Goal: Task Accomplishment & Management: Use online tool/utility

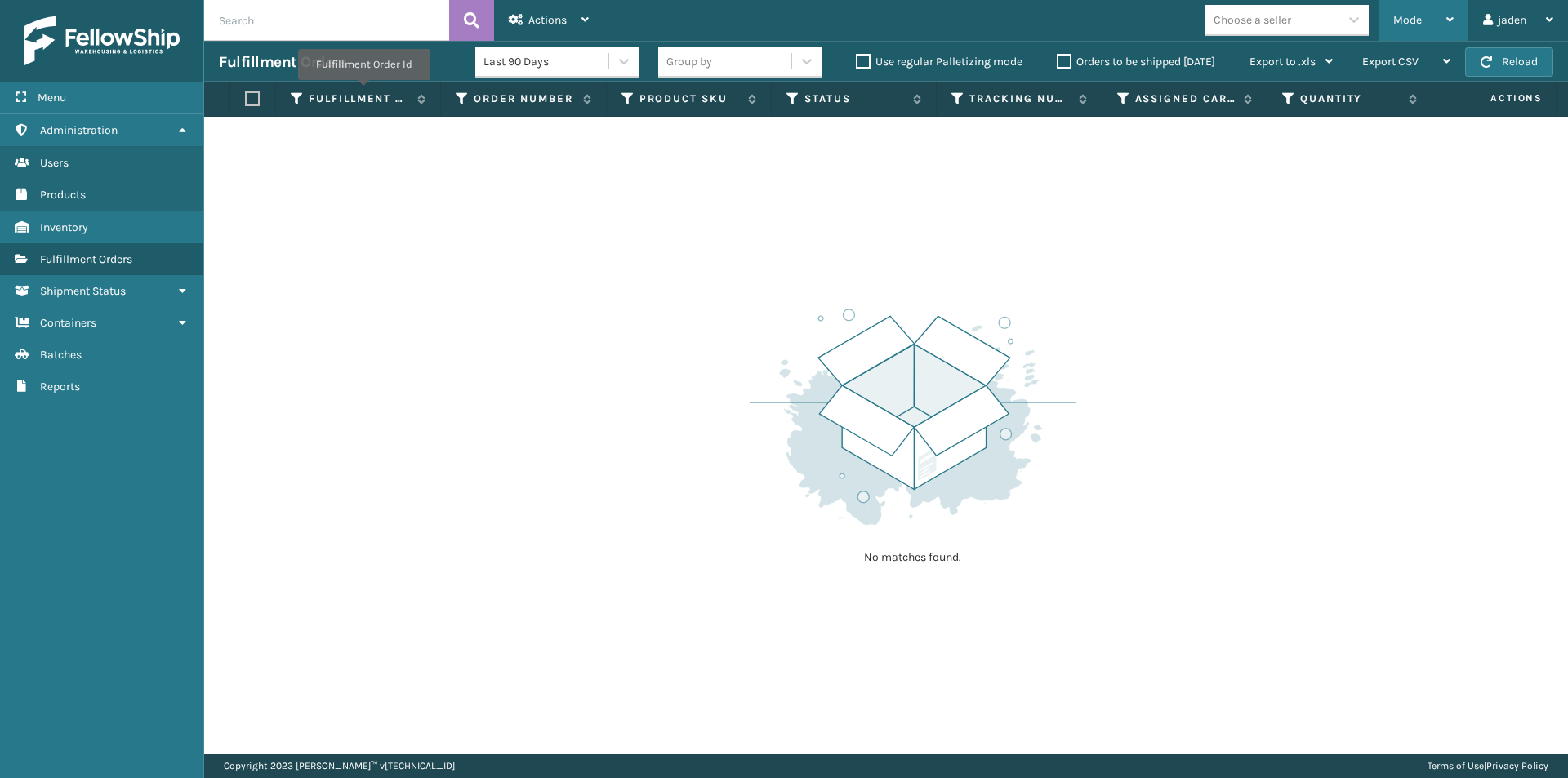
click at [1405, 31] on div "Mode" at bounding box center [1424, 20] width 60 height 41
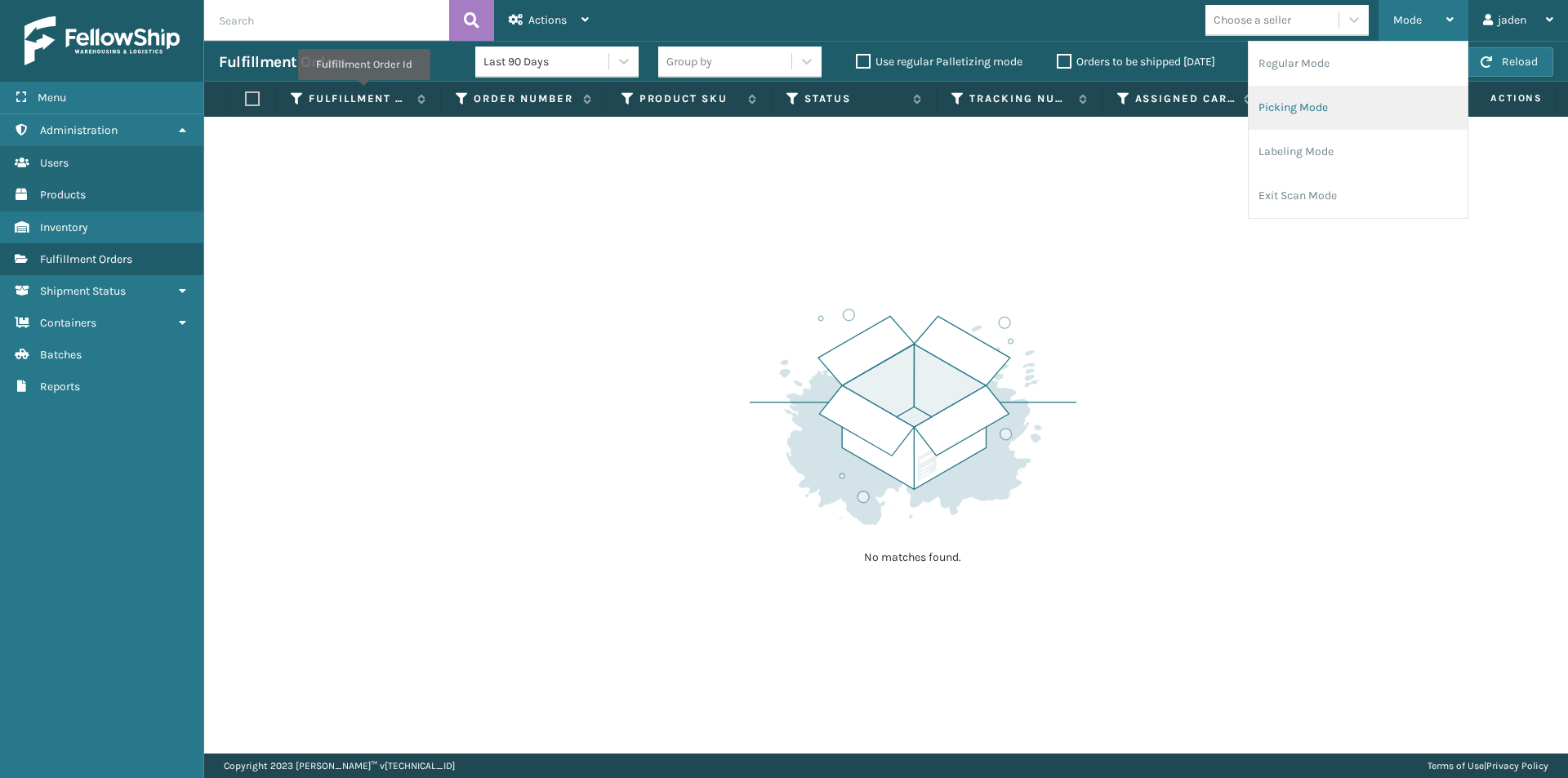
click at [1332, 120] on li "Picking Mode" at bounding box center [1359, 108] width 219 height 45
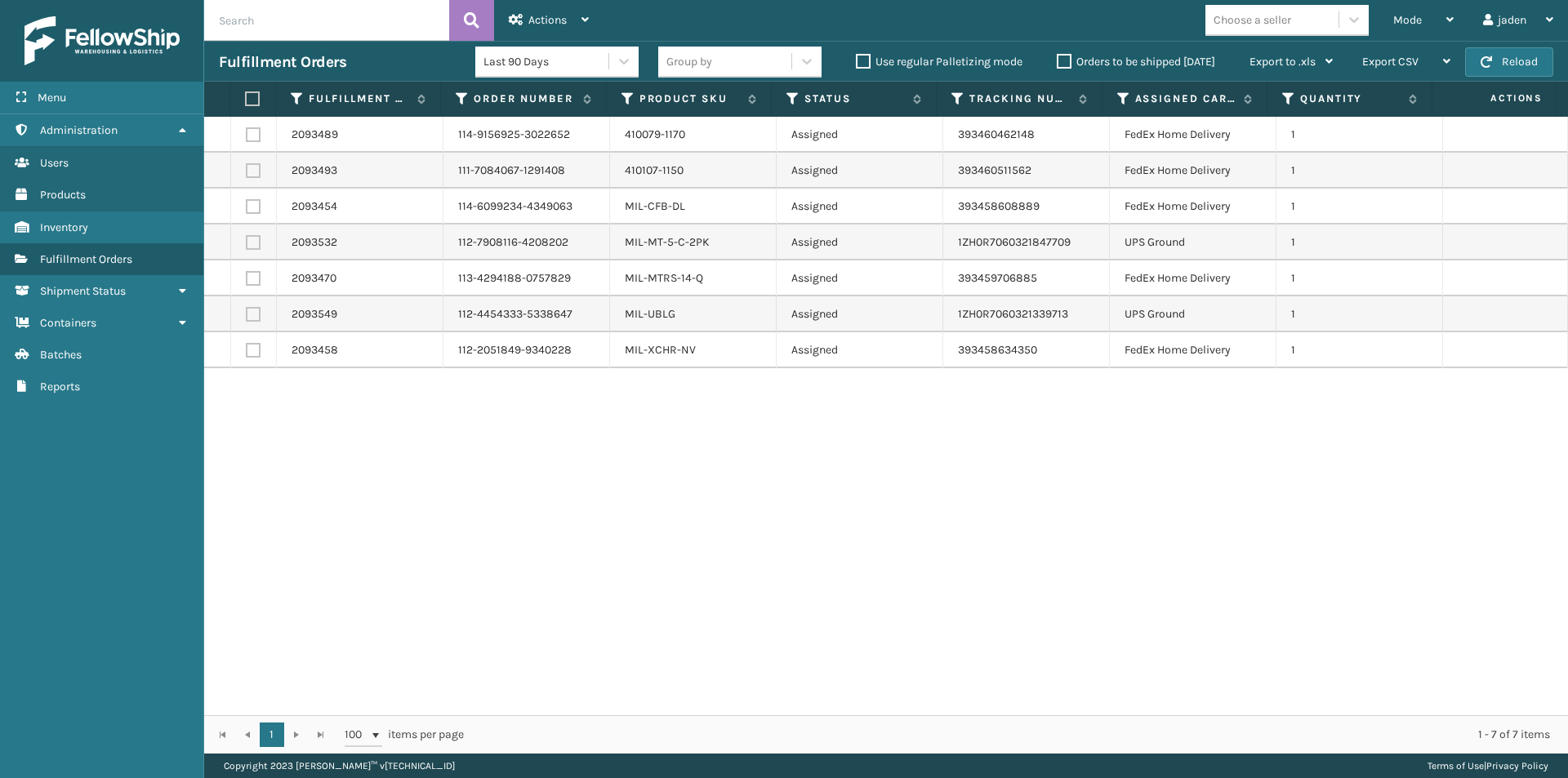
click at [252, 210] on label at bounding box center [253, 206] width 15 height 15
click at [247, 210] on input "checkbox" at bounding box center [246, 204] width 1 height 11
checkbox input "true"
click at [550, 18] on span "Actions" at bounding box center [548, 19] width 39 height 14
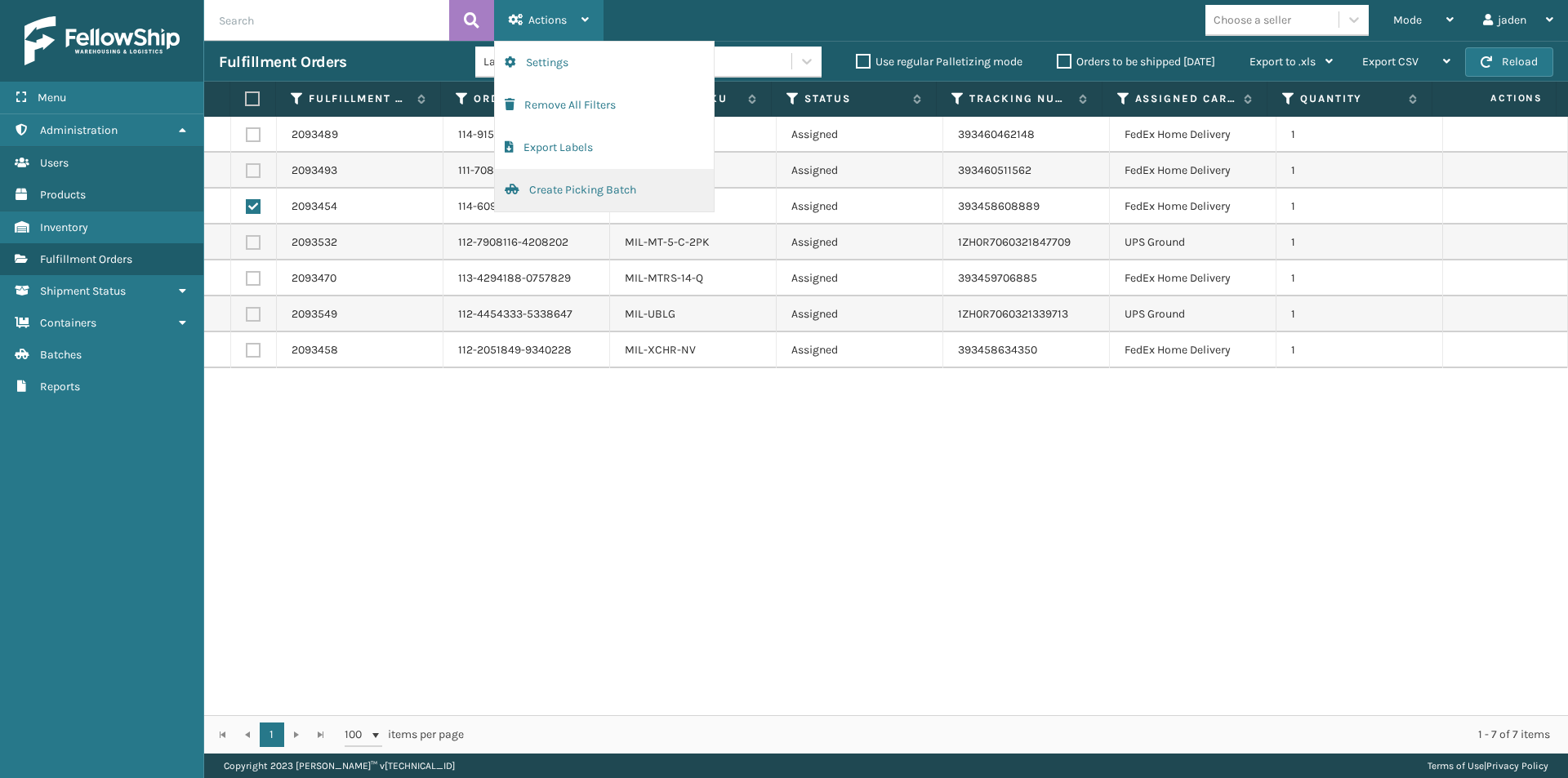
click at [558, 196] on button "Create Picking Batch" at bounding box center [605, 190] width 219 height 43
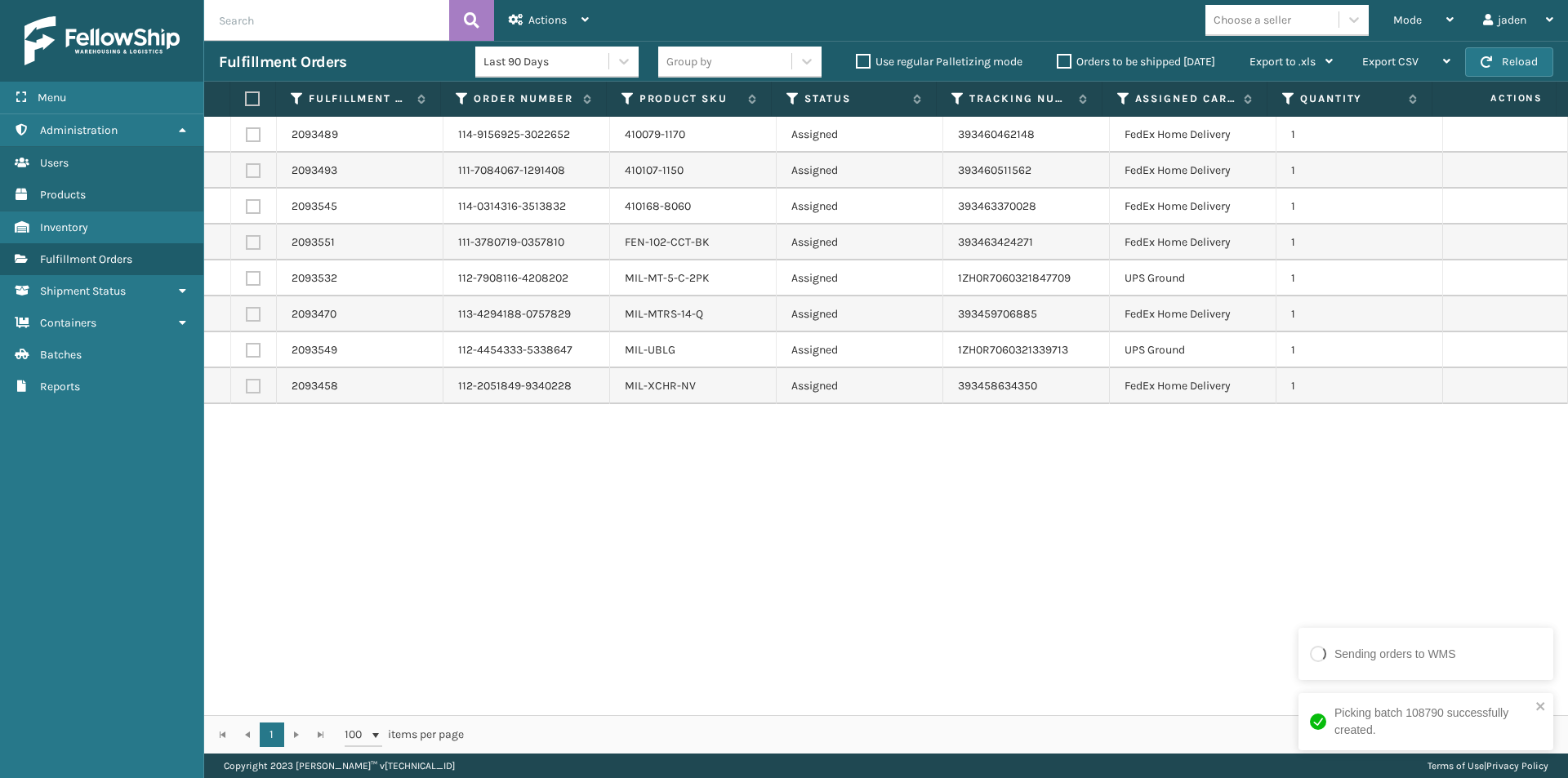
drag, startPoint x: 1386, startPoint y: 60, endPoint x: 1291, endPoint y: 241, distance: 204.4
click at [947, 536] on div "2093489 114-9156925-3022652 410079-1170 Assigned 393460462148 FedEx Home Delive…" at bounding box center [886, 417] width 1364 height 599
click at [1406, 13] on span "Mode" at bounding box center [1407, 19] width 28 height 14
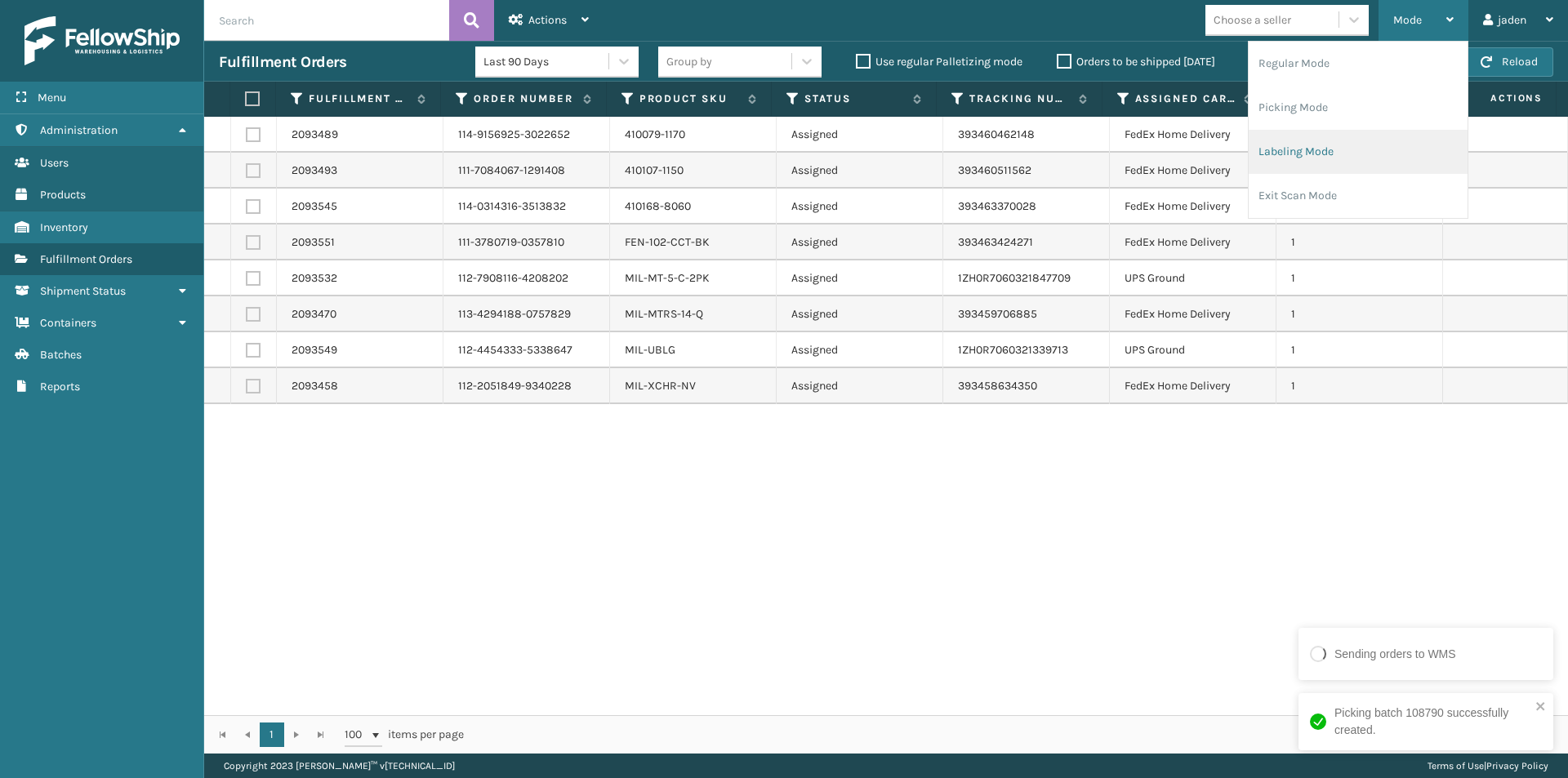
click at [1321, 147] on li "Labeling Mode" at bounding box center [1359, 152] width 219 height 45
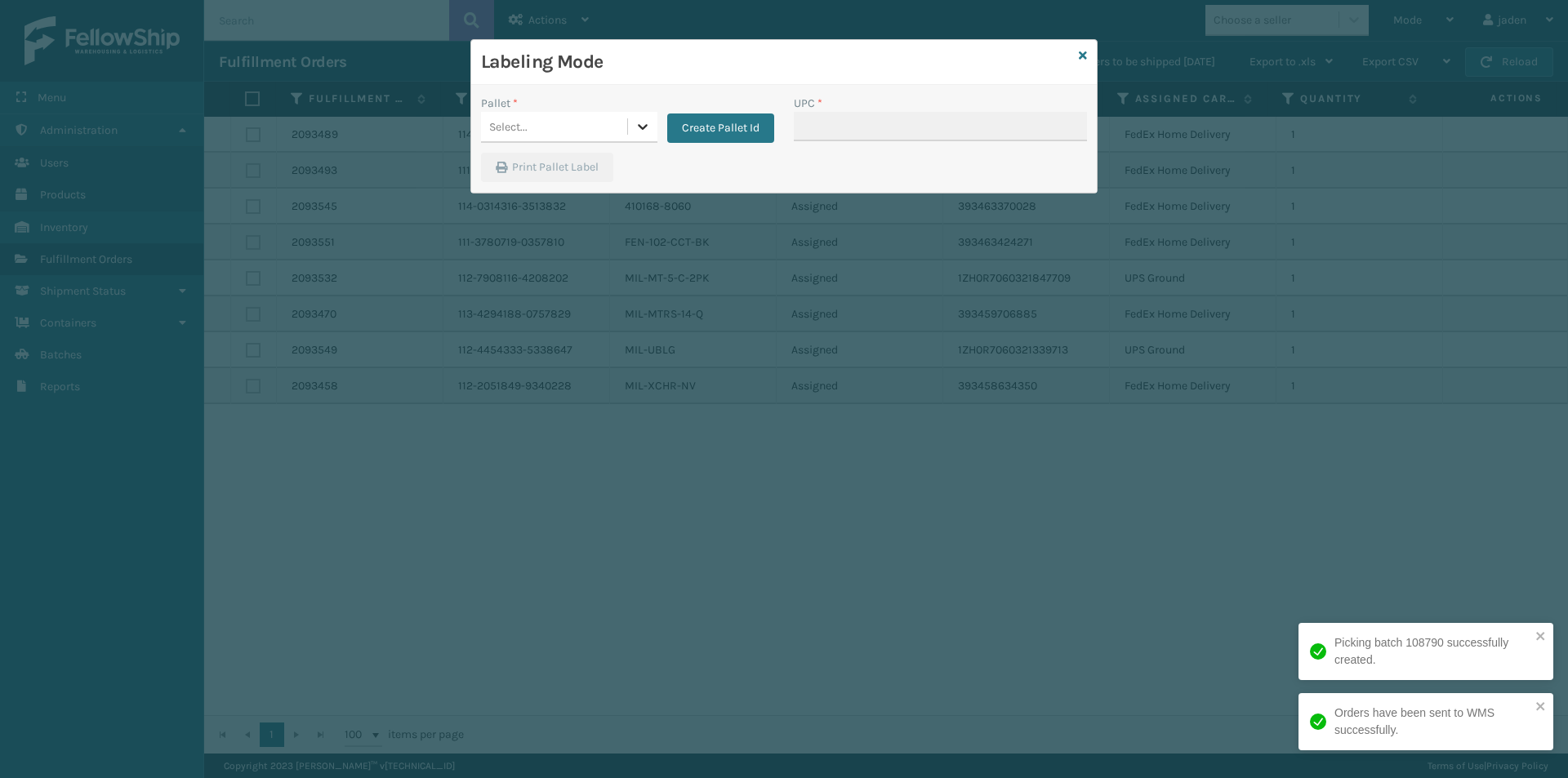
click at [643, 130] on icon at bounding box center [643, 126] width 16 height 16
click at [528, 169] on div "FDXG-V0NOJQZG8K" at bounding box center [569, 168] width 176 height 30
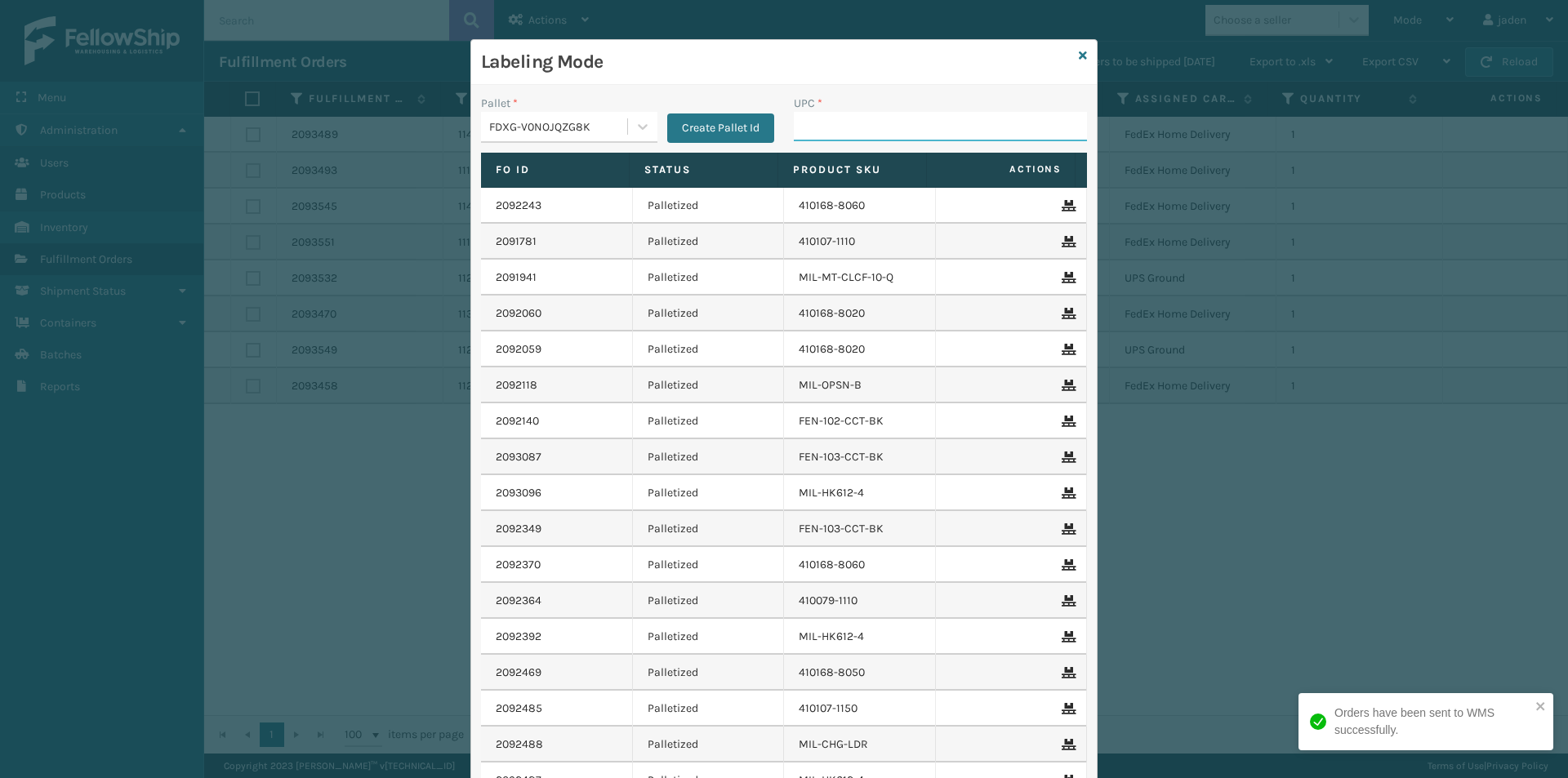
click at [955, 113] on input "UPC *" at bounding box center [940, 126] width 294 height 29
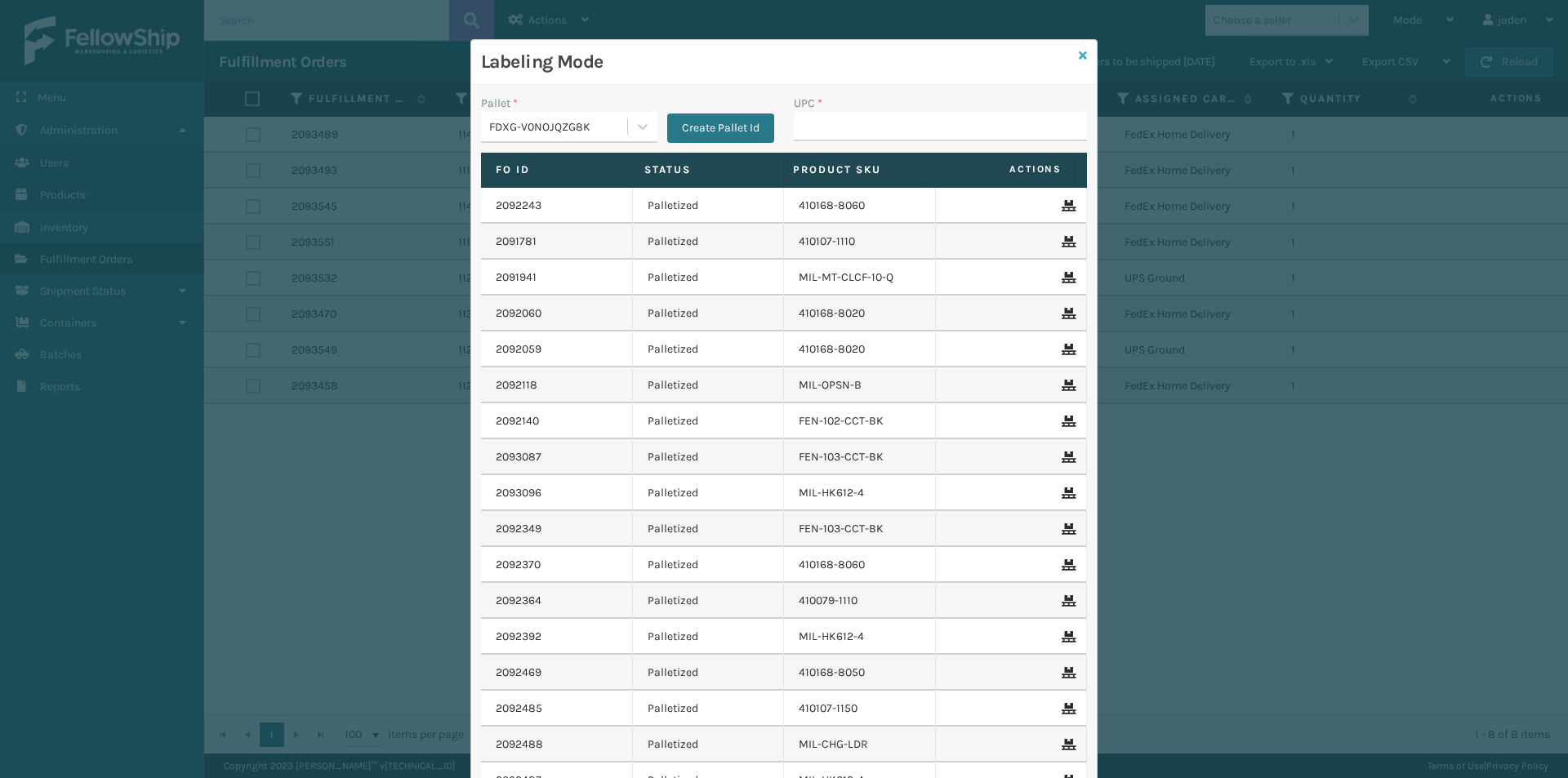
click at [1079, 58] on icon at bounding box center [1082, 55] width 8 height 12
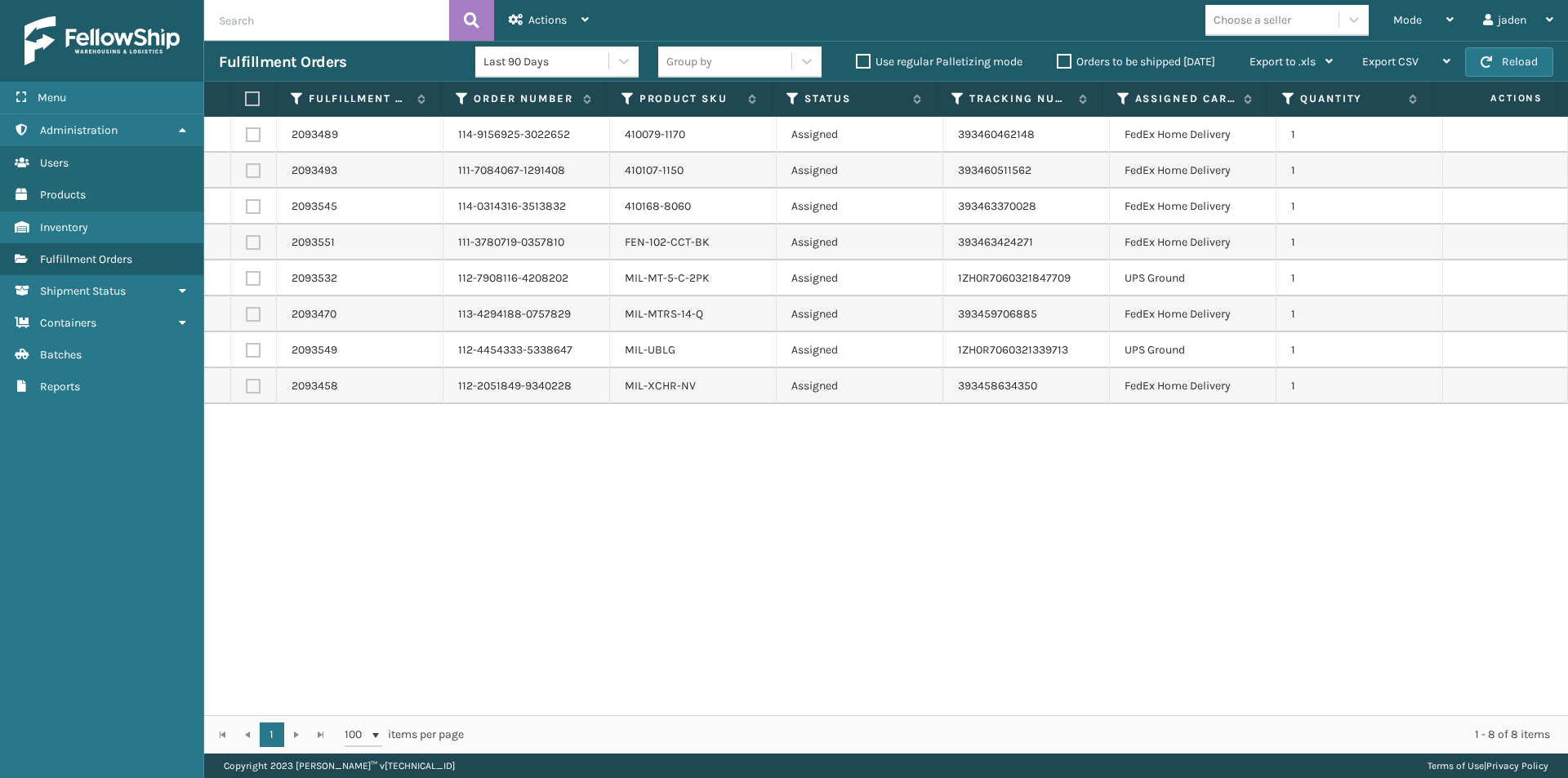
drag, startPoint x: 944, startPoint y: 584, endPoint x: 659, endPoint y: 584, distance: 285.0
click at [677, 584] on div "2093489 114-9156925-3022652 410079-1170 Assigned 393460462148 FedEx Home Delive…" at bounding box center [886, 417] width 1364 height 599
click at [253, 204] on label at bounding box center [253, 206] width 15 height 15
click at [247, 204] on input "checkbox" at bounding box center [246, 204] width 1 height 11
checkbox input "true"
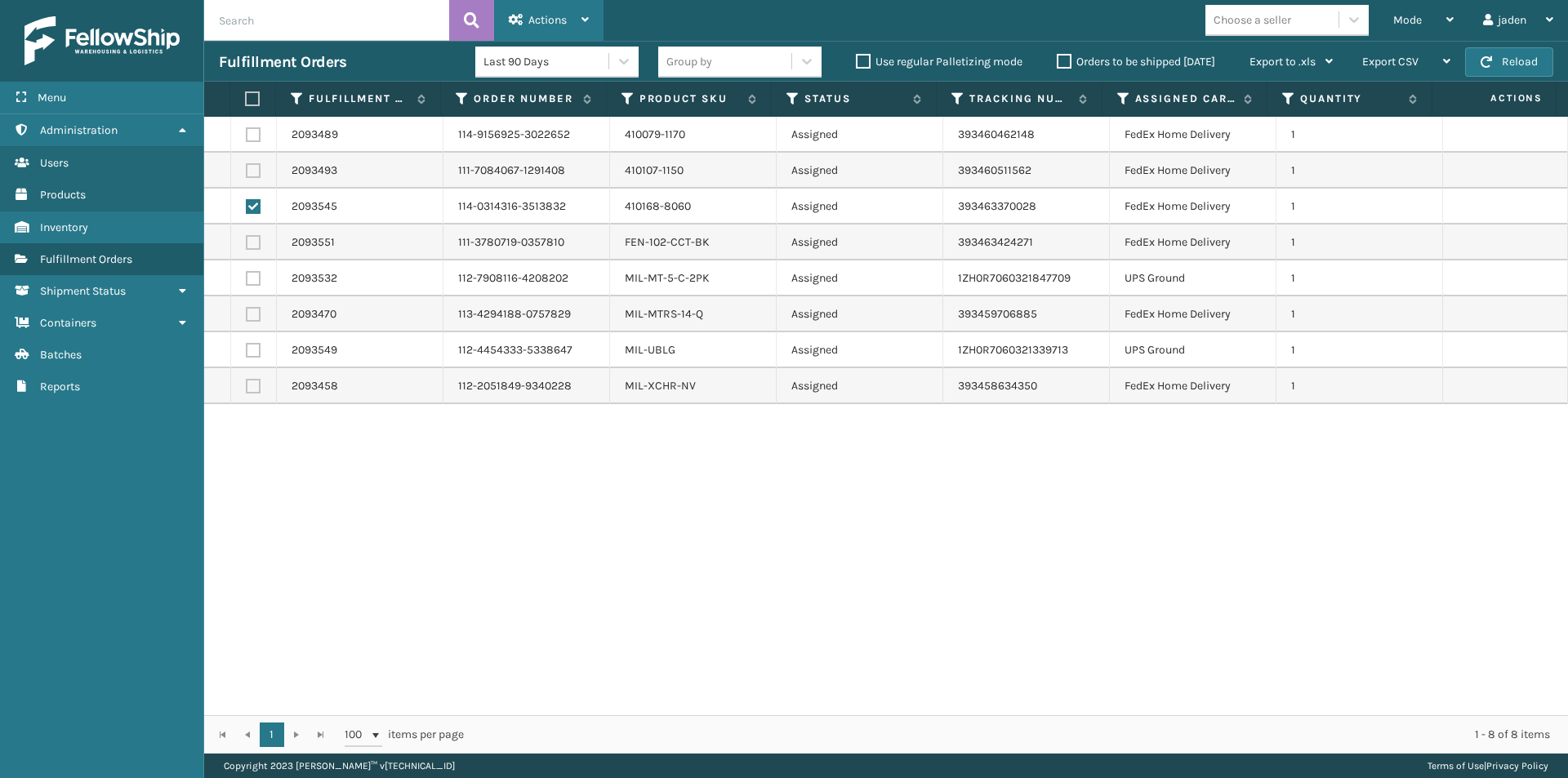
click at [557, 8] on div "Actions" at bounding box center [549, 20] width 80 height 41
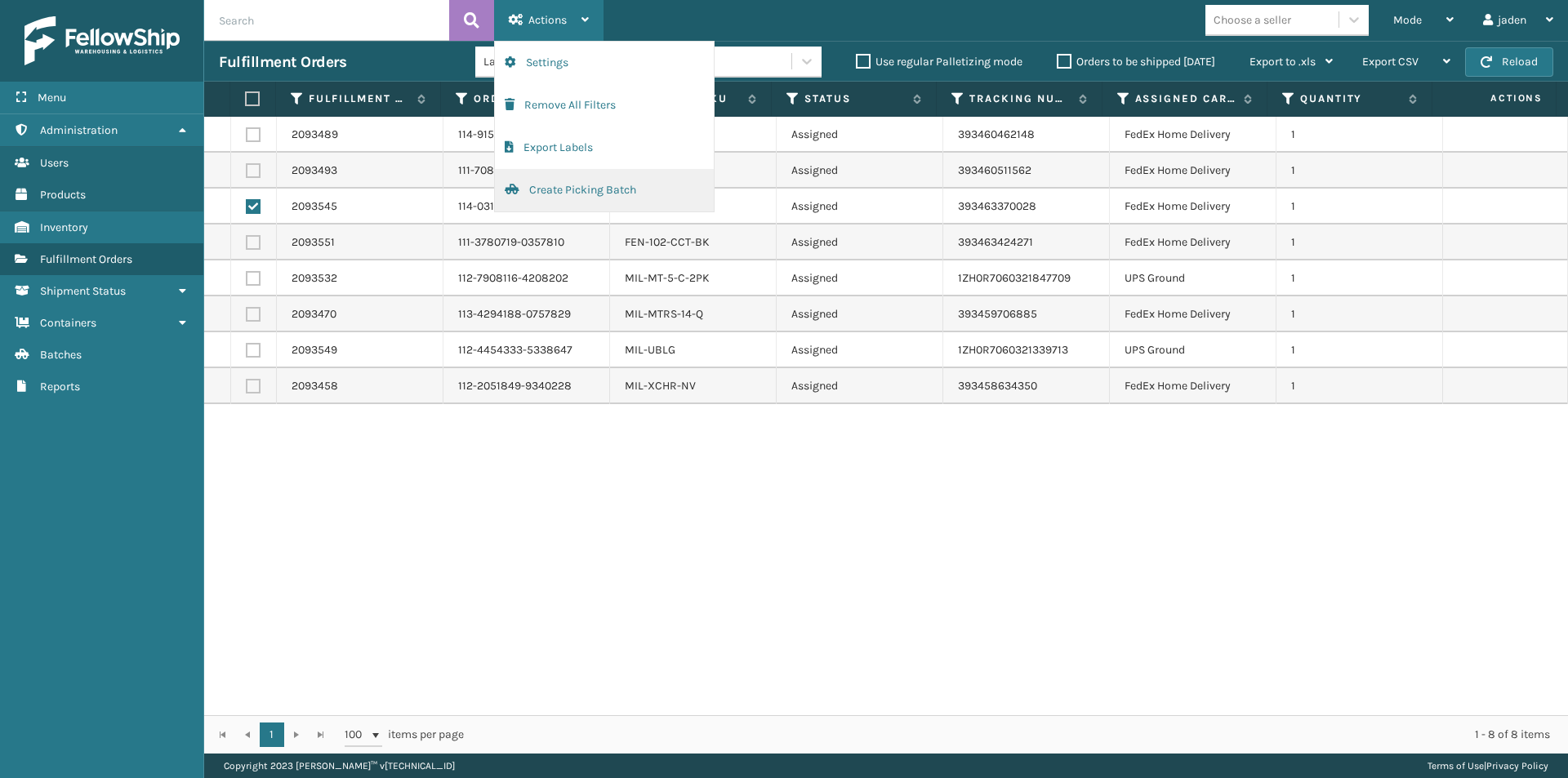
click at [557, 181] on button "Create Picking Batch" at bounding box center [605, 190] width 219 height 43
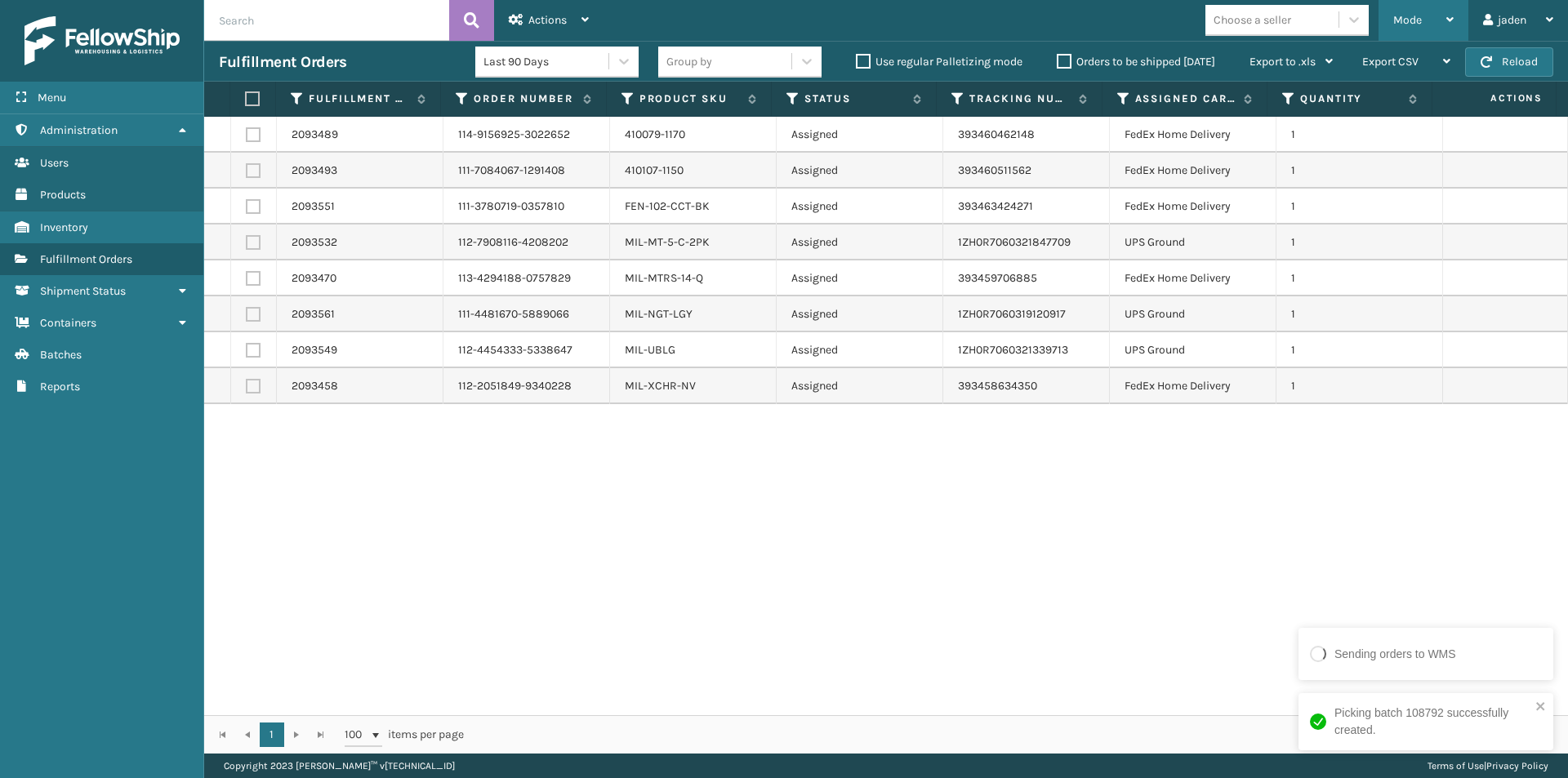
click at [1405, 21] on span "Mode" at bounding box center [1407, 19] width 28 height 14
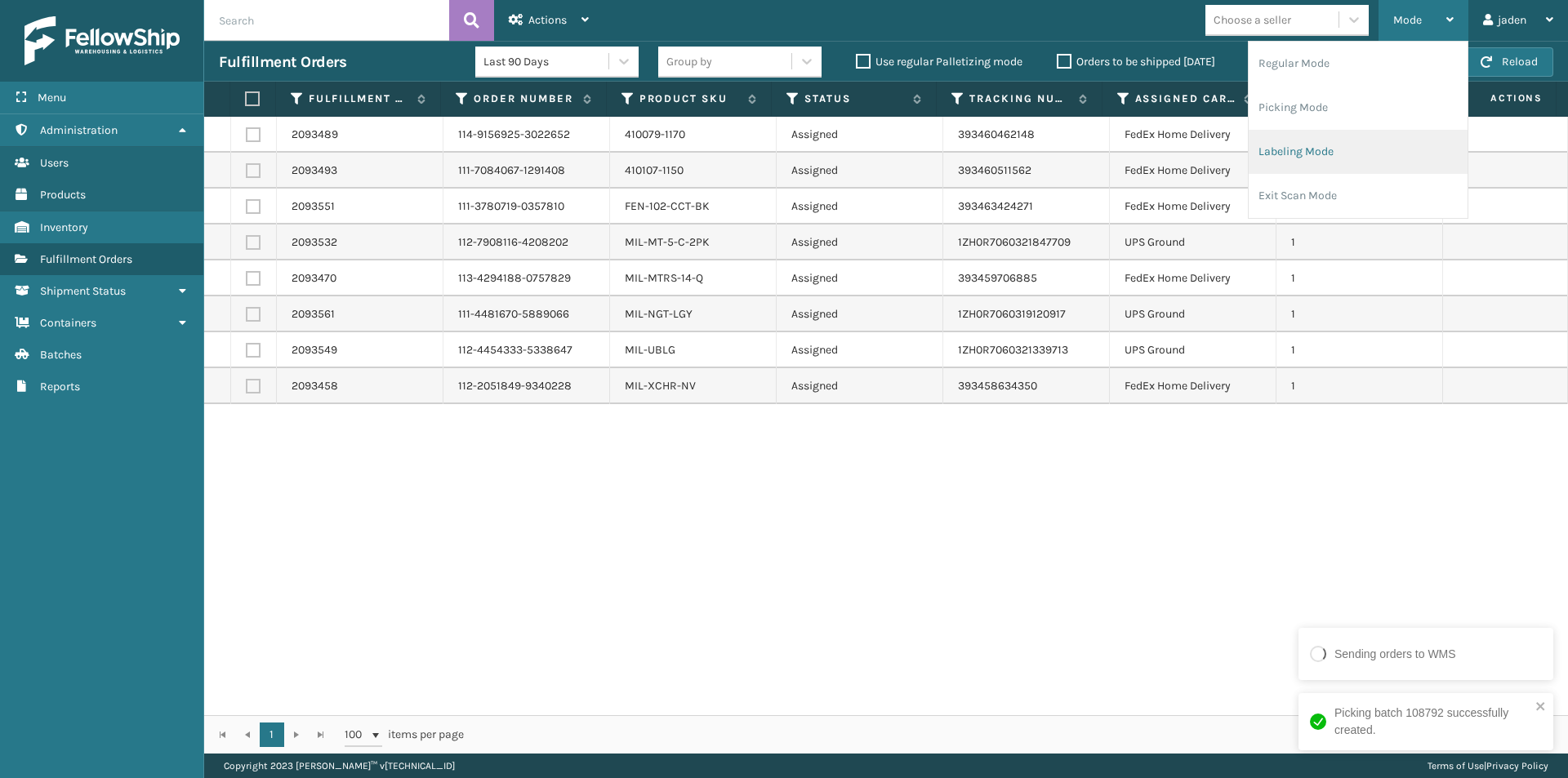
click at [1317, 141] on li "Labeling Mode" at bounding box center [1359, 152] width 219 height 45
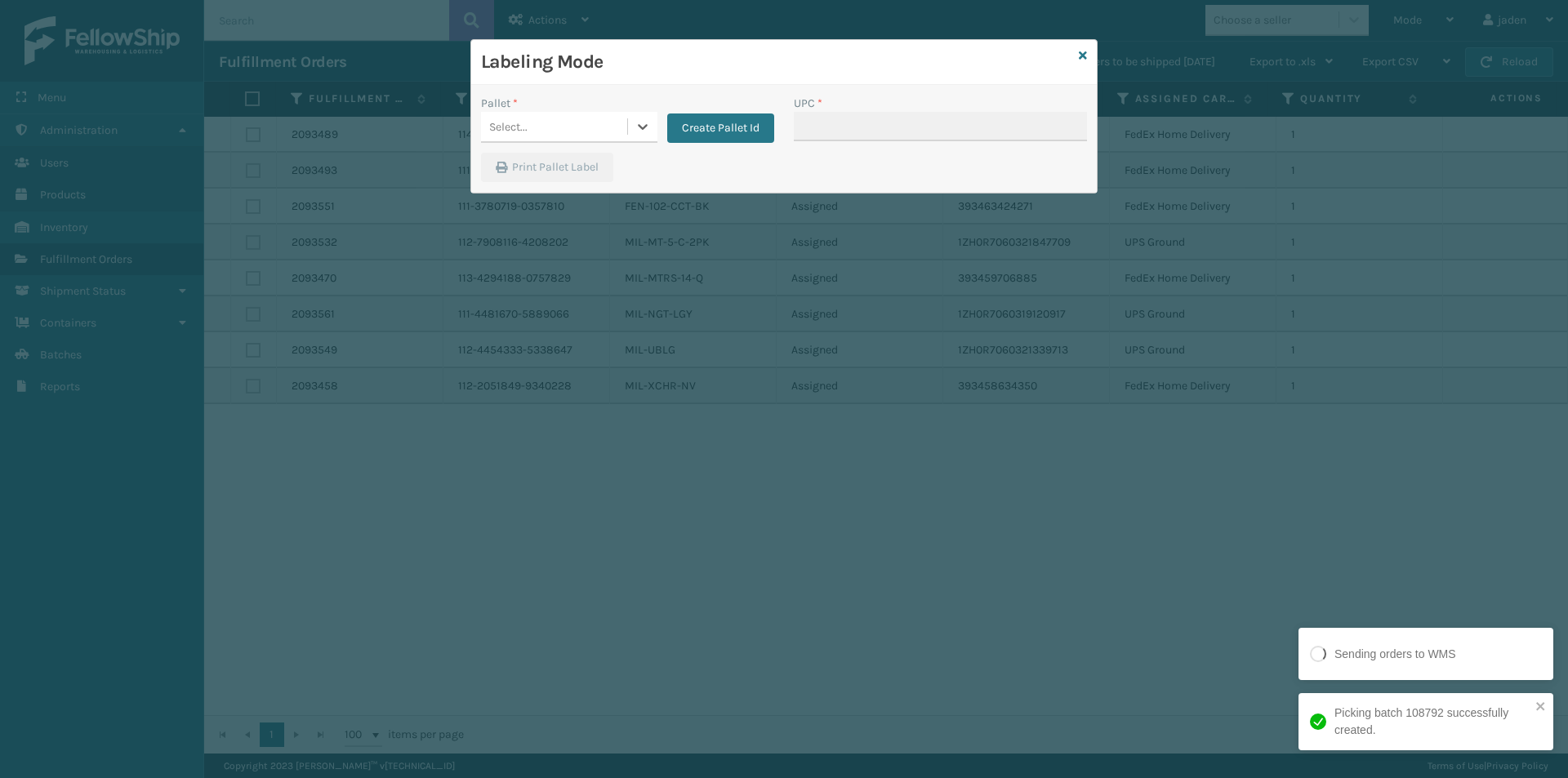
drag, startPoint x: 635, startPoint y: 129, endPoint x: 621, endPoint y: 137, distance: 16.1
click at [629, 133] on div at bounding box center [643, 126] width 29 height 29
click at [548, 170] on div "FDXG-V0NOJQZG8K" at bounding box center [569, 168] width 176 height 30
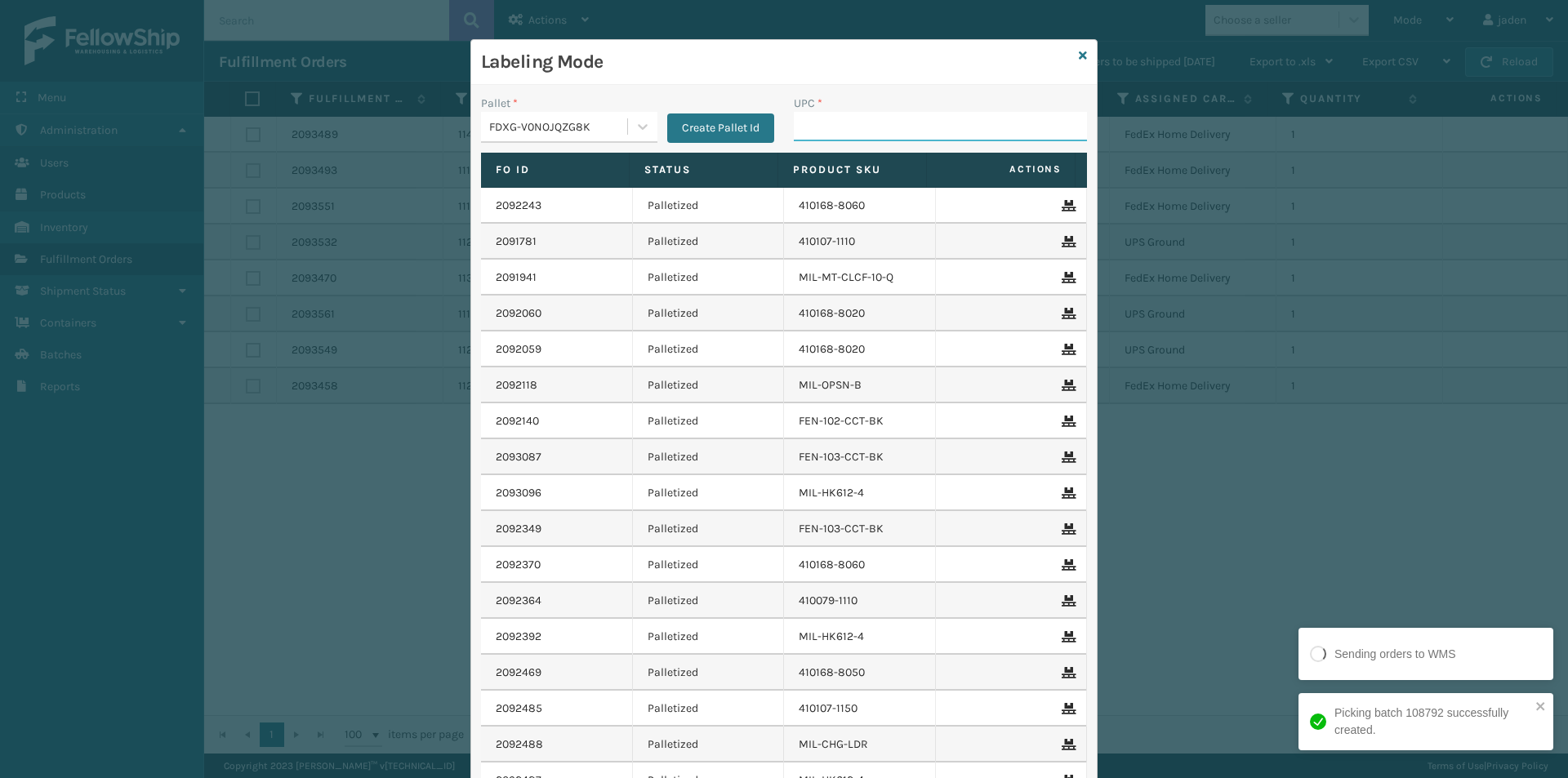
click at [818, 133] on input "UPC *" at bounding box center [940, 126] width 294 height 29
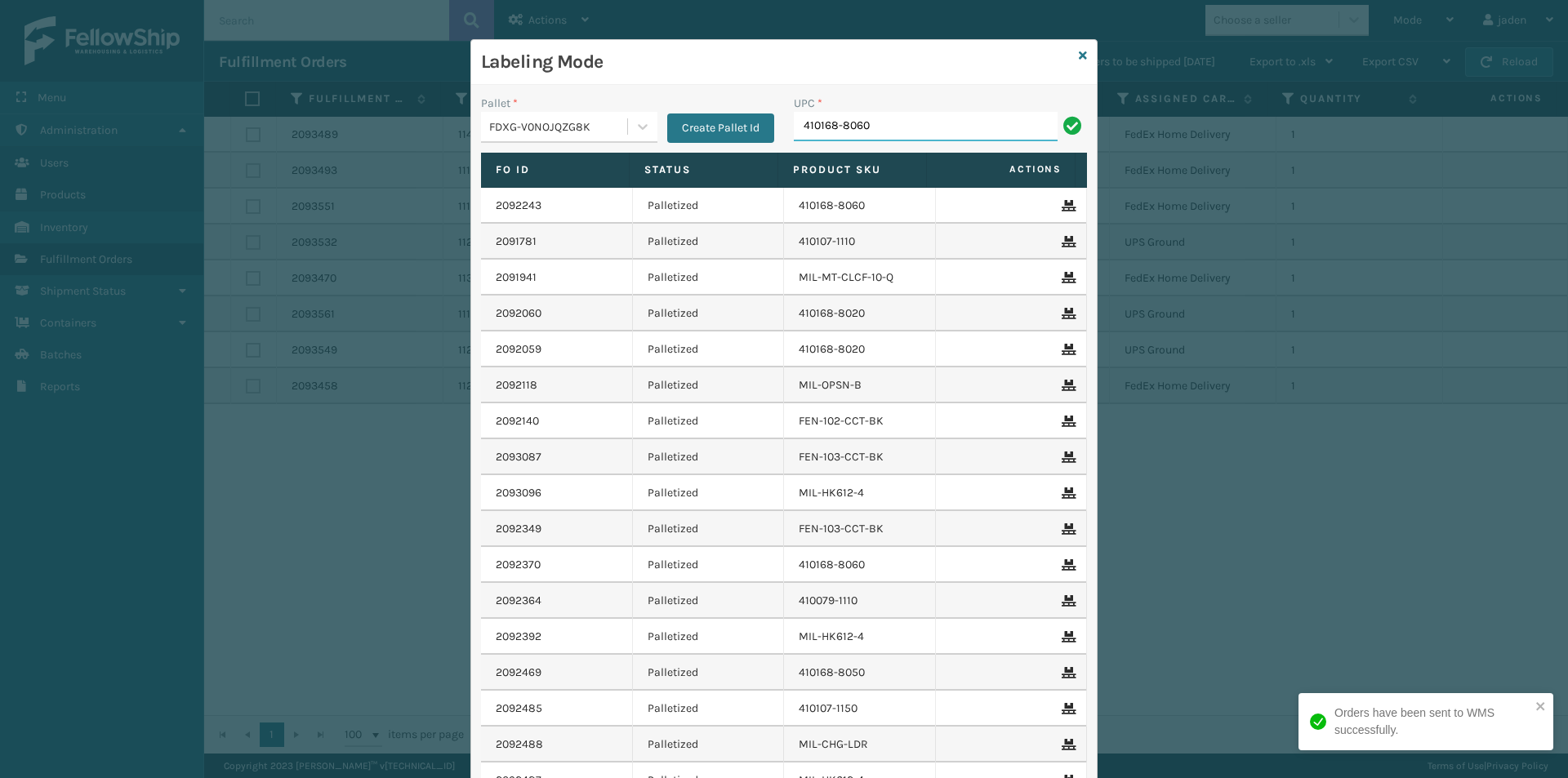
type input "410168-8060"
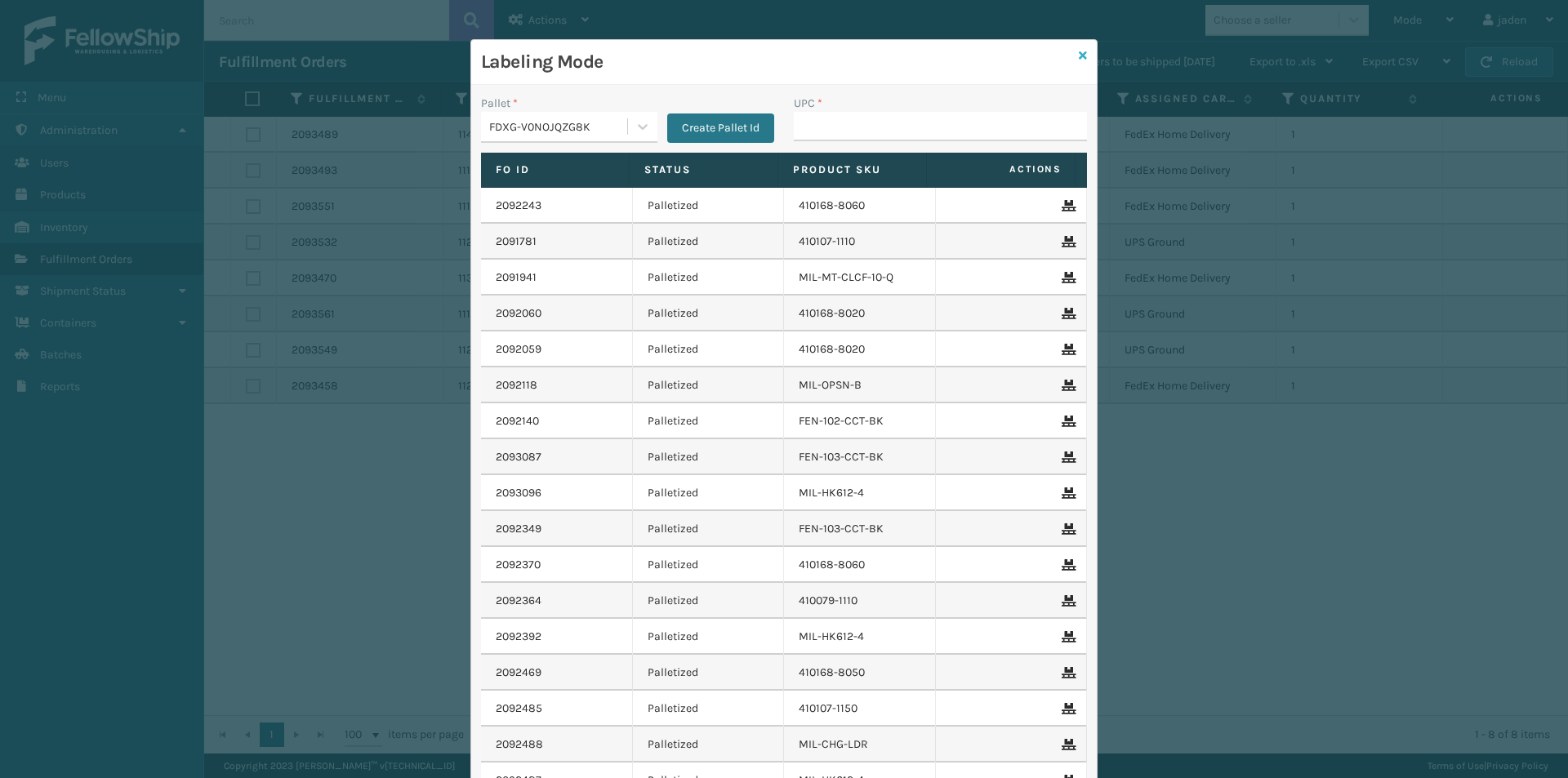
click at [1079, 53] on icon at bounding box center [1082, 55] width 8 height 12
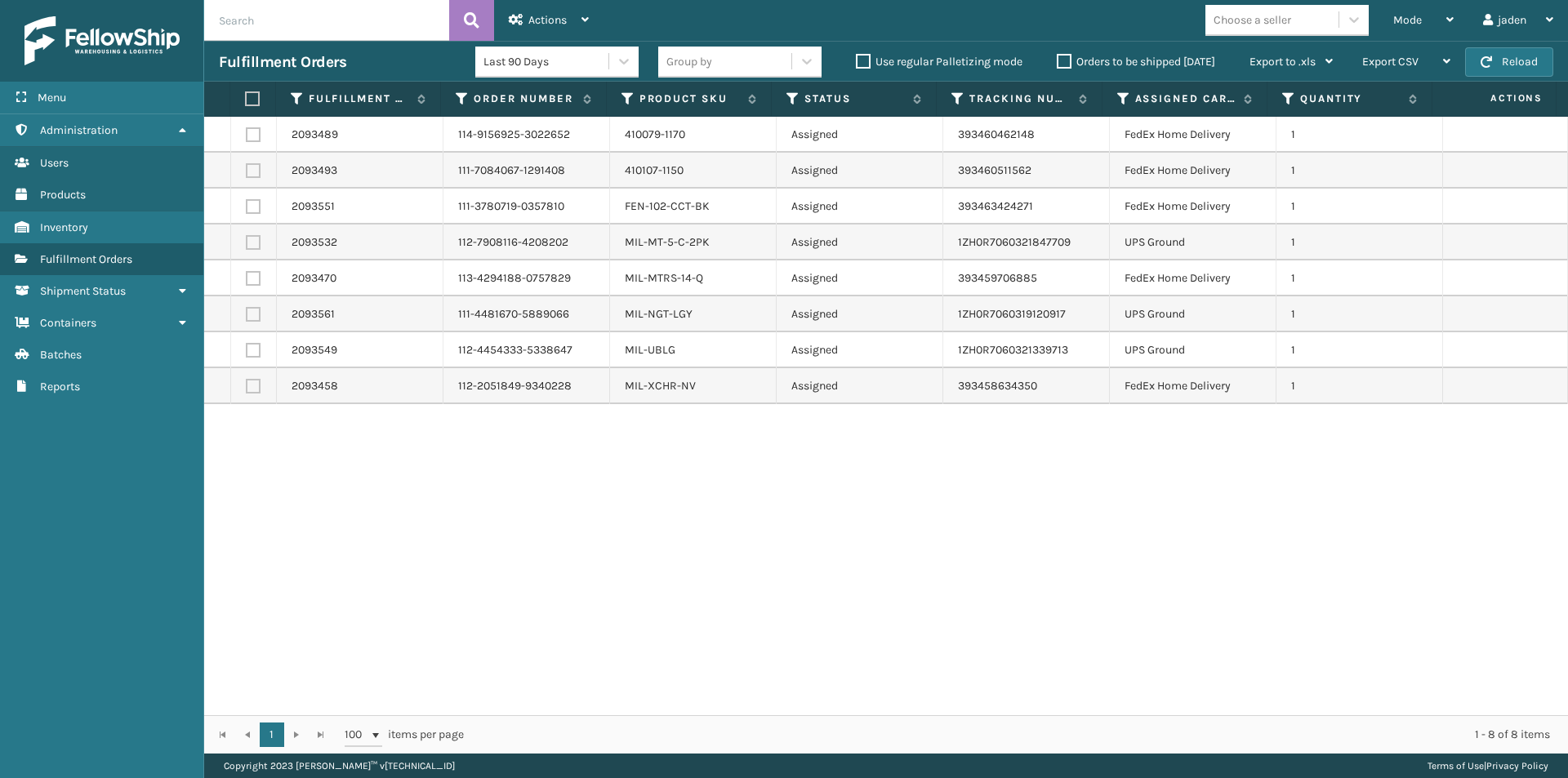
drag, startPoint x: 1283, startPoint y: 572, endPoint x: 1262, endPoint y: 569, distance: 21.2
drag, startPoint x: 1262, startPoint y: 569, endPoint x: 889, endPoint y: 594, distance: 373.8
click at [889, 594] on div "2093489 114-9156925-3022652 410079-1170 Assigned 393460462148 FedEx Home Delive…" at bounding box center [886, 417] width 1364 height 599
click at [1498, 70] on button "Reload" at bounding box center [1509, 62] width 88 height 29
drag, startPoint x: 1118, startPoint y: 479, endPoint x: 449, endPoint y: 3, distance: 821.1
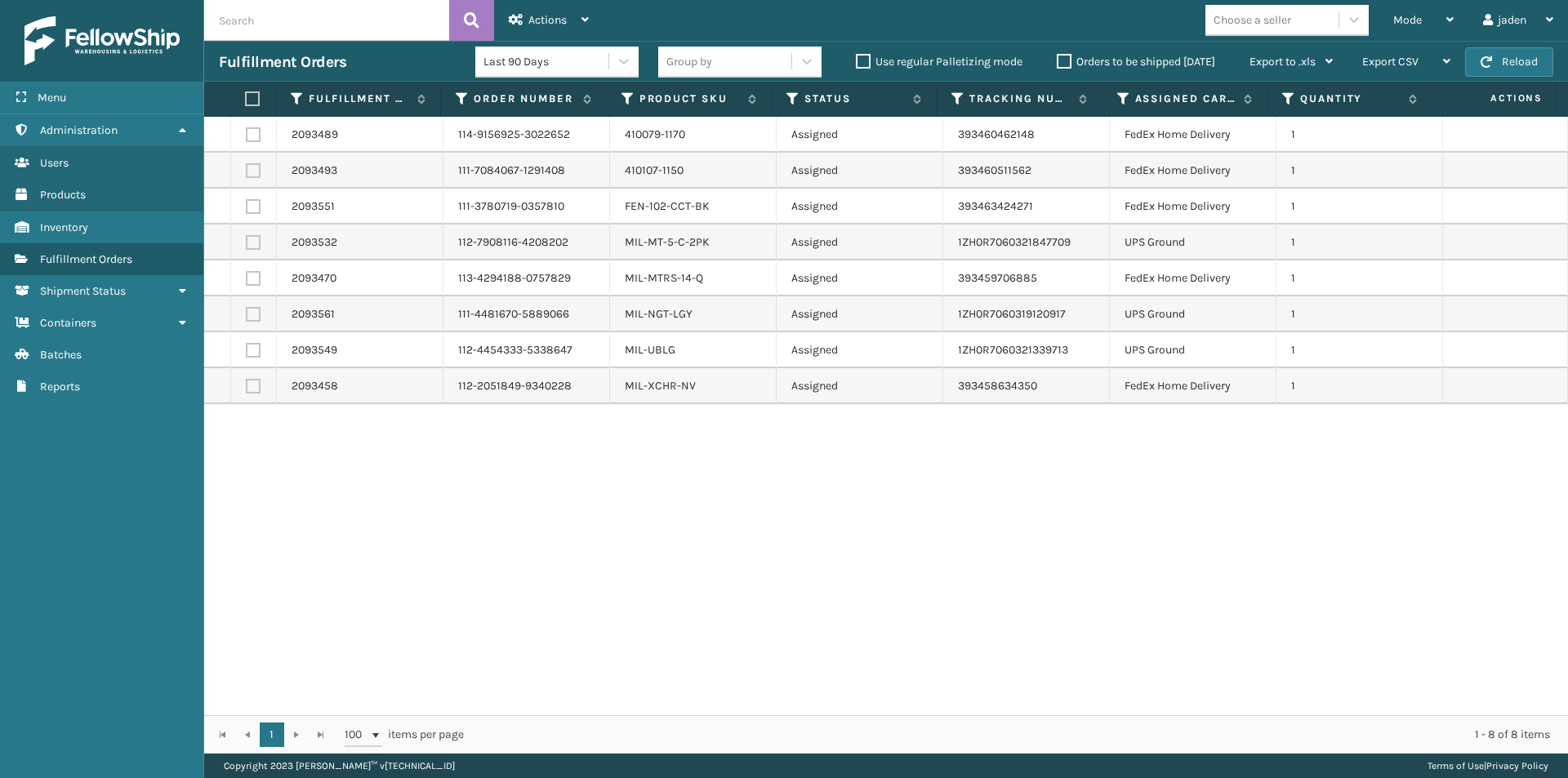
click at [657, 529] on div "2093489 114-9156925-3022652 410079-1170 Assigned 393460462148 FedEx Home Delive…" at bounding box center [886, 417] width 1364 height 599
click at [1452, 14] on icon at bounding box center [1450, 19] width 8 height 12
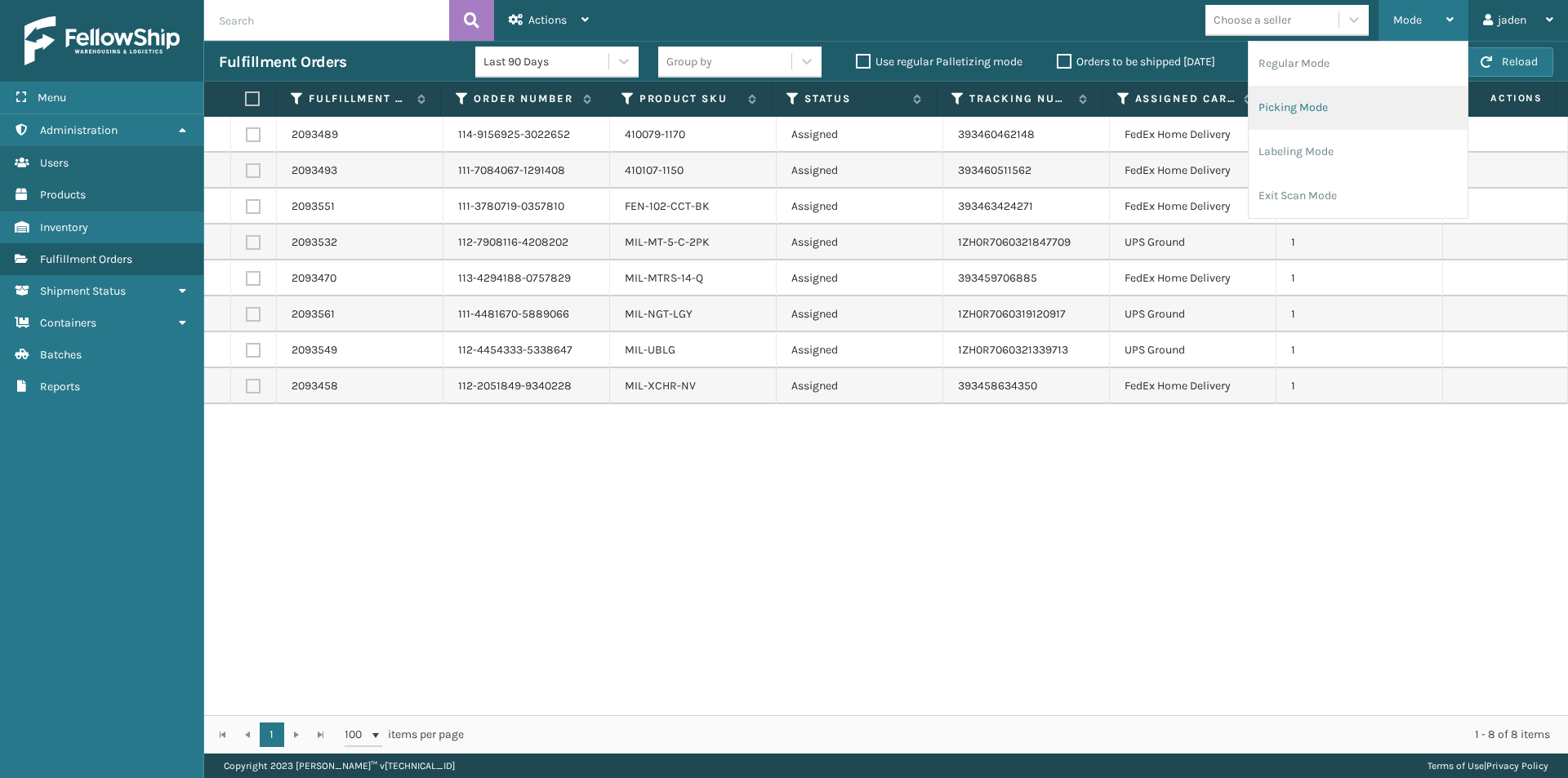
click at [1357, 109] on li "Picking Mode" at bounding box center [1359, 108] width 219 height 45
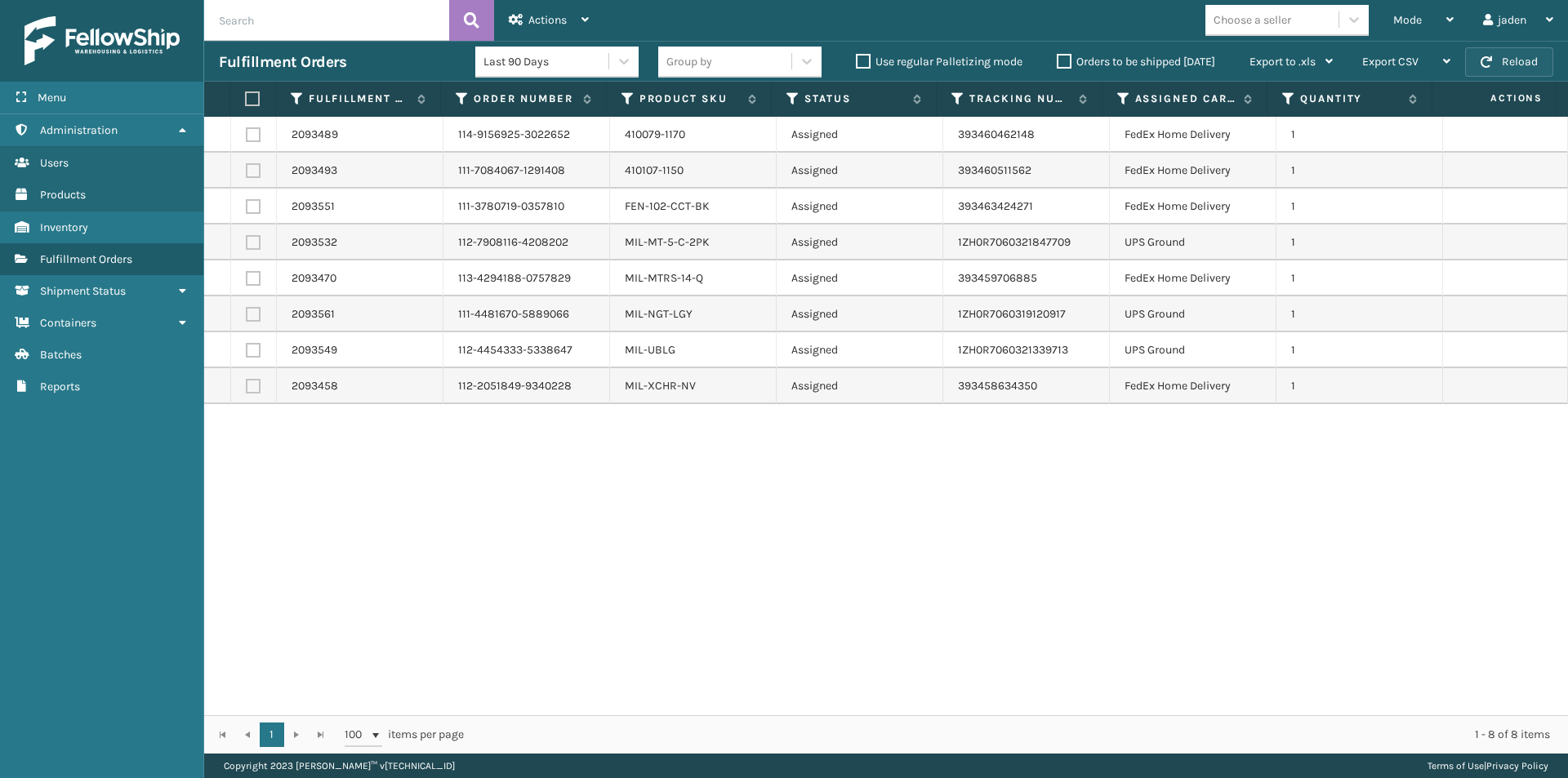
click at [1521, 56] on button "Reload" at bounding box center [1509, 62] width 88 height 29
click at [1494, 75] on button "Reload" at bounding box center [1509, 62] width 88 height 29
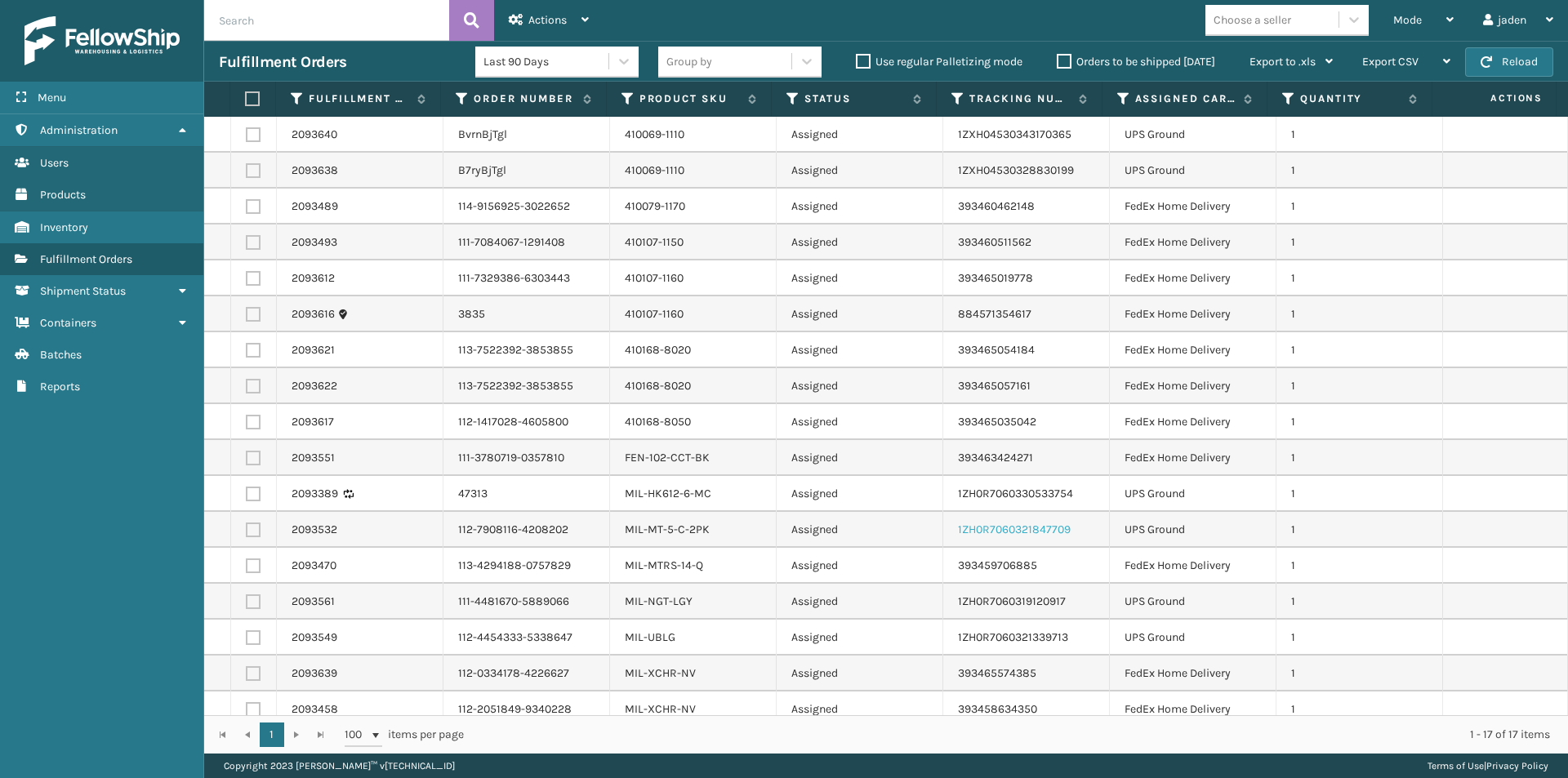
scroll to position [13, 0]
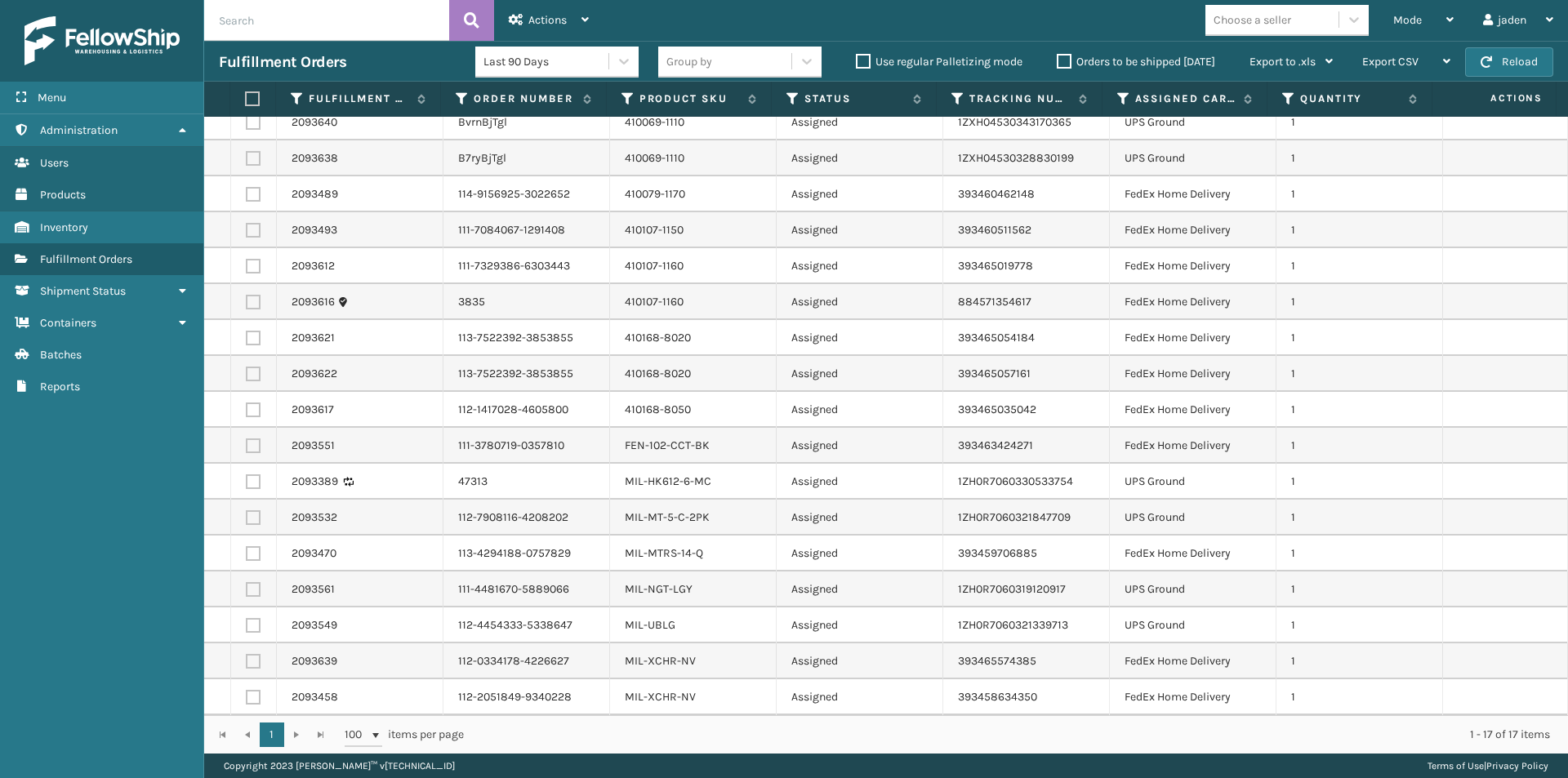
click at [1501, 47] on div "Fulfillment Orders Last 90 Days Group by Use regular Palletizing mode Orders to…" at bounding box center [886, 61] width 1364 height 41
click at [1488, 59] on span "button" at bounding box center [1487, 62] width 12 height 12
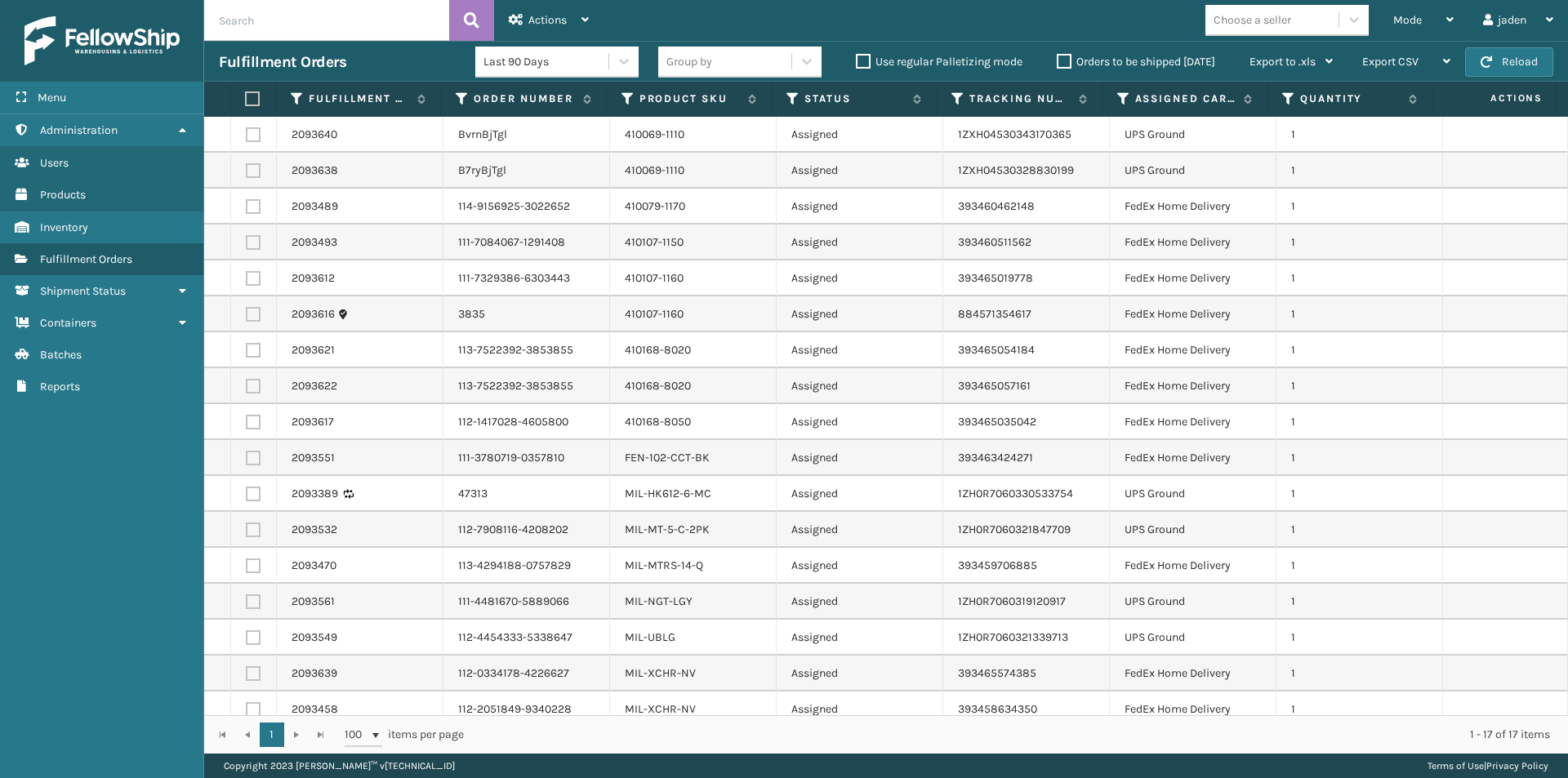
click at [252, 131] on label at bounding box center [253, 134] width 15 height 15
click at [247, 131] on input "checkbox" at bounding box center [246, 132] width 1 height 11
checkbox input "true"
click at [254, 179] on td at bounding box center [253, 171] width 46 height 36
click at [250, 174] on label at bounding box center [253, 171] width 15 height 15
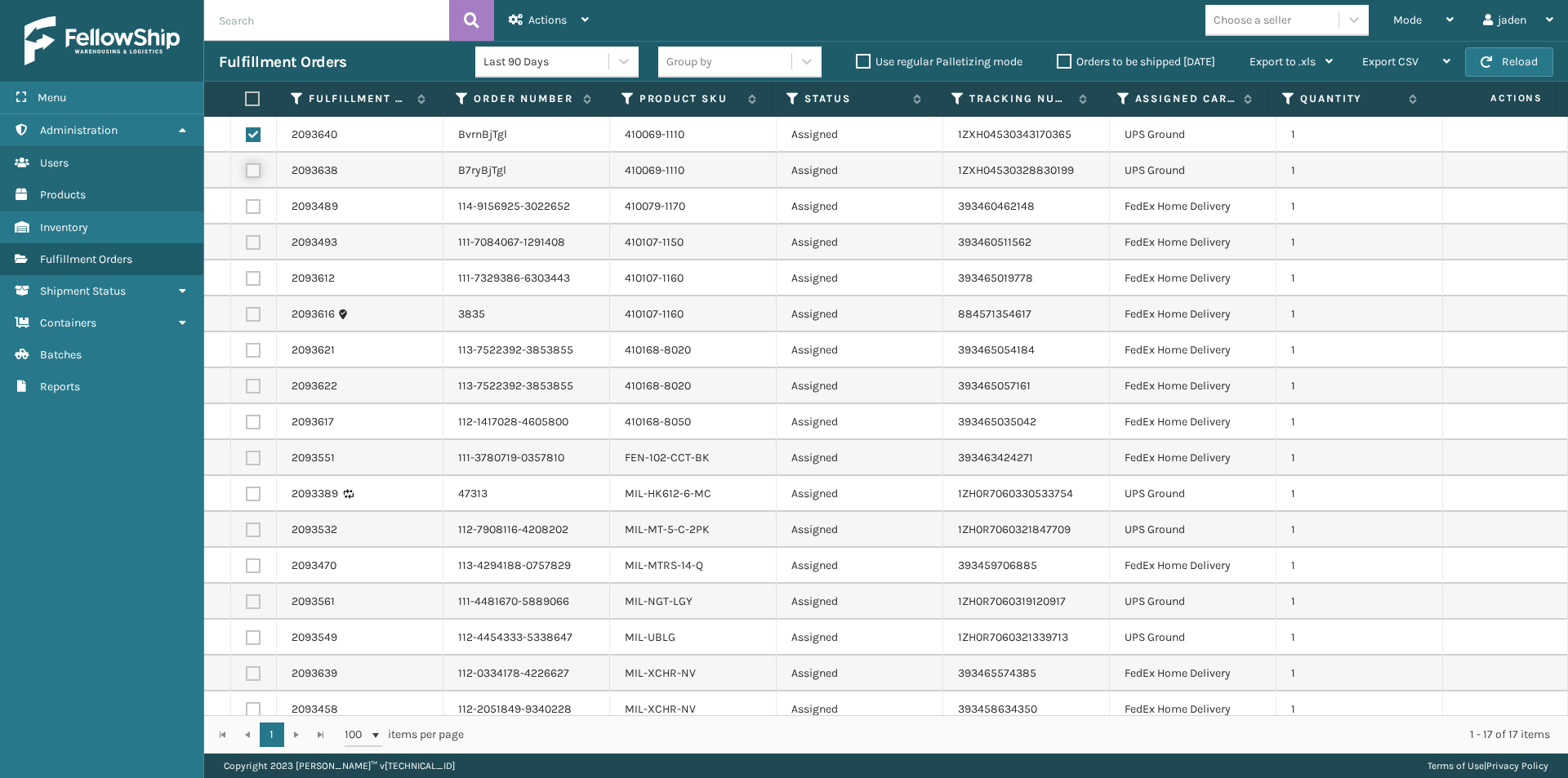
click at [247, 174] on input "checkbox" at bounding box center [246, 169] width 1 height 11
checkbox input "true"
click at [254, 494] on label at bounding box center [253, 493] width 15 height 15
click at [247, 494] on input "checkbox" at bounding box center [246, 491] width 1 height 11
checkbox input "true"
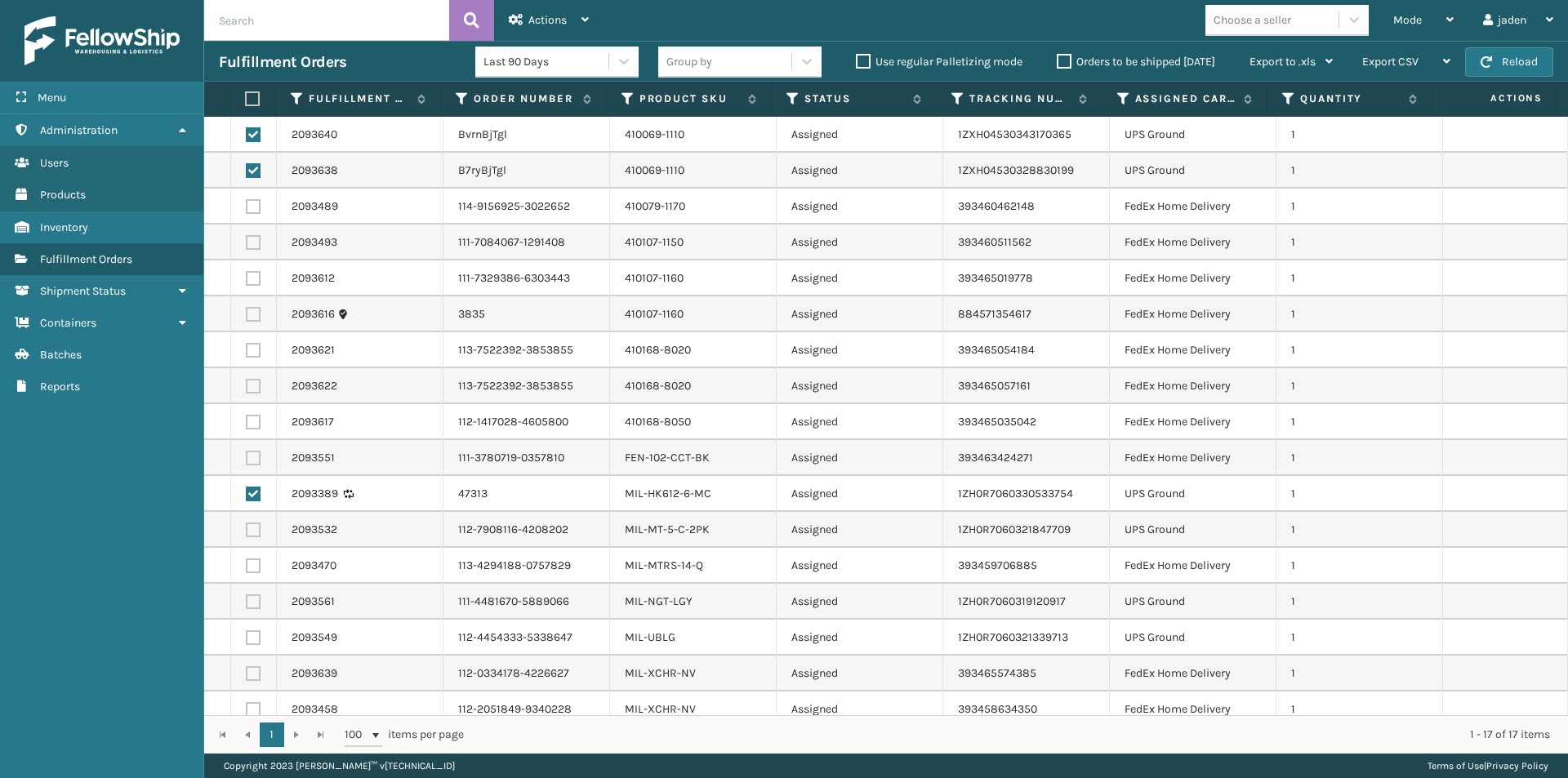
click at [257, 523] on label at bounding box center [253, 529] width 15 height 15
click at [247, 523] on input "checkbox" at bounding box center [246, 527] width 1 height 11
checkbox input "true"
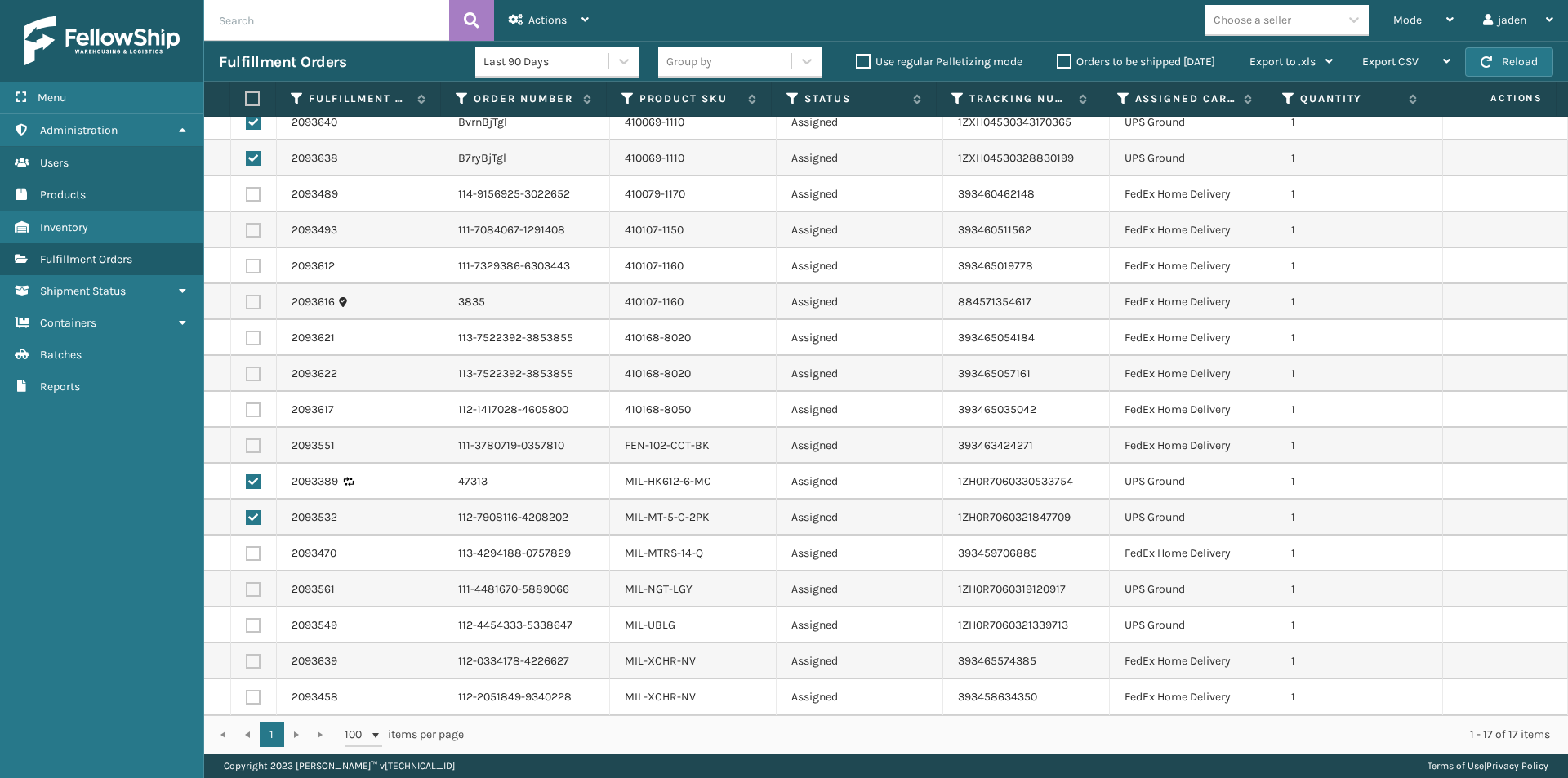
click at [253, 587] on label at bounding box center [253, 589] width 15 height 15
click at [247, 587] on input "checkbox" at bounding box center [246, 587] width 1 height 11
checkbox input "true"
click at [255, 618] on label at bounding box center [253, 625] width 15 height 15
click at [247, 618] on input "checkbox" at bounding box center [246, 623] width 1 height 11
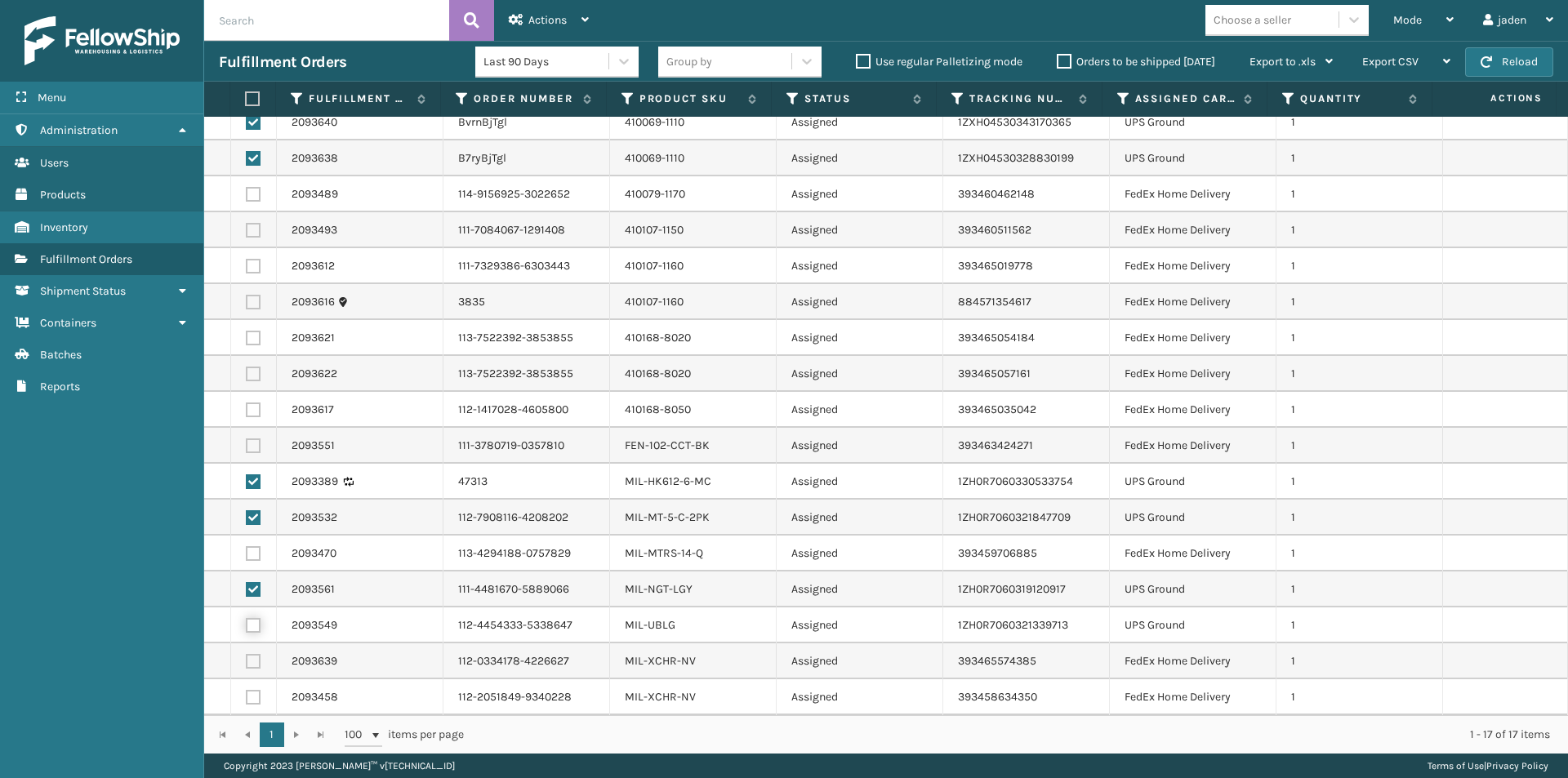
checkbox input "true"
click at [553, 5] on div "Actions" at bounding box center [549, 20] width 80 height 41
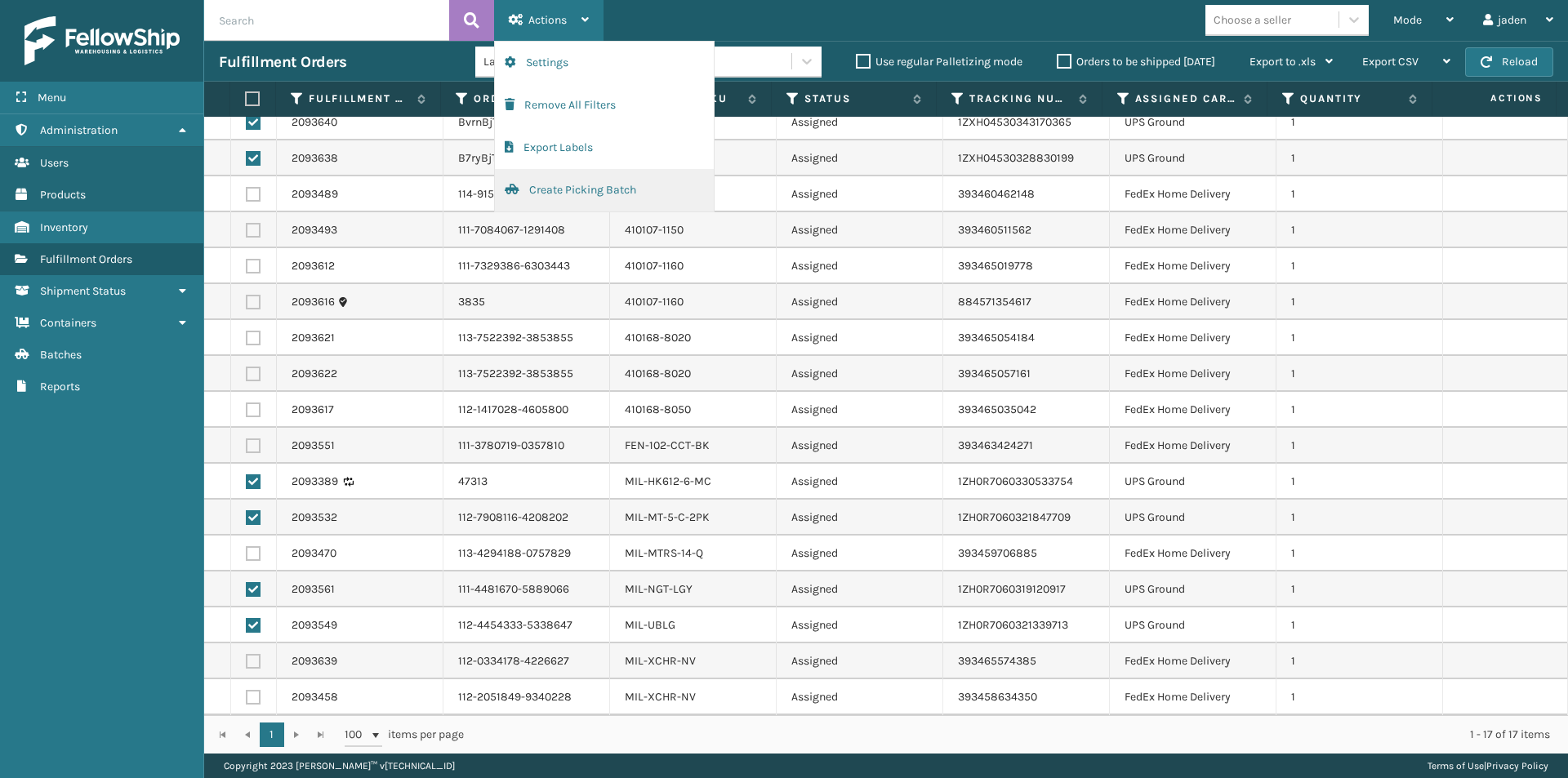
click at [569, 197] on button "Create Picking Batch" at bounding box center [605, 190] width 219 height 43
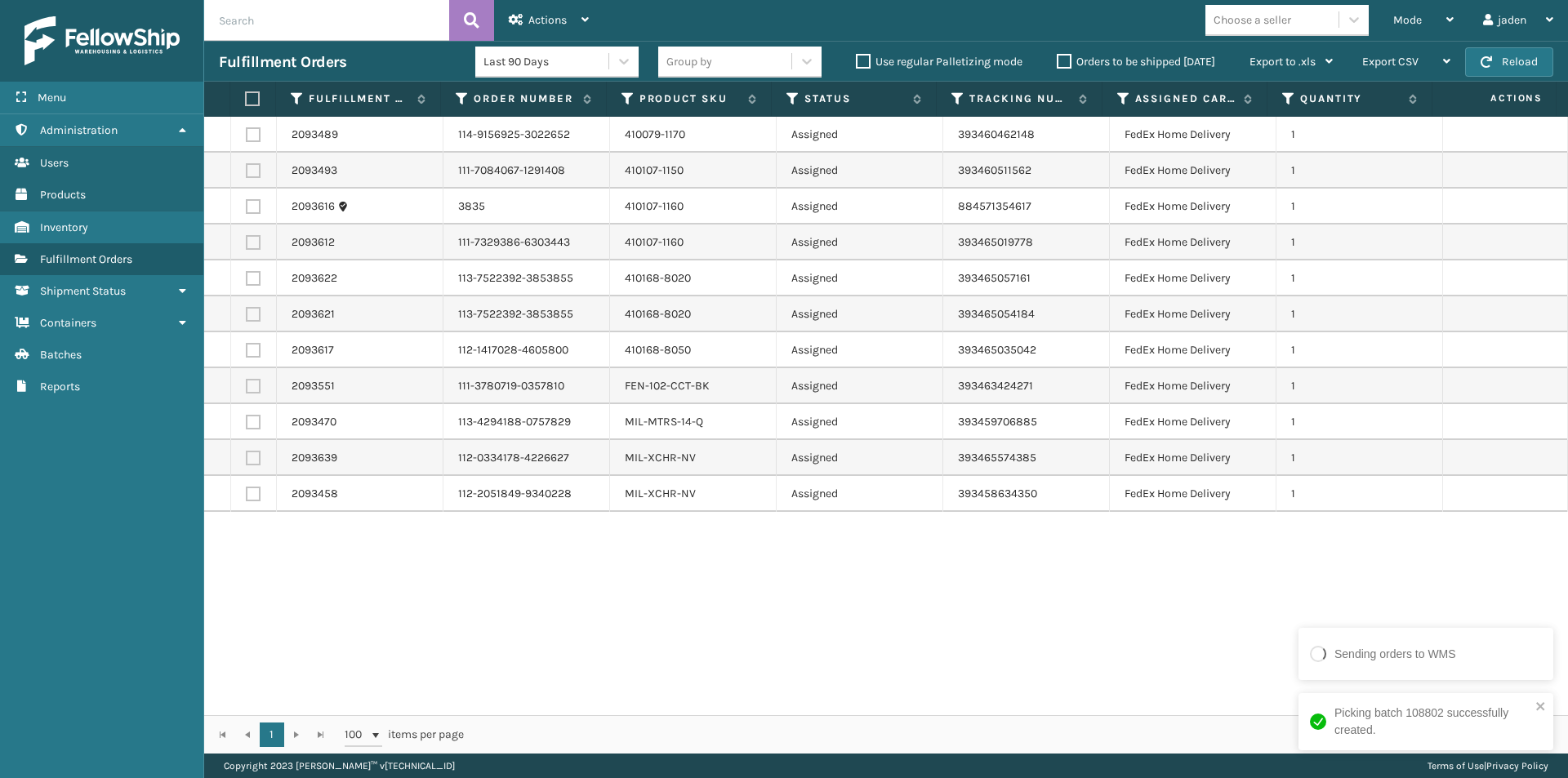
click at [249, 94] on label at bounding box center [250, 98] width 11 height 15
click at [246, 94] on input "checkbox" at bounding box center [245, 99] width 1 height 11
checkbox input "true"
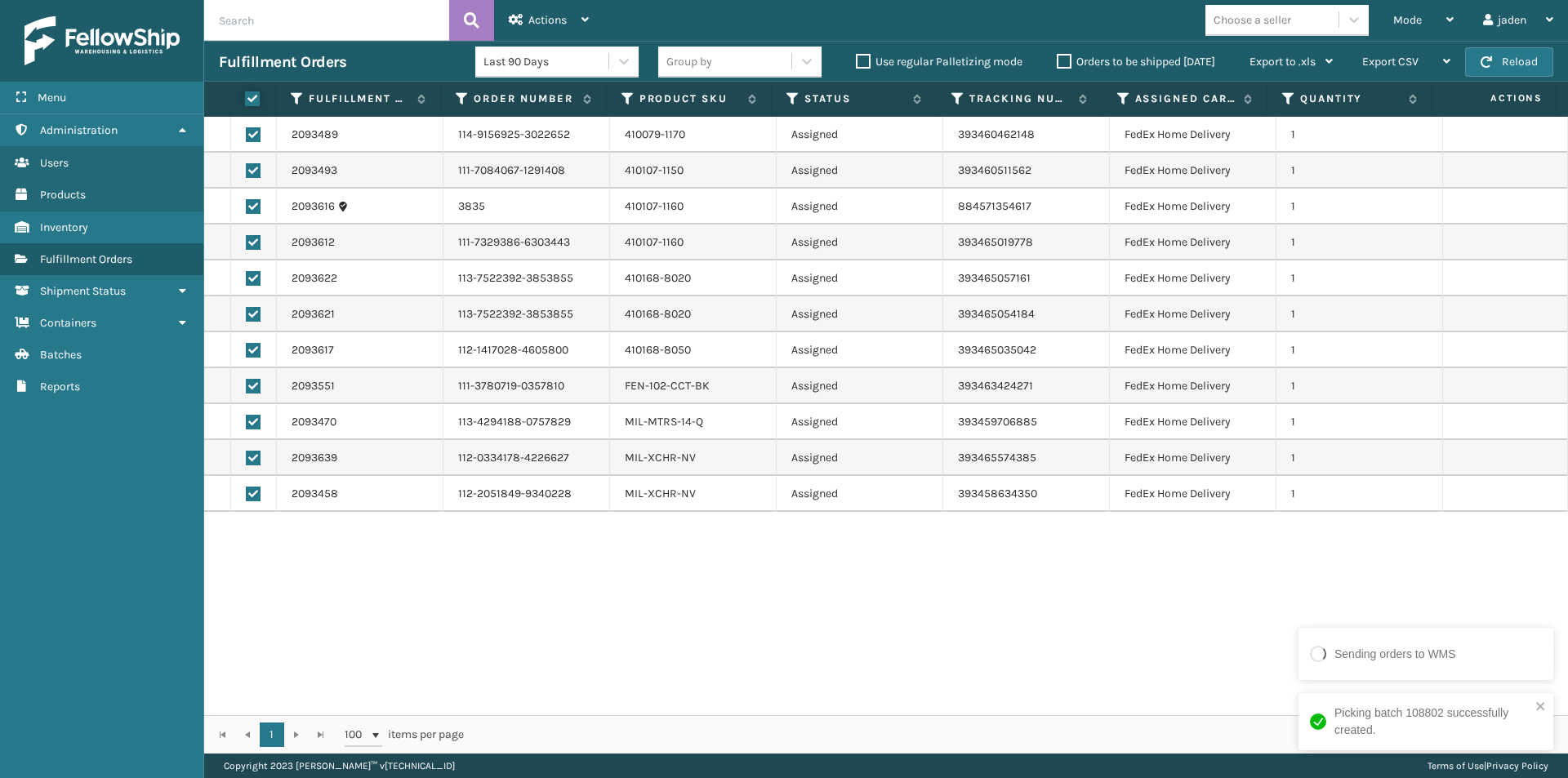
checkbox input "true"
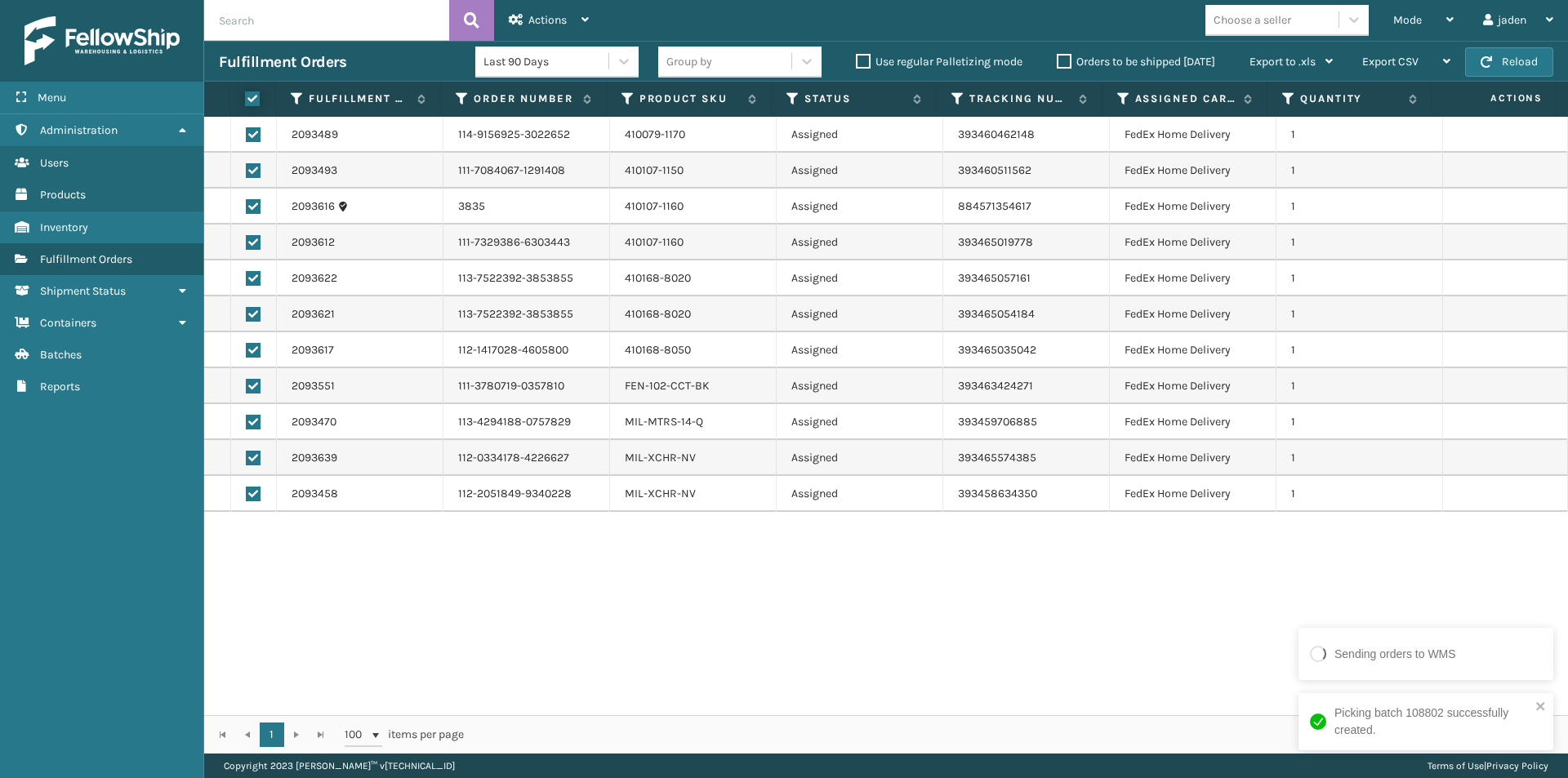
checkbox input "true"
click at [594, 8] on div "Actions Settings Remove All Filters Export Labels Create Picking Batch" at bounding box center [549, 20] width 110 height 41
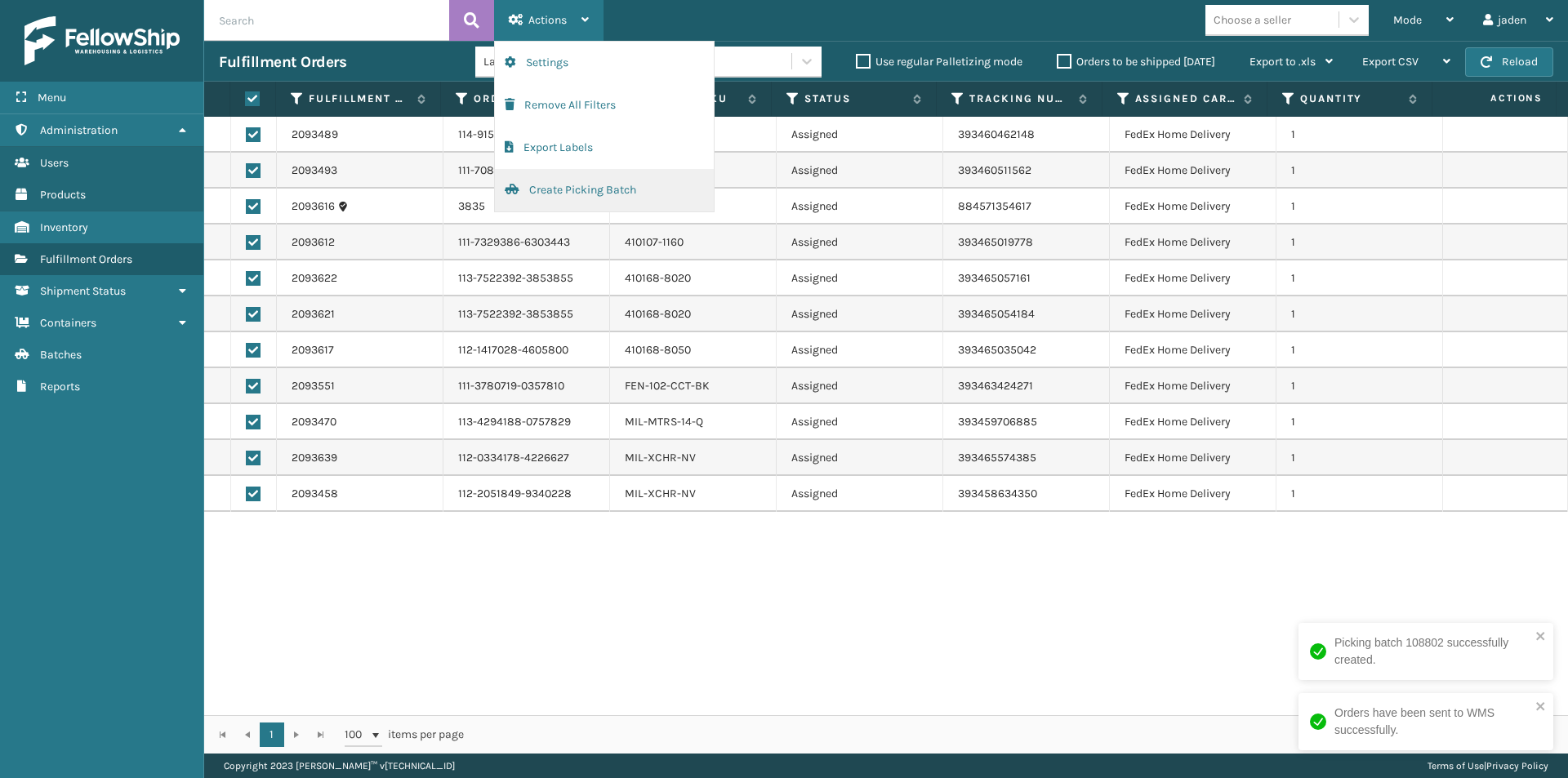
click at [548, 195] on button "Create Picking Batch" at bounding box center [605, 190] width 219 height 43
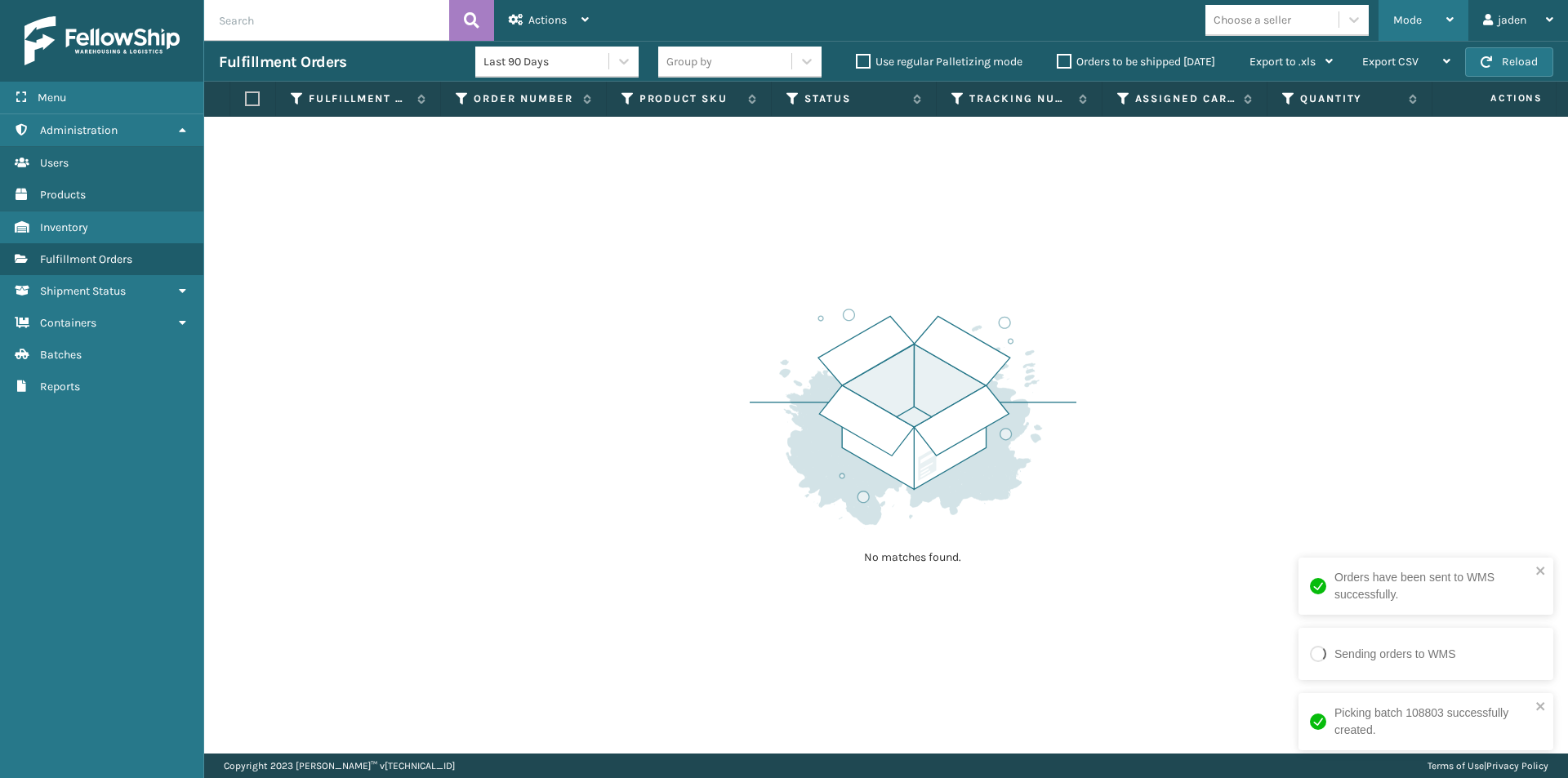
click at [1428, 22] on div "Mode" at bounding box center [1424, 20] width 60 height 41
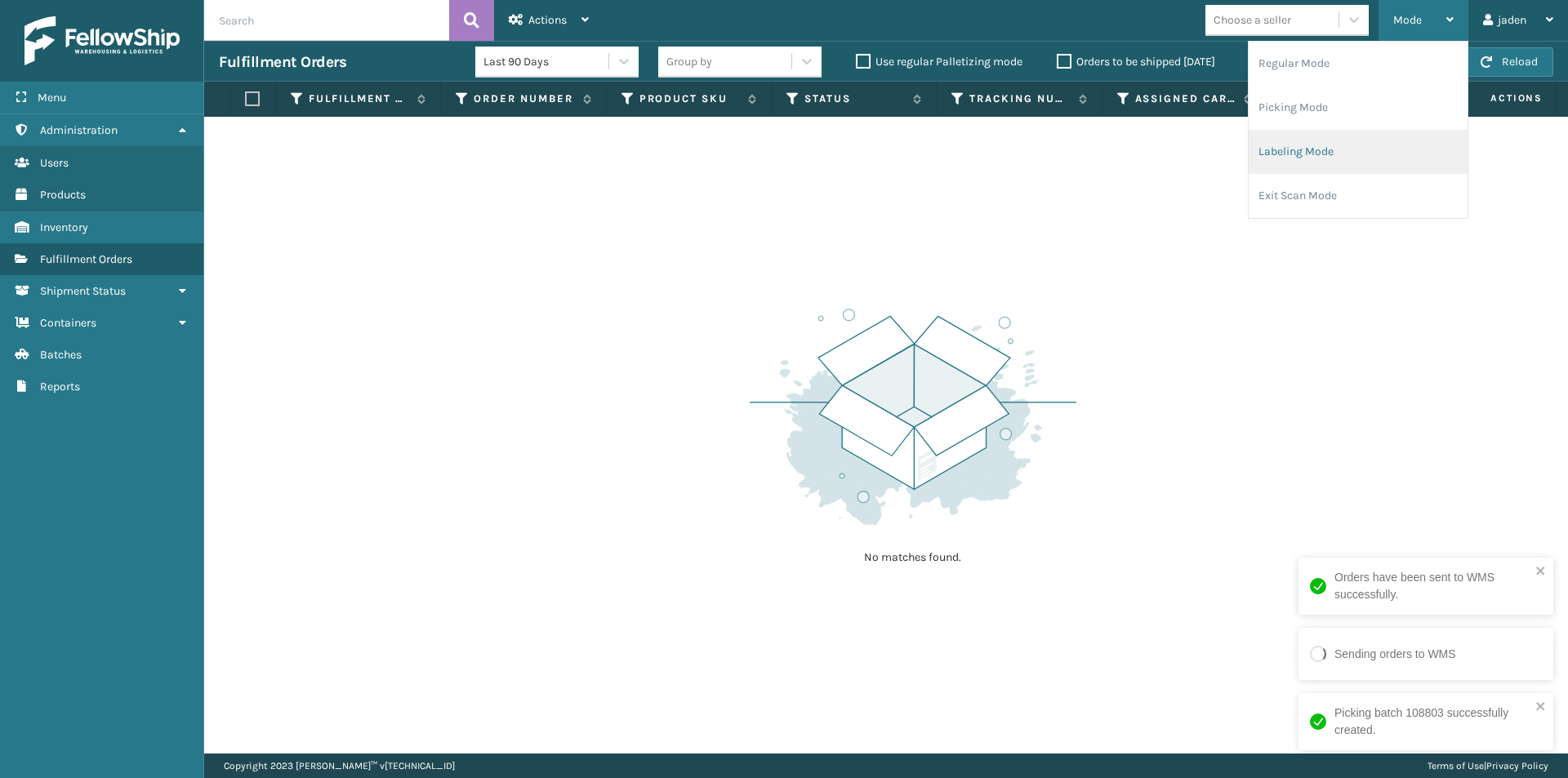
click at [1344, 173] on li "Labeling Mode" at bounding box center [1359, 152] width 219 height 45
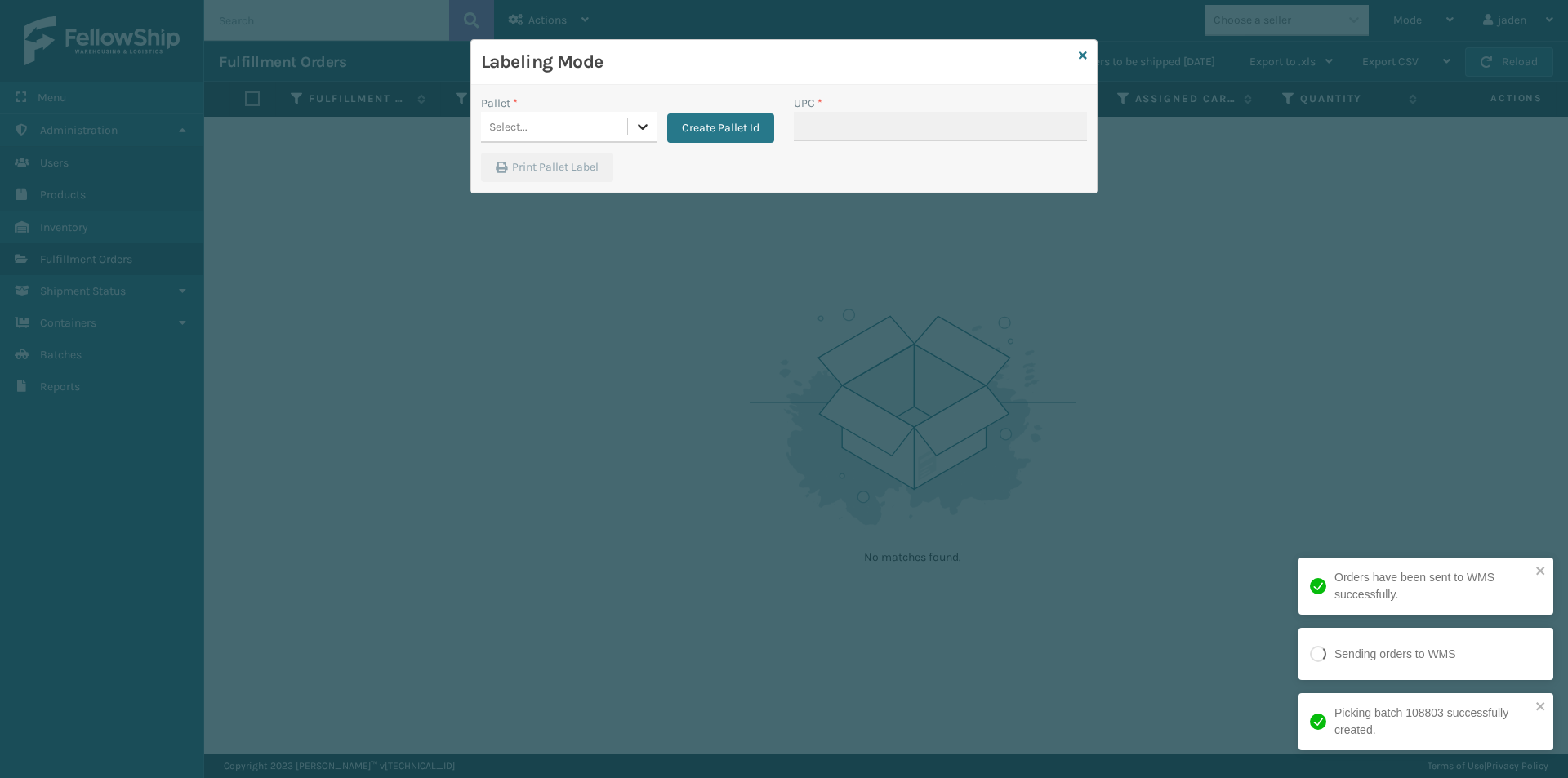
click at [637, 129] on icon at bounding box center [643, 126] width 16 height 16
click at [569, 173] on div "FDXG-V0NOJQZG8K" at bounding box center [569, 168] width 176 height 30
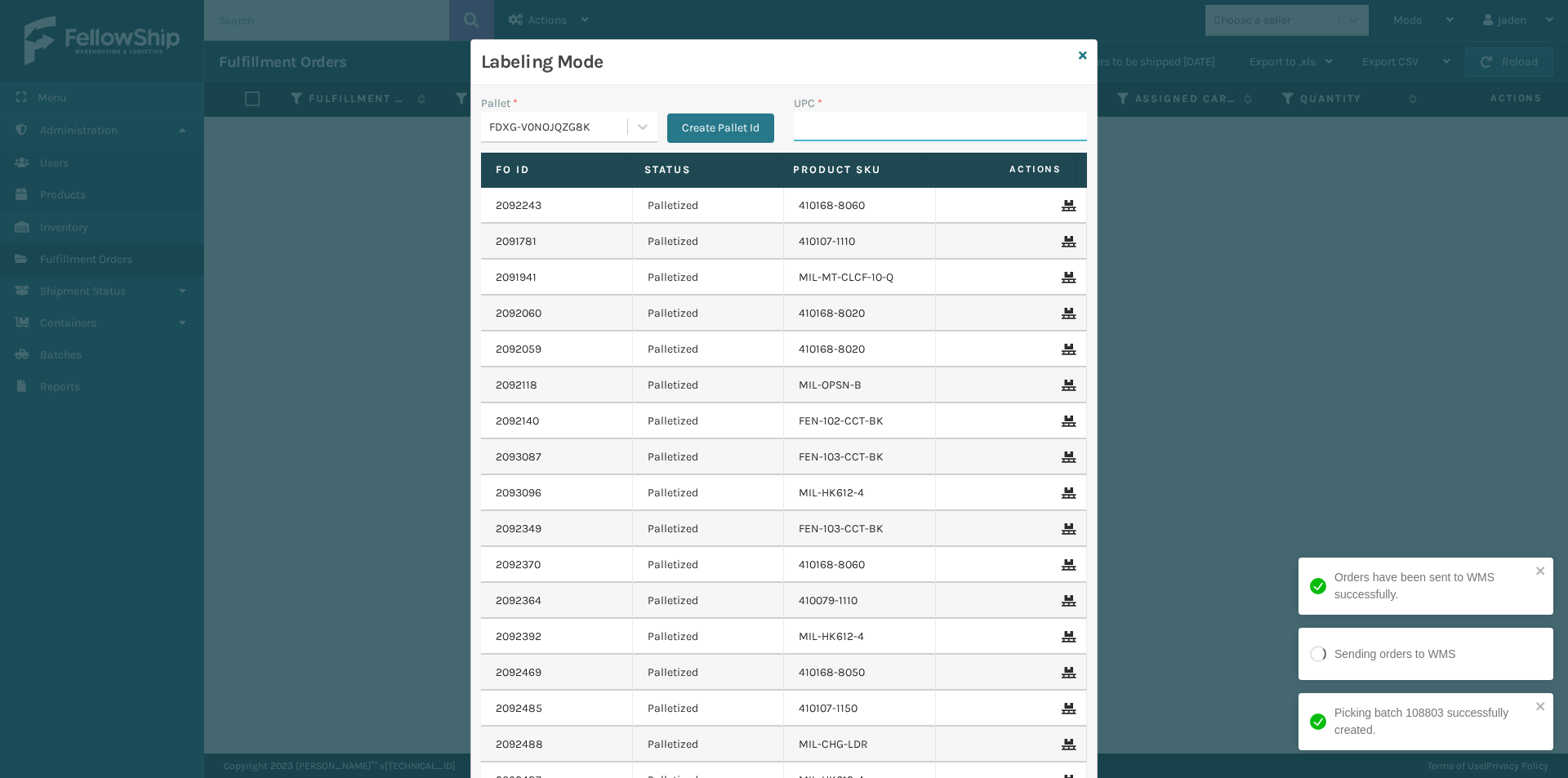
click at [869, 114] on input "UPC *" at bounding box center [940, 126] width 294 height 29
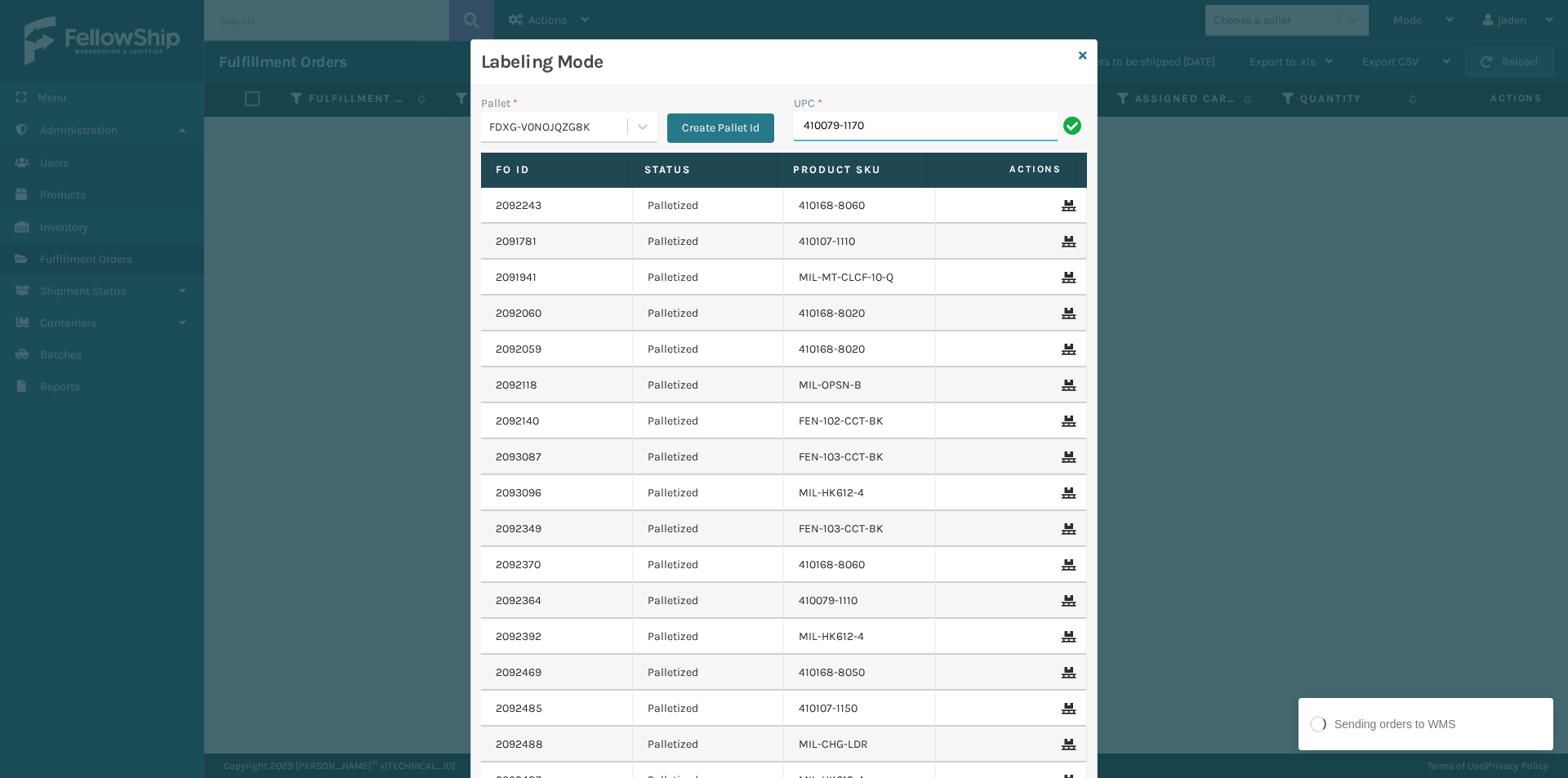
type input "410079-1170"
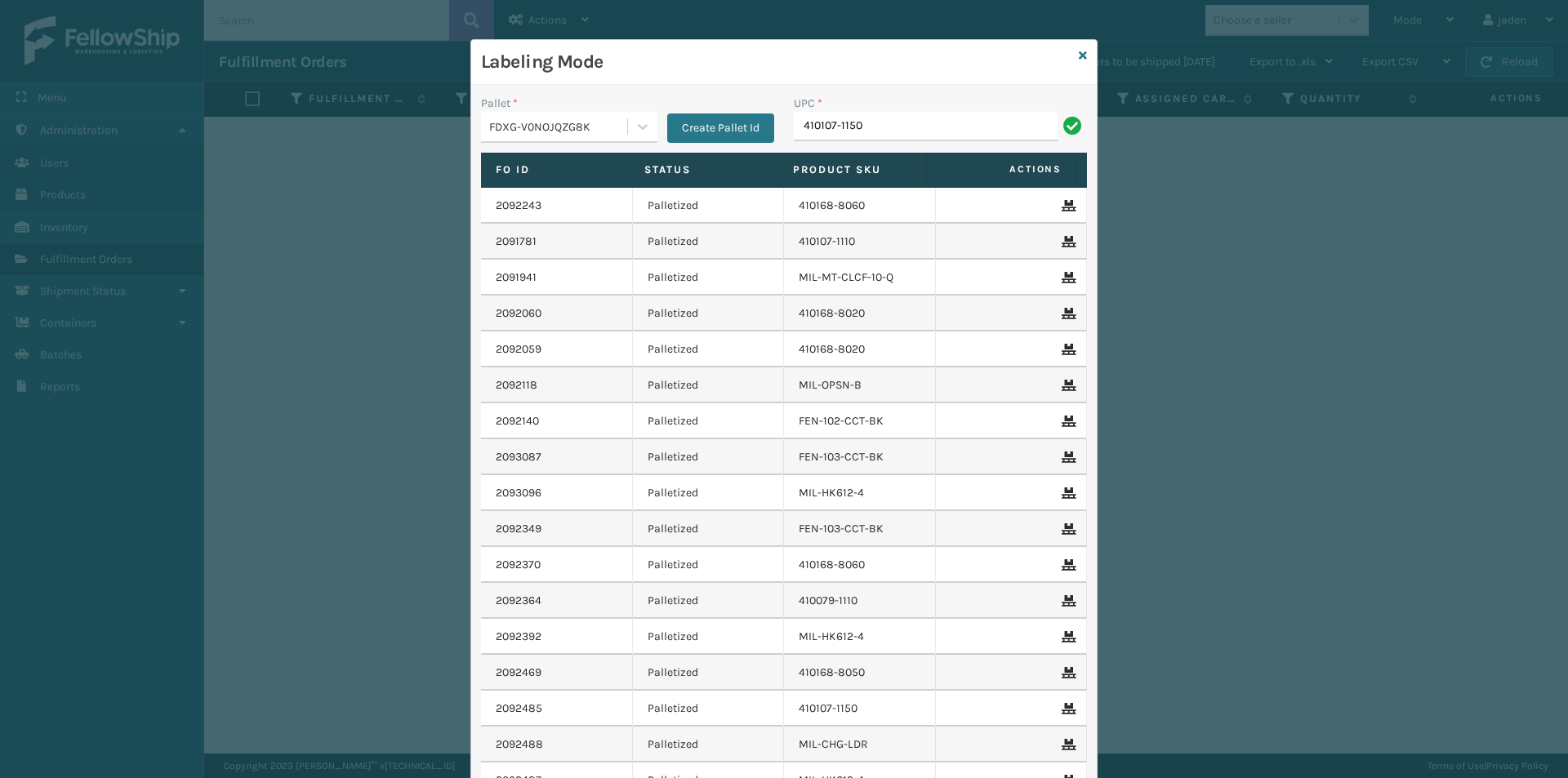
type input "410107-1150"
type input "410107-1160"
type input "410168-8020"
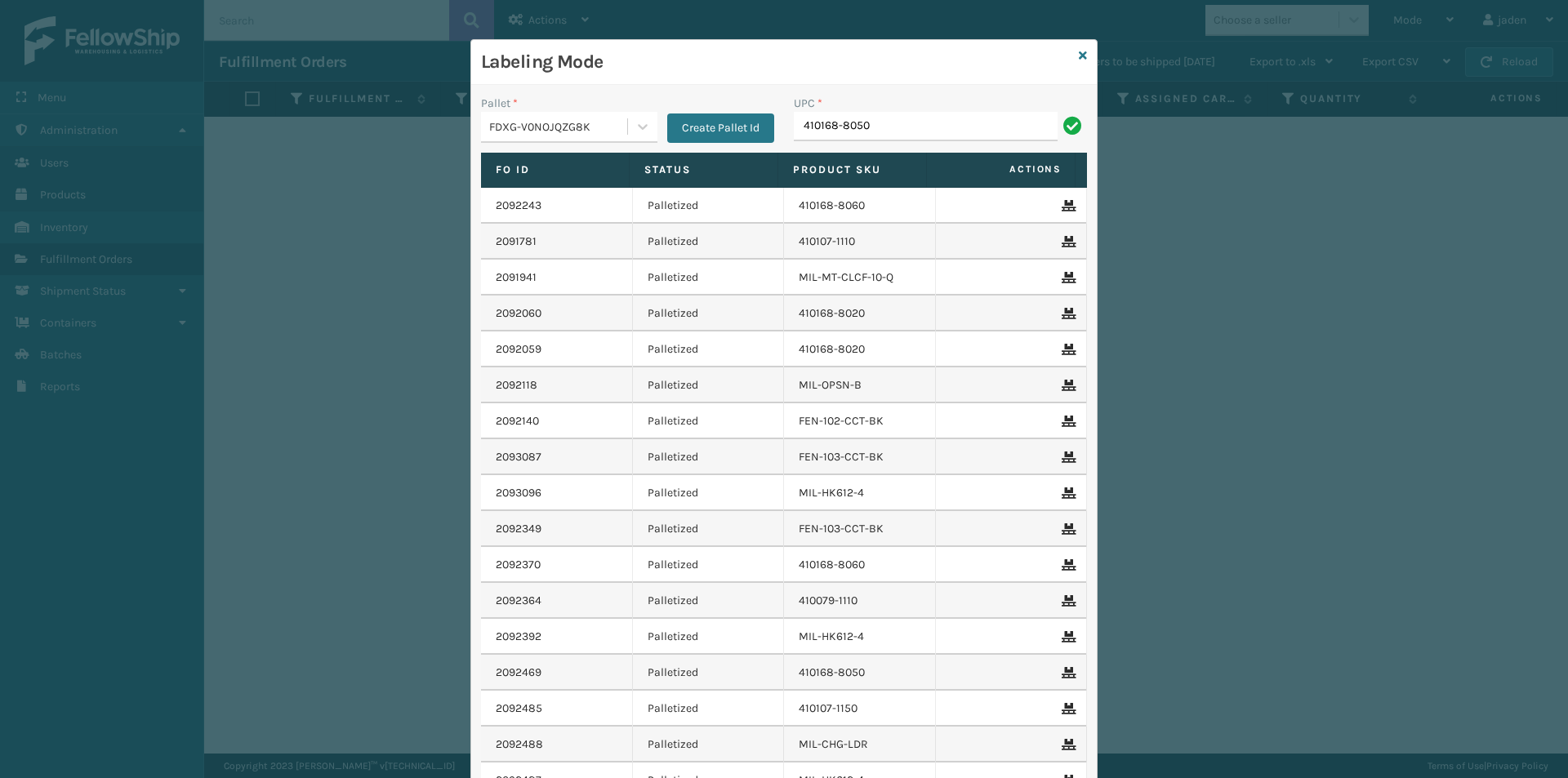
type input "410168-8050"
type input "8500460"
type input "840985126865"
type input "840985125981"
click at [1079, 50] on icon at bounding box center [1082, 55] width 8 height 12
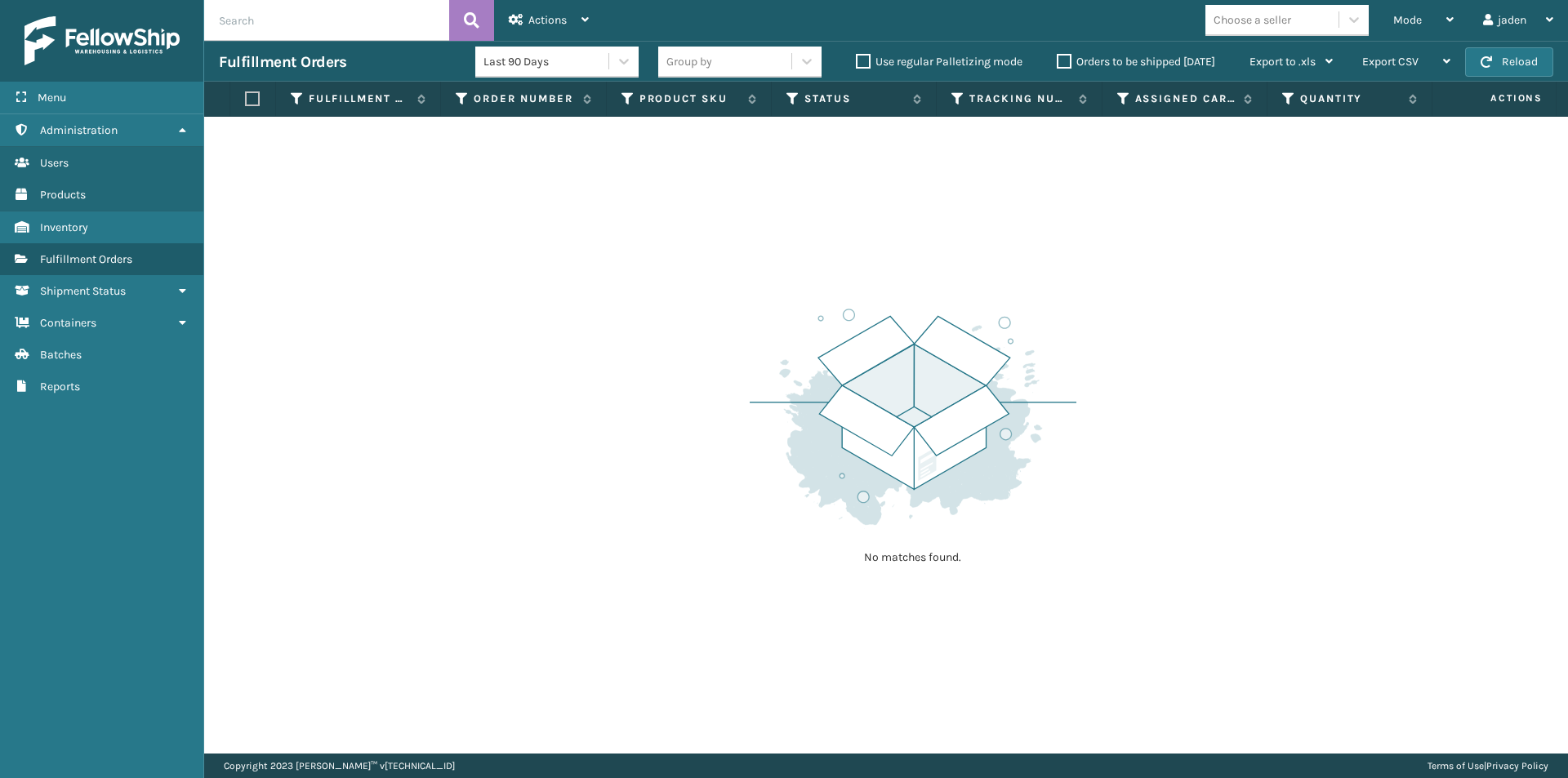
drag, startPoint x: 970, startPoint y: 312, endPoint x: 290, endPoint y: 45, distance: 730.5
click at [412, 241] on div "No matches found." at bounding box center [886, 435] width 1364 height 637
click at [1449, 17] on icon at bounding box center [1450, 19] width 8 height 12
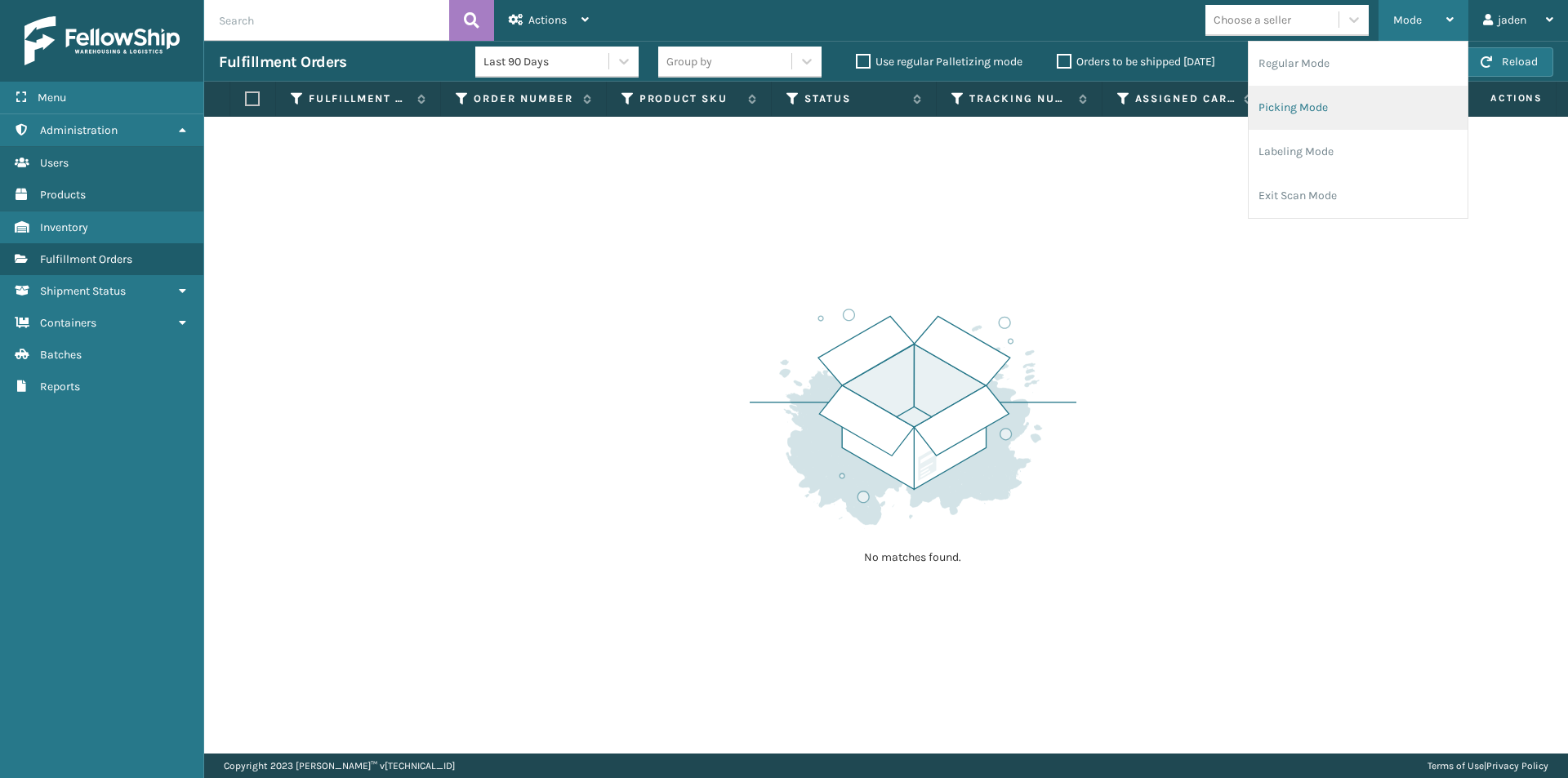
click at [1364, 109] on li "Picking Mode" at bounding box center [1359, 108] width 219 height 45
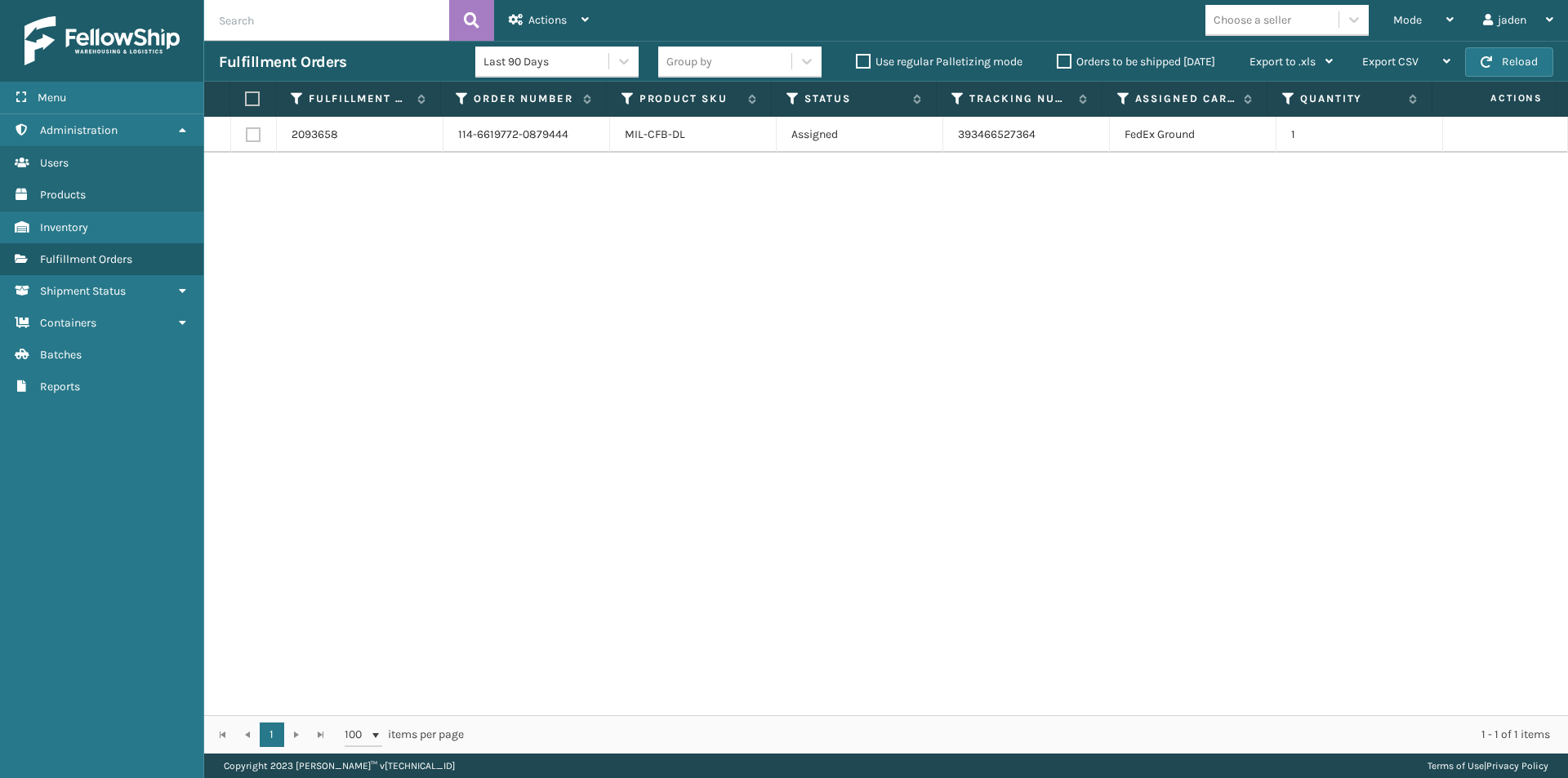
drag, startPoint x: 871, startPoint y: 332, endPoint x: 588, endPoint y: 263, distance: 291.3
click at [522, 330] on div "2093658 114-6619772-0879444 MIL-CFB-DL Assigned 393466527364 FedEx Ground 1" at bounding box center [886, 417] width 1364 height 599
click at [250, 101] on label at bounding box center [250, 98] width 11 height 15
click at [246, 101] on input "checkbox" at bounding box center [245, 99] width 1 height 11
checkbox input "true"
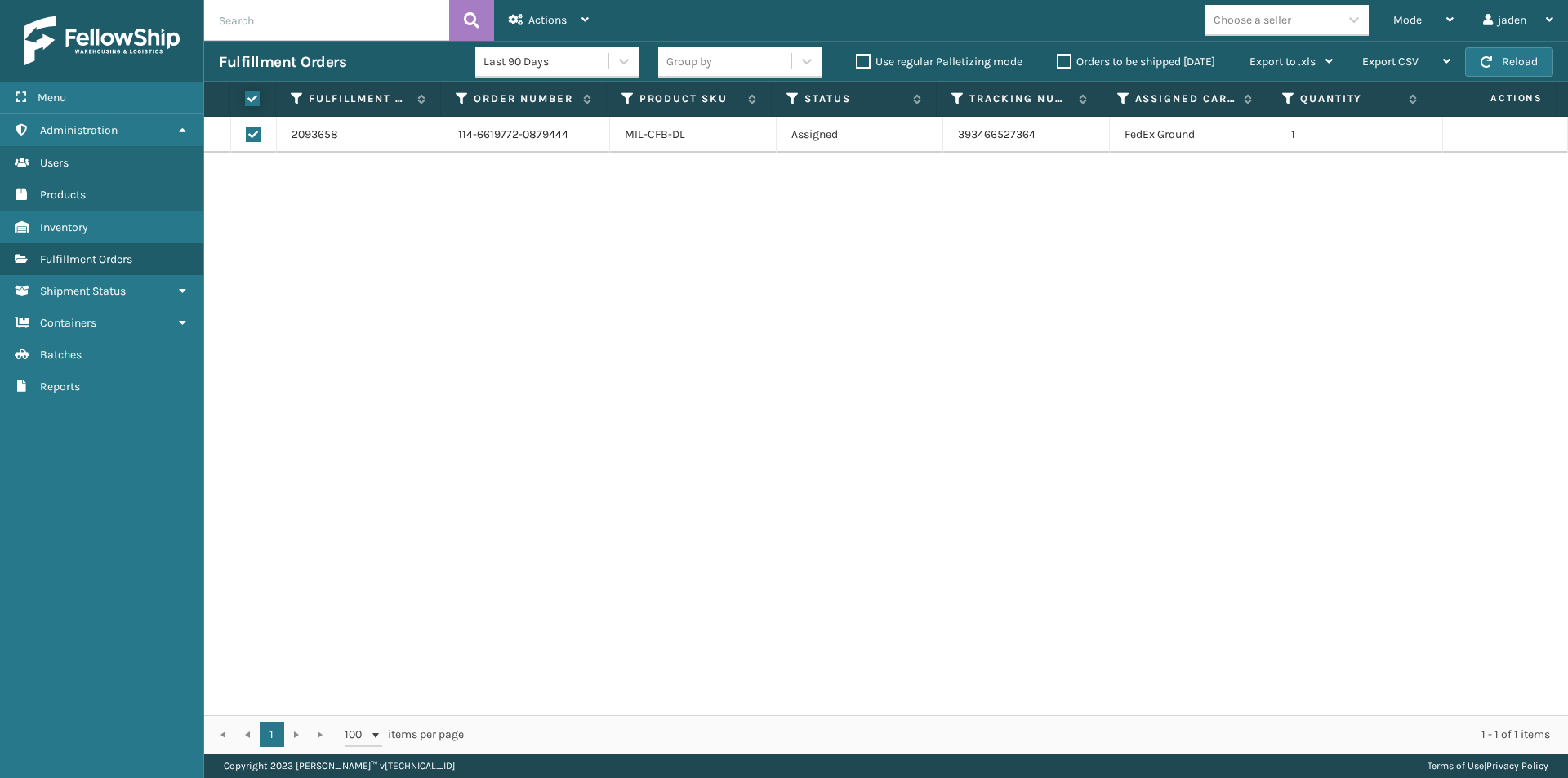
checkbox input "true"
click at [501, 23] on div "Actions Settings Remove All Filters Export Labels Create Picking Batch" at bounding box center [549, 20] width 110 height 41
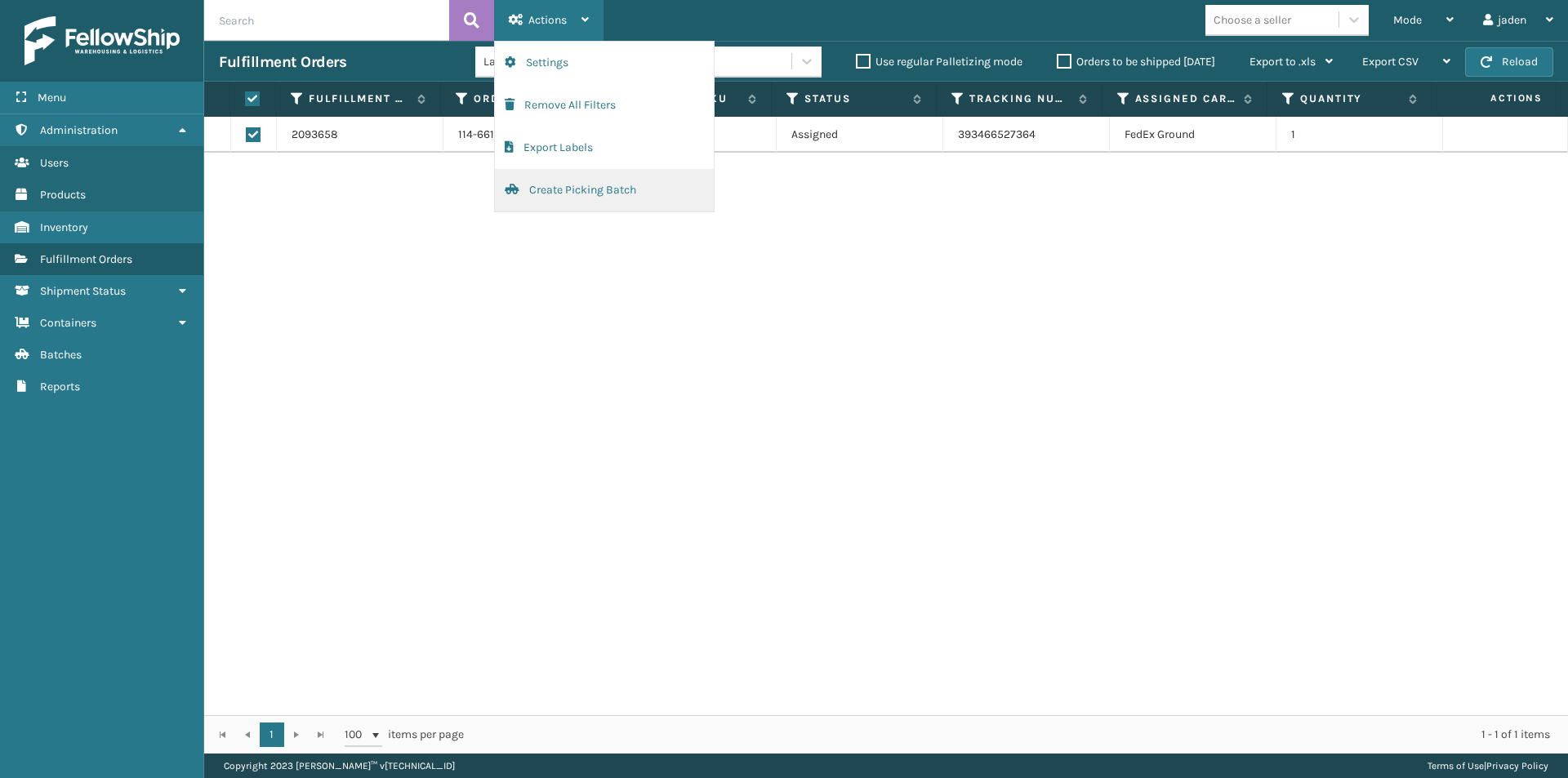
click at [561, 179] on button "Create Picking Batch" at bounding box center [605, 190] width 219 height 43
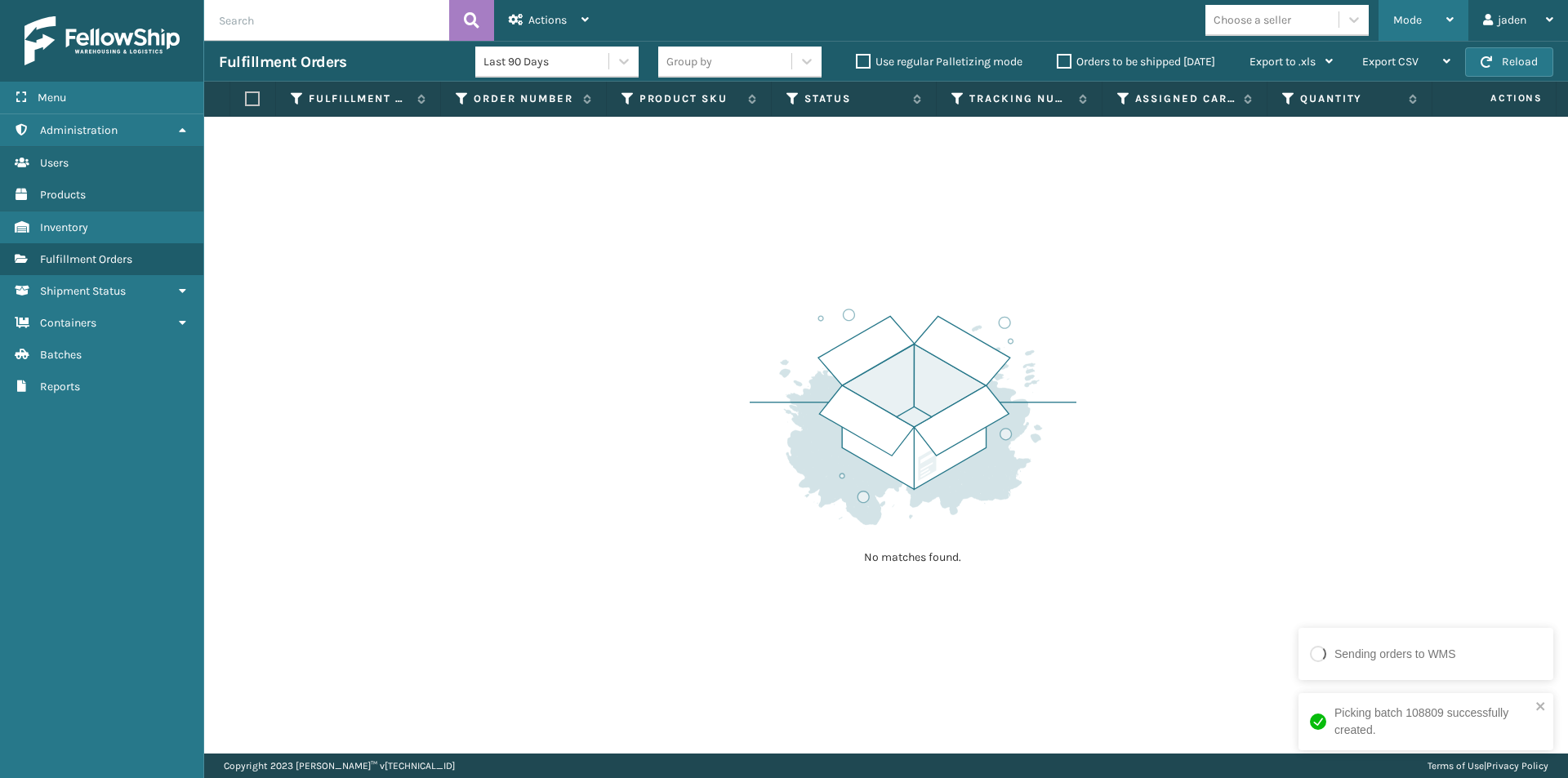
click at [1399, 20] on span "Mode" at bounding box center [1407, 19] width 28 height 14
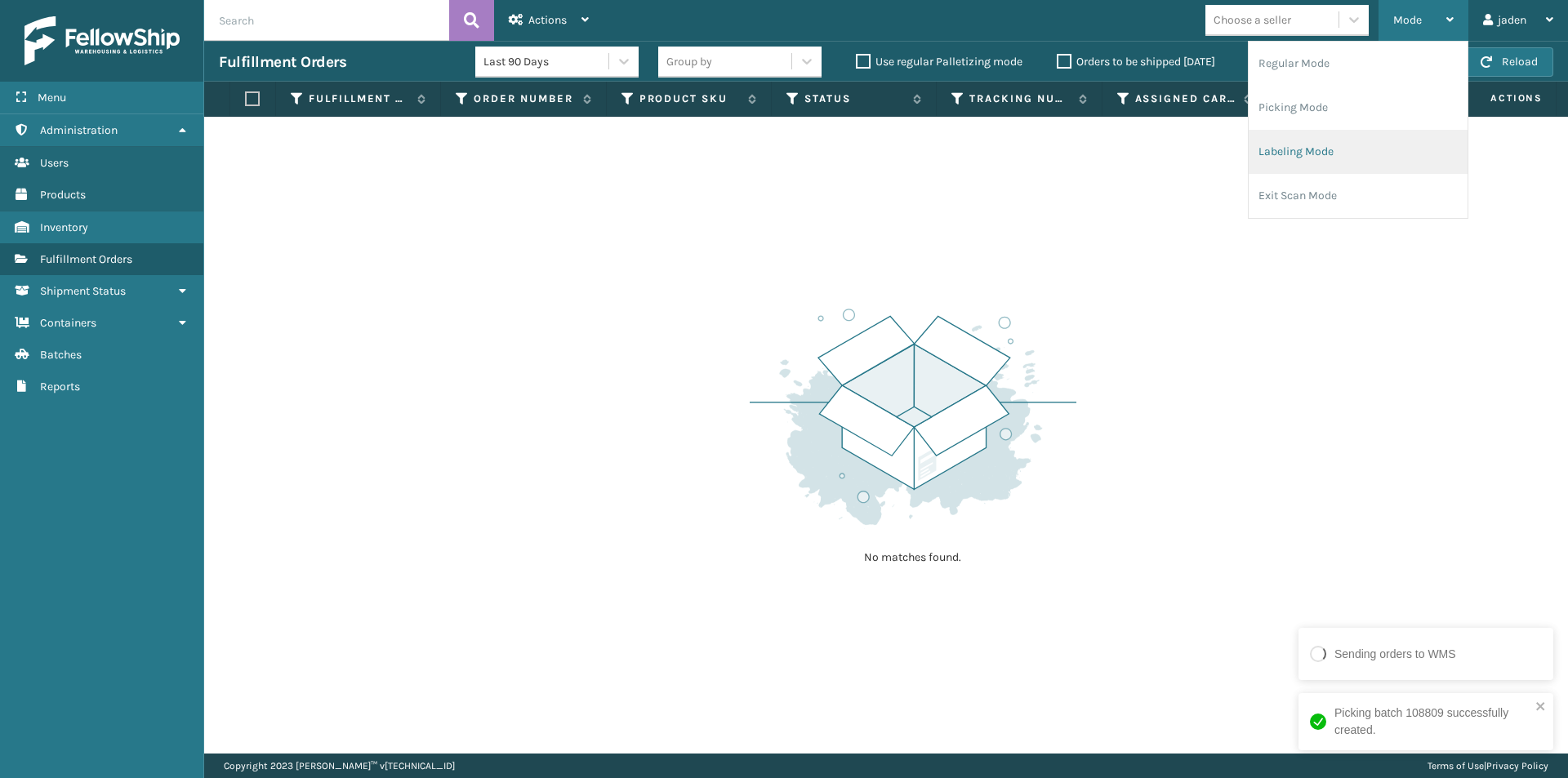
click at [1333, 158] on li "Labeling Mode" at bounding box center [1359, 152] width 219 height 45
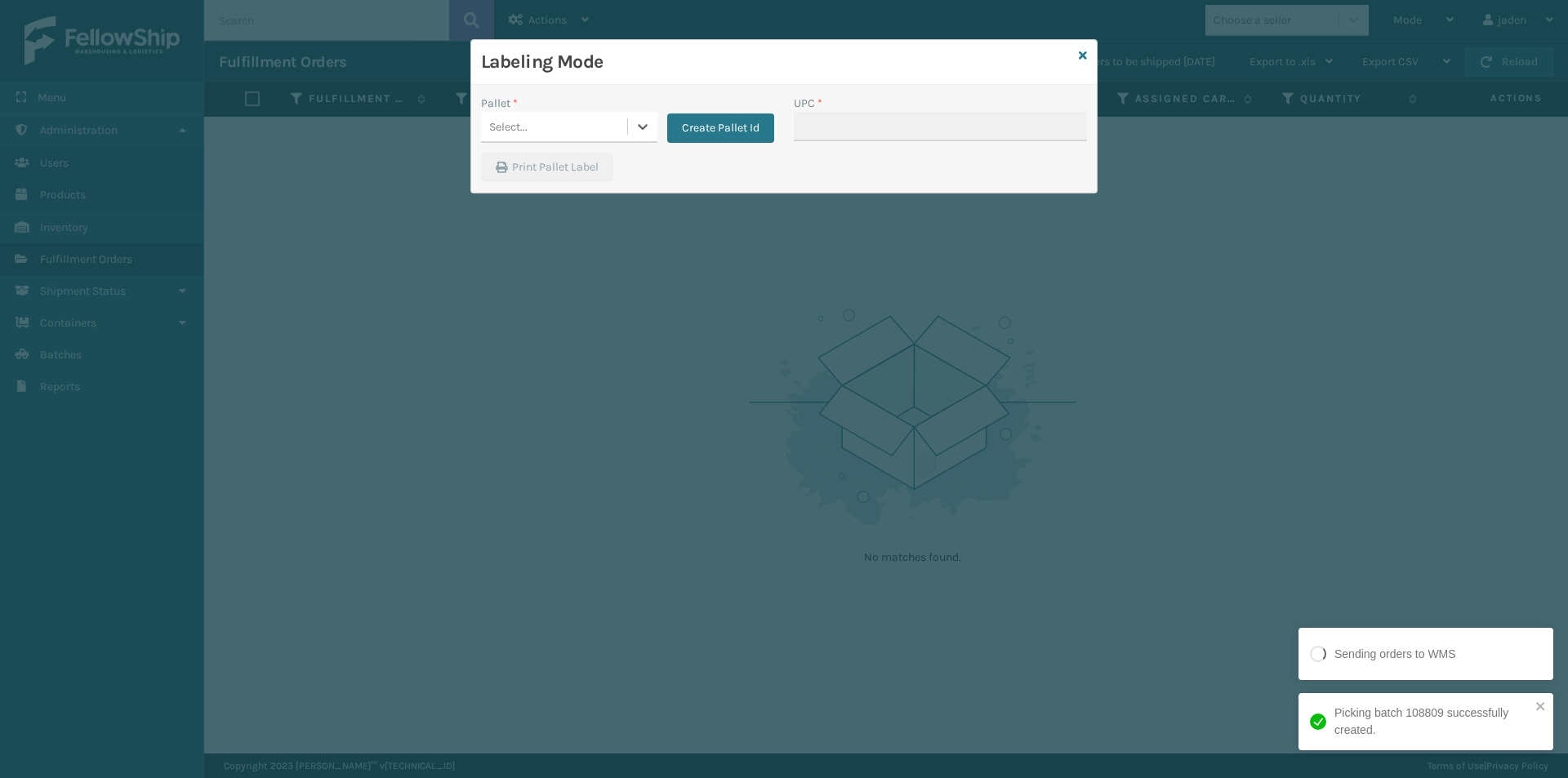
click at [620, 123] on div "Select..." at bounding box center [553, 127] width 146 height 27
click at [568, 172] on div "FDXG-V0NOJQZG8K" at bounding box center [569, 168] width 176 height 30
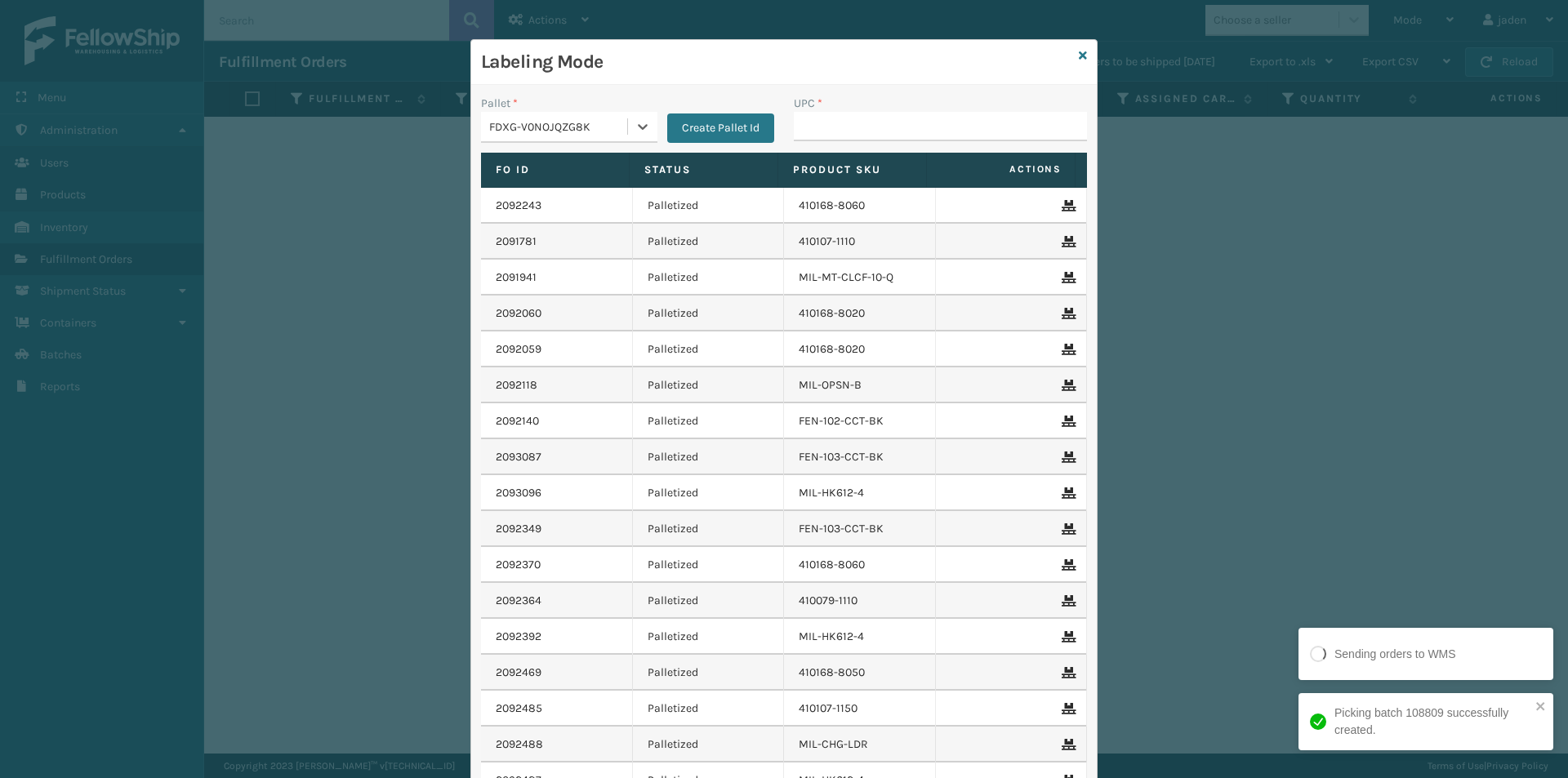
click at [885, 102] on div "UPC *" at bounding box center [940, 104] width 294 height 17
click at [860, 133] on input "UPC *" at bounding box center [940, 126] width 294 height 29
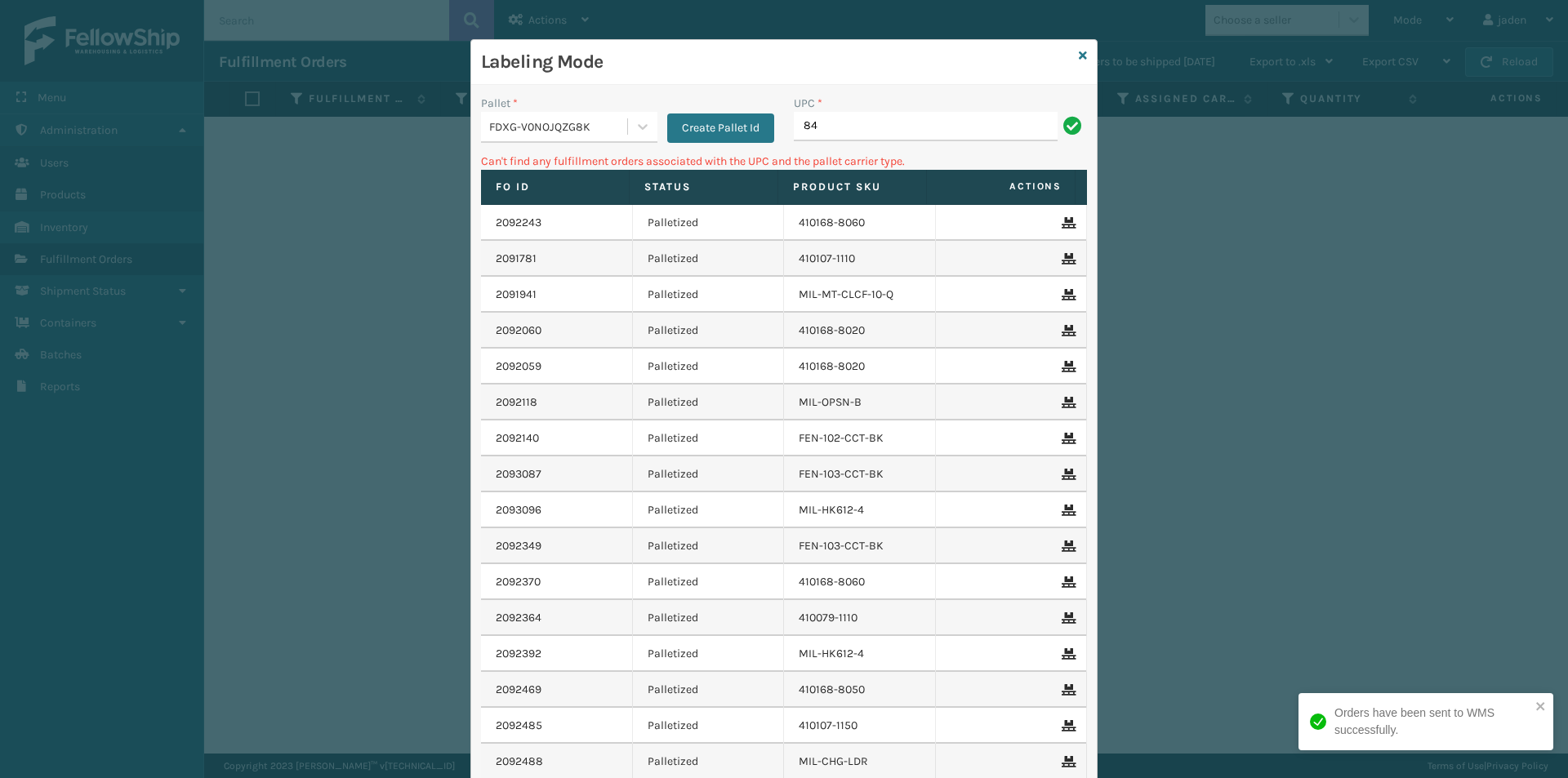
type input "8"
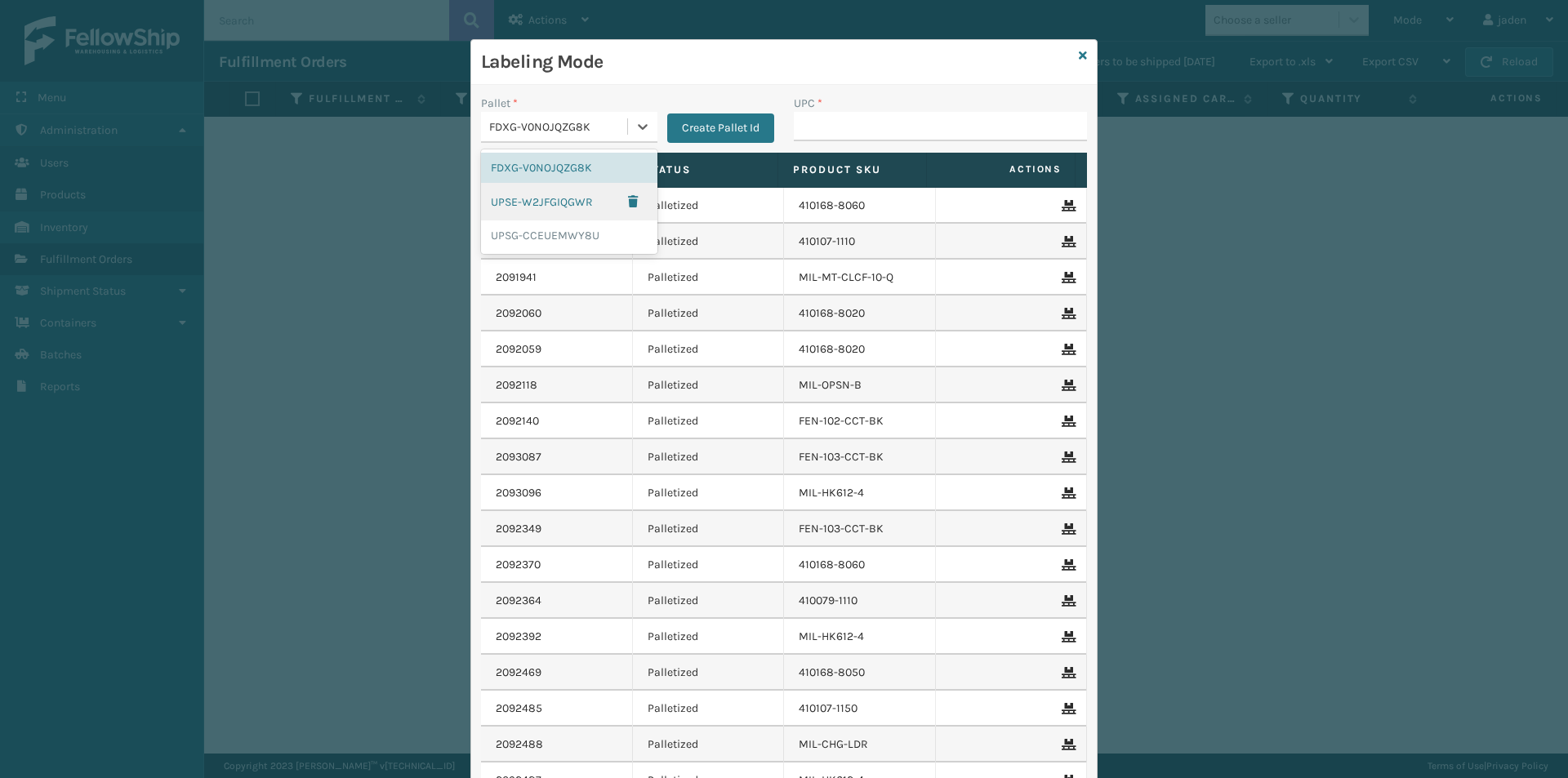
drag, startPoint x: 627, startPoint y: 127, endPoint x: 558, endPoint y: 207, distance: 105.6
click at [635, 127] on icon at bounding box center [643, 126] width 16 height 16
click at [545, 233] on div "UPSG-CCEUEMWY8U" at bounding box center [569, 235] width 176 height 30
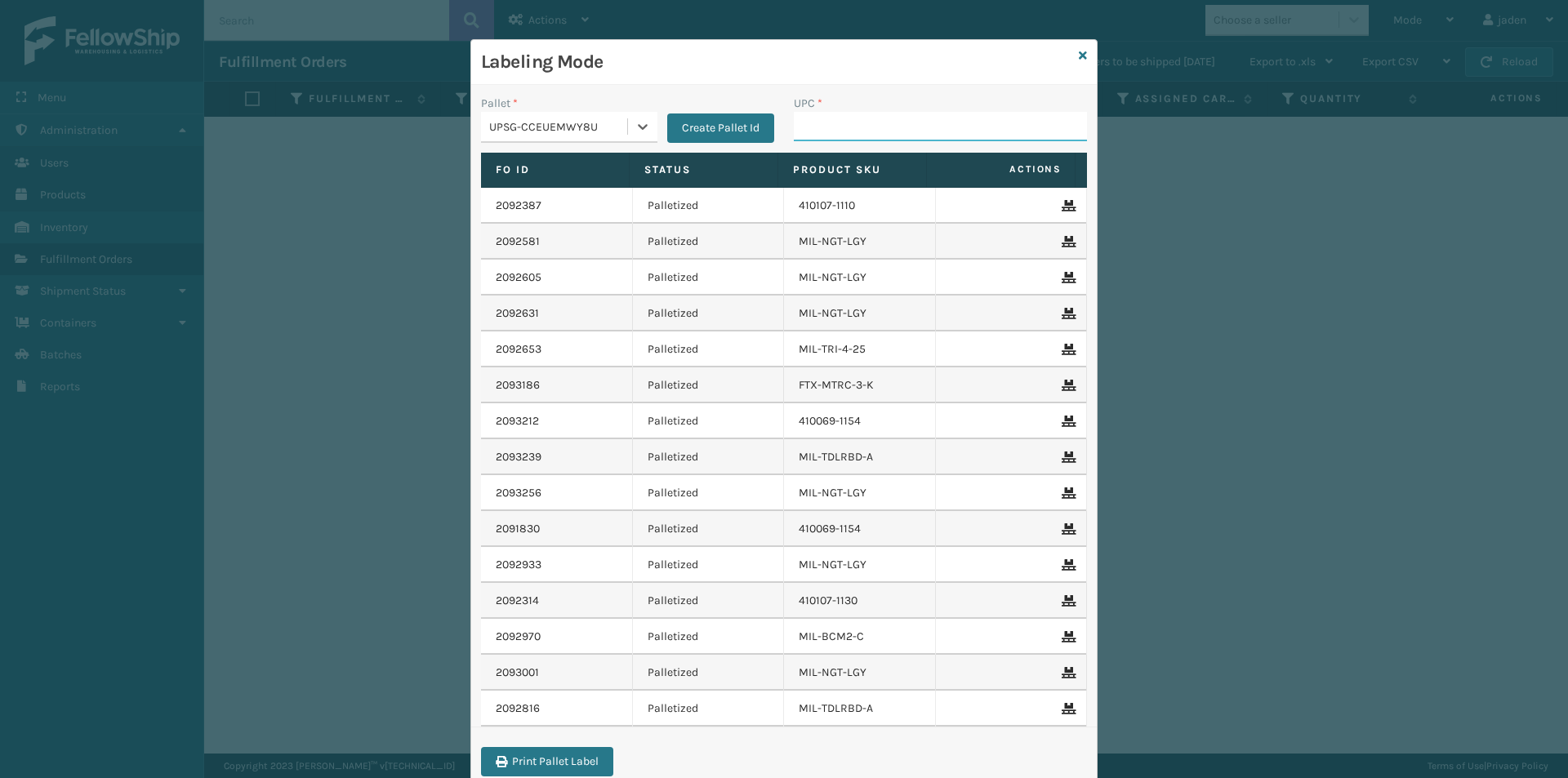
click at [829, 130] on input "UPC *" at bounding box center [940, 126] width 294 height 29
type input "410069-1110"
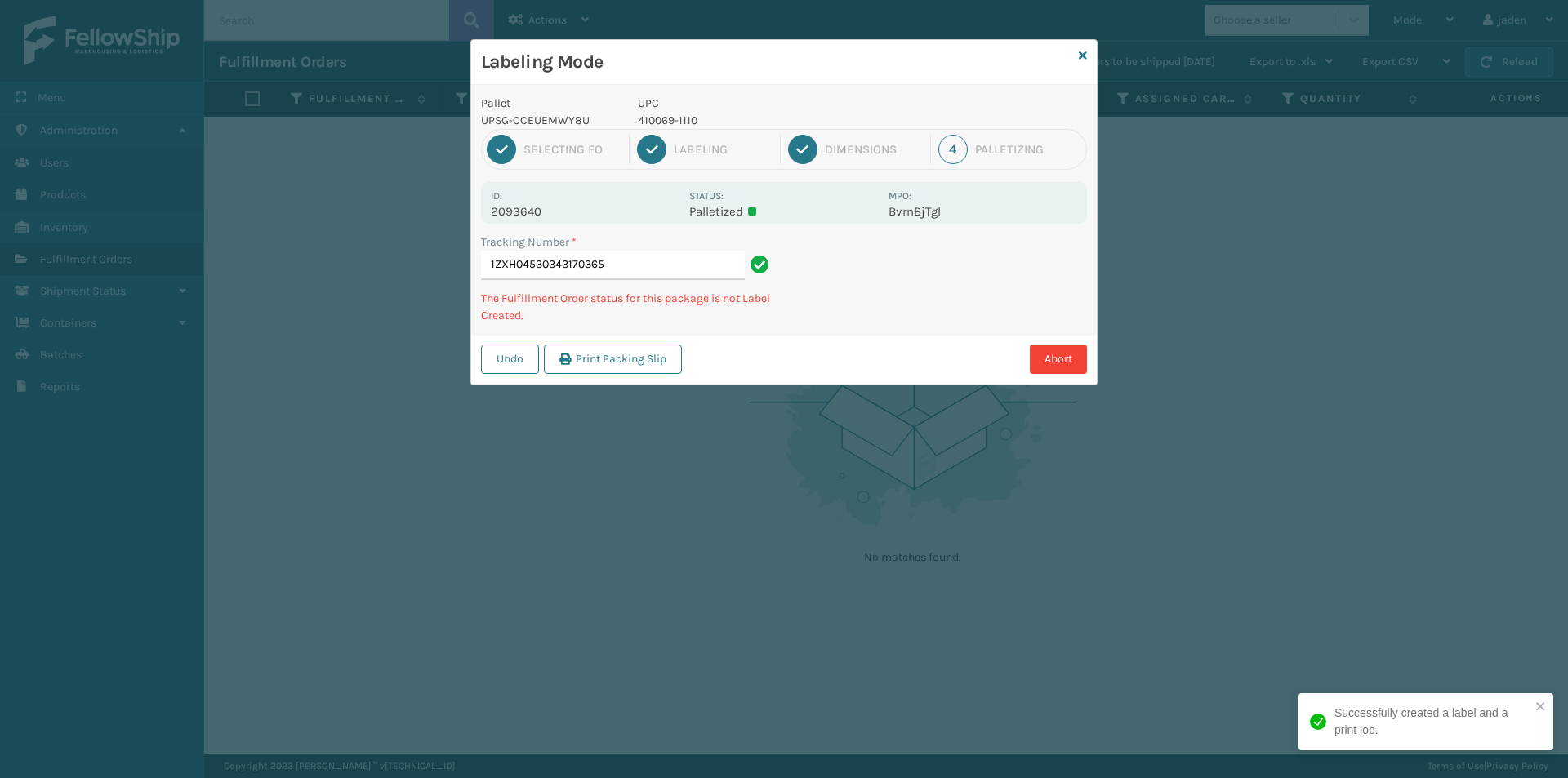
type input "1ZXH045303431703654"
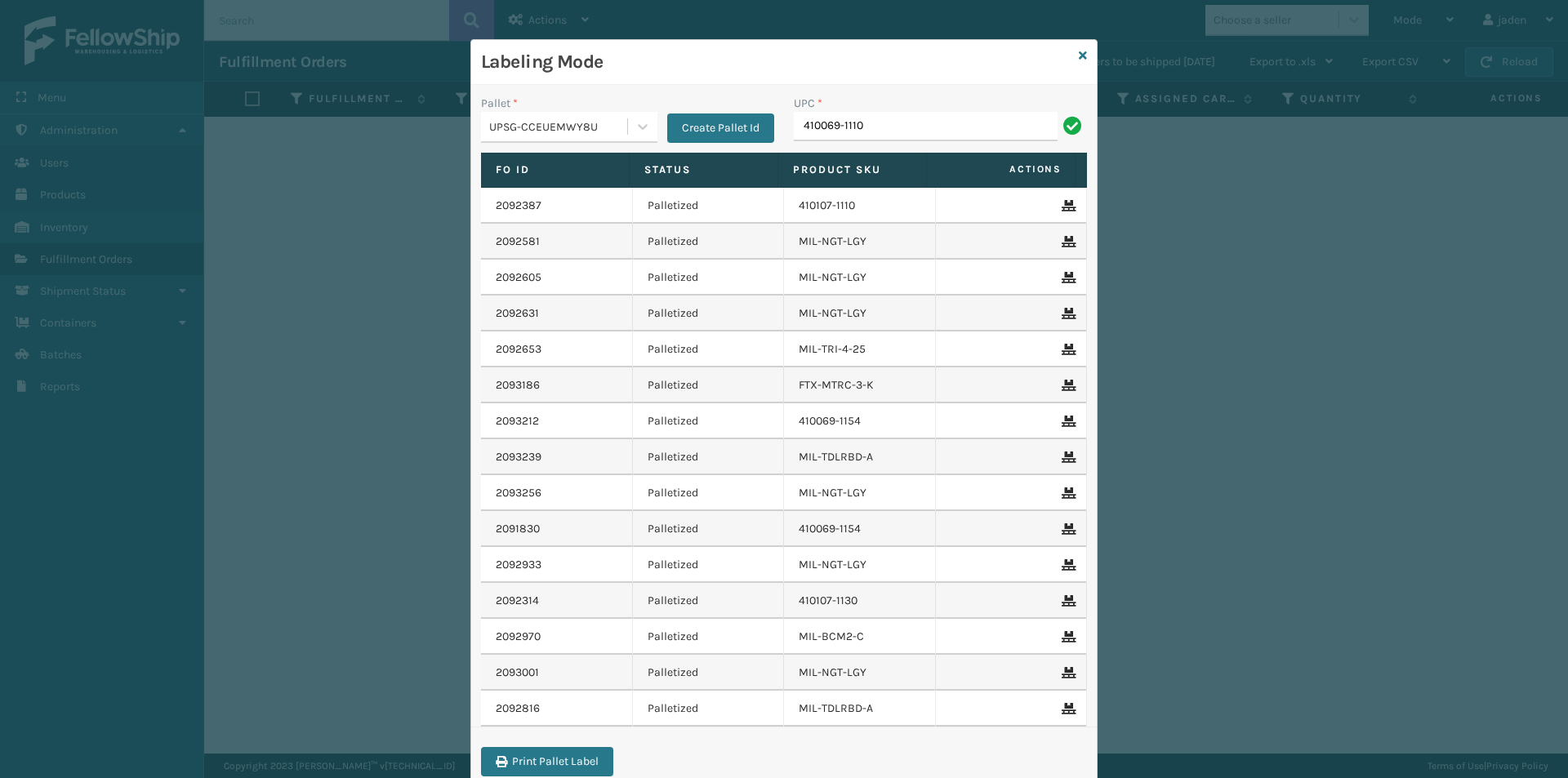
type input "410069-1110"
type input "8409851"
drag, startPoint x: 1084, startPoint y: 50, endPoint x: 1051, endPoint y: 65, distance: 36.2
click at [1083, 49] on div "Labeling Mode" at bounding box center [784, 62] width 626 height 45
click at [1051, 65] on h3 "Labeling Mode" at bounding box center [776, 61] width 591 height 24
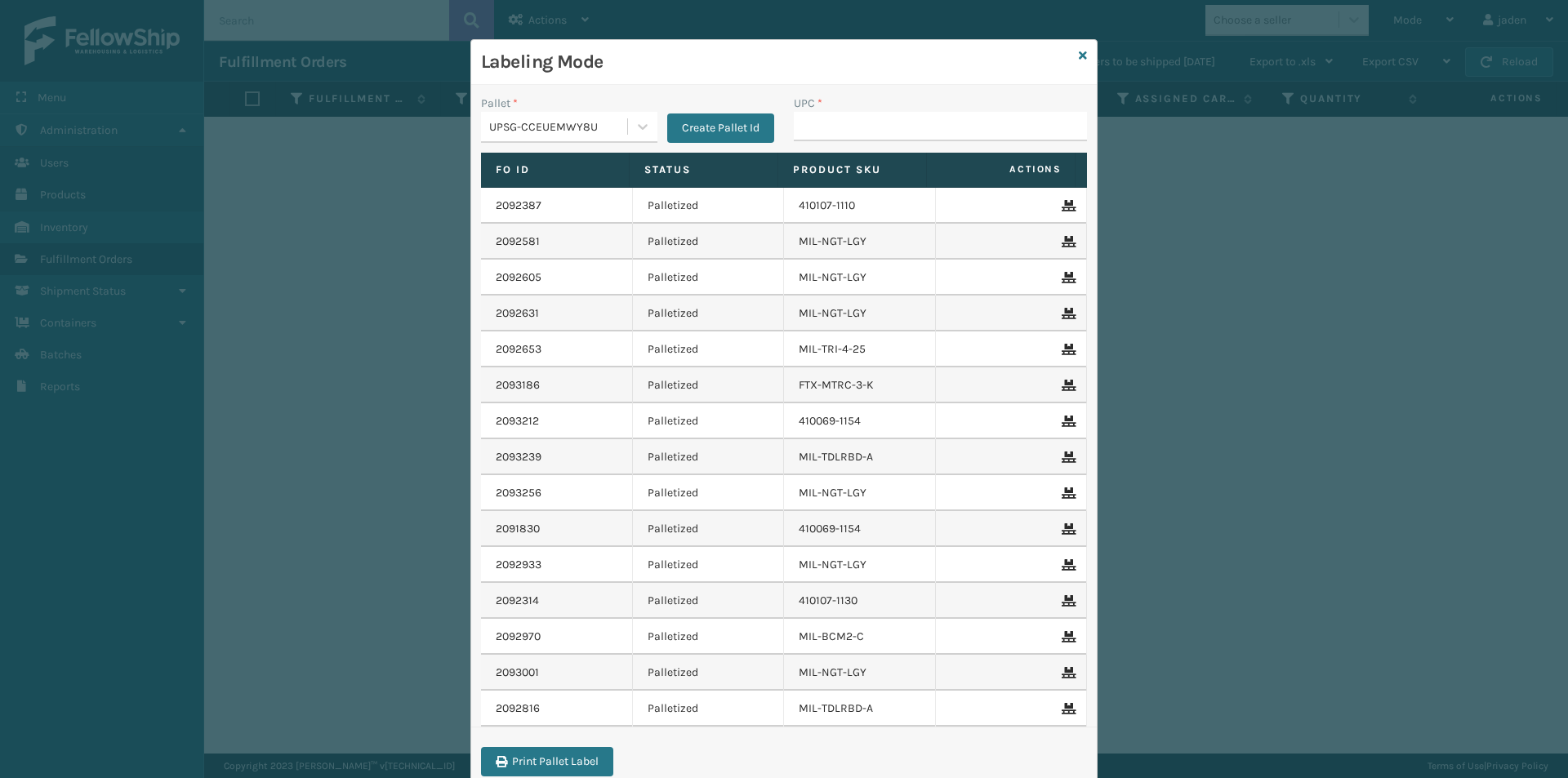
click at [1082, 60] on div "Labeling Mode" at bounding box center [784, 62] width 626 height 45
click at [1079, 52] on icon at bounding box center [1082, 55] width 8 height 12
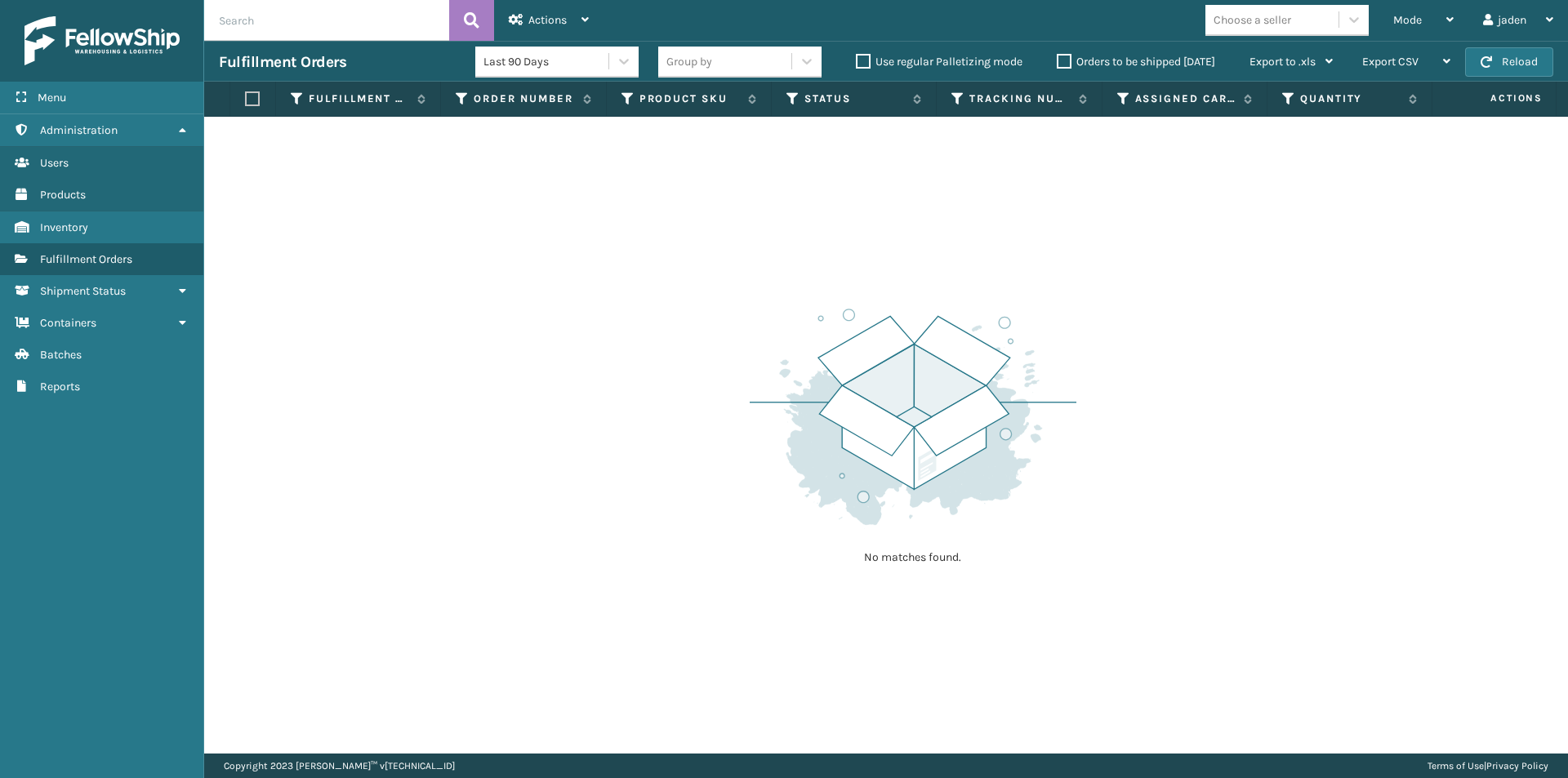
drag, startPoint x: 1181, startPoint y: 235, endPoint x: 1159, endPoint y: 235, distance: 22.0
drag, startPoint x: 1159, startPoint y: 235, endPoint x: 678, endPoint y: 179, distance: 484.2
click at [678, 179] on div "No matches found." at bounding box center [886, 435] width 1364 height 637
click at [1457, 24] on div "Mode Regular Mode Picking Mode Labeling Mode Exit Scan Mode" at bounding box center [1424, 20] width 90 height 41
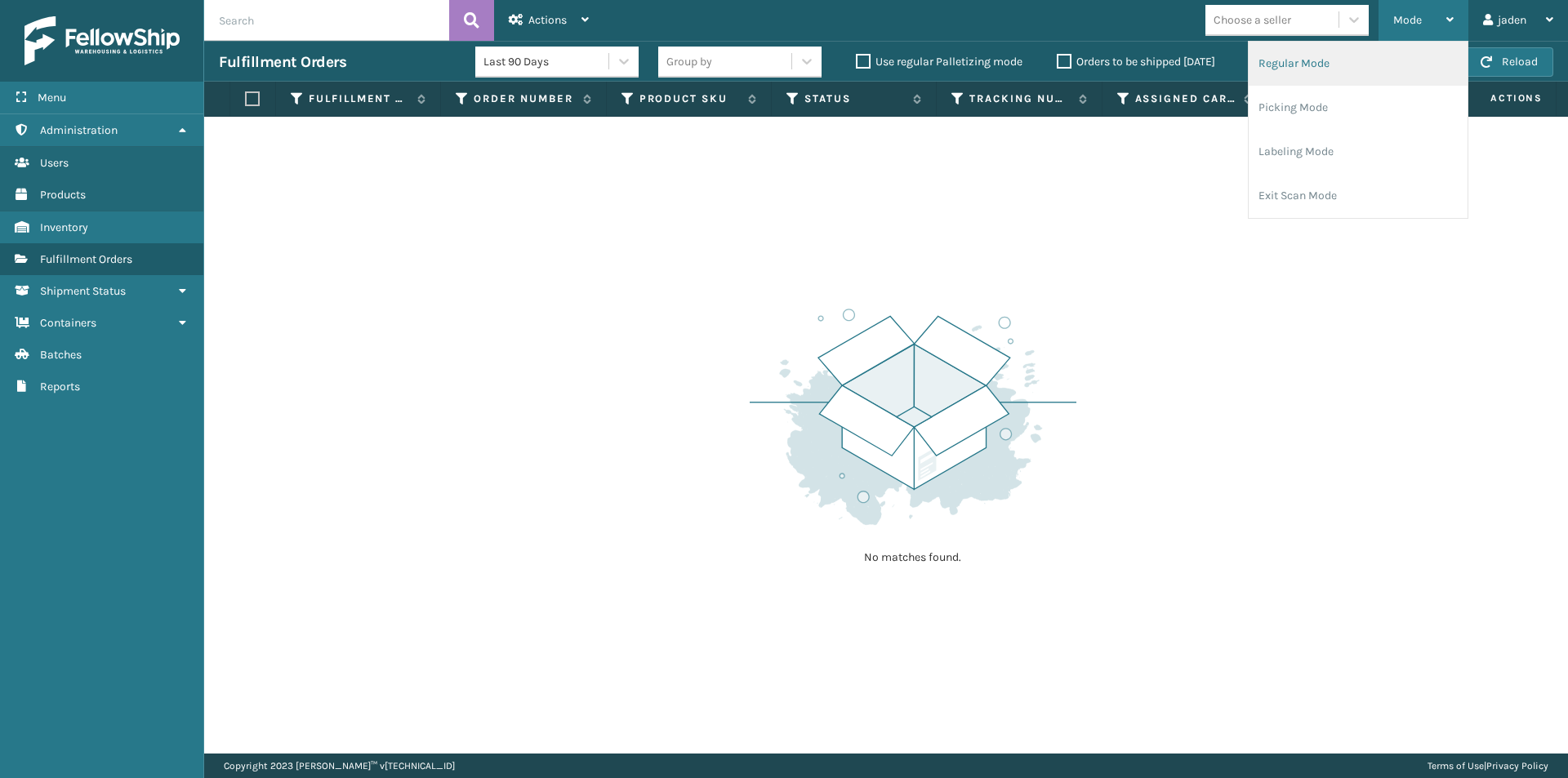
click at [1331, 73] on li "Regular Mode" at bounding box center [1359, 64] width 219 height 45
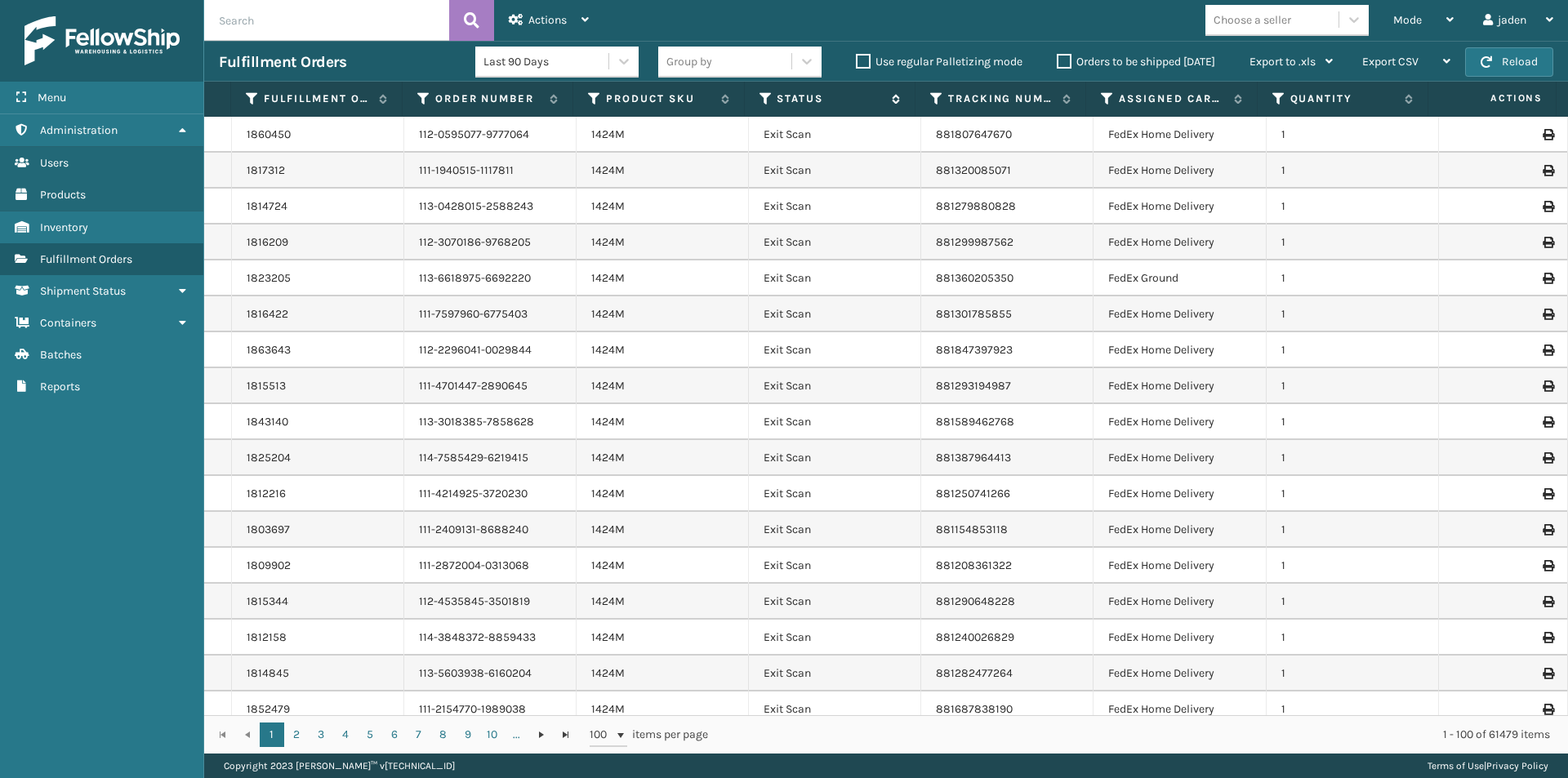
click at [764, 101] on icon at bounding box center [766, 98] width 13 height 15
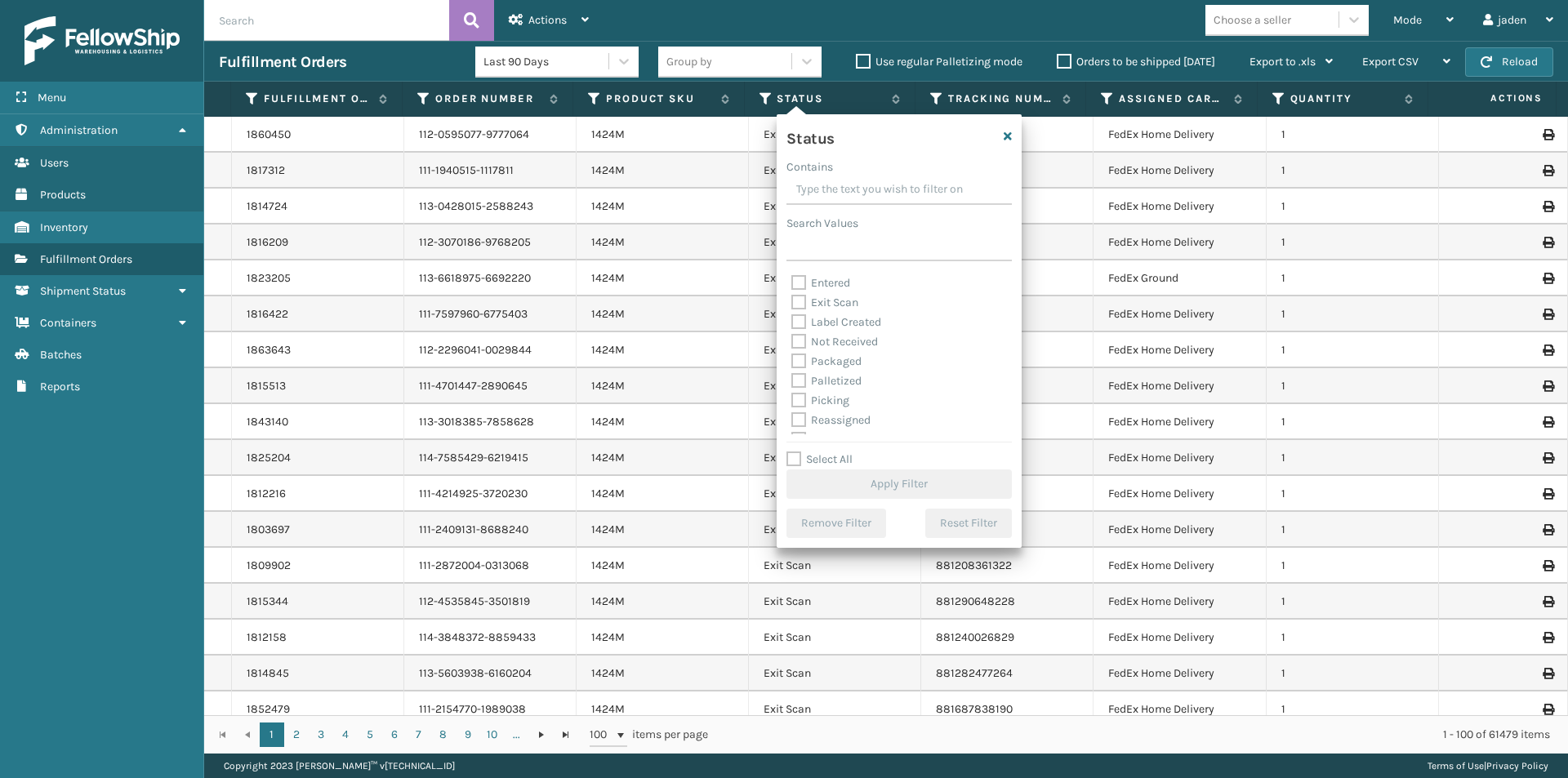
scroll to position [91, 0]
click at [798, 346] on label "Picking" at bounding box center [821, 346] width 58 height 14
click at [792, 346] on input "Picking" at bounding box center [792, 341] width 1 height 11
checkbox input "true"
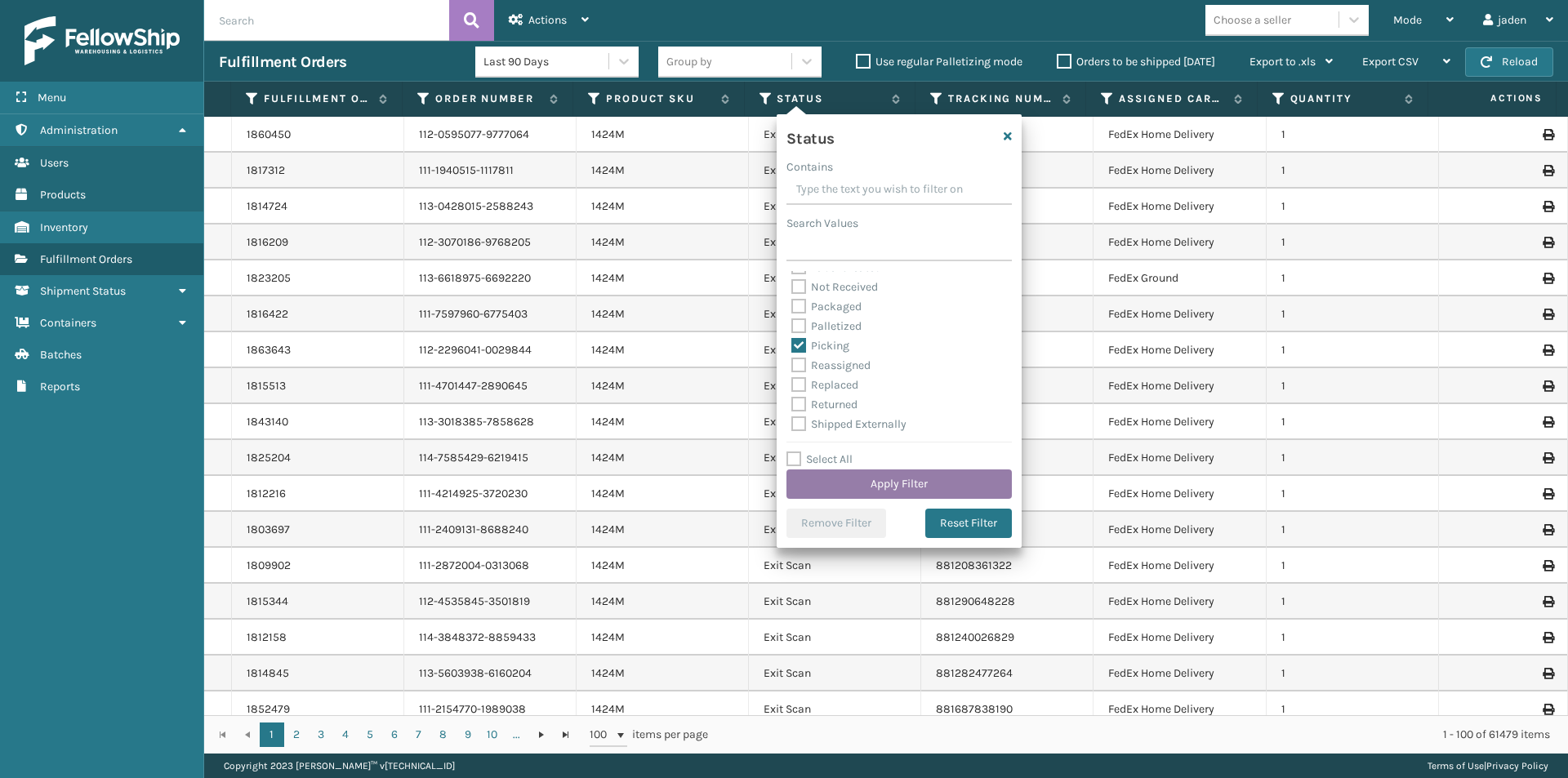
click at [838, 481] on button "Apply Filter" at bounding box center [899, 484] width 226 height 29
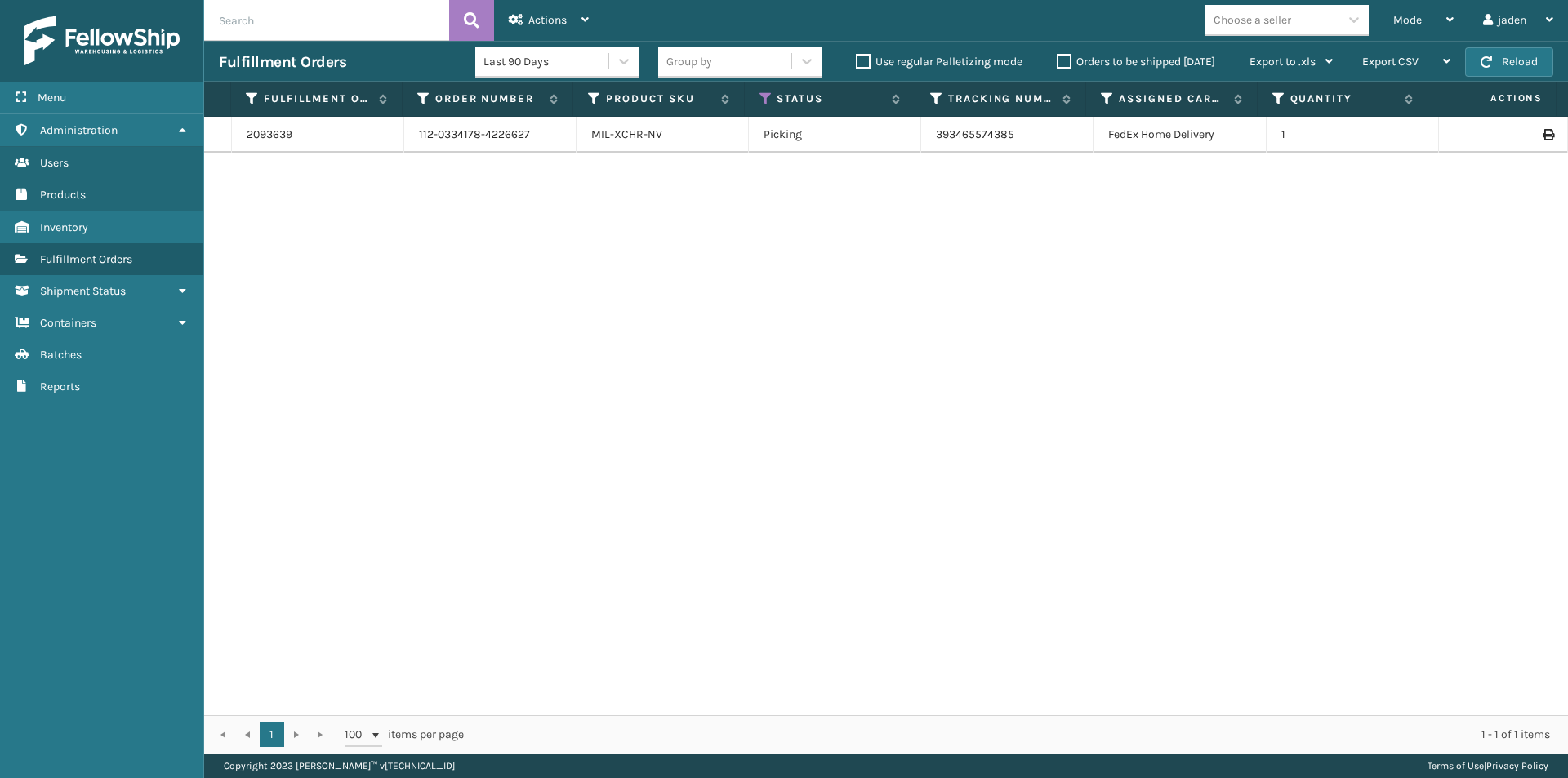
drag, startPoint x: 920, startPoint y: 305, endPoint x: 911, endPoint y: 305, distance: 9.0
drag, startPoint x: 911, startPoint y: 305, endPoint x: 519, endPoint y: 328, distance: 392.7
click at [519, 328] on div "2093639 112-0334178-4226627 MIL-XCHR-NV Picking 393465574385 FedEx Home Deliver…" at bounding box center [886, 417] width 1364 height 599
click at [1424, 28] on div "Mode" at bounding box center [1424, 20] width 60 height 41
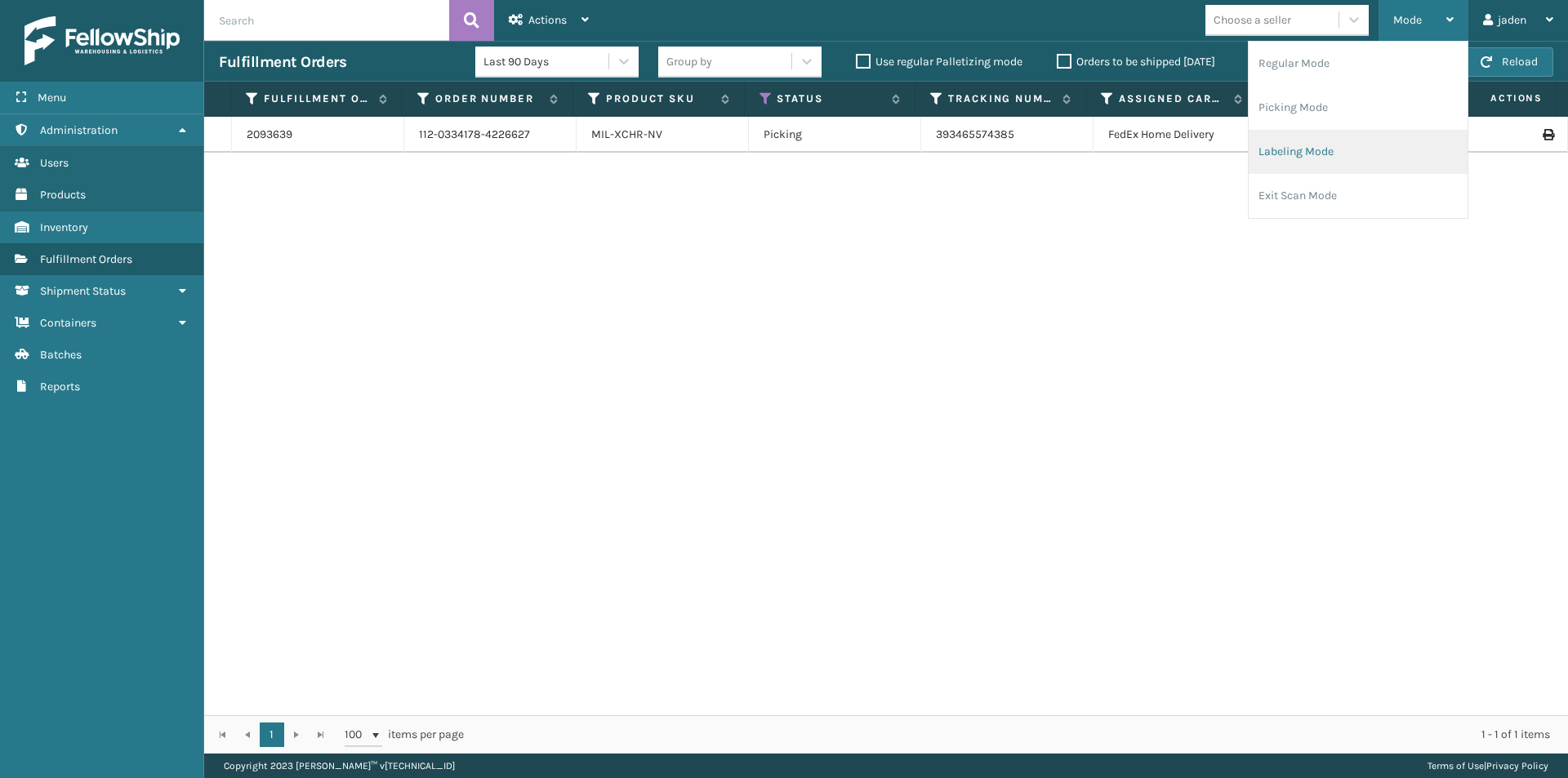
click at [1334, 150] on li "Labeling Mode" at bounding box center [1359, 152] width 219 height 45
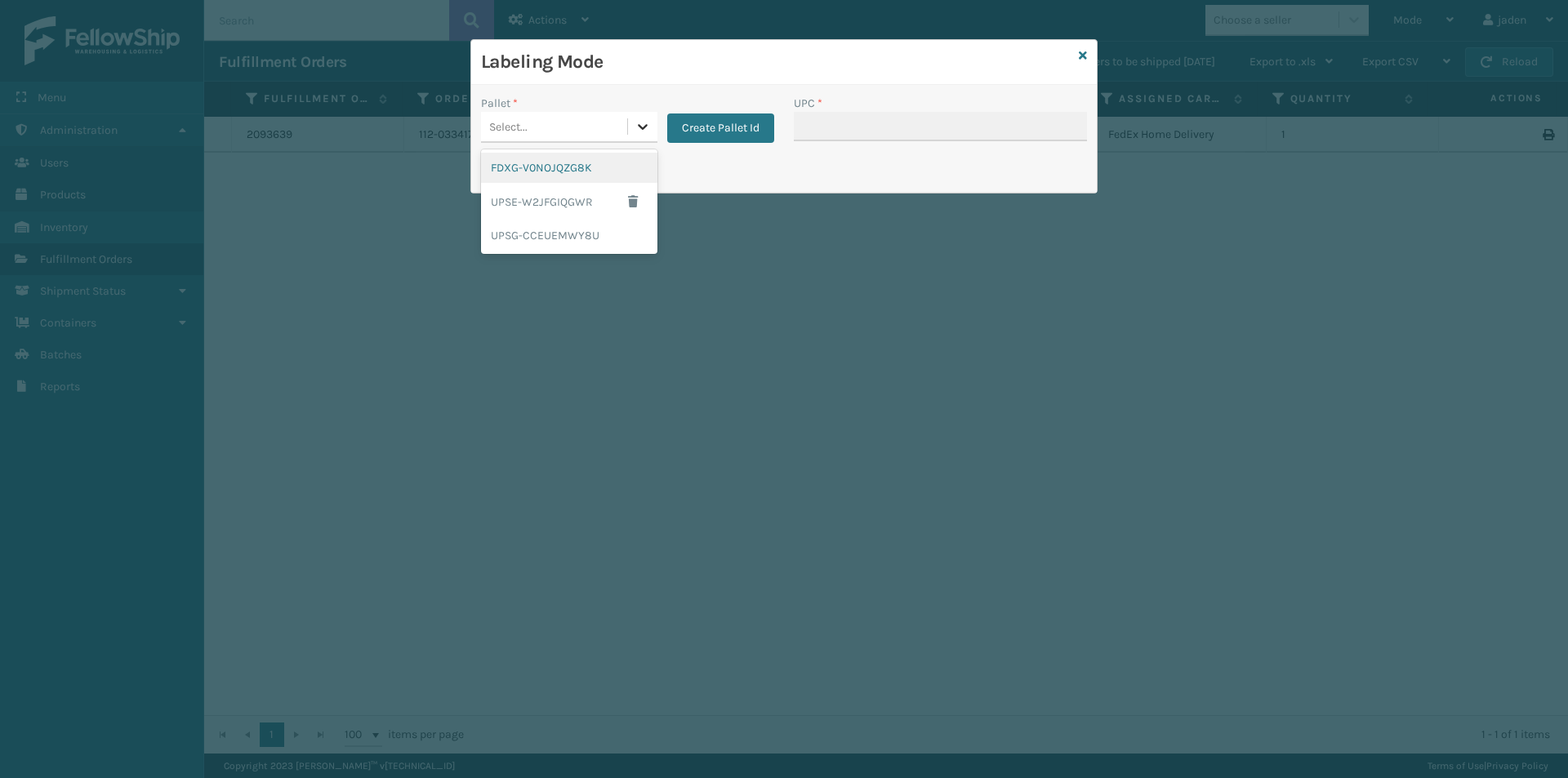
click at [637, 127] on icon at bounding box center [643, 126] width 16 height 16
click at [531, 173] on div "FDXG-V0NOJQZG8K" at bounding box center [569, 168] width 176 height 30
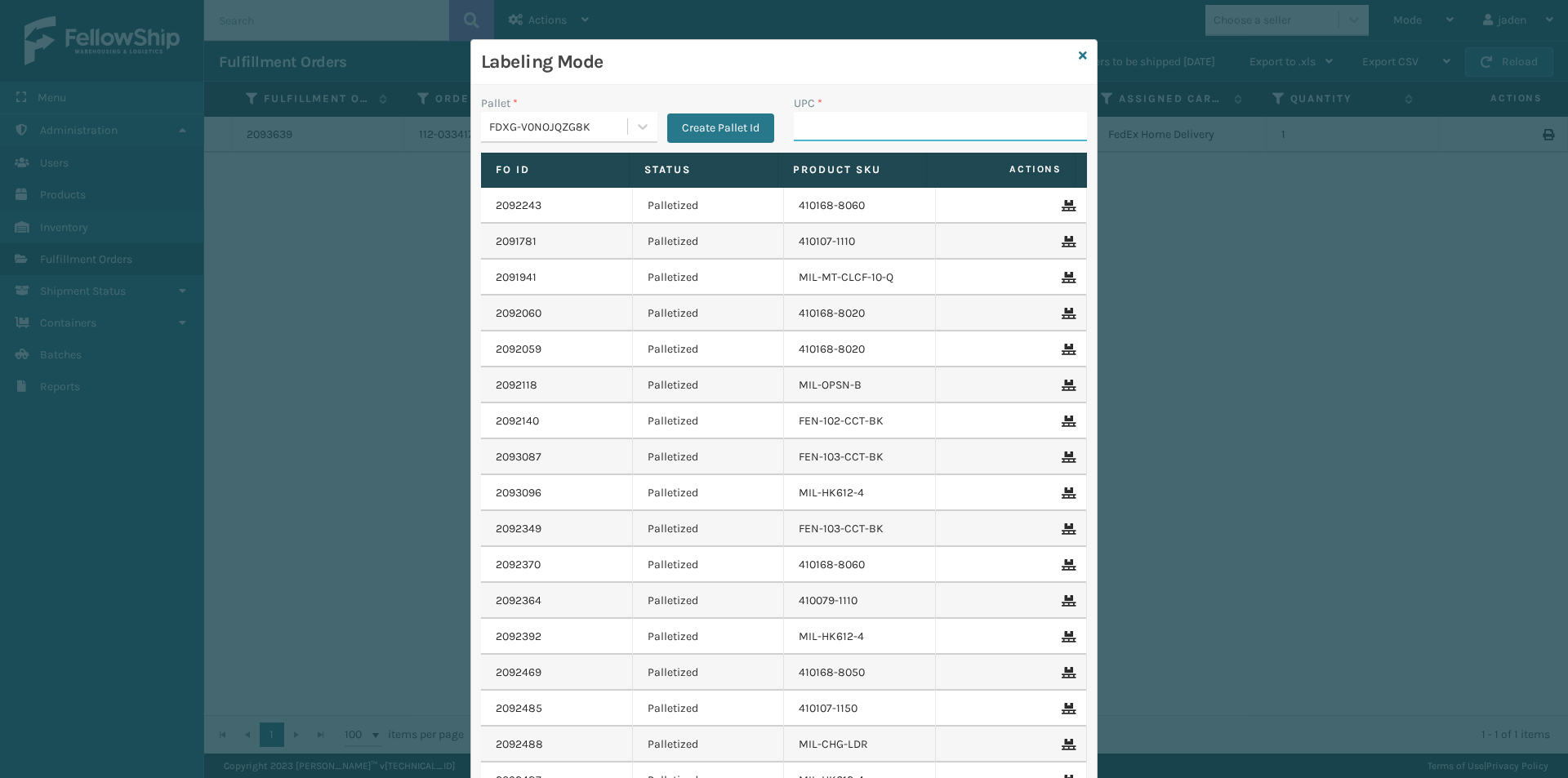
click at [864, 119] on input "UPC *" at bounding box center [940, 126] width 294 height 29
type input "840985125981"
click at [1079, 58] on icon at bounding box center [1082, 55] width 8 height 12
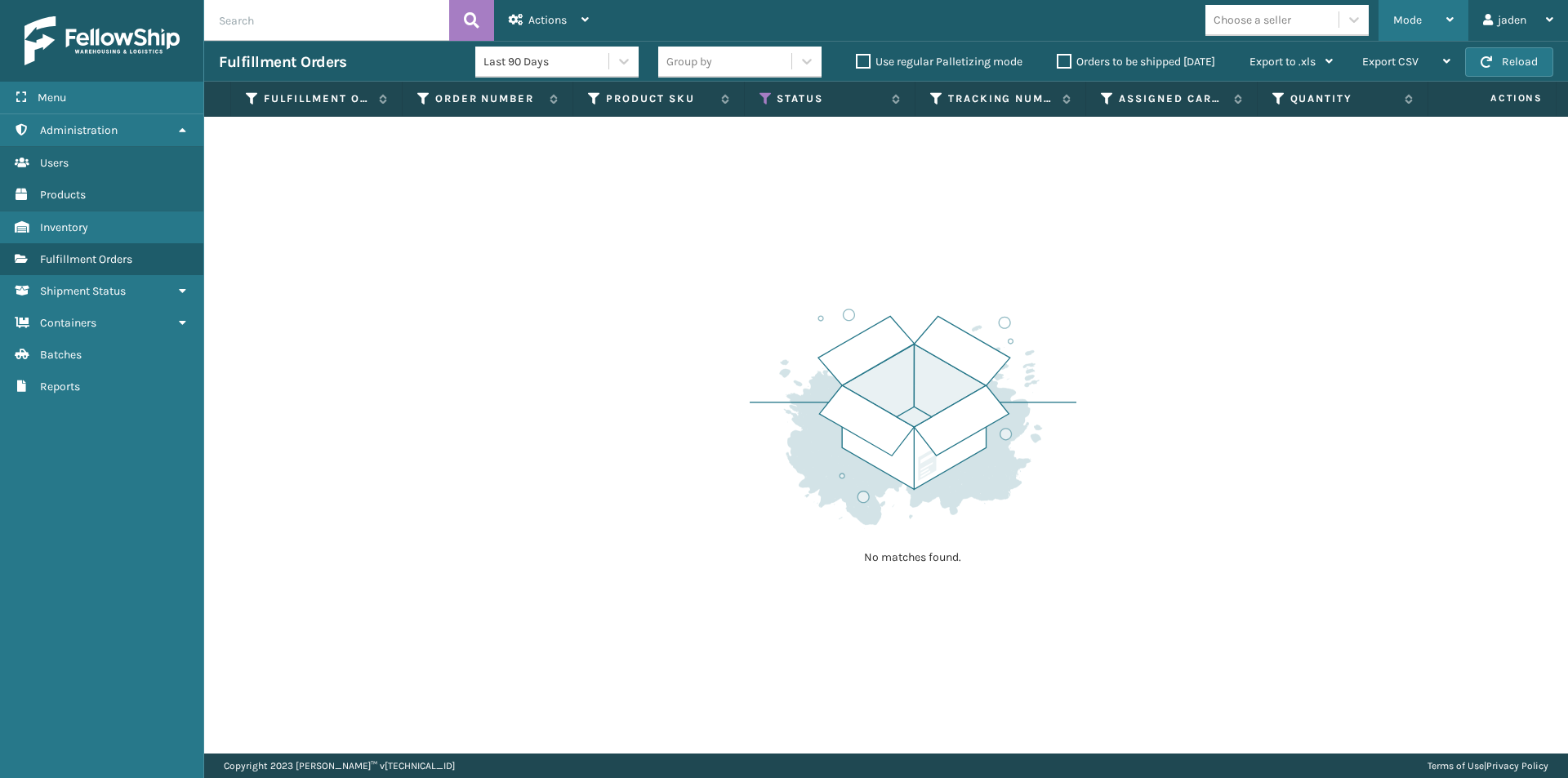
click at [1390, 22] on div "Mode Regular Mode Picking Mode Labeling Mode Exit Scan Mode" at bounding box center [1424, 20] width 90 height 41
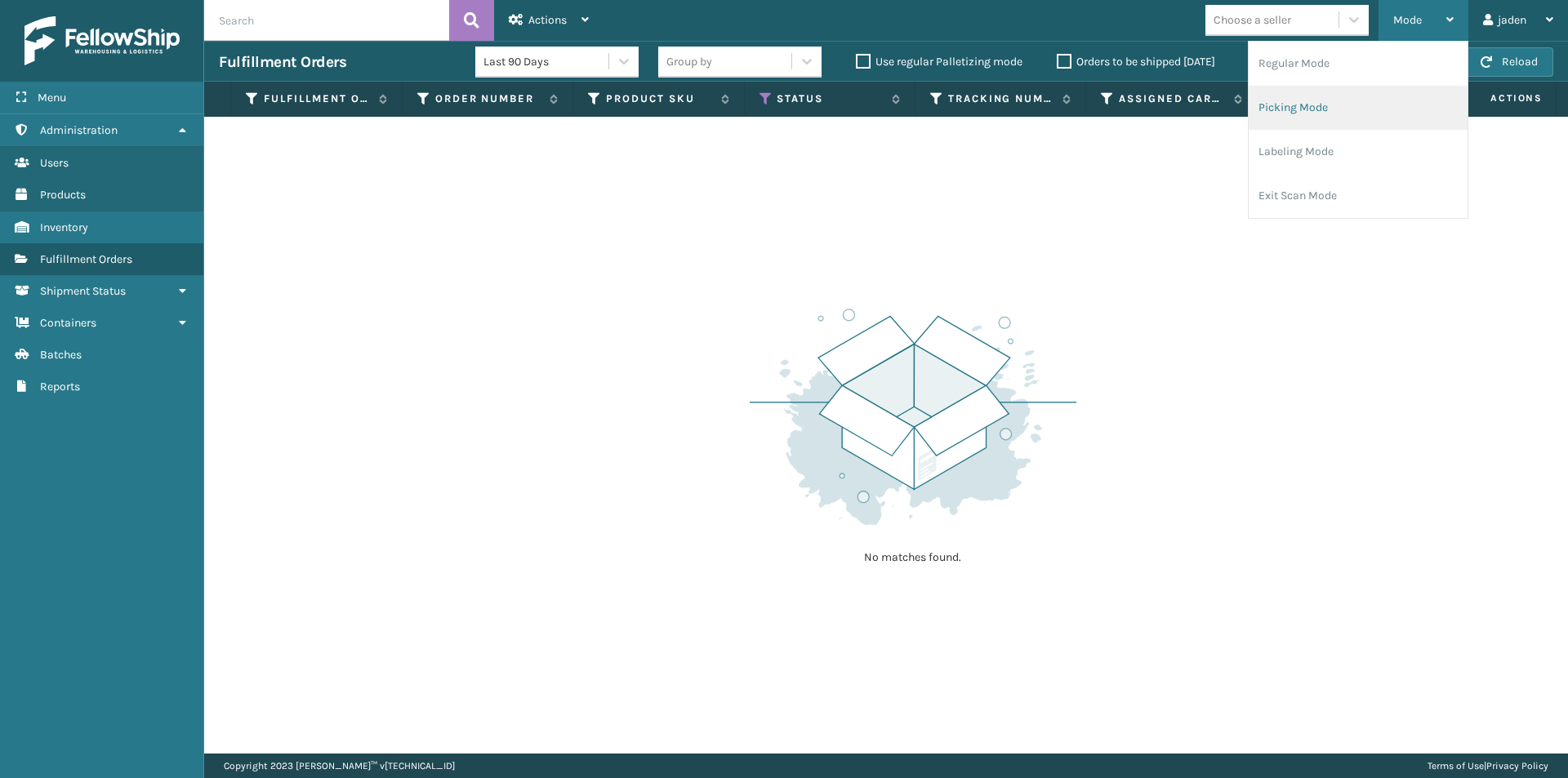
click at [1344, 114] on li "Picking Mode" at bounding box center [1359, 108] width 219 height 45
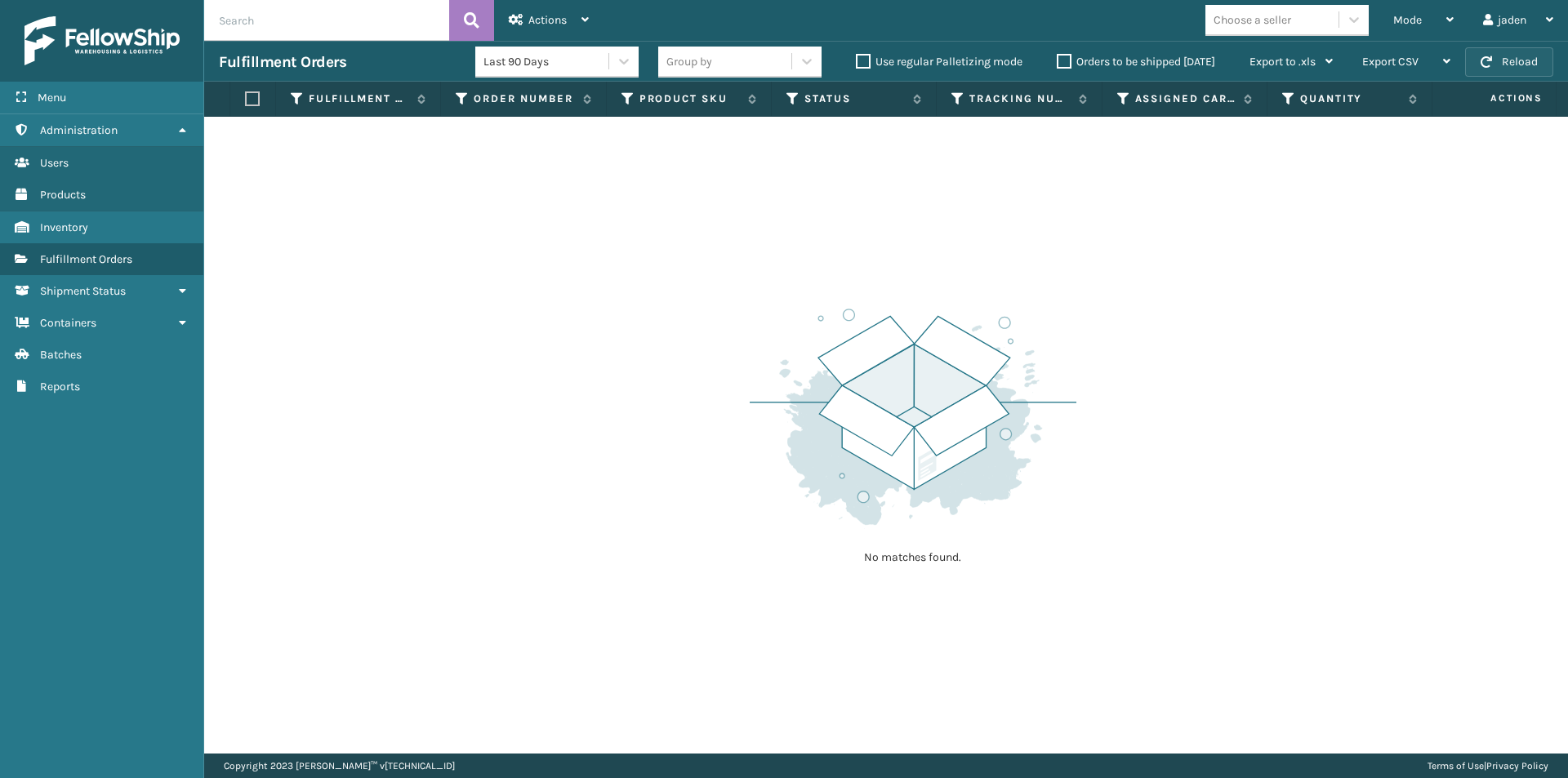
click at [1488, 64] on span "button" at bounding box center [1487, 62] width 12 height 12
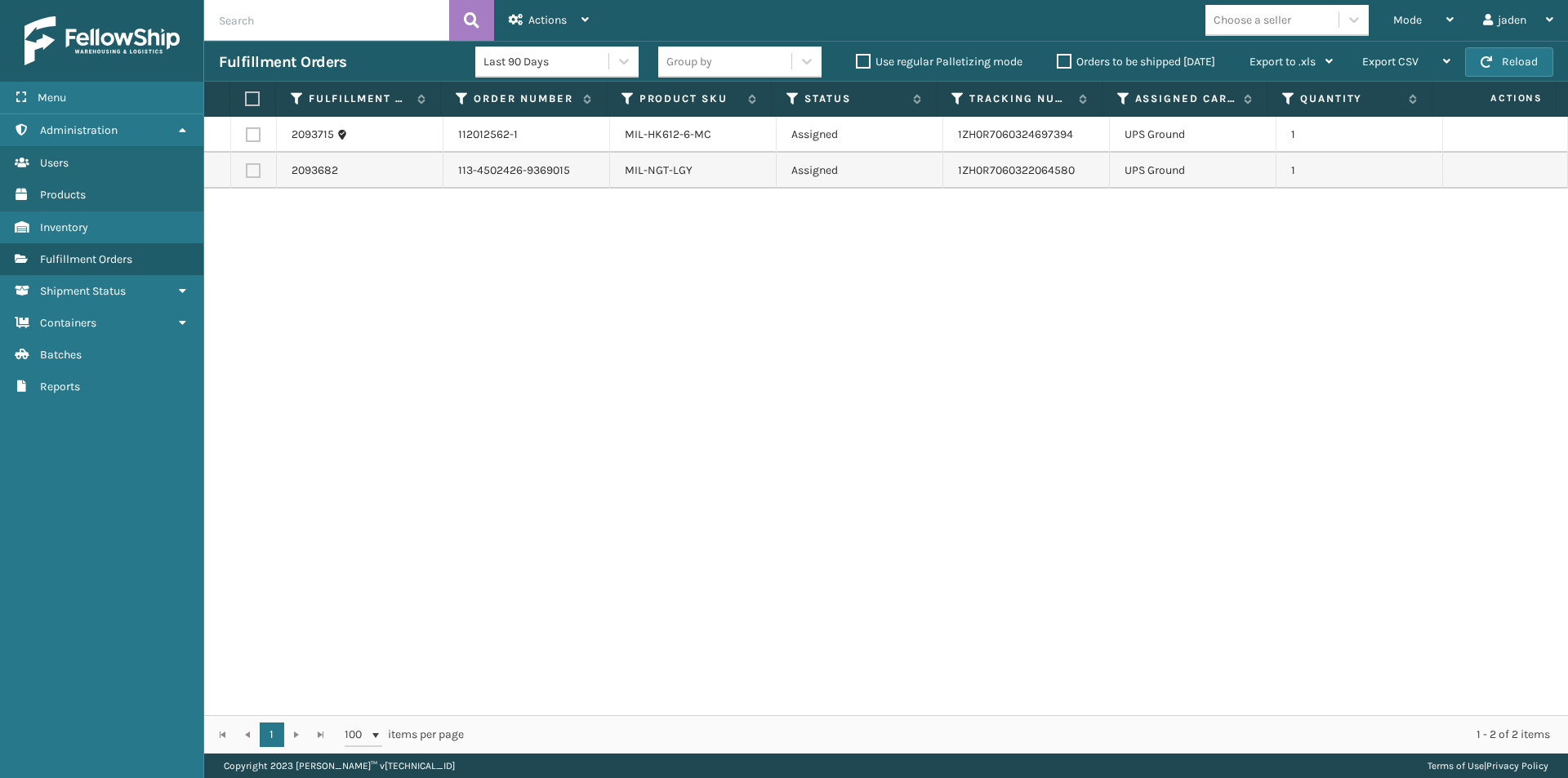
drag, startPoint x: 988, startPoint y: 307, endPoint x: 524, endPoint y: 389, distance: 471.2
click at [524, 389] on div "2093715 112012562-1 MIL-HK612-6-MC Assigned 1ZH0R7060324697394 UPS Ground 1 209…" at bounding box center [886, 417] width 1364 height 599
click at [256, 99] on label at bounding box center [250, 98] width 11 height 15
click at [246, 99] on input "checkbox" at bounding box center [245, 99] width 1 height 11
checkbox input "true"
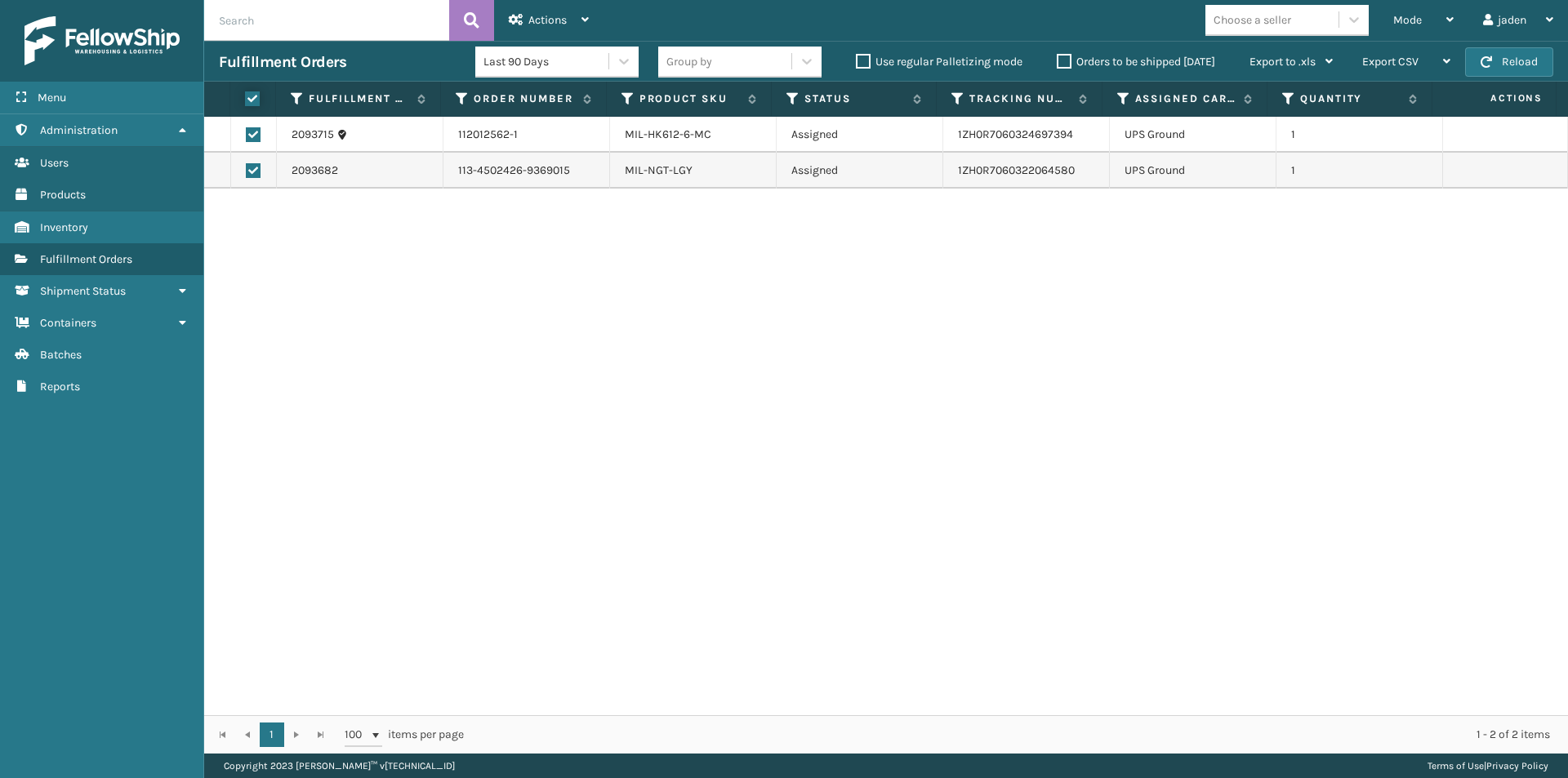
checkbox input "true"
click at [537, 19] on span "Actions" at bounding box center [548, 19] width 39 height 14
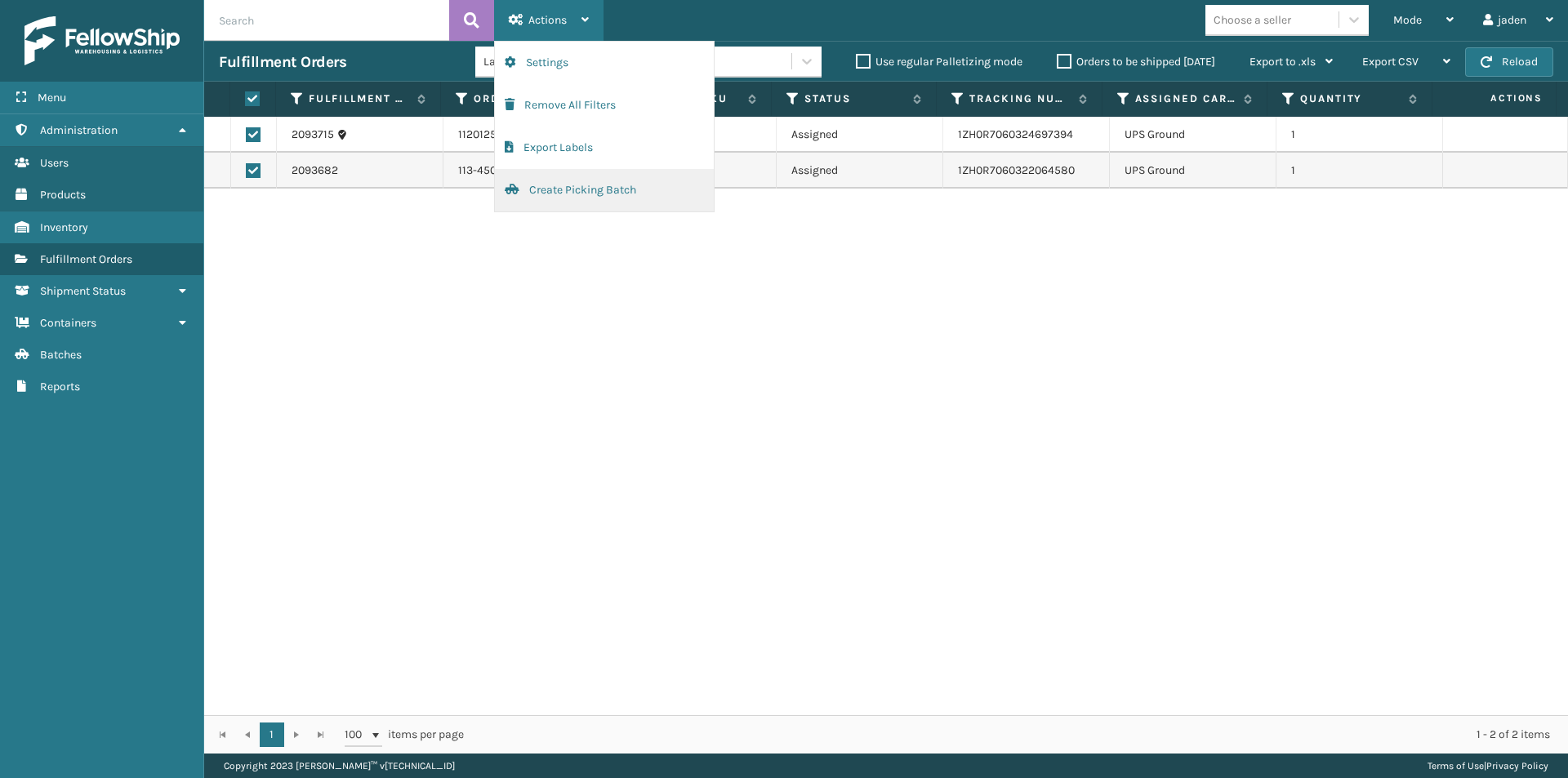
click at [557, 194] on button "Create Picking Batch" at bounding box center [605, 190] width 219 height 43
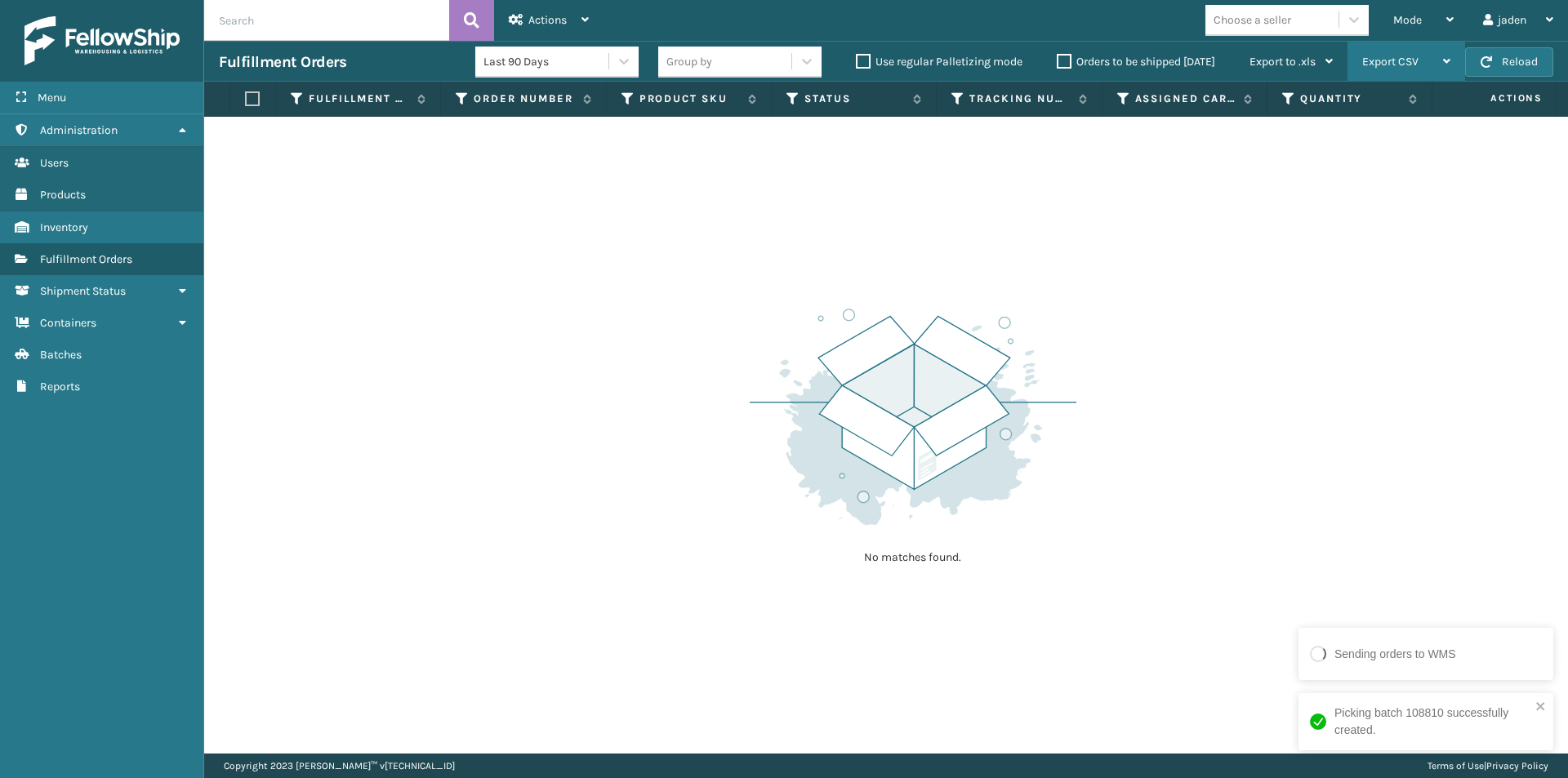
click at [1405, 47] on div "Export CSV" at bounding box center [1406, 62] width 88 height 41
click at [1403, 14] on span "Mode" at bounding box center [1407, 19] width 28 height 14
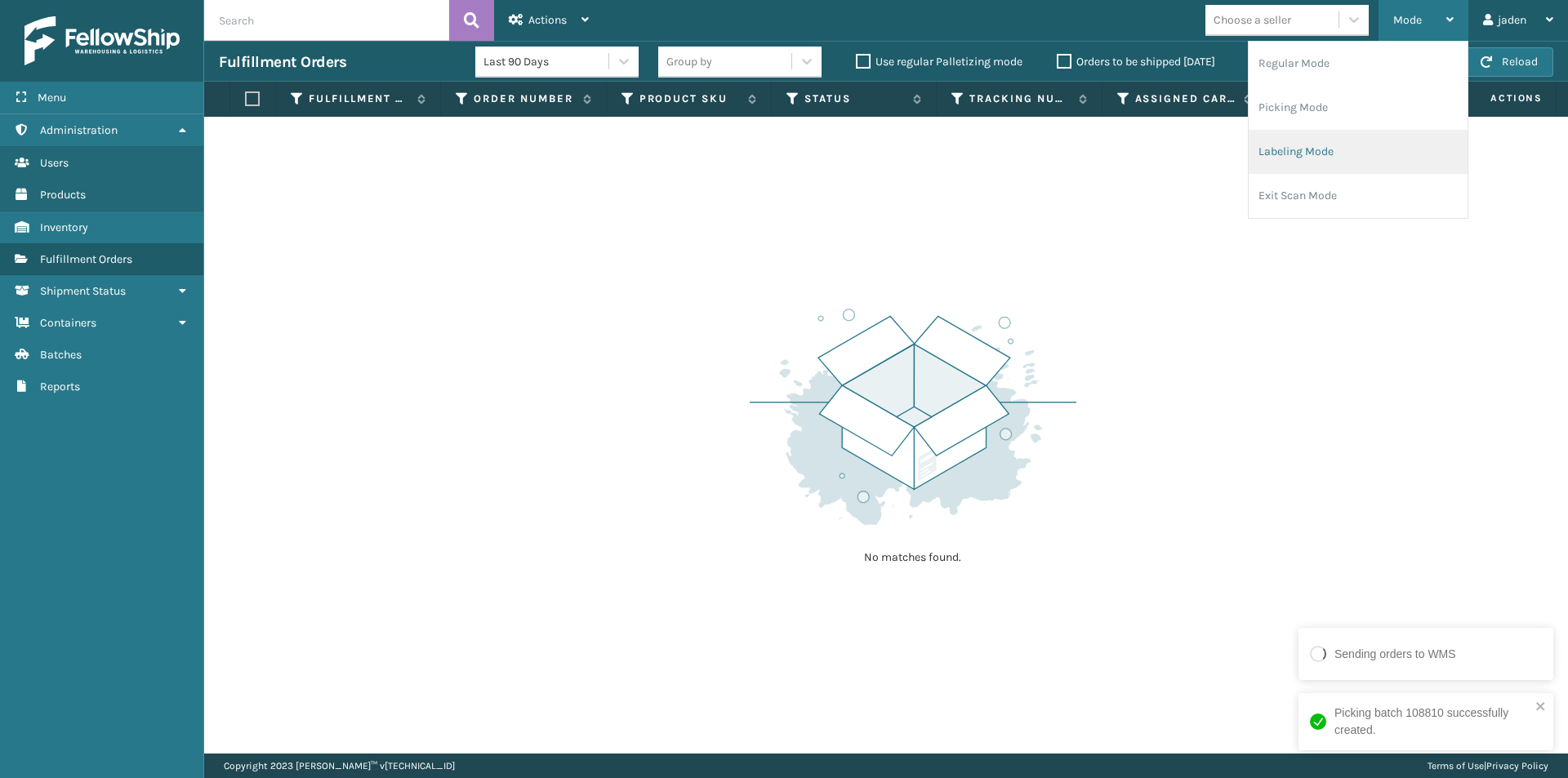
click at [1329, 150] on li "Labeling Mode" at bounding box center [1359, 152] width 219 height 45
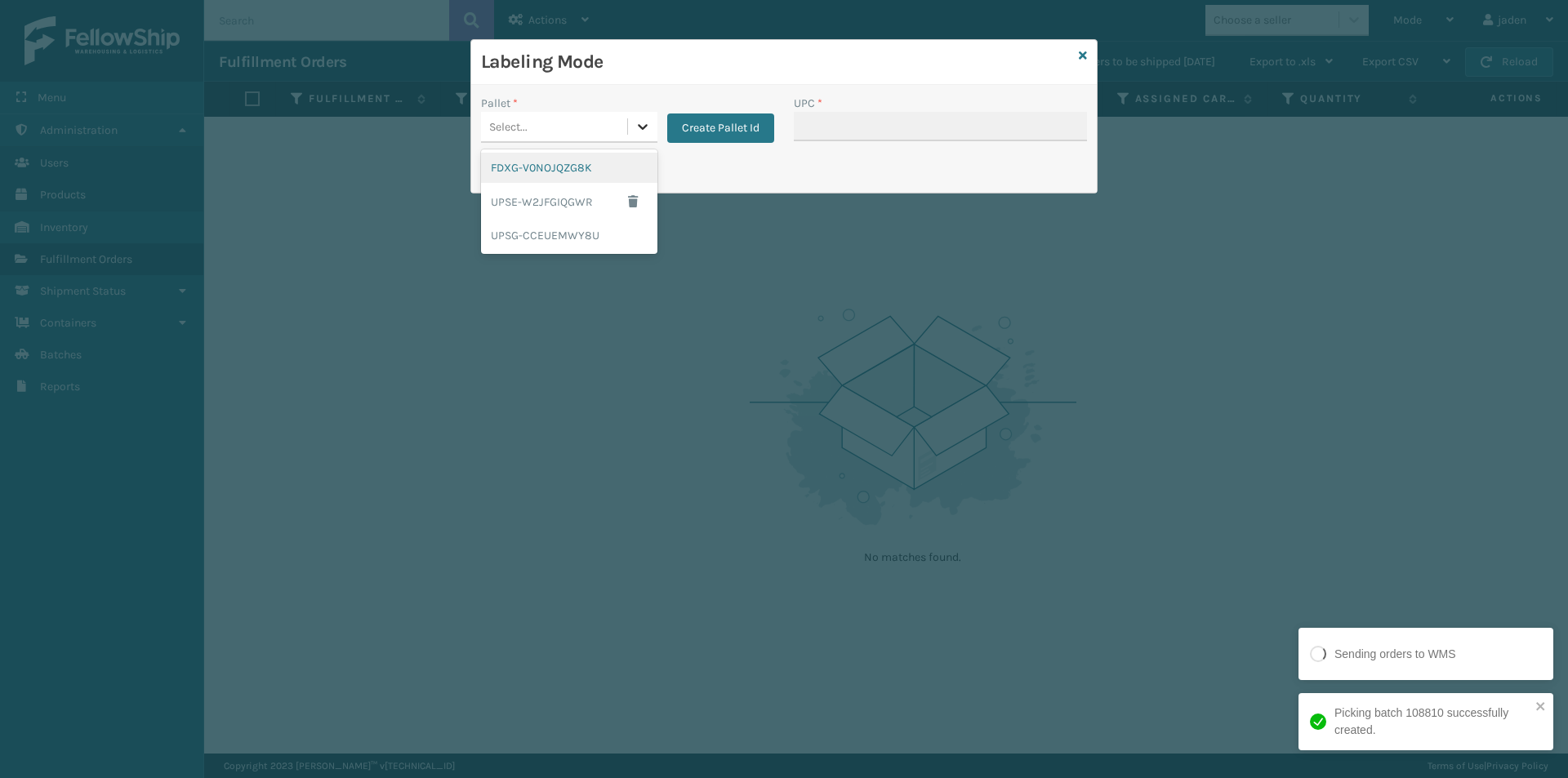
click at [634, 135] on div at bounding box center [643, 126] width 29 height 29
click at [506, 179] on div "FDXG-V0NOJQZG8K" at bounding box center [569, 168] width 176 height 30
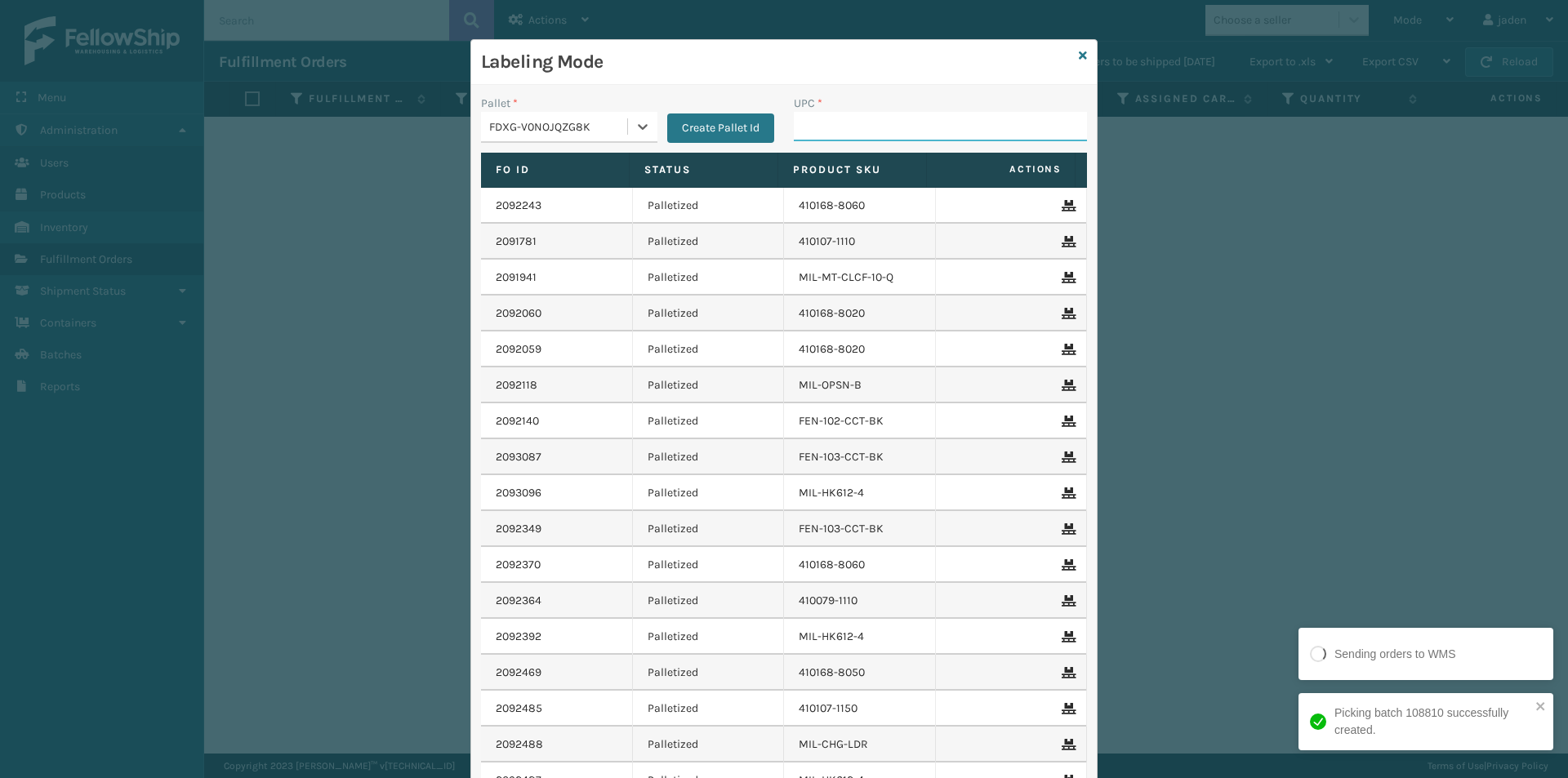
click at [876, 123] on input "UPC *" at bounding box center [940, 126] width 294 height 29
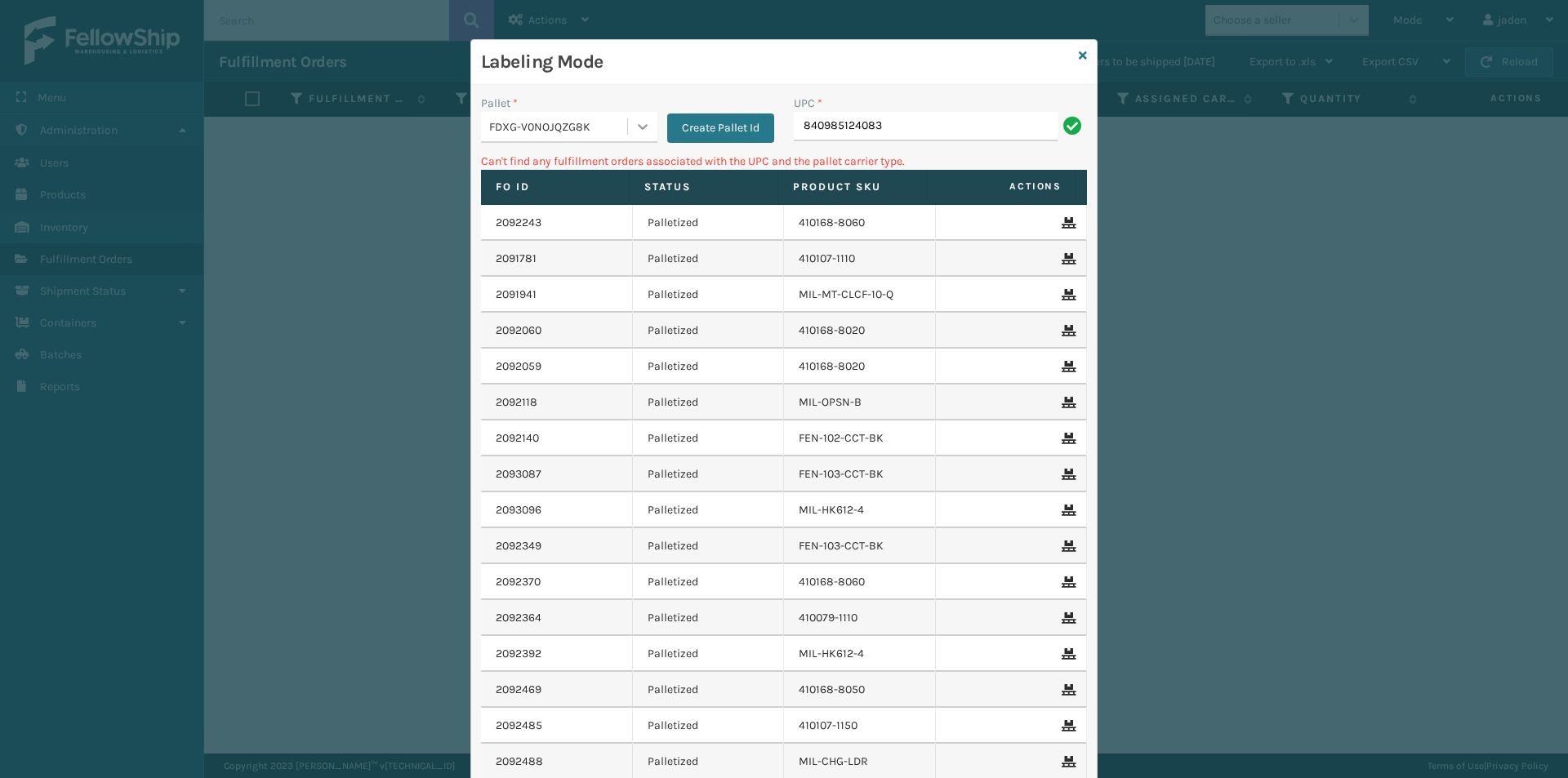
drag, startPoint x: 636, startPoint y: 123, endPoint x: 623, endPoint y: 138, distance: 19.8
click at [637, 123] on icon at bounding box center [643, 126] width 16 height 16
click at [512, 236] on div "UPSG-CCEUEMWY8U" at bounding box center [569, 235] width 176 height 30
click at [954, 127] on input "840985124083" at bounding box center [925, 126] width 264 height 29
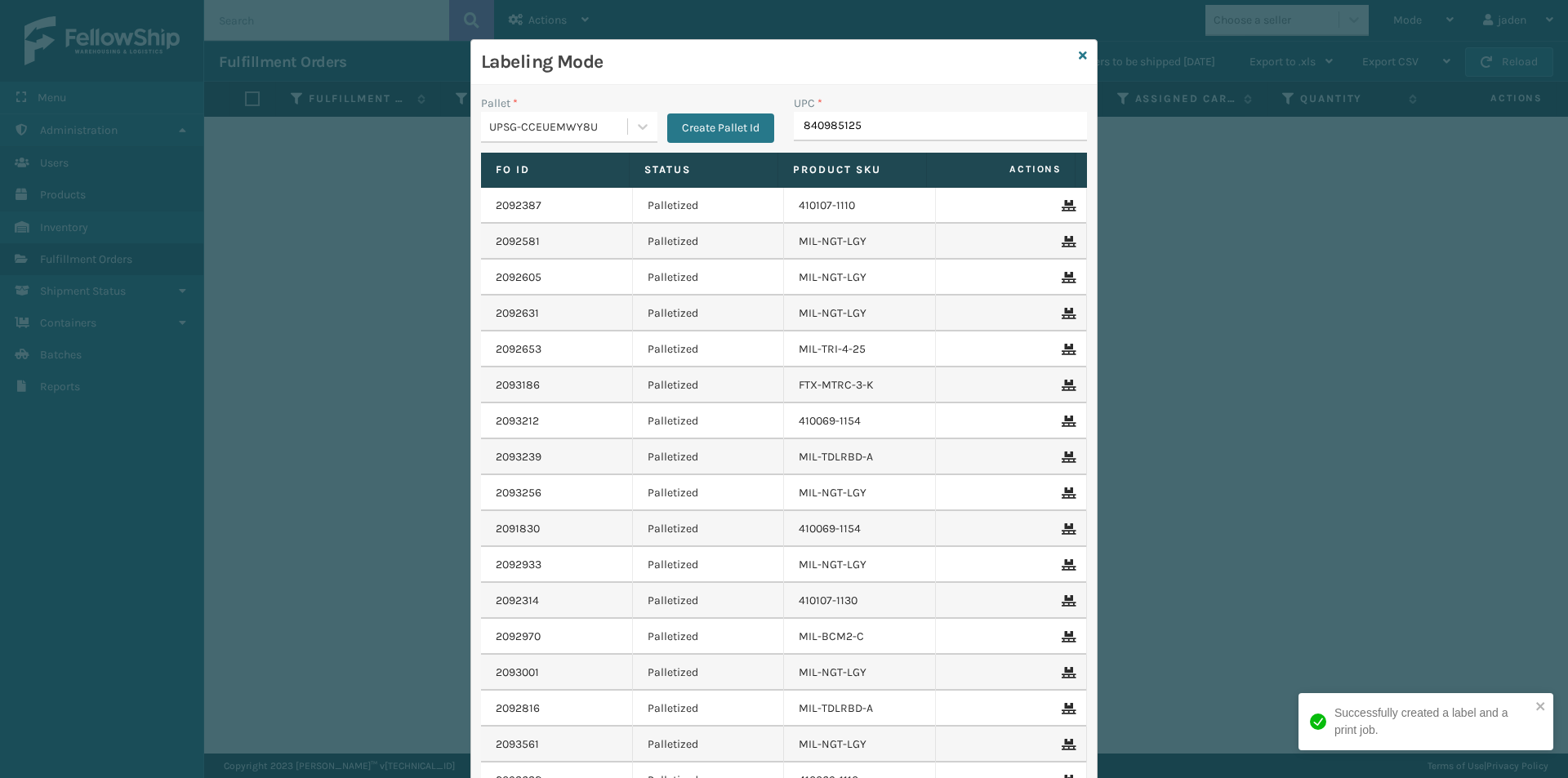
type input "8409851256"
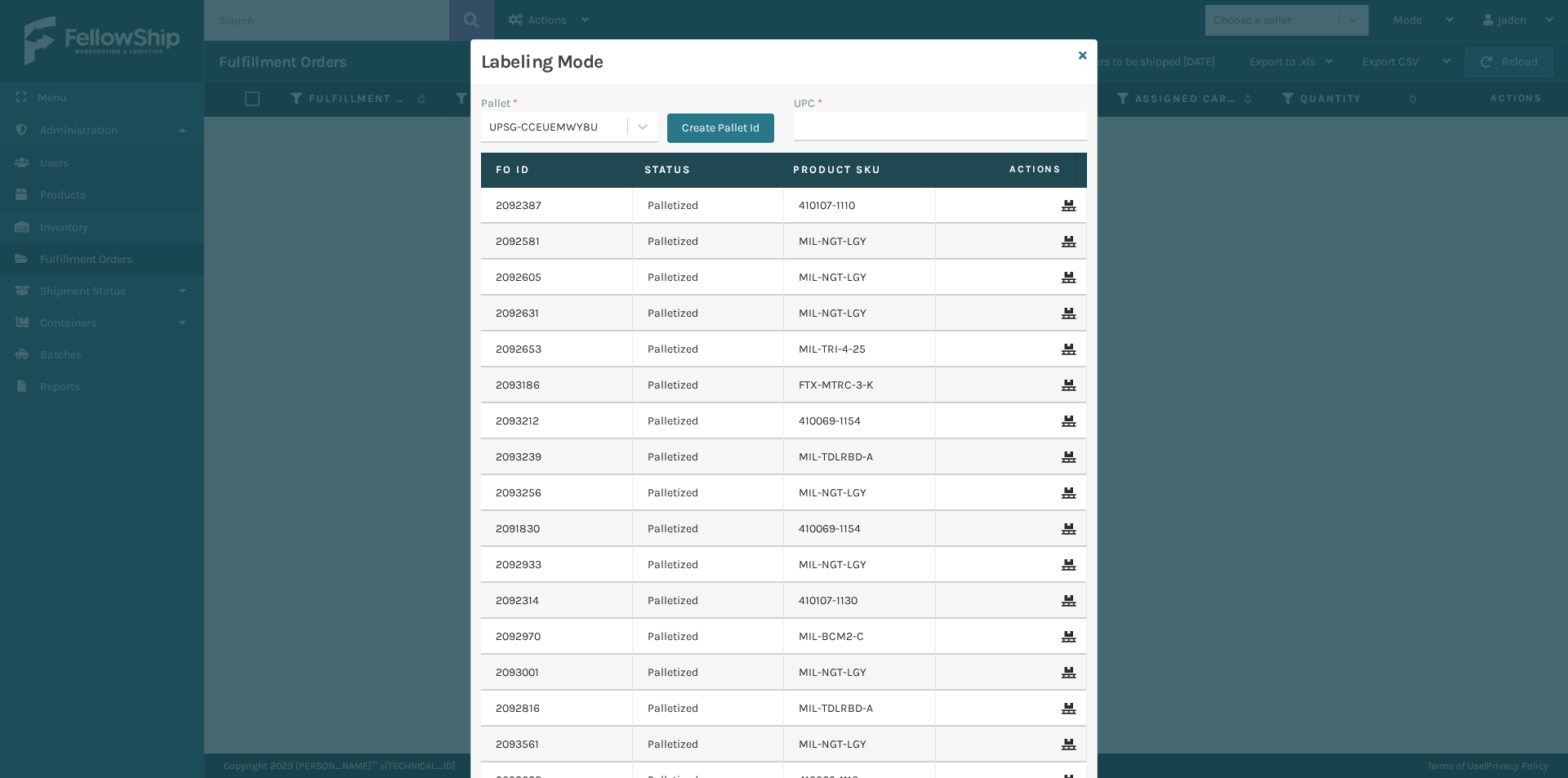
click at [1082, 58] on div "Labeling Mode" at bounding box center [784, 62] width 626 height 45
click at [1079, 59] on icon at bounding box center [1082, 55] width 8 height 12
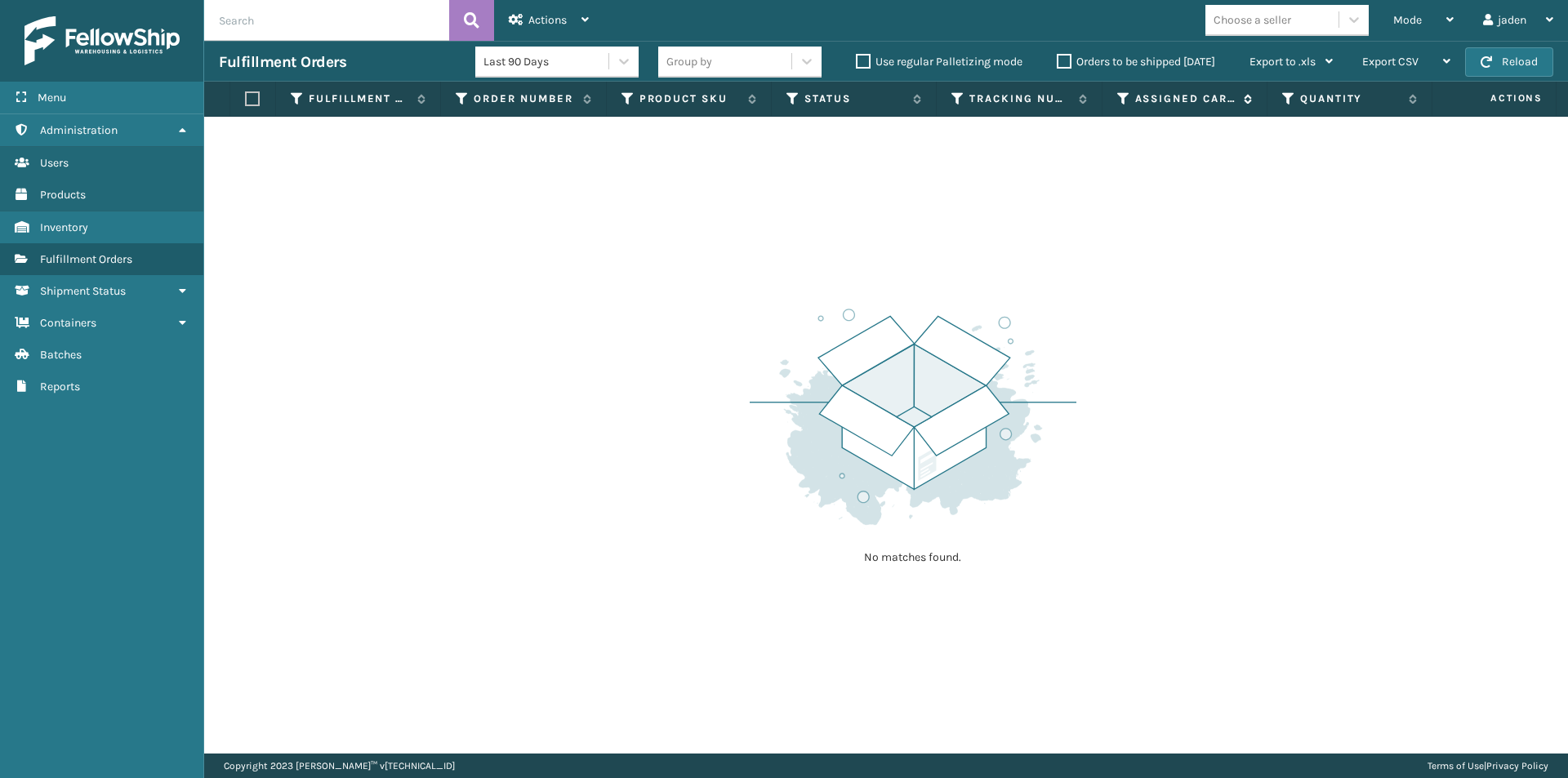
drag, startPoint x: 1078, startPoint y: 265, endPoint x: 1167, endPoint y: 96, distance: 191.0
click at [693, 209] on div "No matches found." at bounding box center [886, 435] width 1364 height 637
click at [1501, 52] on button "Reload" at bounding box center [1509, 62] width 88 height 29
drag, startPoint x: 1093, startPoint y: 283, endPoint x: 951, endPoint y: 76, distance: 251.0
click at [456, 248] on div "No matches found." at bounding box center [886, 435] width 1364 height 637
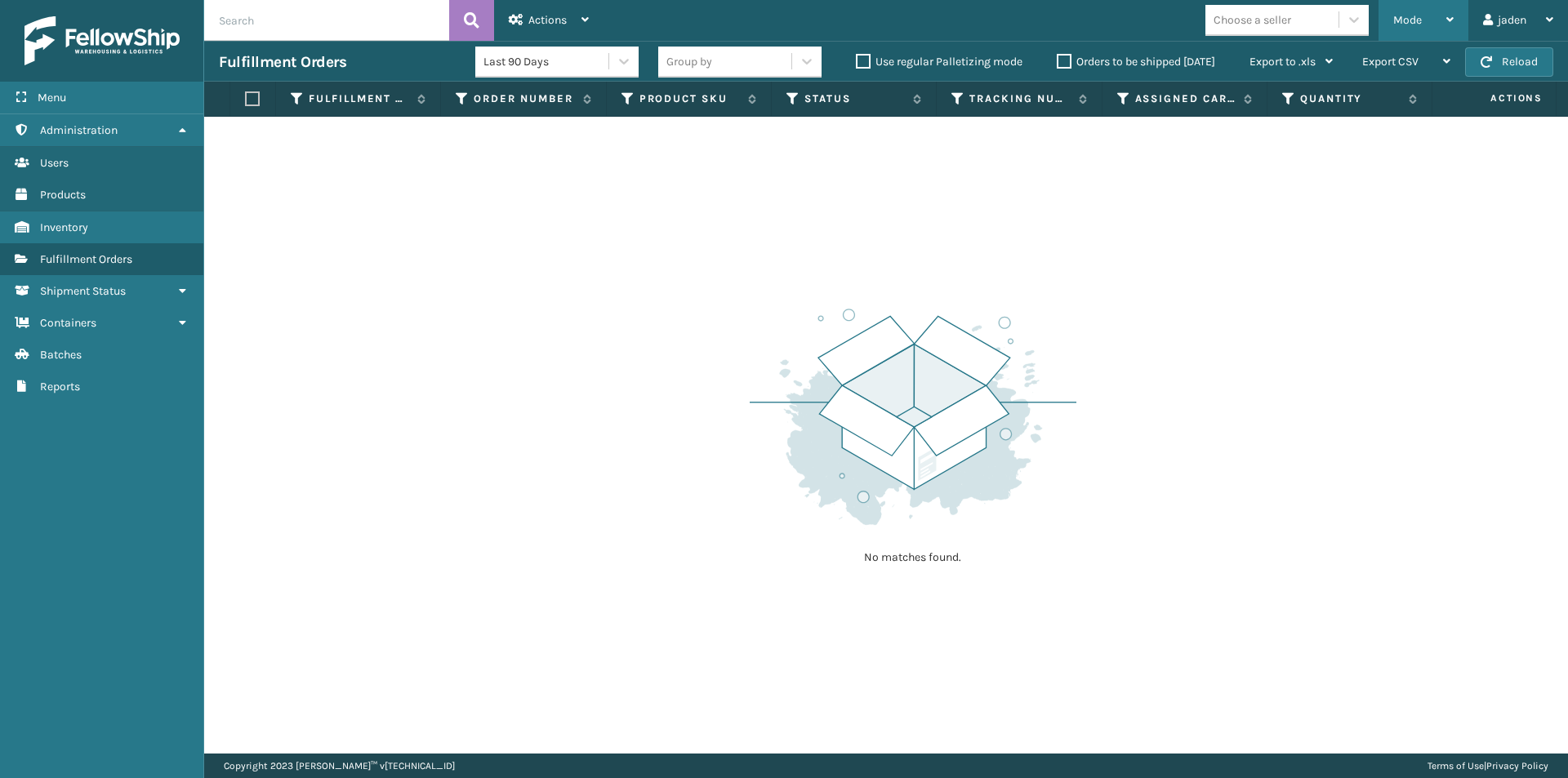
click at [1389, 18] on div "Mode Regular Mode Picking Mode Labeling Mode Exit Scan Mode" at bounding box center [1424, 20] width 90 height 41
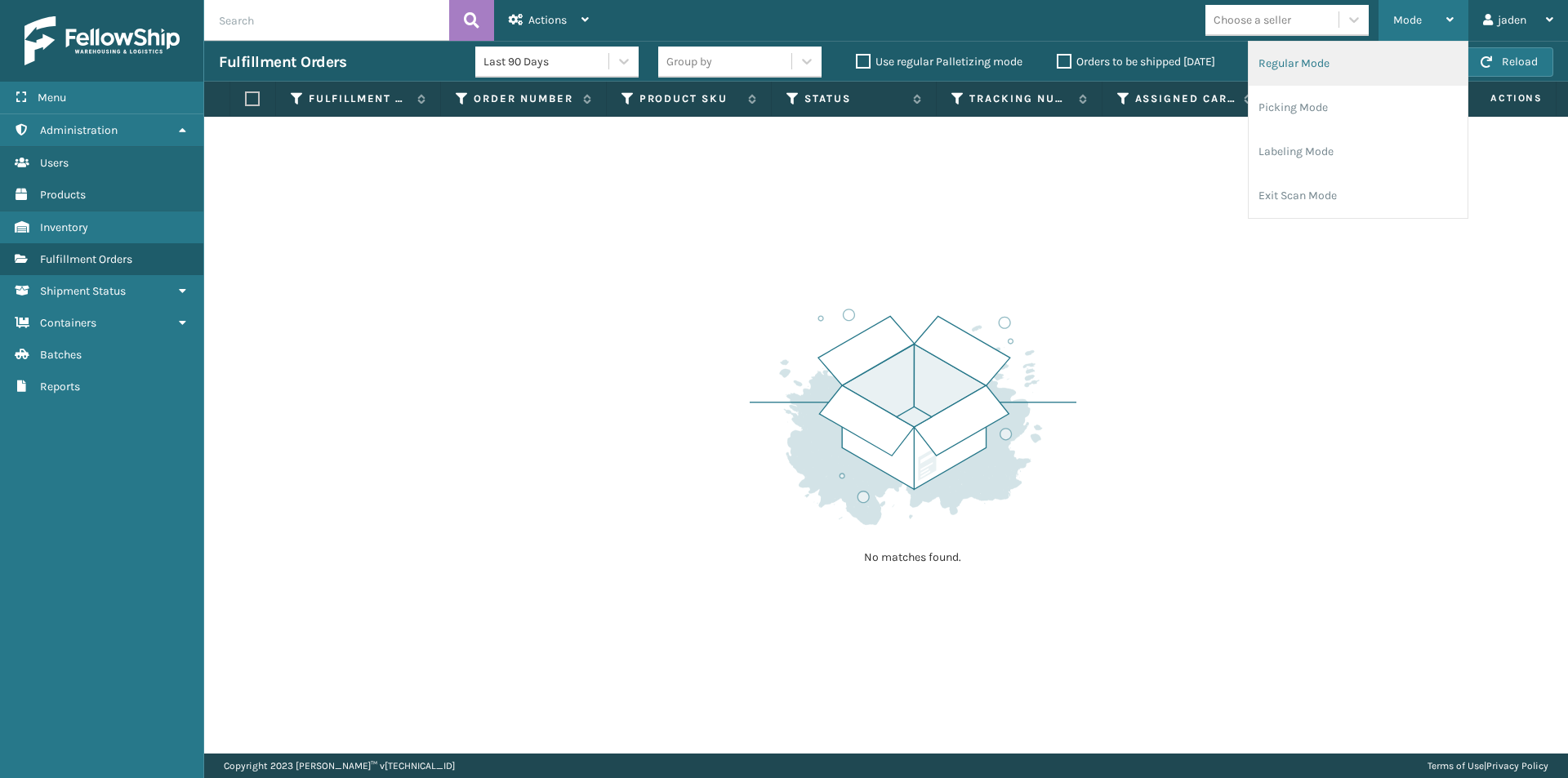
click at [1337, 71] on li "Regular Mode" at bounding box center [1359, 64] width 219 height 45
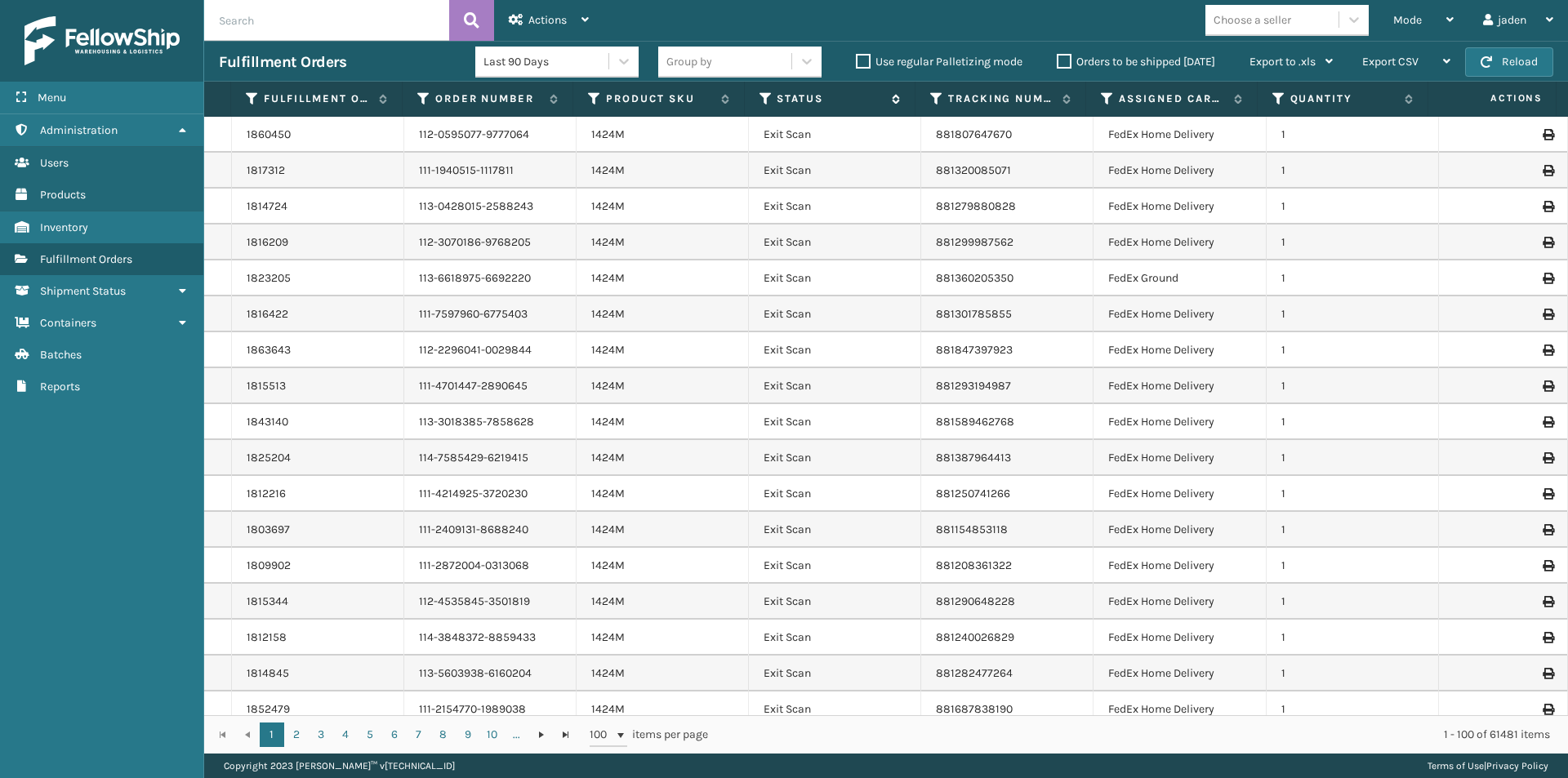
click at [764, 98] on icon at bounding box center [766, 98] width 13 height 15
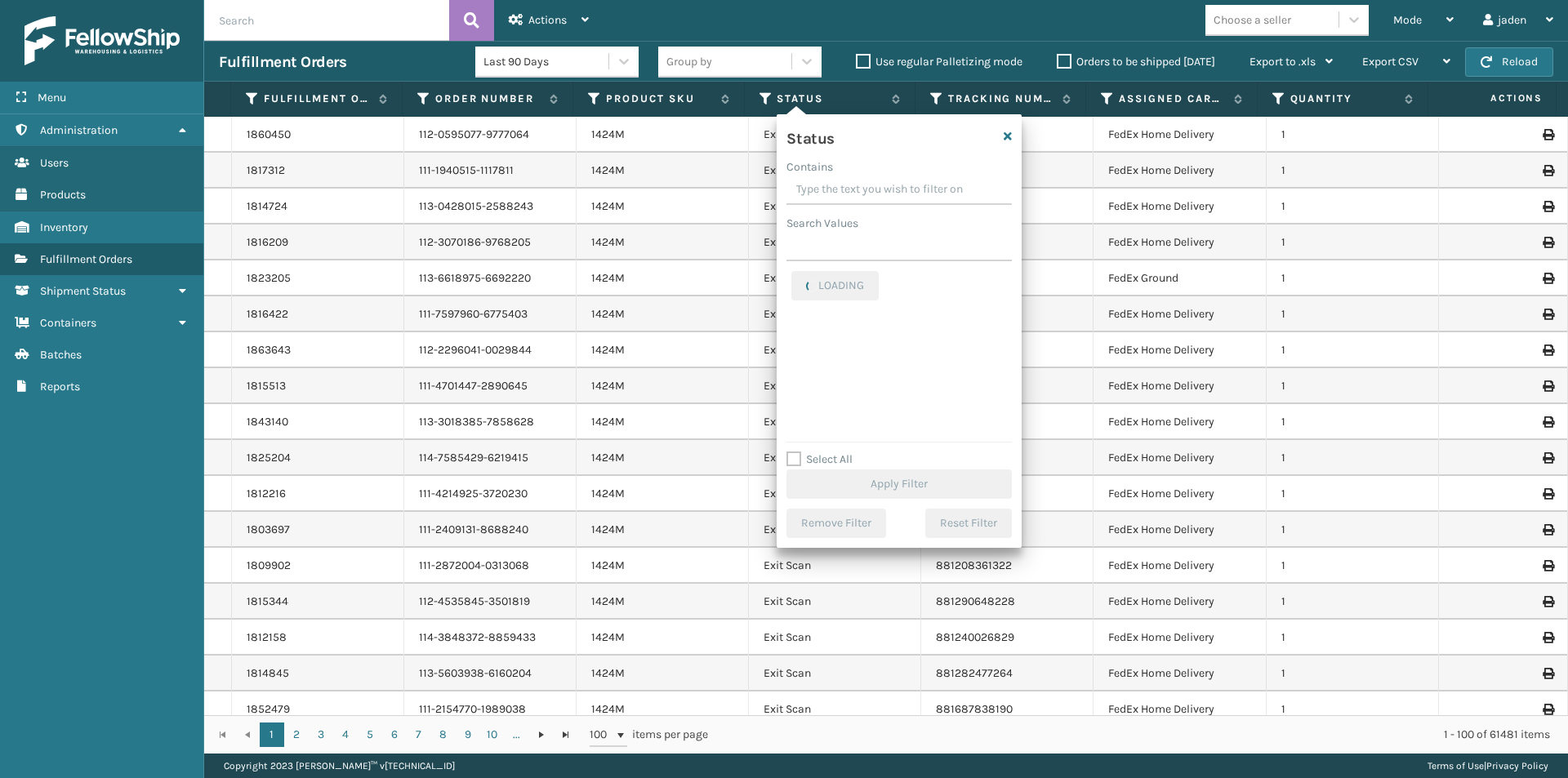
drag, startPoint x: 938, startPoint y: 191, endPoint x: 867, endPoint y: 180, distance: 71.8
click at [867, 180] on input "Contains" at bounding box center [899, 190] width 226 height 29
drag, startPoint x: 932, startPoint y: 180, endPoint x: 896, endPoint y: 188, distance: 36.9
click at [869, 189] on input "Contains" at bounding box center [899, 190] width 226 height 29
drag, startPoint x: 901, startPoint y: 187, endPoint x: 890, endPoint y: 180, distance: 13.0
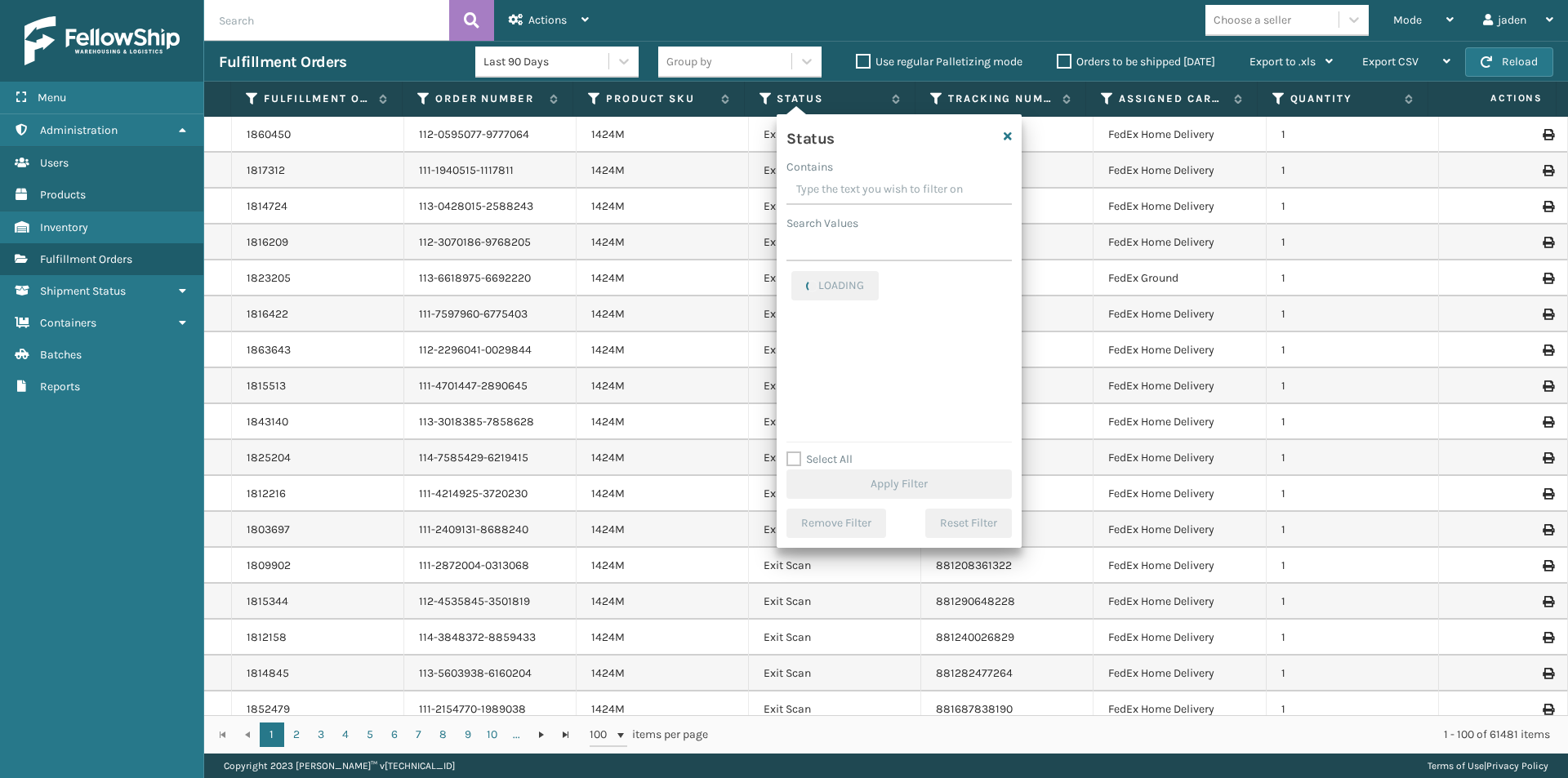
click at [844, 180] on input "Contains" at bounding box center [899, 190] width 226 height 29
drag, startPoint x: 892, startPoint y: 180, endPoint x: 881, endPoint y: 180, distance: 11.0
click at [881, 180] on input "Contains" at bounding box center [899, 190] width 226 height 29
drag, startPoint x: 917, startPoint y: 181, endPoint x: 879, endPoint y: 205, distance: 44.9
click at [886, 181] on input "Contains" at bounding box center [899, 190] width 226 height 29
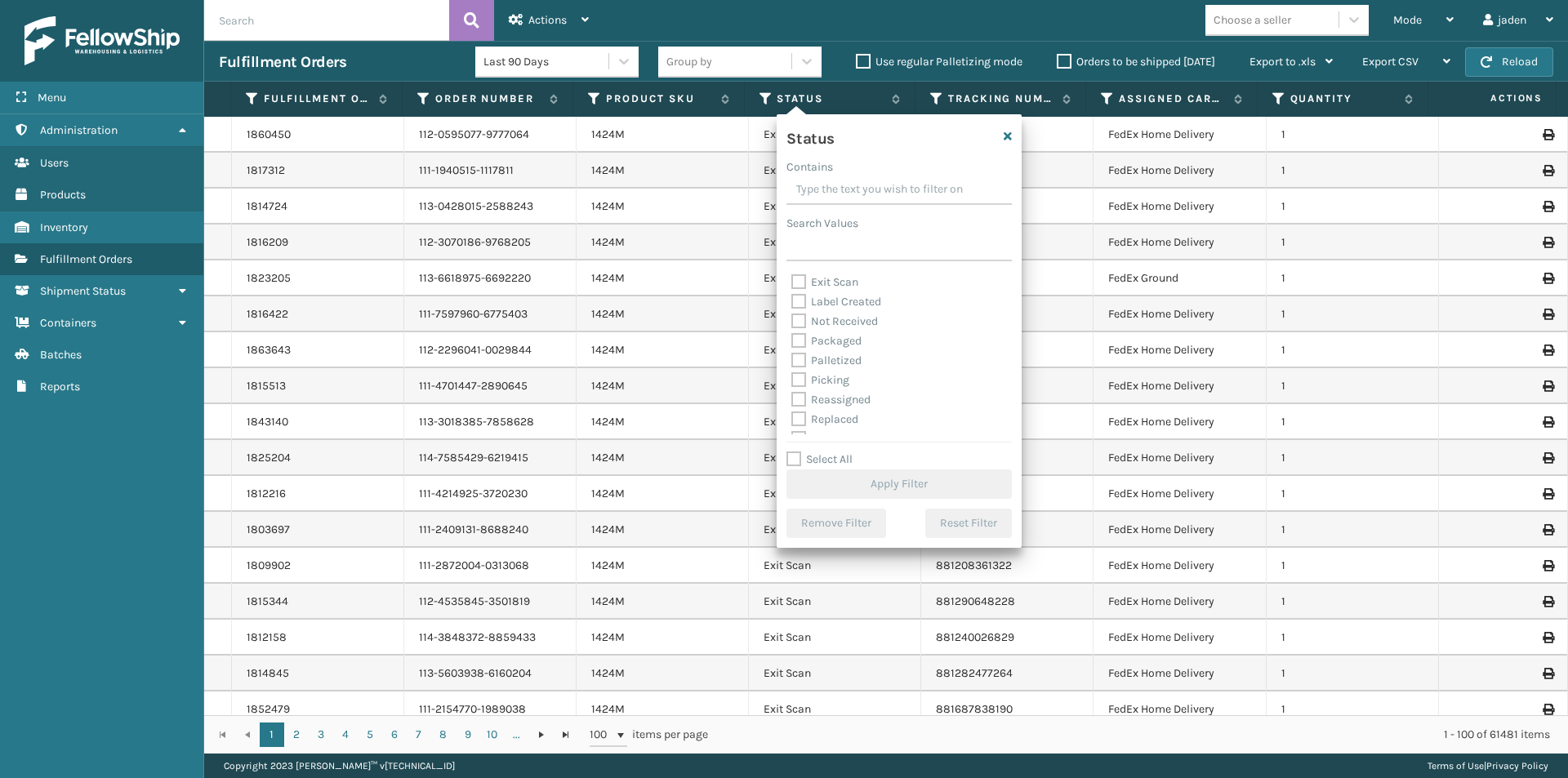
scroll to position [81, 0]
click at [805, 354] on label "Picking" at bounding box center [821, 356] width 58 height 14
click at [792, 354] on input "Picking" at bounding box center [792, 351] width 1 height 11
checkbox input "true"
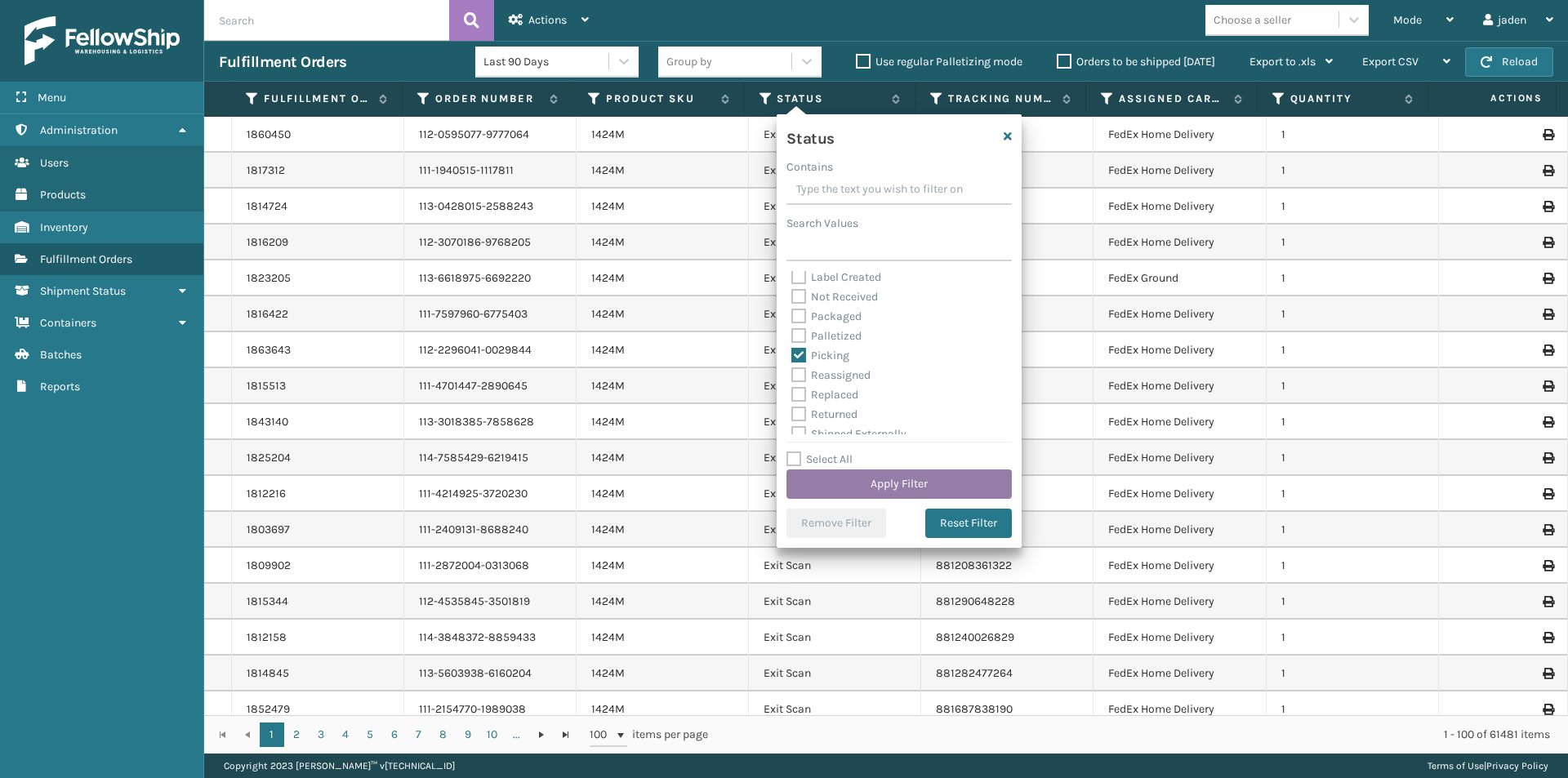
click at [879, 481] on button "Apply Filter" at bounding box center [899, 484] width 226 height 29
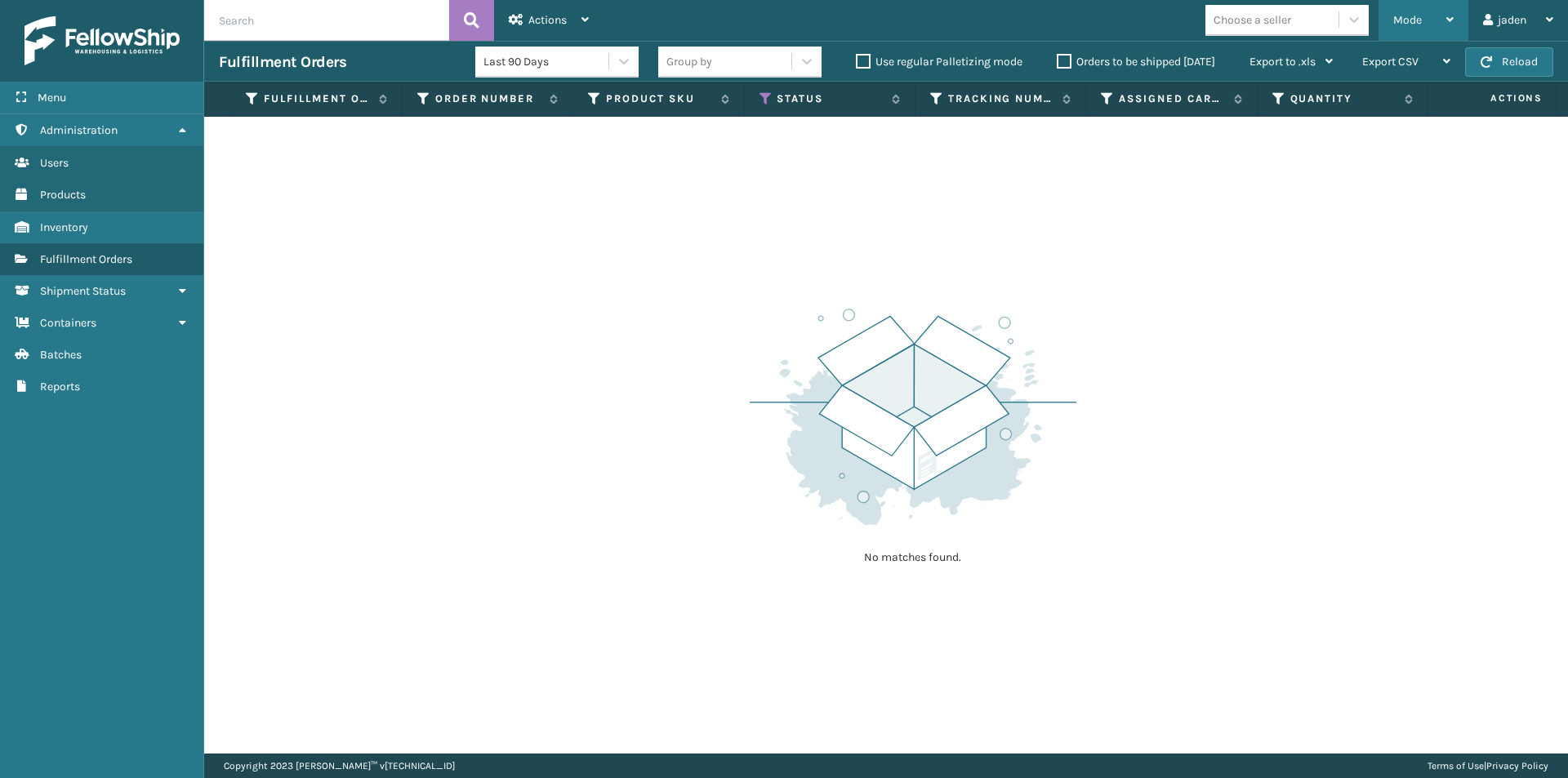
click at [1410, 18] on span "Mode" at bounding box center [1407, 19] width 28 height 14
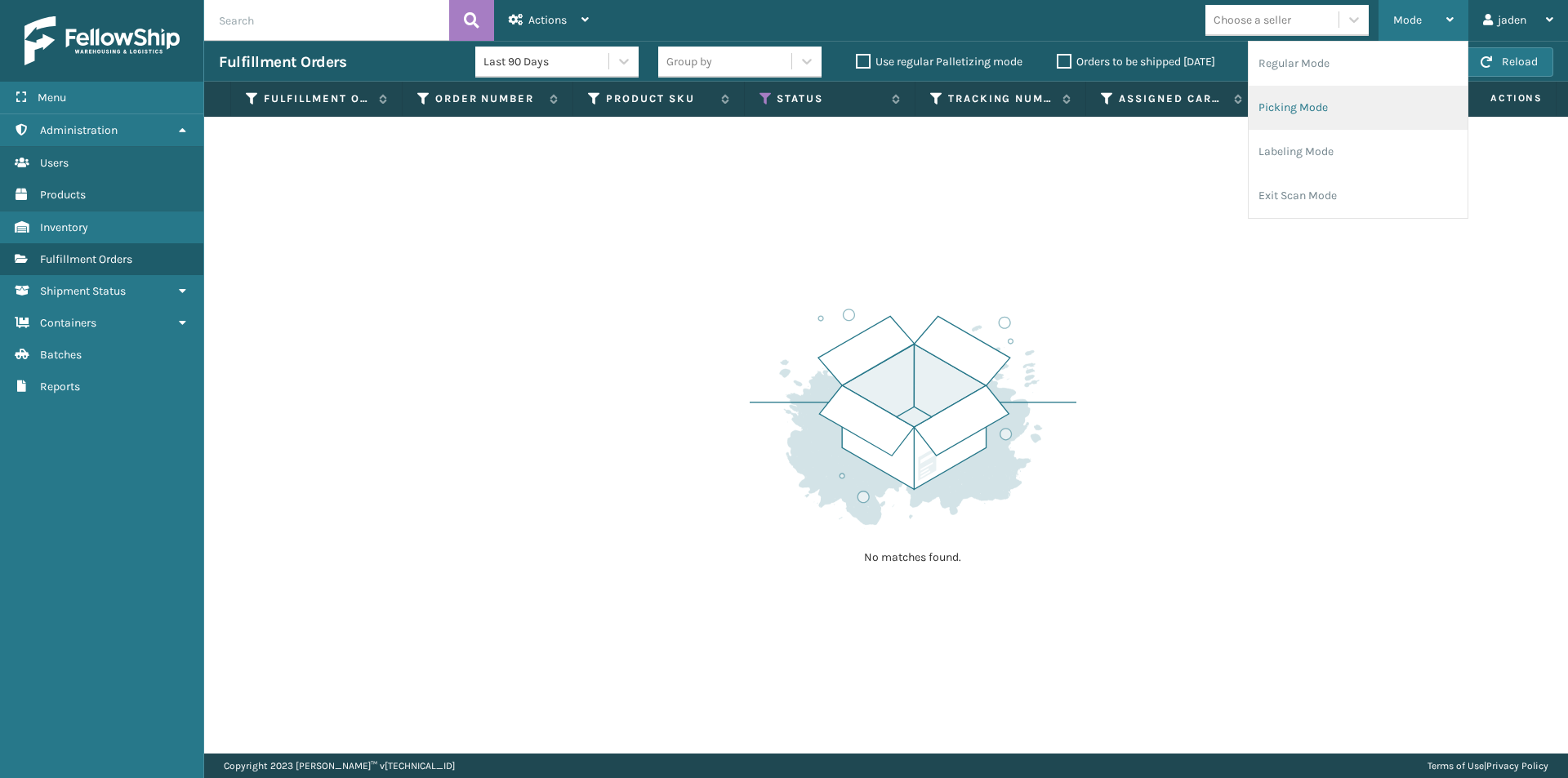
click at [1353, 105] on li "Picking Mode" at bounding box center [1359, 108] width 219 height 45
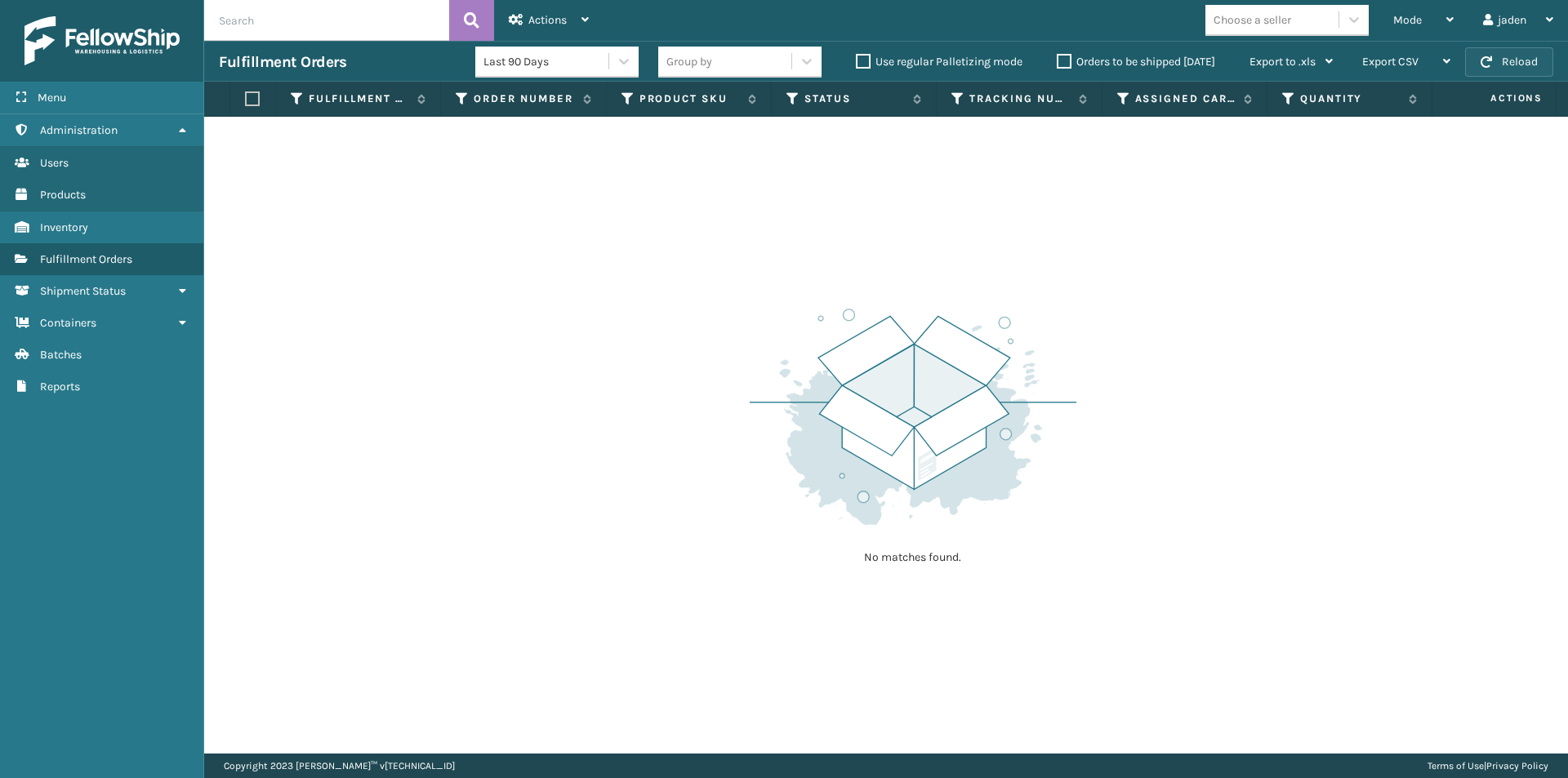
click at [1507, 65] on button "Reload" at bounding box center [1509, 62] width 88 height 29
drag, startPoint x: 1058, startPoint y: 226, endPoint x: 697, endPoint y: 165, distance: 366.1
click at [724, 179] on div "No matches found." at bounding box center [886, 435] width 1364 height 637
click at [1509, 45] on div "Fulfillment Orders Last 90 Days Group by Use regular Palletizing mode Orders to…" at bounding box center [886, 61] width 1364 height 41
click at [1504, 54] on button "Reload" at bounding box center [1509, 62] width 88 height 29
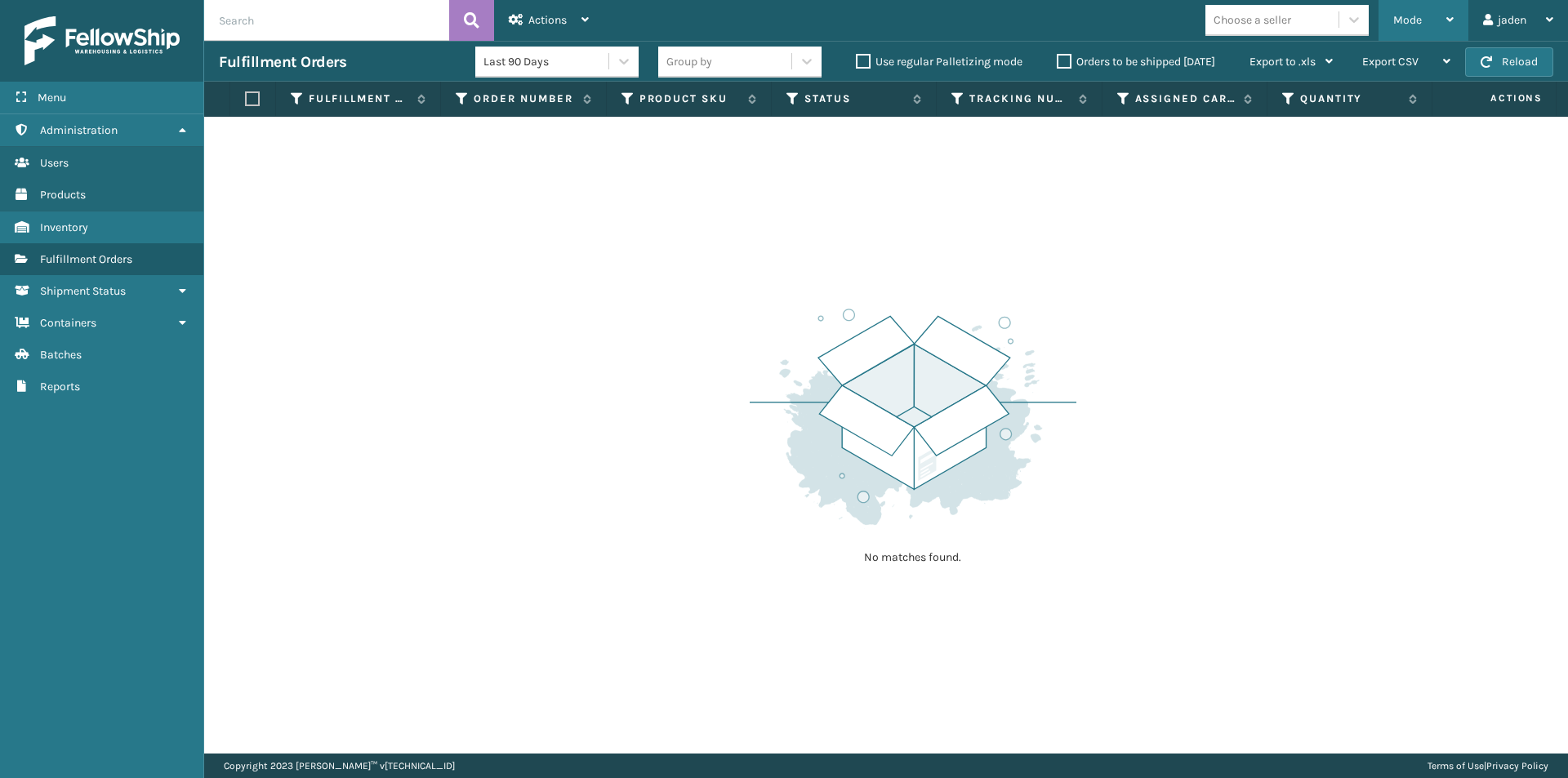
click at [1421, 19] on div "Mode" at bounding box center [1424, 20] width 60 height 41
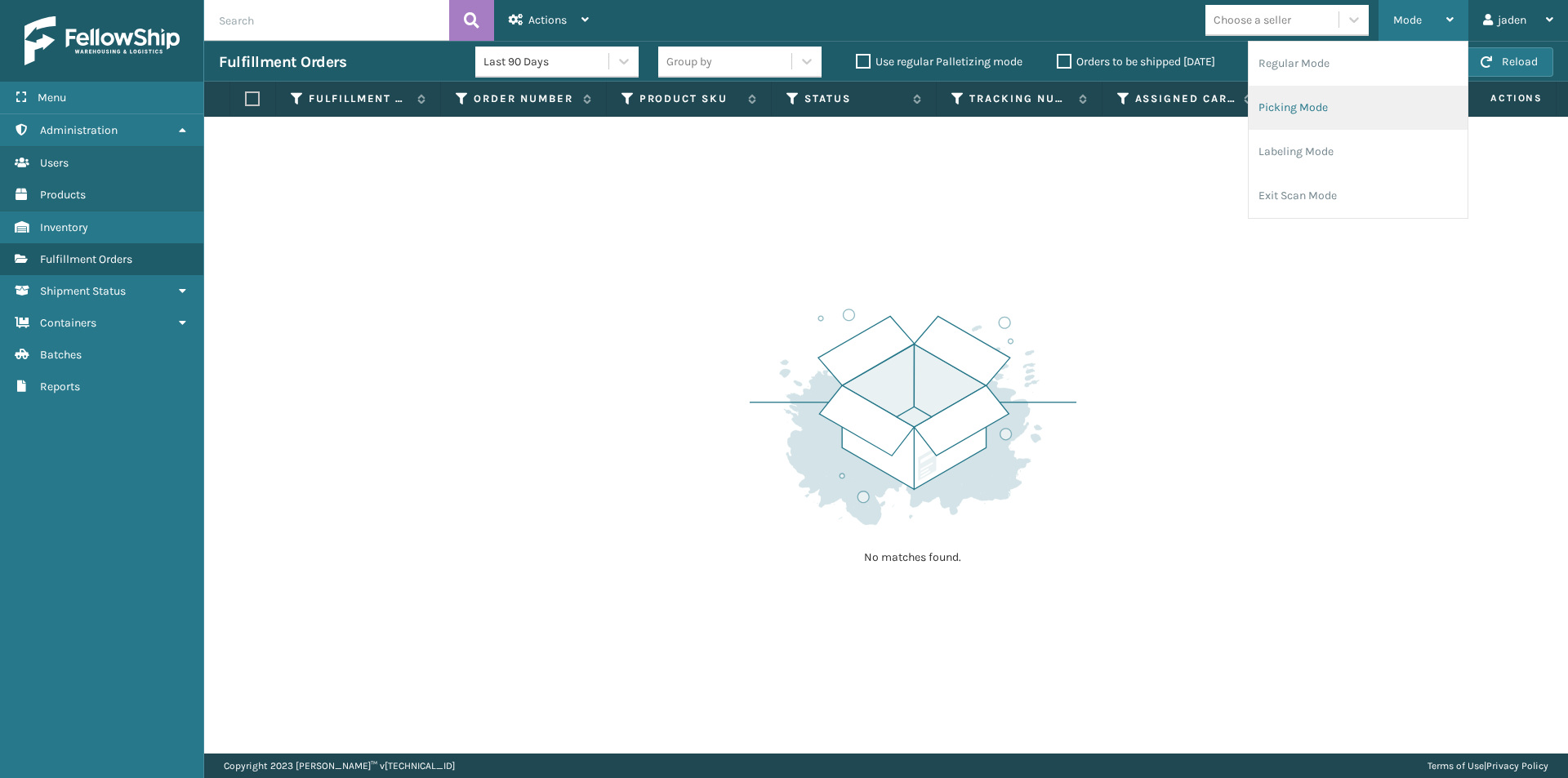
click at [1333, 108] on li "Picking Mode" at bounding box center [1359, 108] width 219 height 45
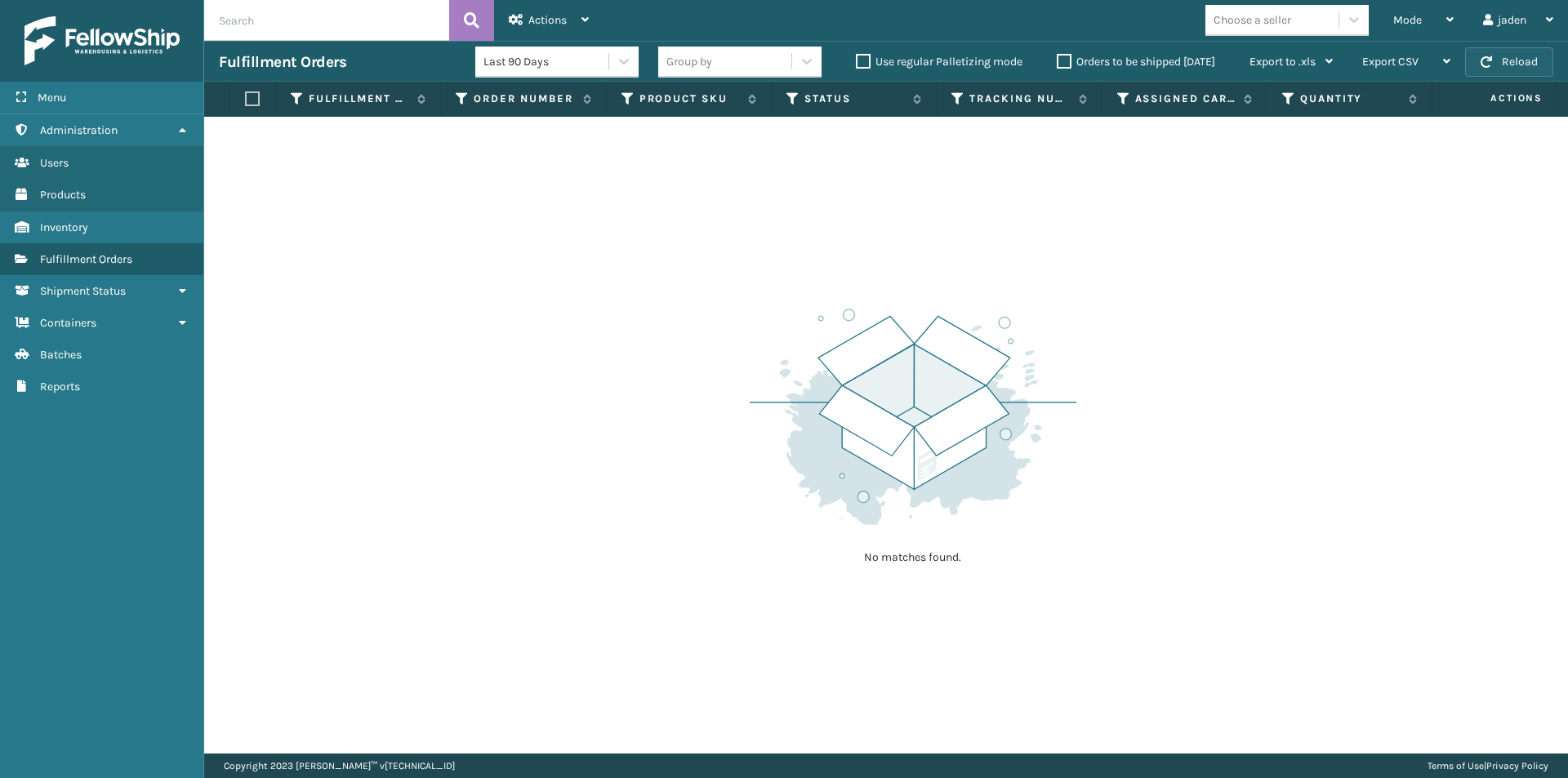
click at [1517, 70] on button "Reload" at bounding box center [1509, 62] width 88 height 29
drag, startPoint x: 961, startPoint y: 151, endPoint x: 648, endPoint y: 103, distance: 316.7
click at [648, 103] on label "Product SKU" at bounding box center [690, 98] width 101 height 15
click at [1529, 47] on button "Reload" at bounding box center [1509, 62] width 88 height 29
drag, startPoint x: 1318, startPoint y: 200, endPoint x: 1282, endPoint y: 200, distance: 36.0
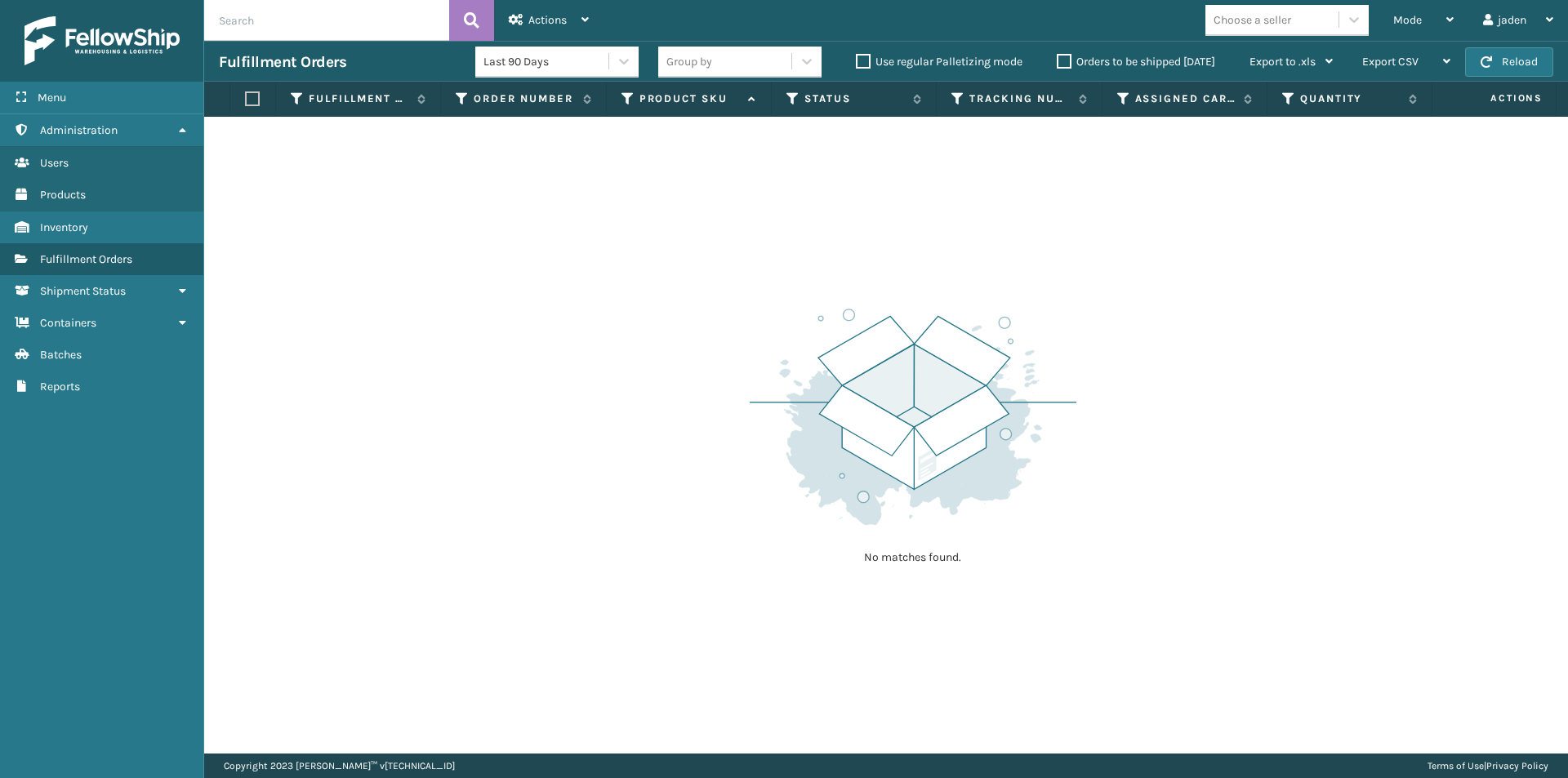
drag, startPoint x: 1282, startPoint y: 200, endPoint x: 1113, endPoint y: 68, distance: 214.4
click at [771, 153] on div "No matches found." at bounding box center [886, 435] width 1364 height 637
click at [1406, 25] on span "Mode" at bounding box center [1407, 19] width 28 height 14
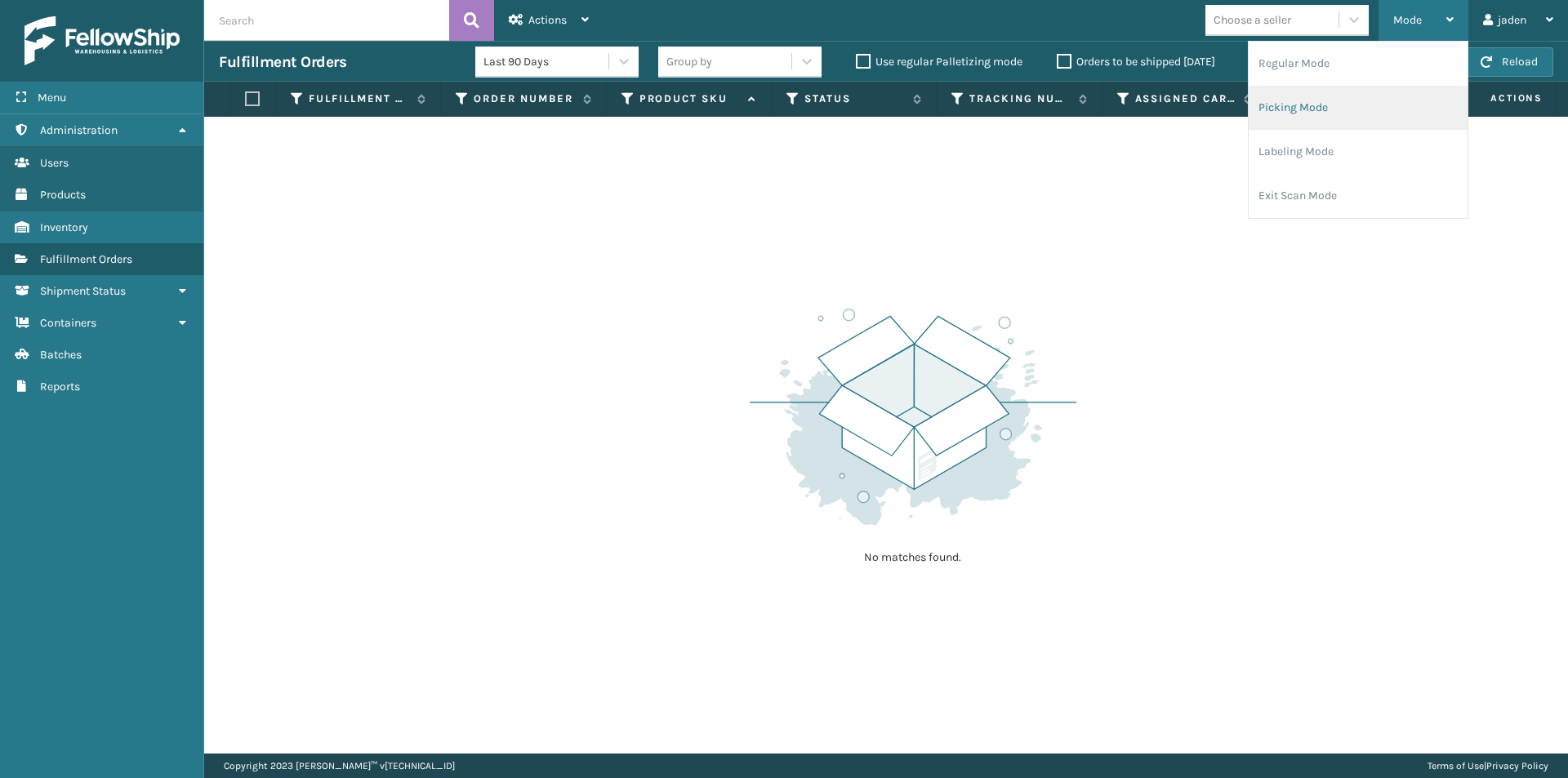
click at [1348, 101] on li "Picking Mode" at bounding box center [1359, 108] width 219 height 45
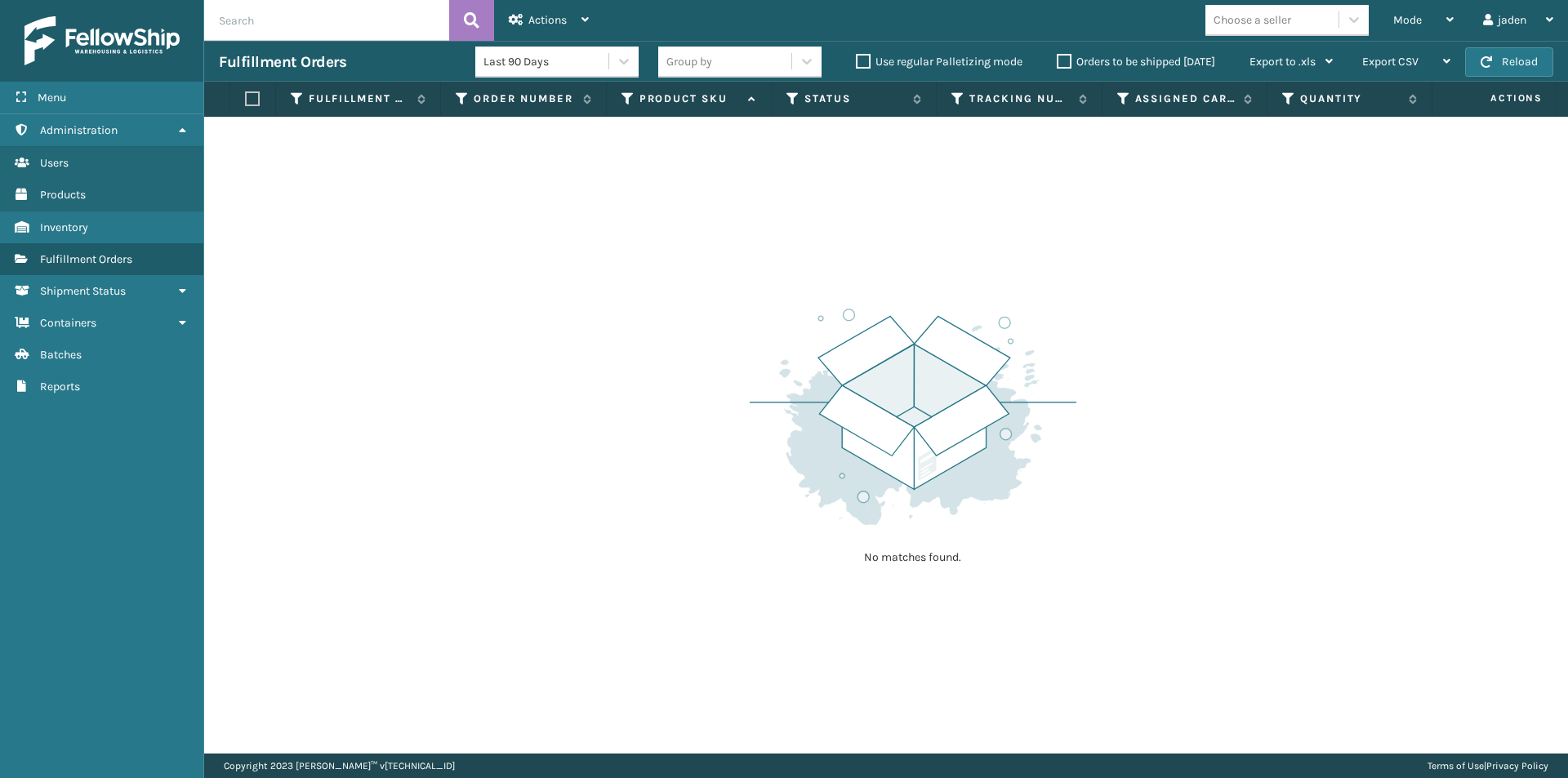
drag, startPoint x: 987, startPoint y: 200, endPoint x: 437, endPoint y: 88, distance: 561.3
click at [624, 233] on div "No matches found." at bounding box center [886, 435] width 1364 height 637
click at [1446, 22] on icon at bounding box center [1450, 19] width 8 height 12
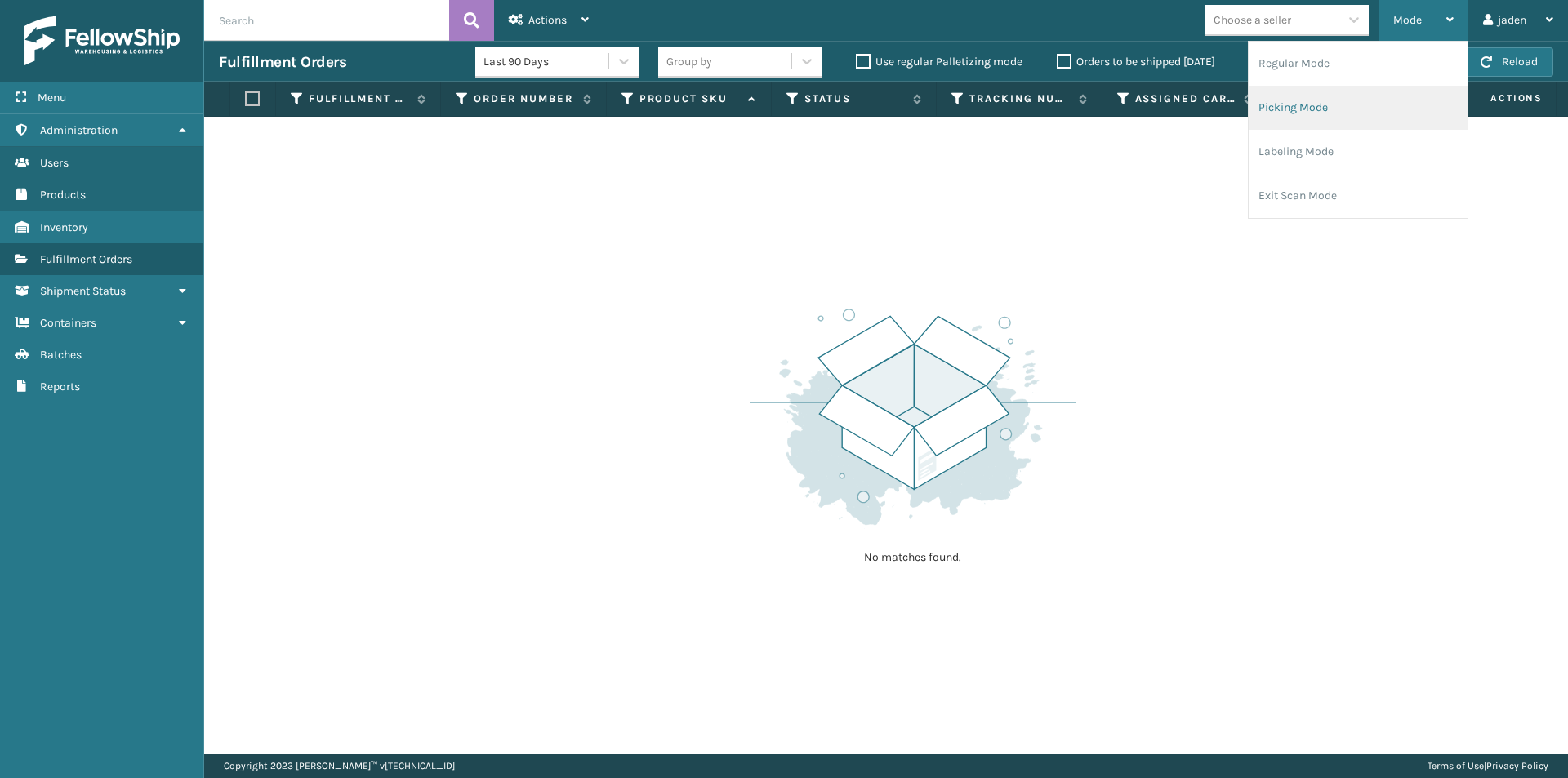
click at [1343, 93] on li "Picking Mode" at bounding box center [1359, 108] width 219 height 45
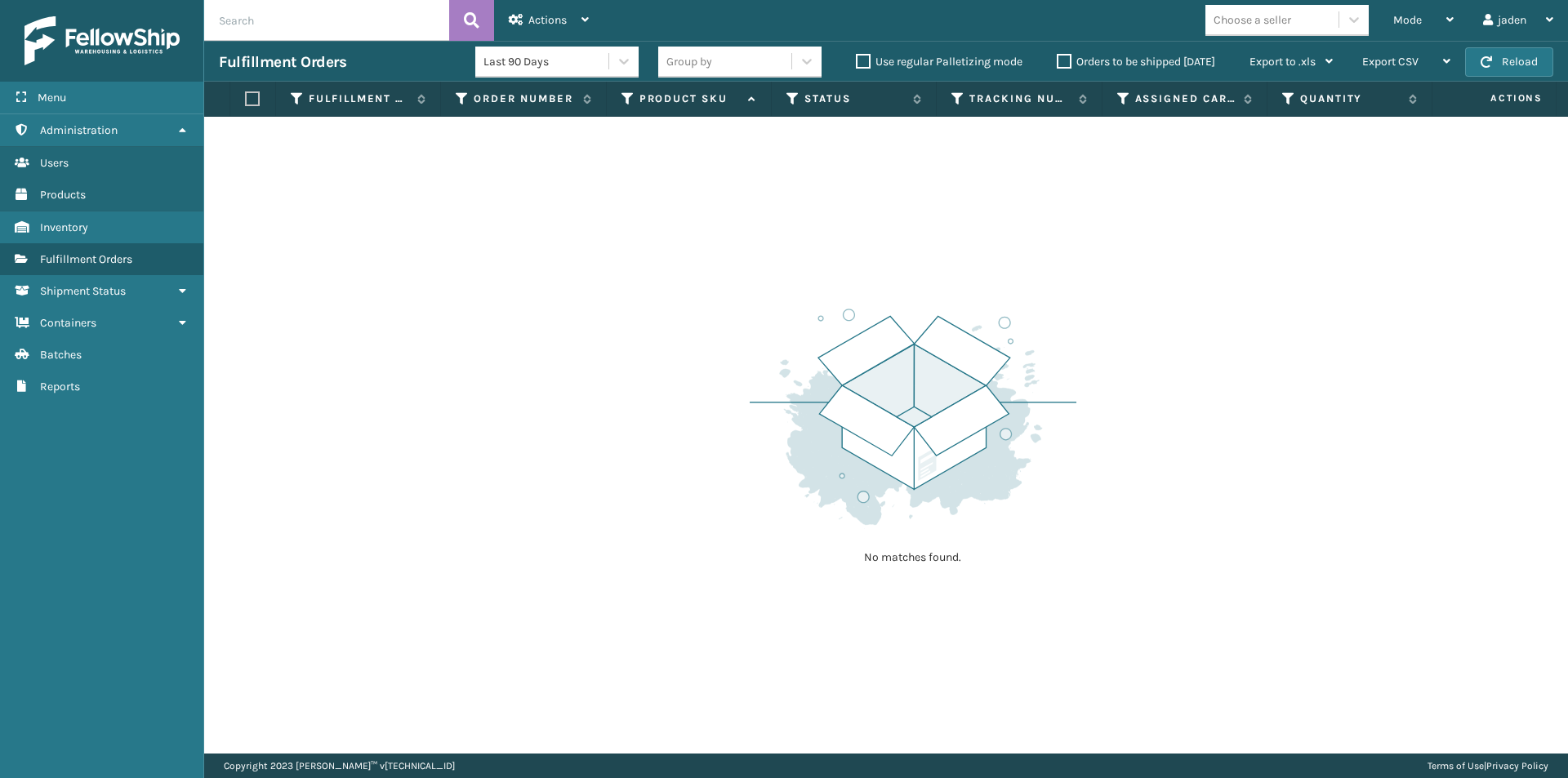
click at [1503, 77] on div "Fulfillment Orders Last 90 Days Group by Use regular Palletizing mode Orders to…" at bounding box center [886, 61] width 1364 height 41
click at [1498, 57] on button "Reload" at bounding box center [1509, 62] width 88 height 29
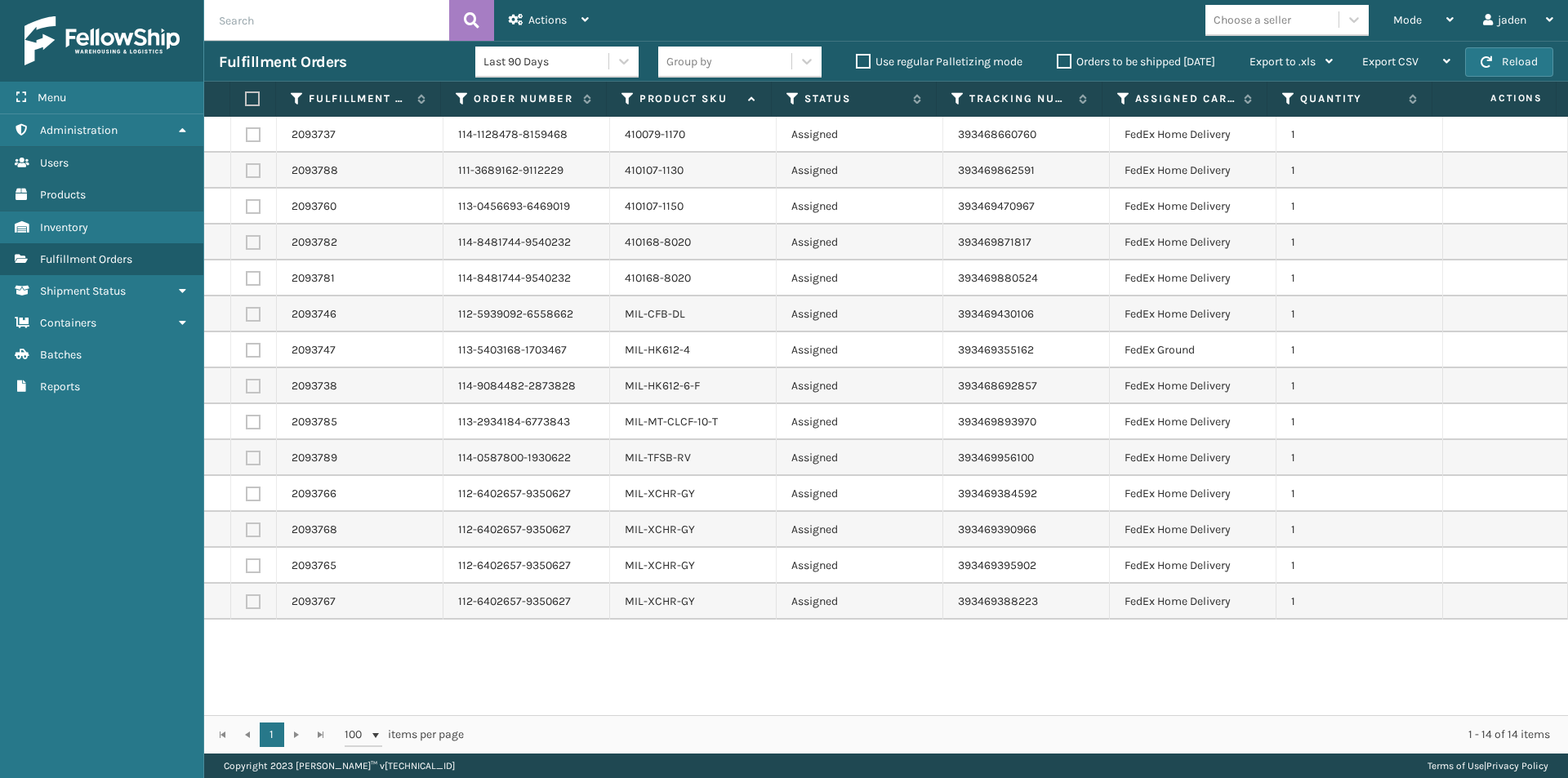
click at [253, 97] on label at bounding box center [250, 98] width 11 height 15
click at [246, 97] on input "checkbox" at bounding box center [245, 99] width 1 height 11
checkbox input "true"
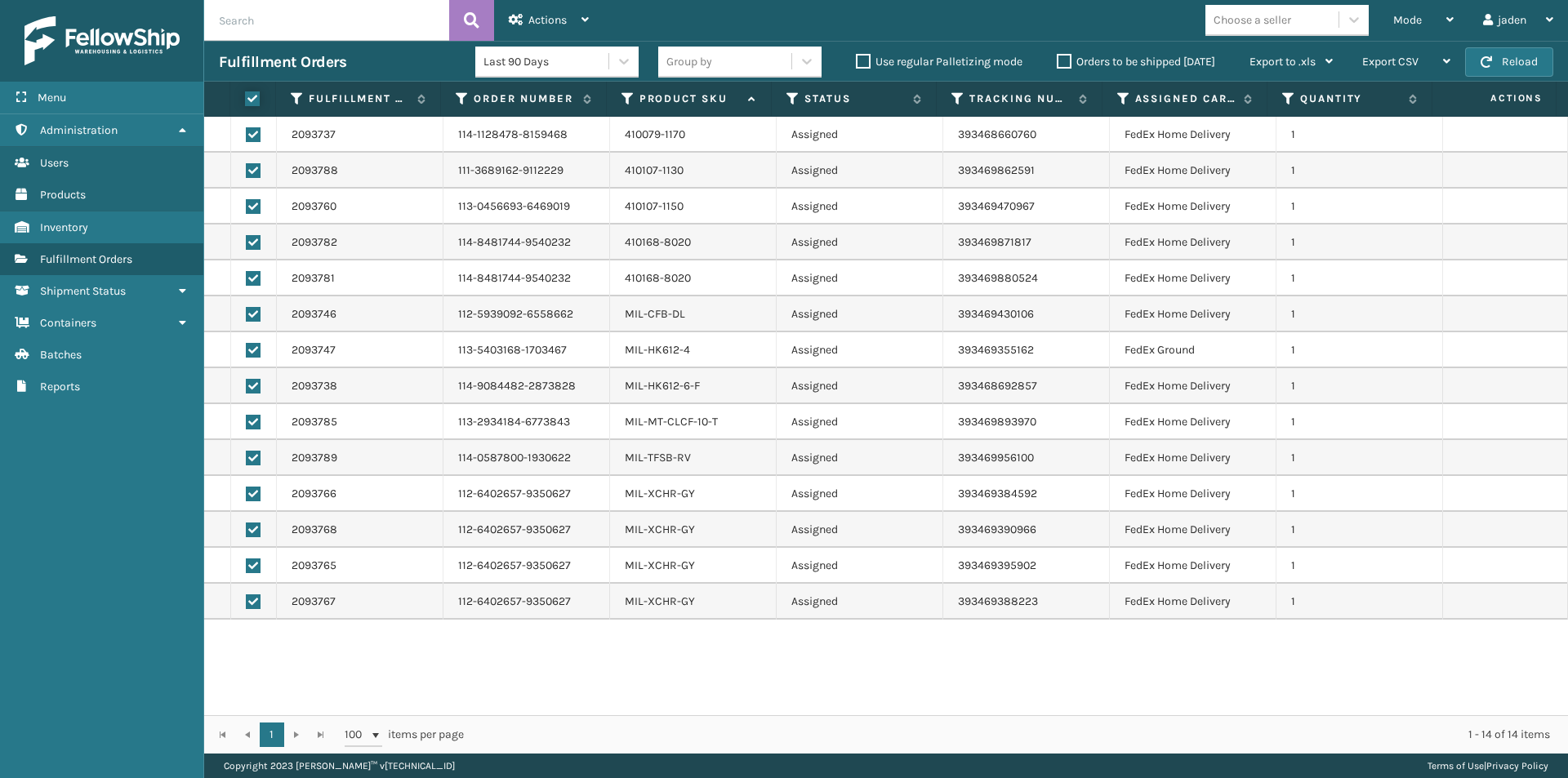
checkbox input "true"
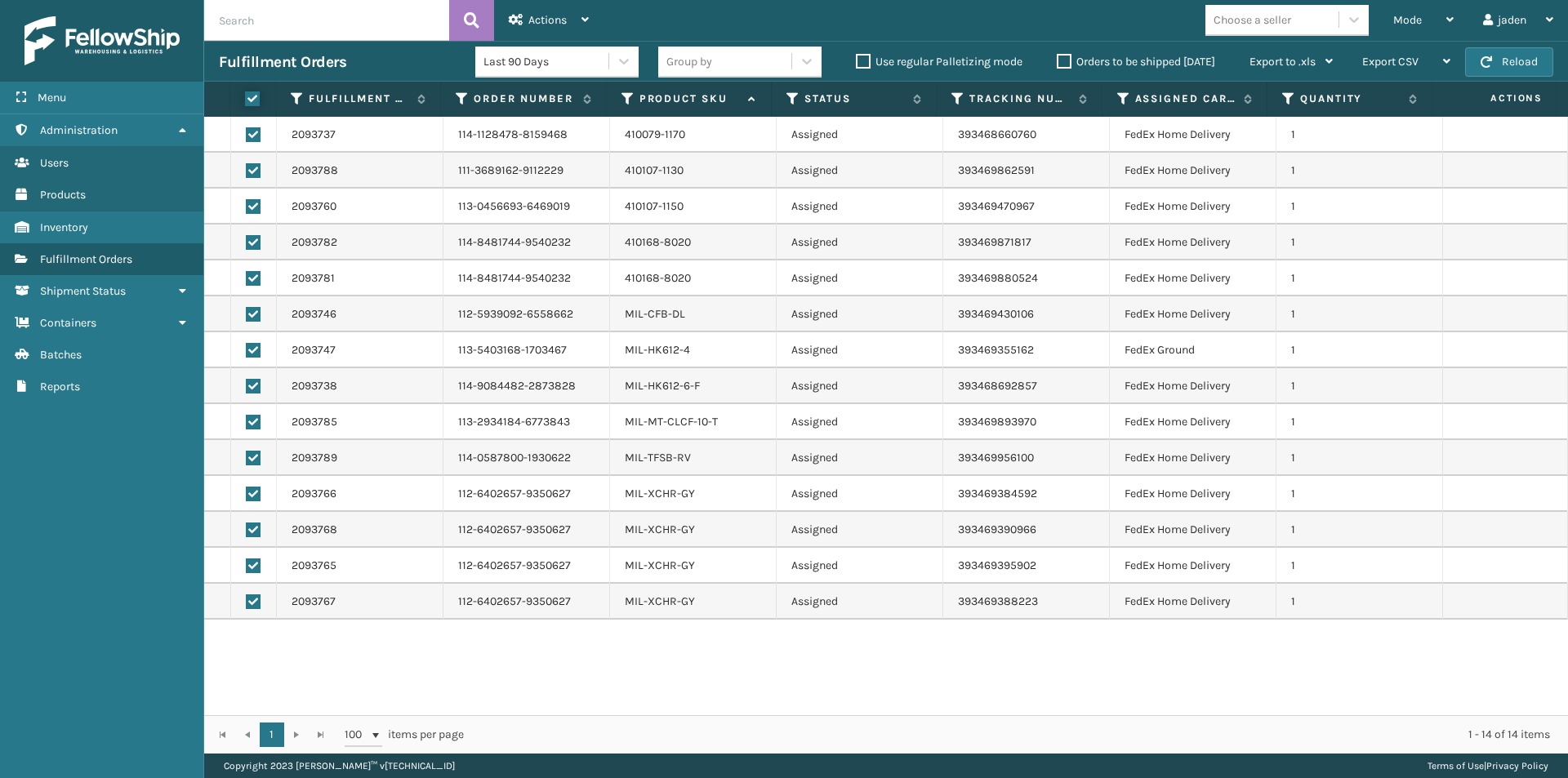
checkbox input "true"
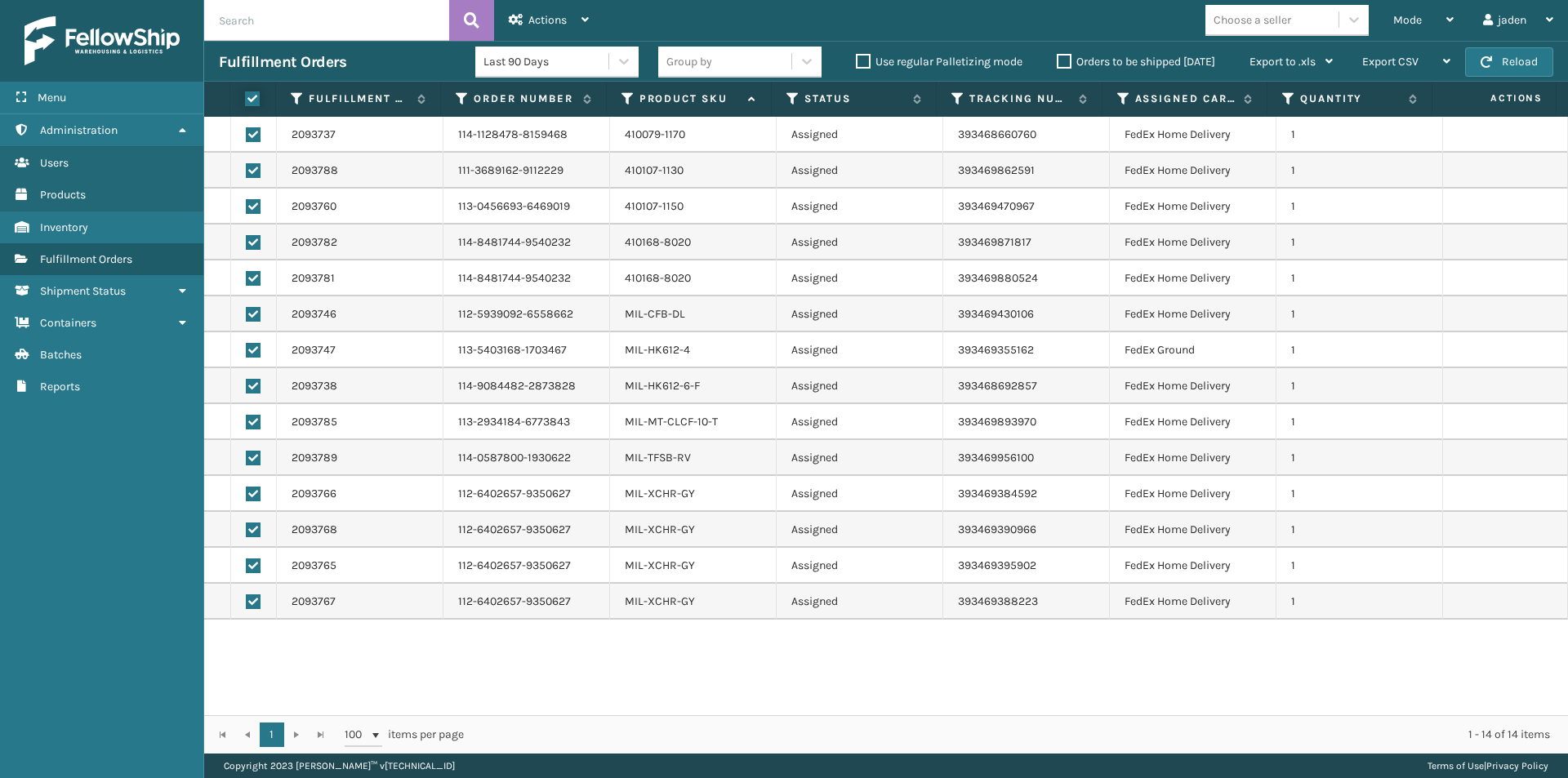
checkbox input "true"
click at [538, 9] on div "Actions" at bounding box center [549, 20] width 80 height 41
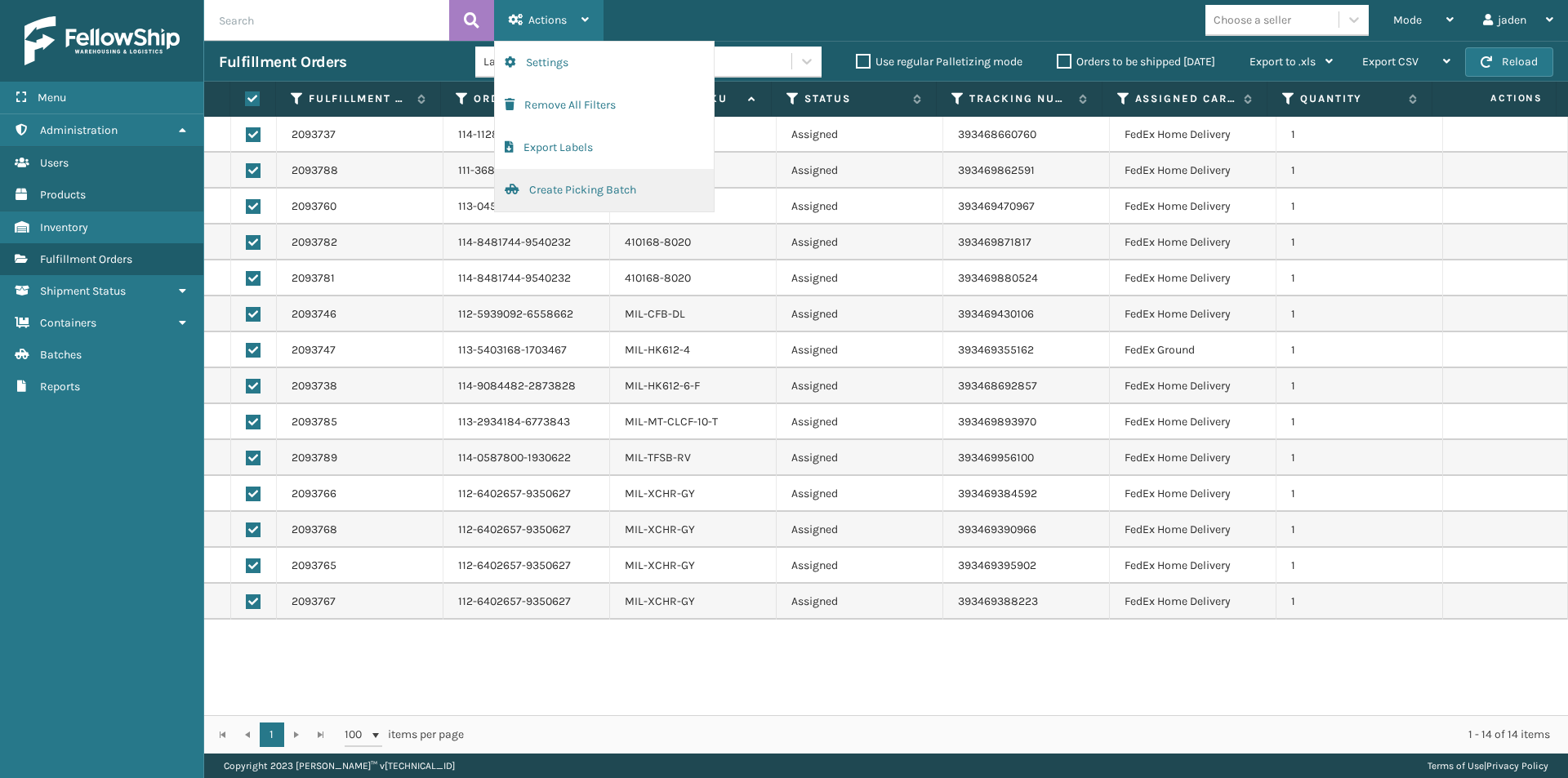
click at [558, 195] on button "Create Picking Batch" at bounding box center [605, 190] width 219 height 43
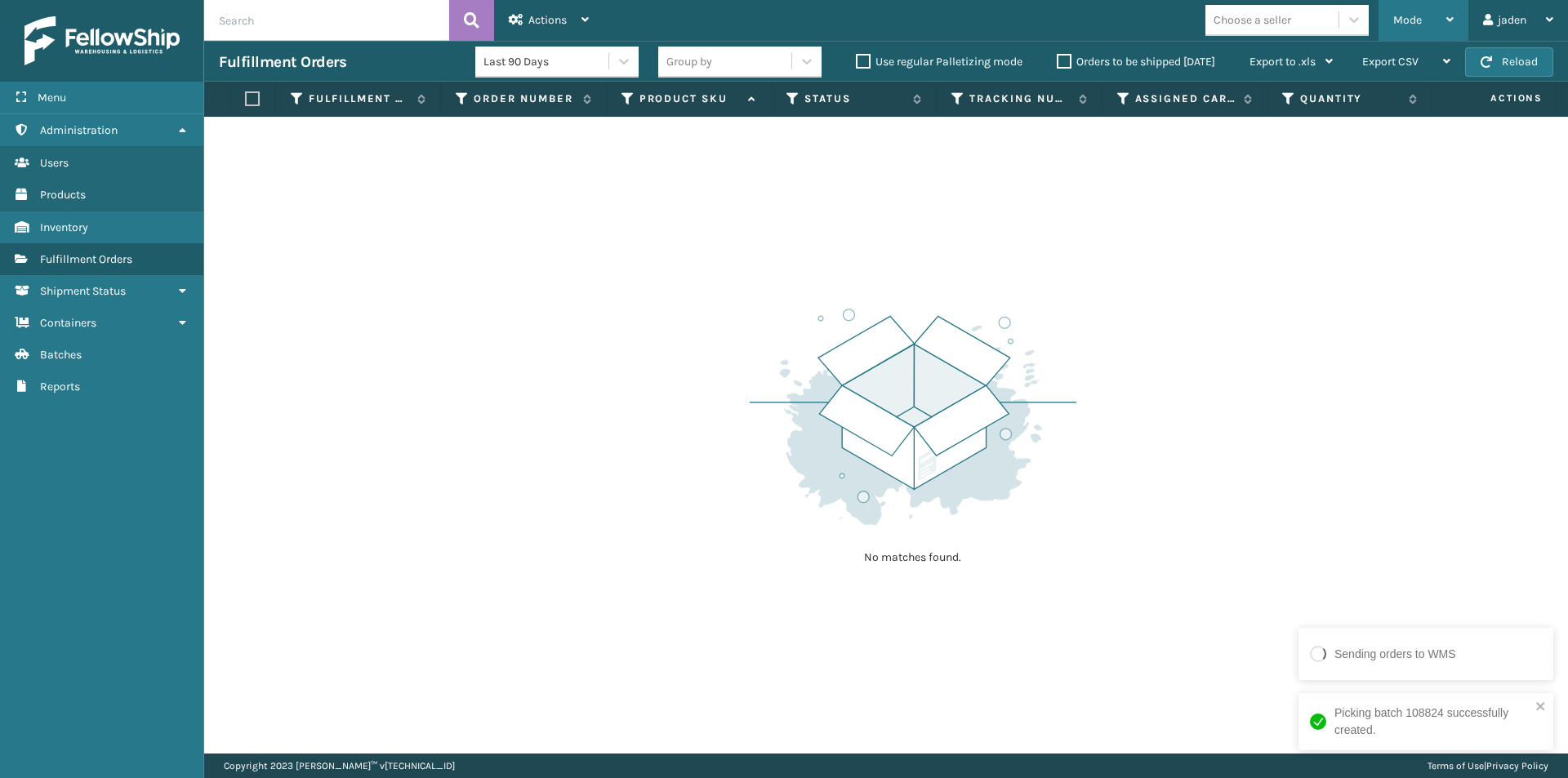
click at [1395, 10] on div "Mode" at bounding box center [1424, 20] width 60 height 41
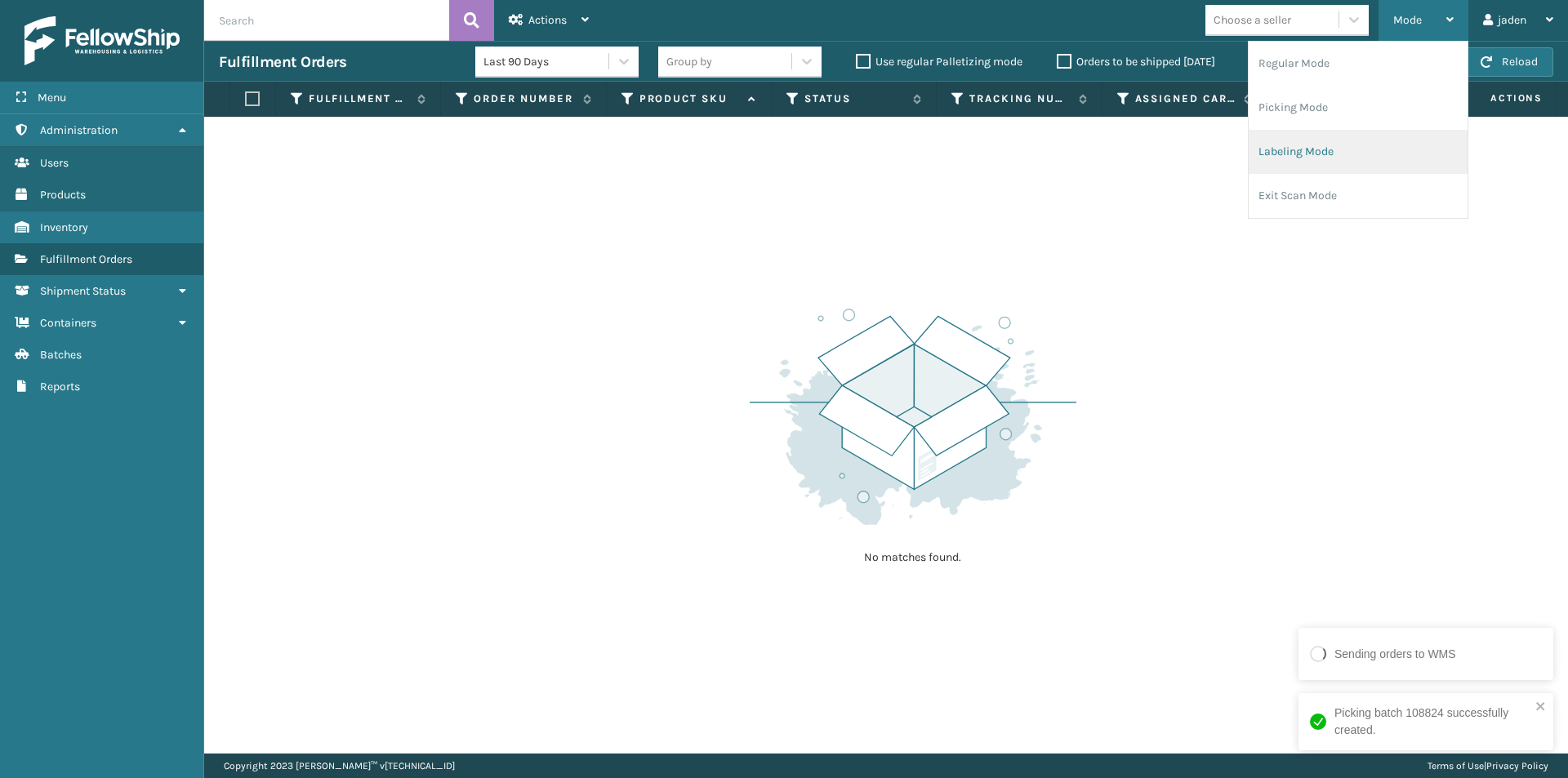
click at [1342, 142] on li "Labeling Mode" at bounding box center [1359, 152] width 219 height 45
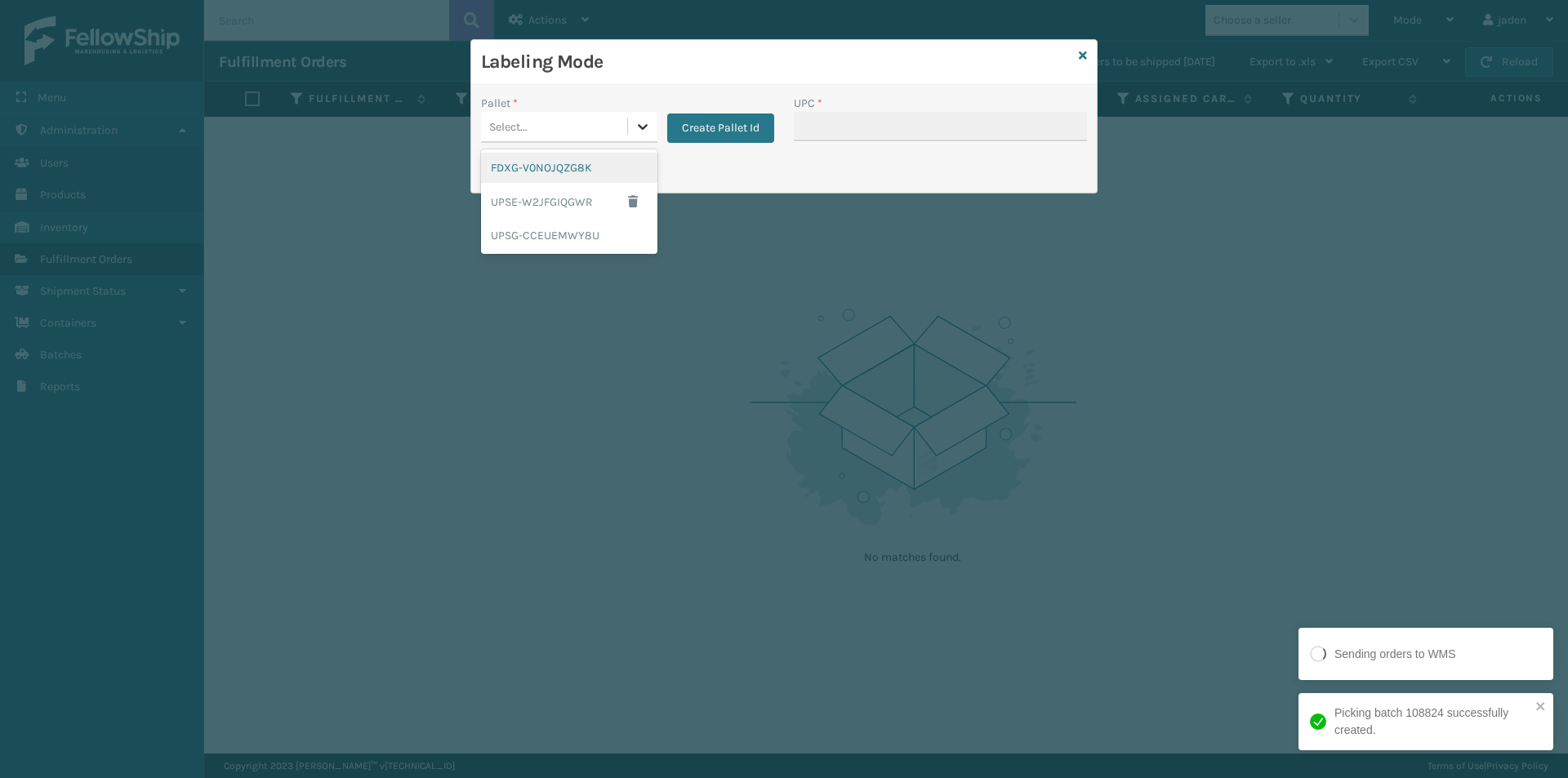
drag, startPoint x: 655, startPoint y: 122, endPoint x: 649, endPoint y: 131, distance: 10.8
click at [654, 127] on div at bounding box center [643, 126] width 29 height 29
click at [559, 171] on div "FDXG-V0NOJQZG8K" at bounding box center [569, 168] width 176 height 30
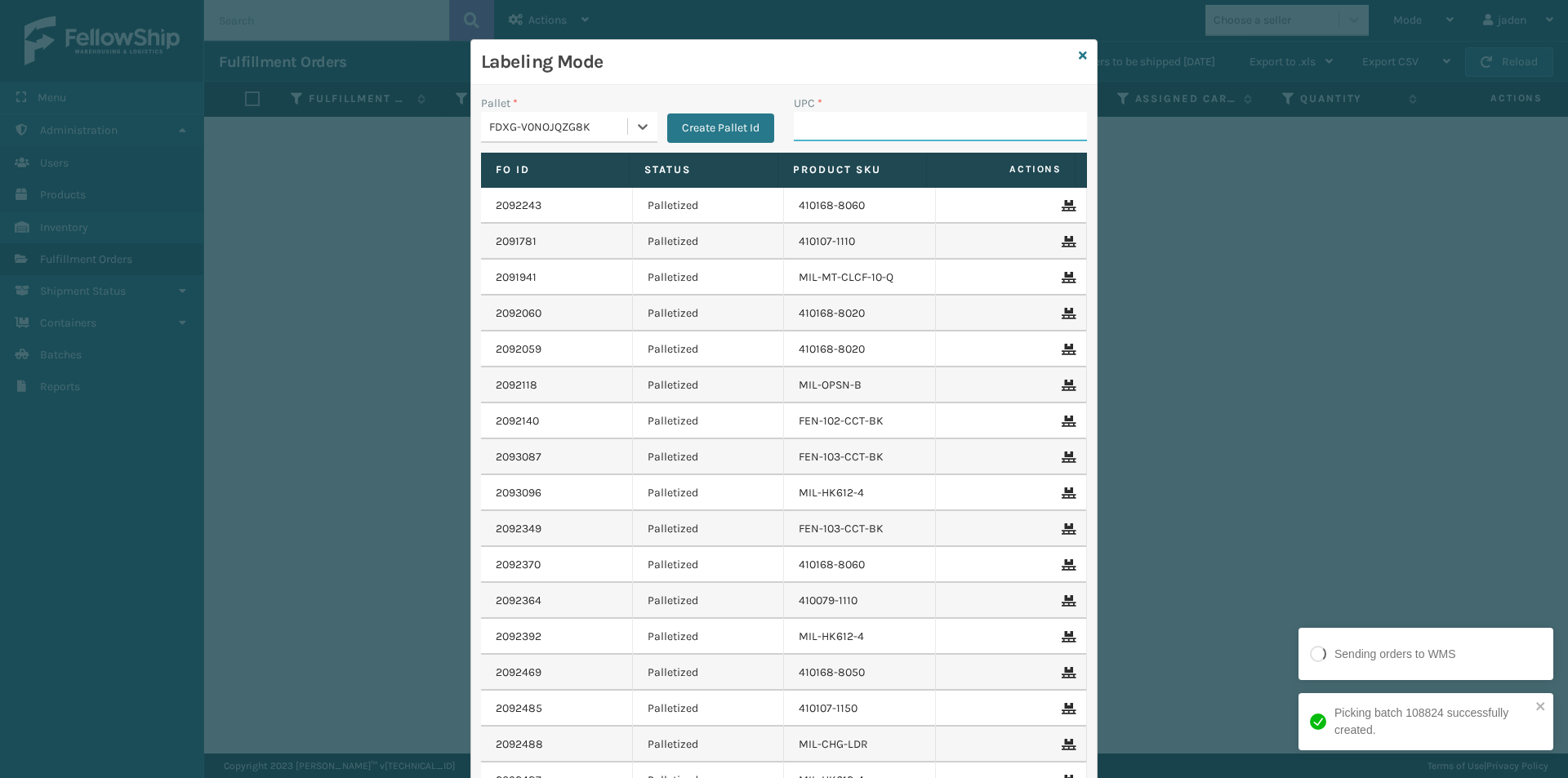
click at [928, 130] on input "UPC *" at bounding box center [940, 126] width 294 height 29
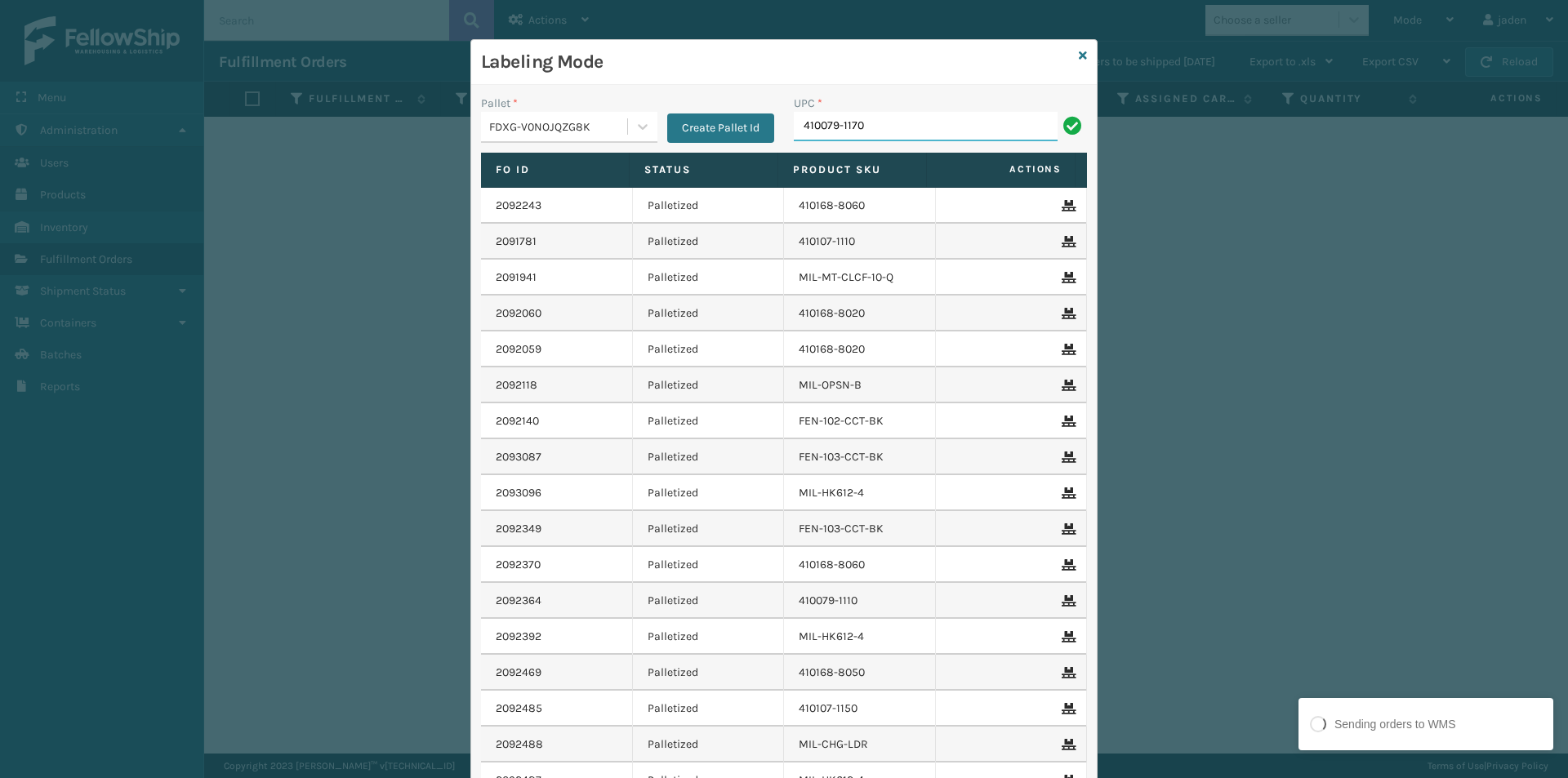
type input "410079-1170"
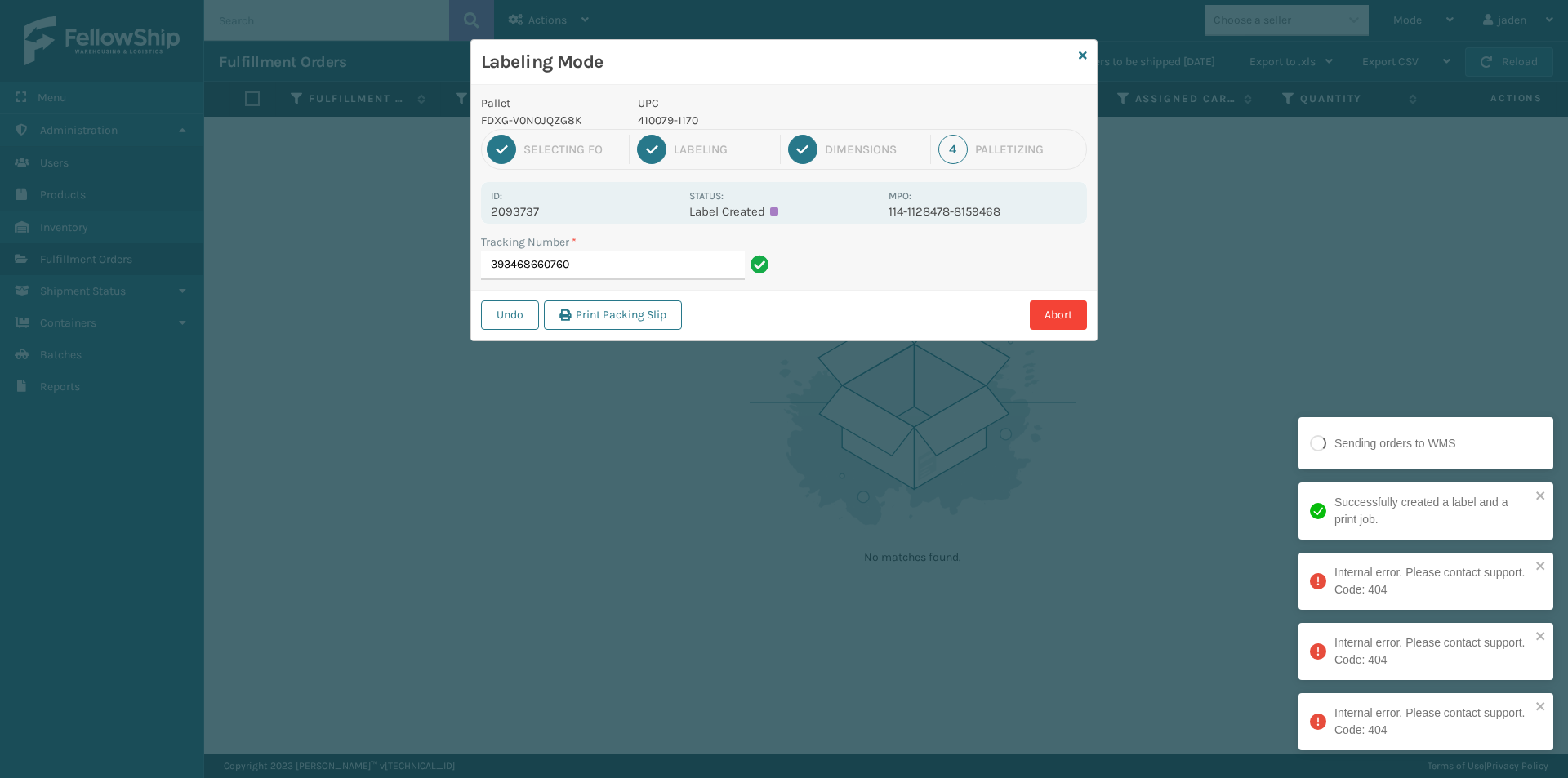
type input "393468660760"
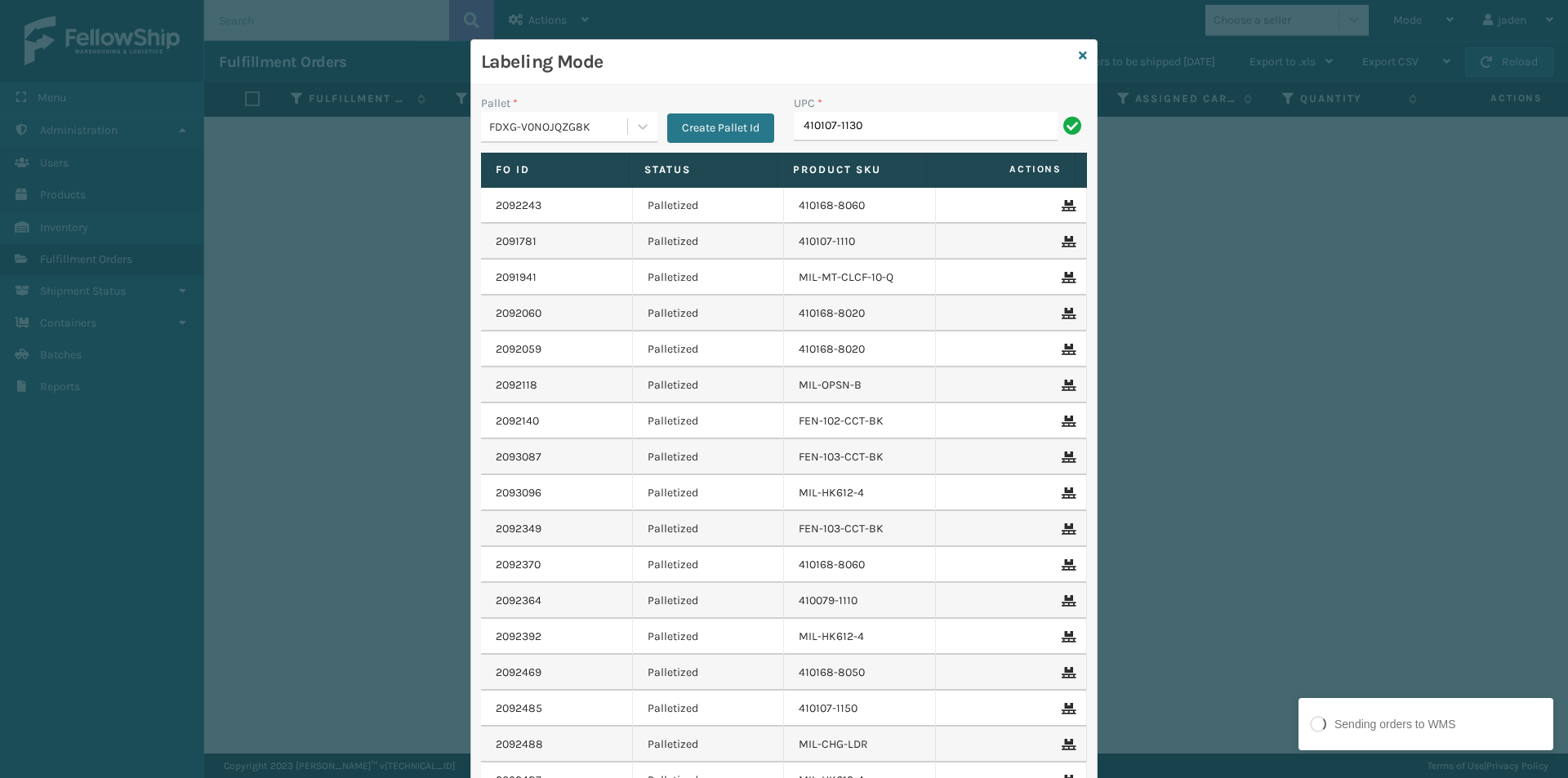
type input "410107-1130"
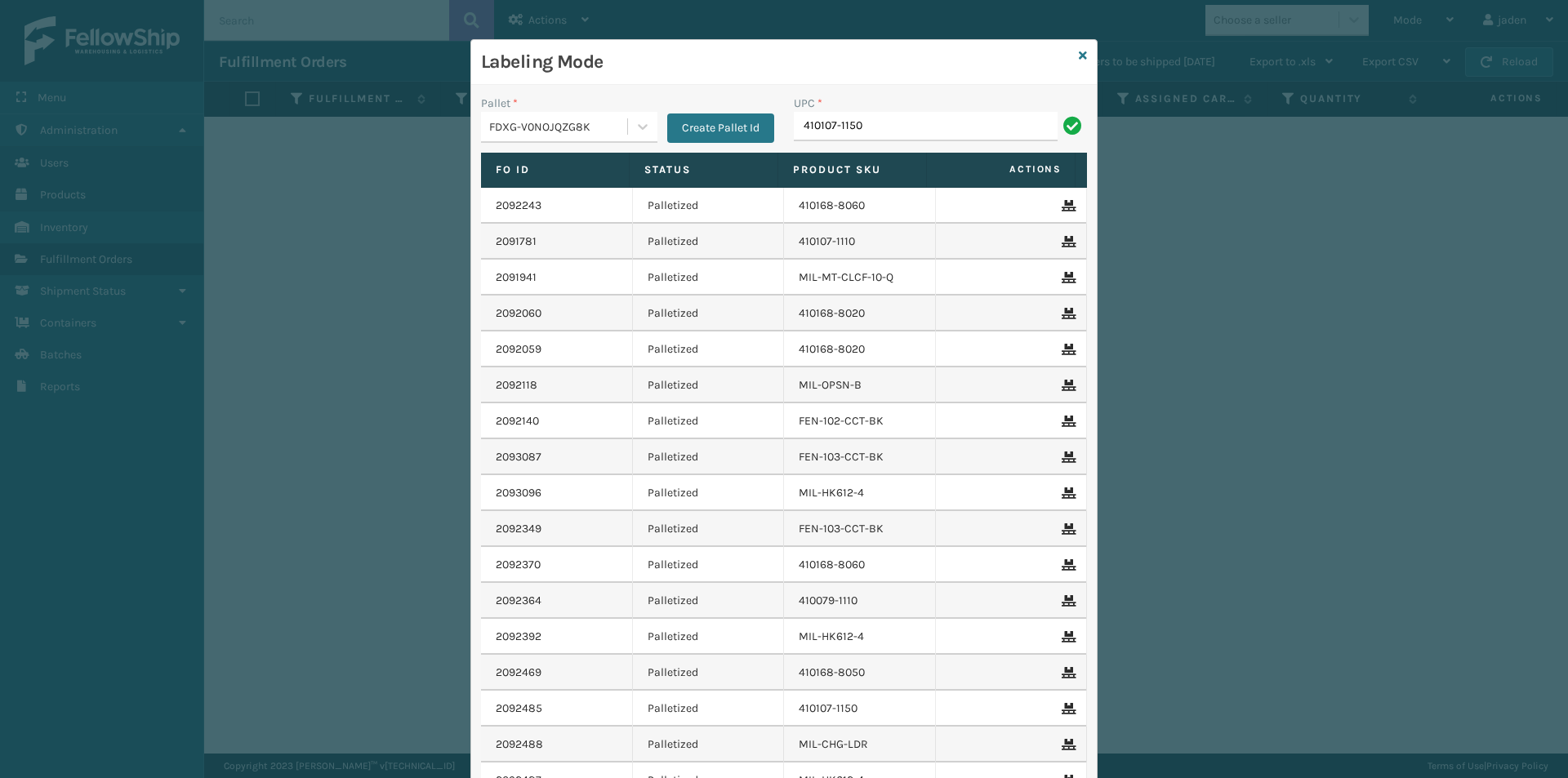
type input "410107-1150"
type input "410168-8020"
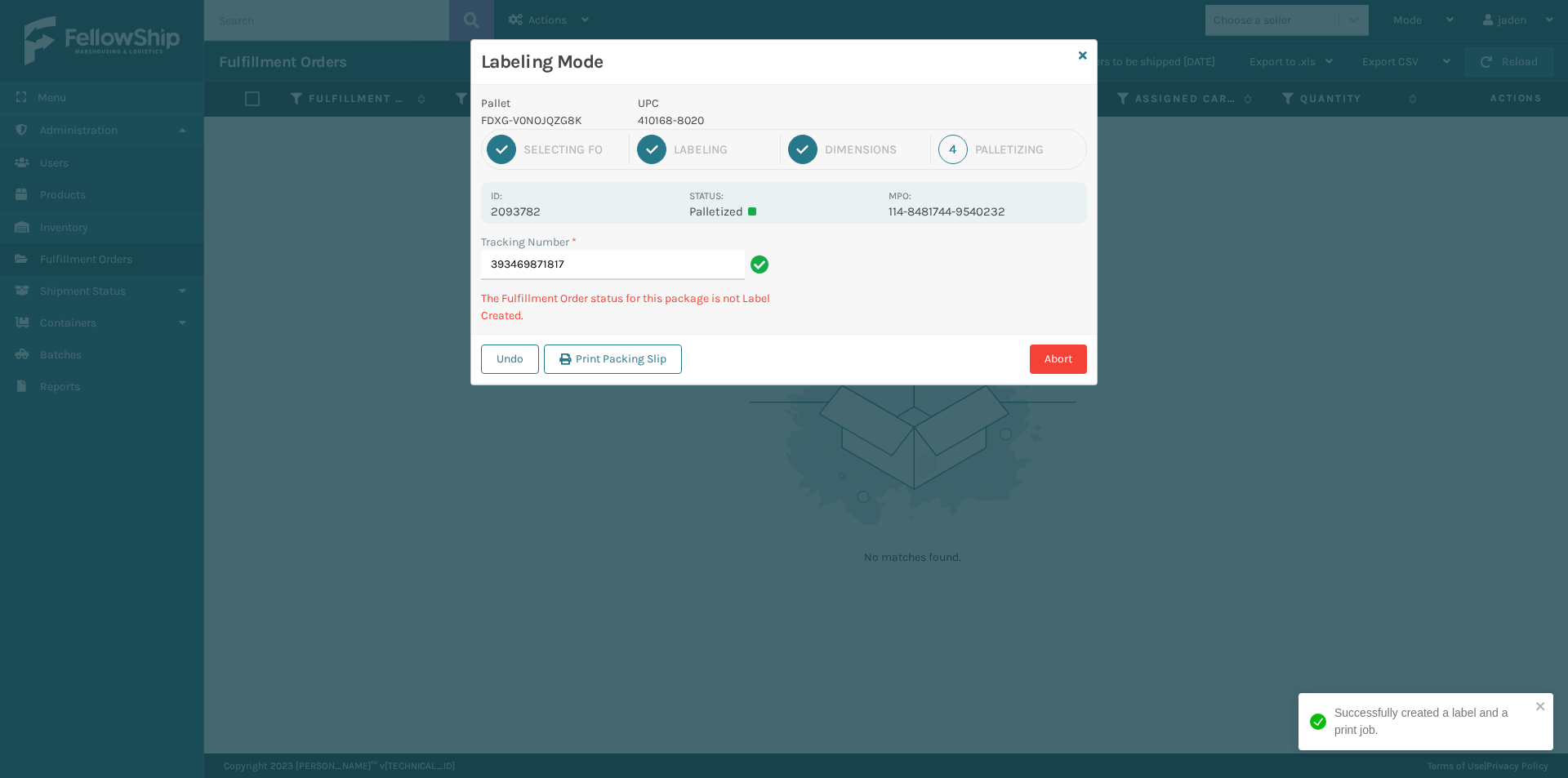
click at [661, 120] on p "410168-8020" at bounding box center [758, 120] width 241 height 17
copy p "410168-8020"
drag, startPoint x: 926, startPoint y: 302, endPoint x: 984, endPoint y: 272, distance: 65.3
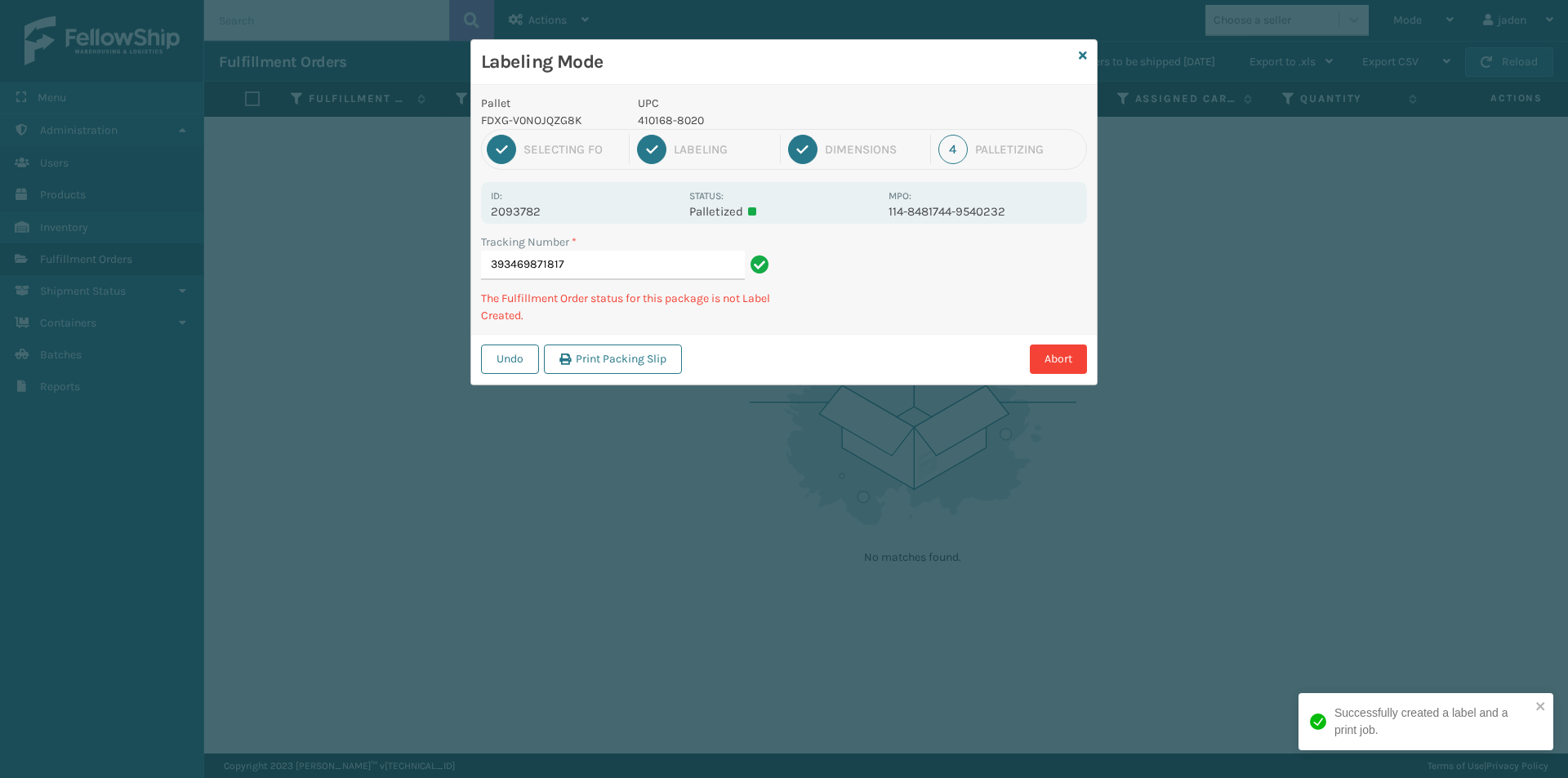
click at [833, 358] on div "Abort" at bounding box center [887, 359] width 400 height 29
drag, startPoint x: 997, startPoint y: 265, endPoint x: 912, endPoint y: 319, distance: 100.7
drag, startPoint x: 912, startPoint y: 319, endPoint x: 1008, endPoint y: 250, distance: 118.2
click at [917, 315] on div "Tracking Number * 393469871817 The Fulfillment Order status for this package is…" at bounding box center [784, 284] width 626 height 101
drag, startPoint x: 1008, startPoint y: 250, endPoint x: 888, endPoint y: 228, distance: 122.0
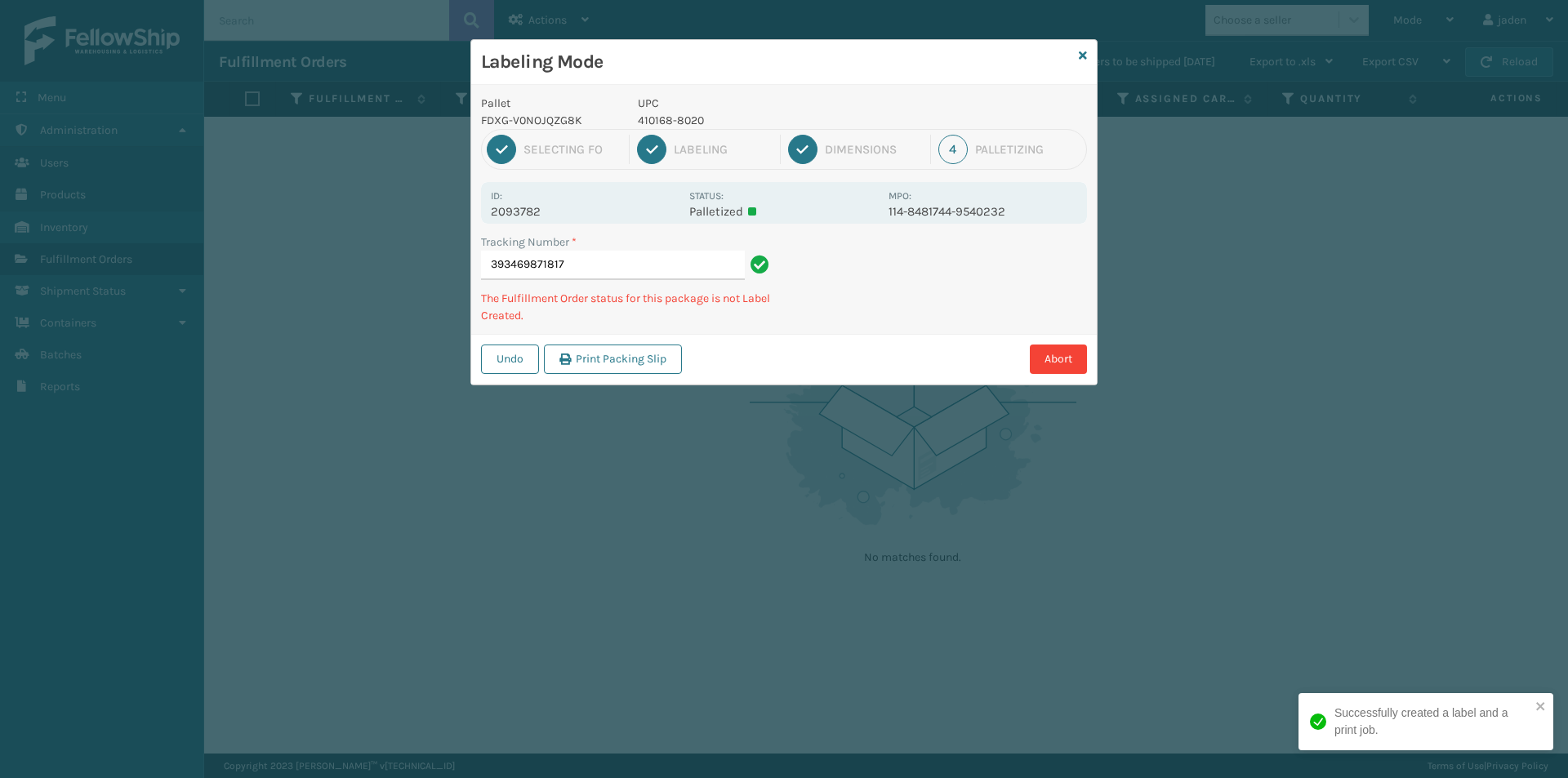
click at [845, 336] on div "Undo Print Packing Slip Abort" at bounding box center [784, 358] width 626 height 49
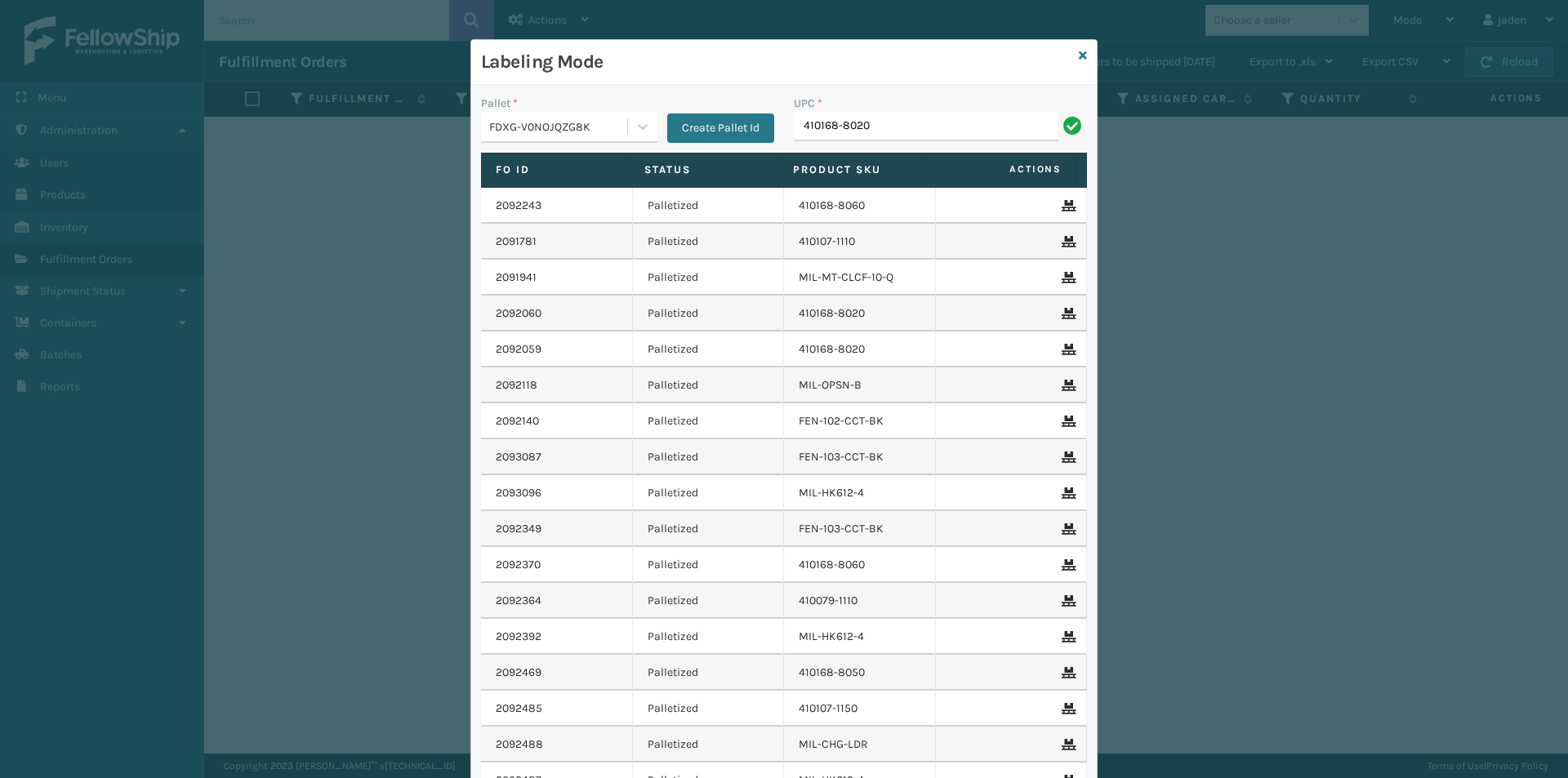
type input "410168-8020"
click at [846, 127] on input "UPC *" at bounding box center [940, 126] width 294 height 29
type input "8409851"
type input "840985126872"
type input "840985125882"
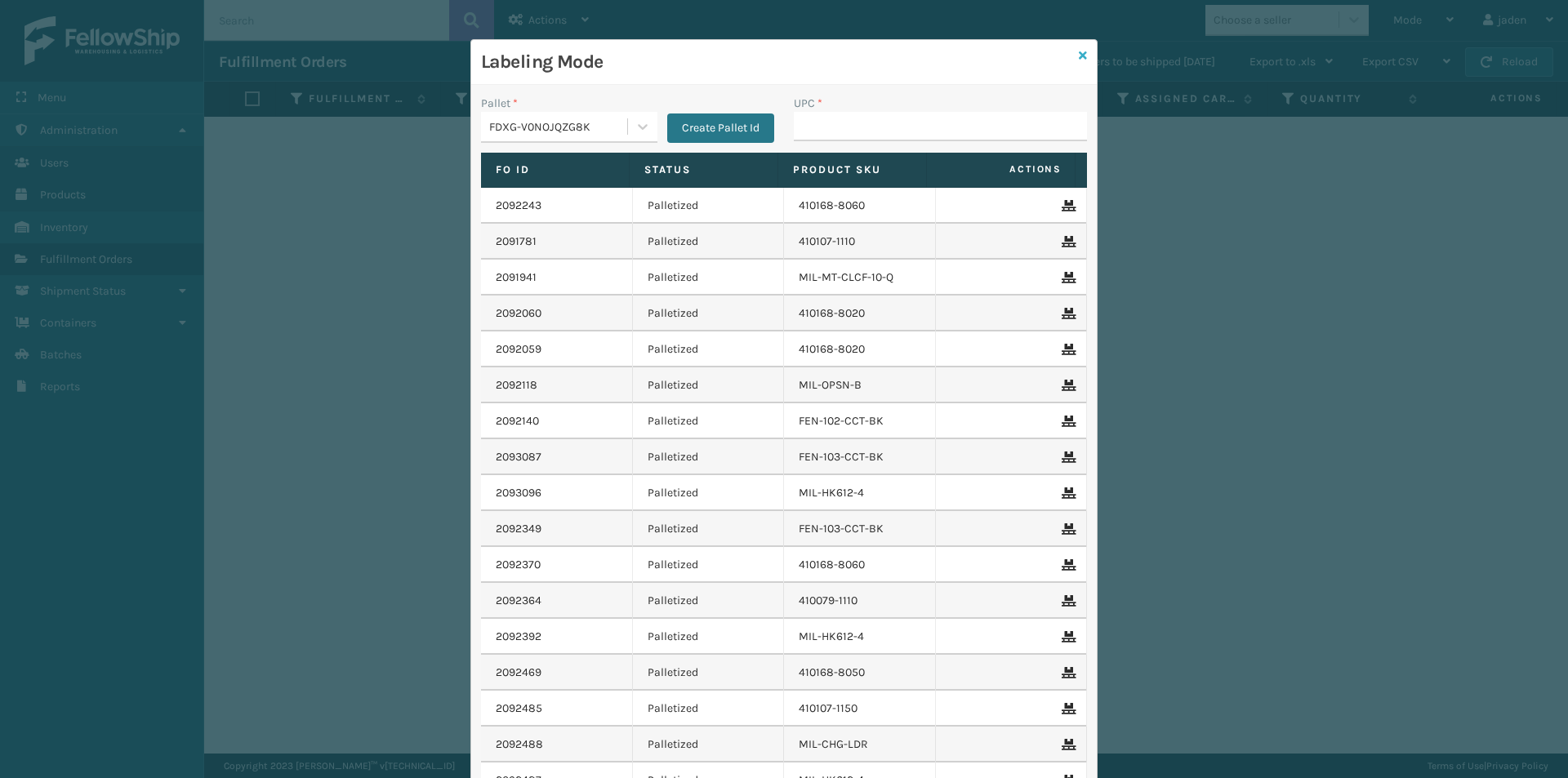
click at [1079, 50] on icon at bounding box center [1082, 55] width 8 height 12
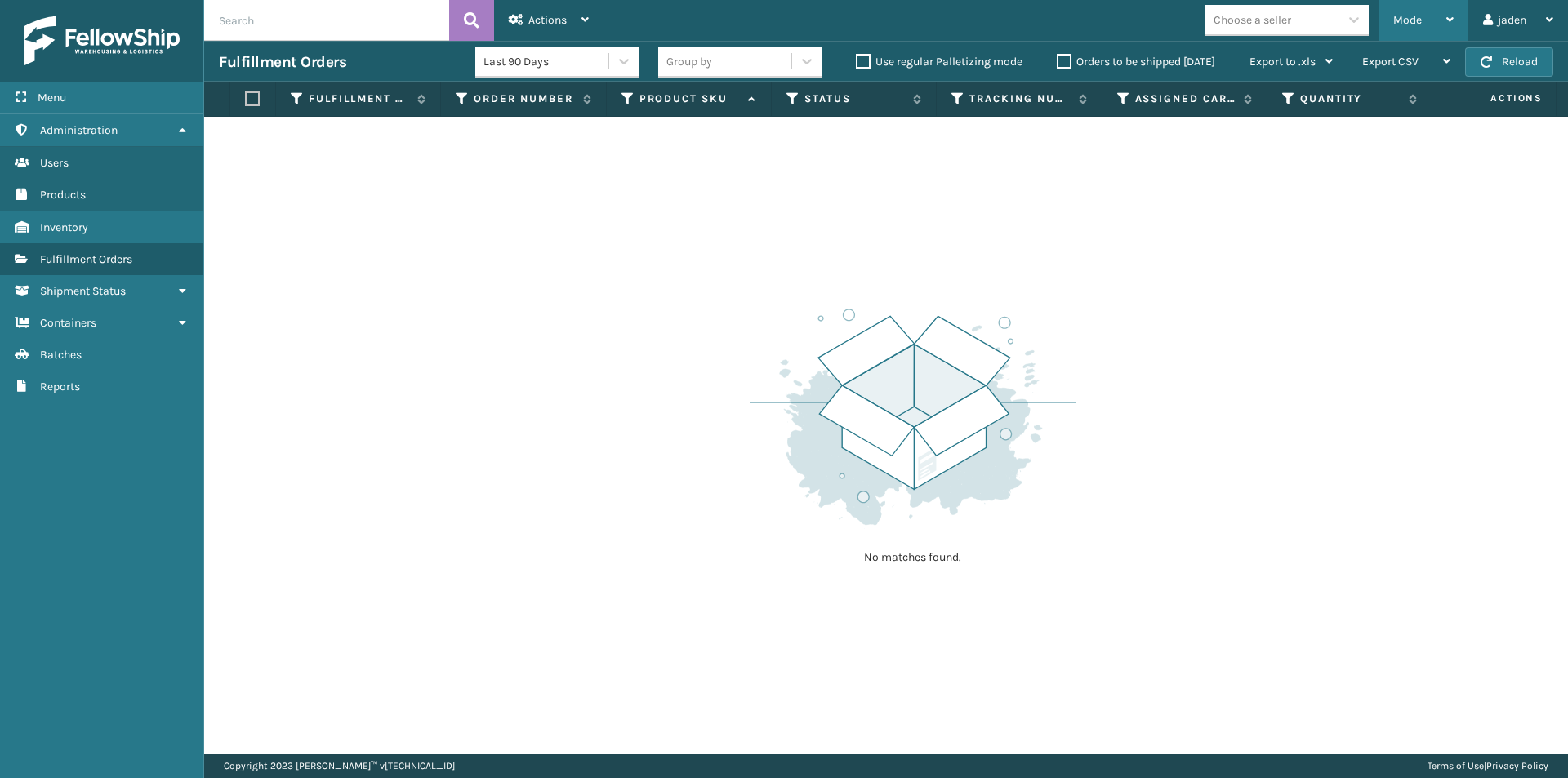
click at [1410, 18] on span "Mode" at bounding box center [1407, 19] width 28 height 14
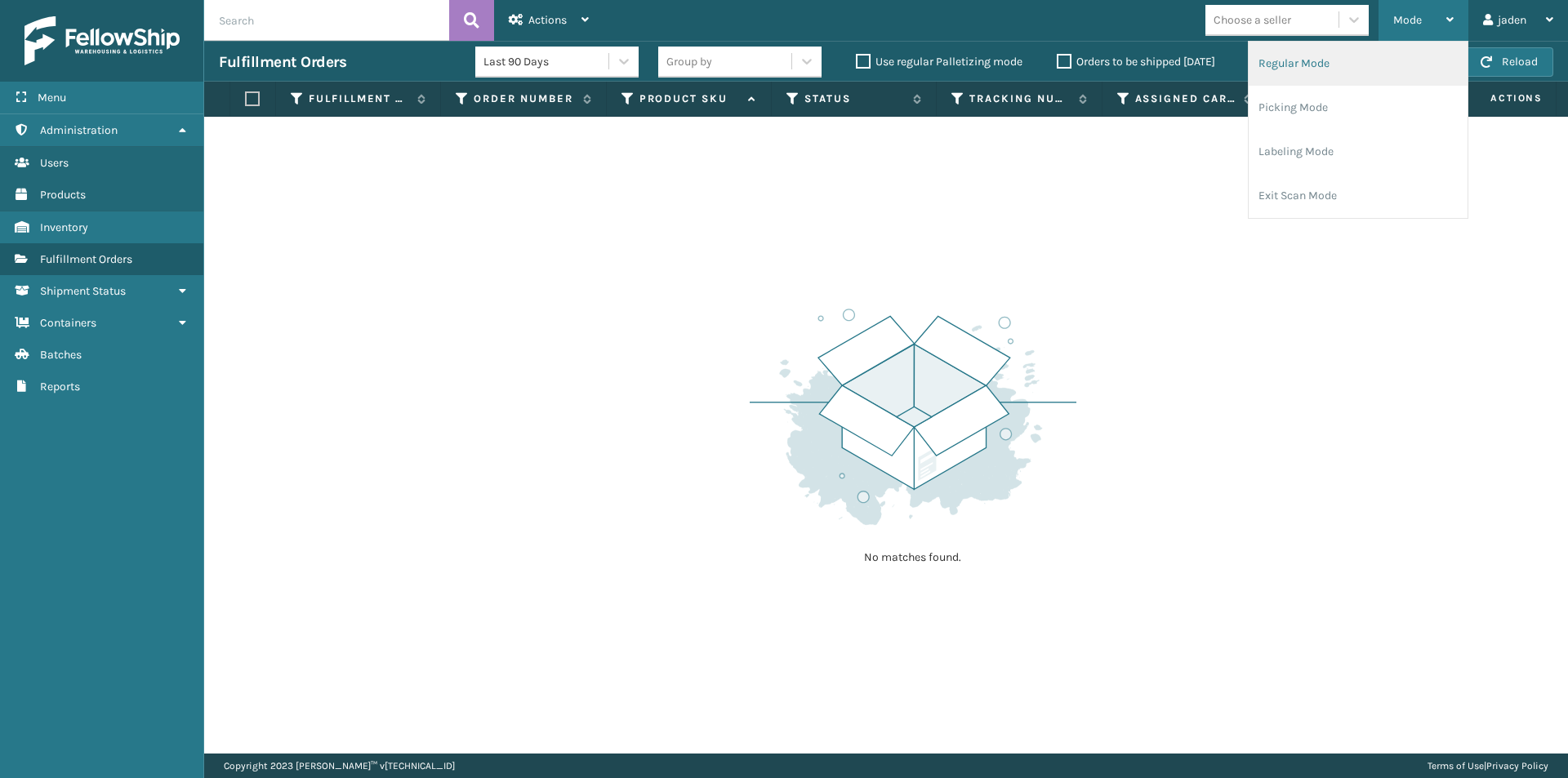
click at [1337, 62] on li "Regular Mode" at bounding box center [1359, 64] width 219 height 45
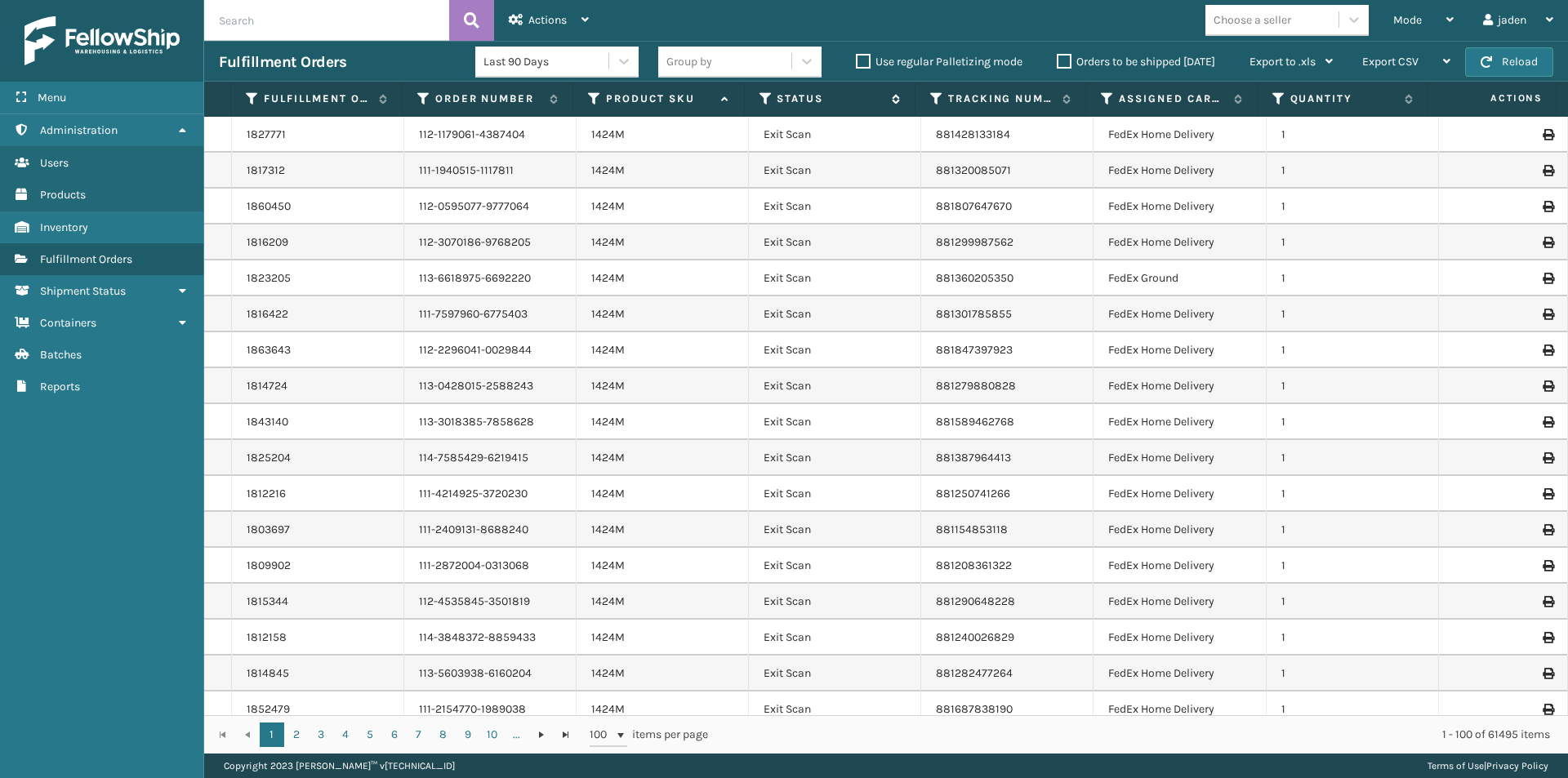
click at [763, 99] on icon at bounding box center [766, 98] width 13 height 15
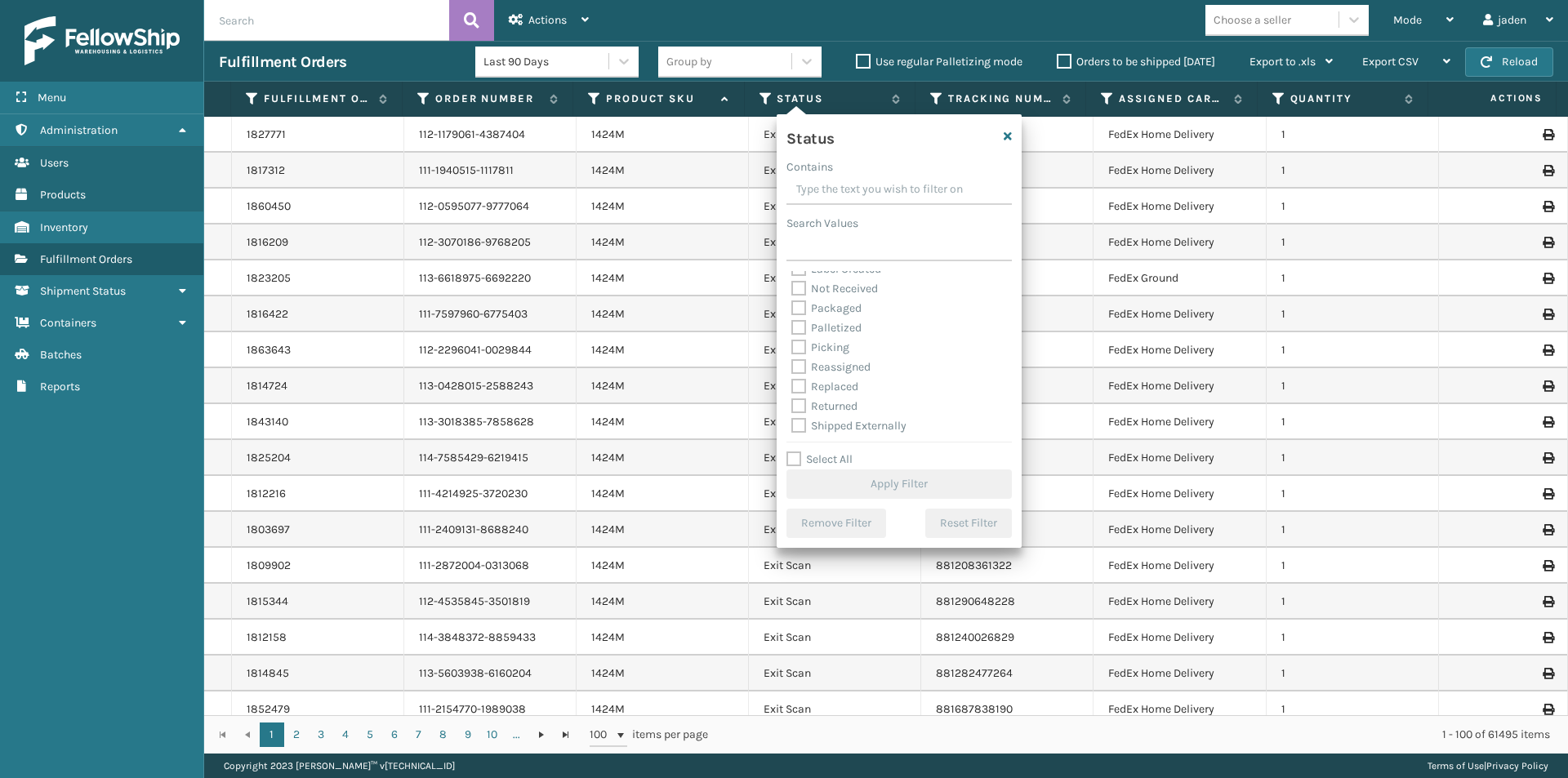
scroll to position [91, 0]
click at [800, 332] on label "Palletized" at bounding box center [827, 327] width 70 height 14
click at [792, 327] on input "Palletized" at bounding box center [792, 322] width 1 height 11
checkbox input "true"
click at [803, 345] on label "Picking" at bounding box center [821, 346] width 58 height 14
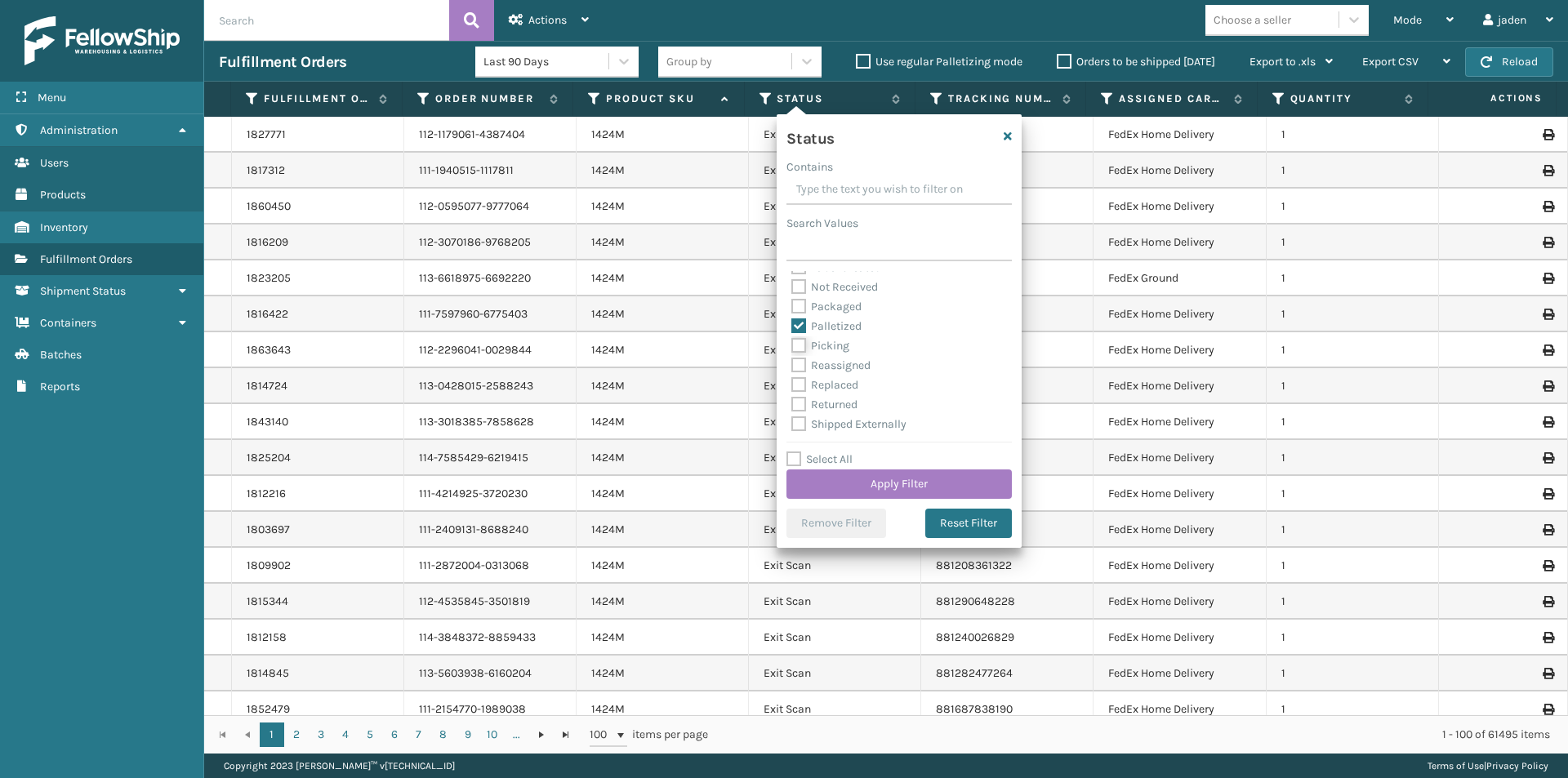
click at [792, 345] on input "Picking" at bounding box center [792, 341] width 1 height 11
checkbox input "true"
click at [801, 320] on label "Palletized" at bounding box center [827, 327] width 70 height 14
click at [792, 320] on input "Palletized" at bounding box center [792, 322] width 1 height 11
checkbox input "false"
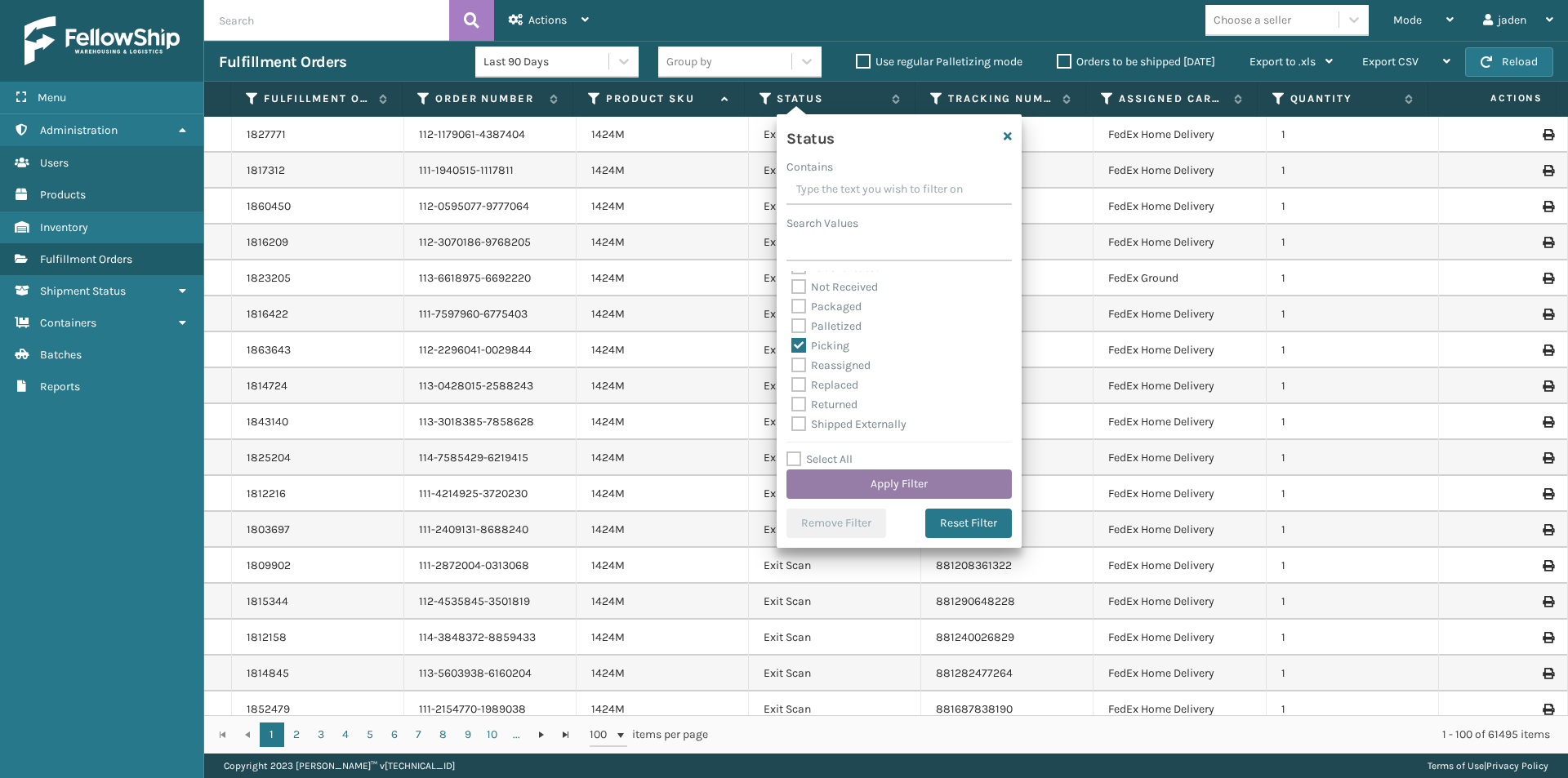
click at [909, 492] on button "Apply Filter" at bounding box center [899, 484] width 226 height 29
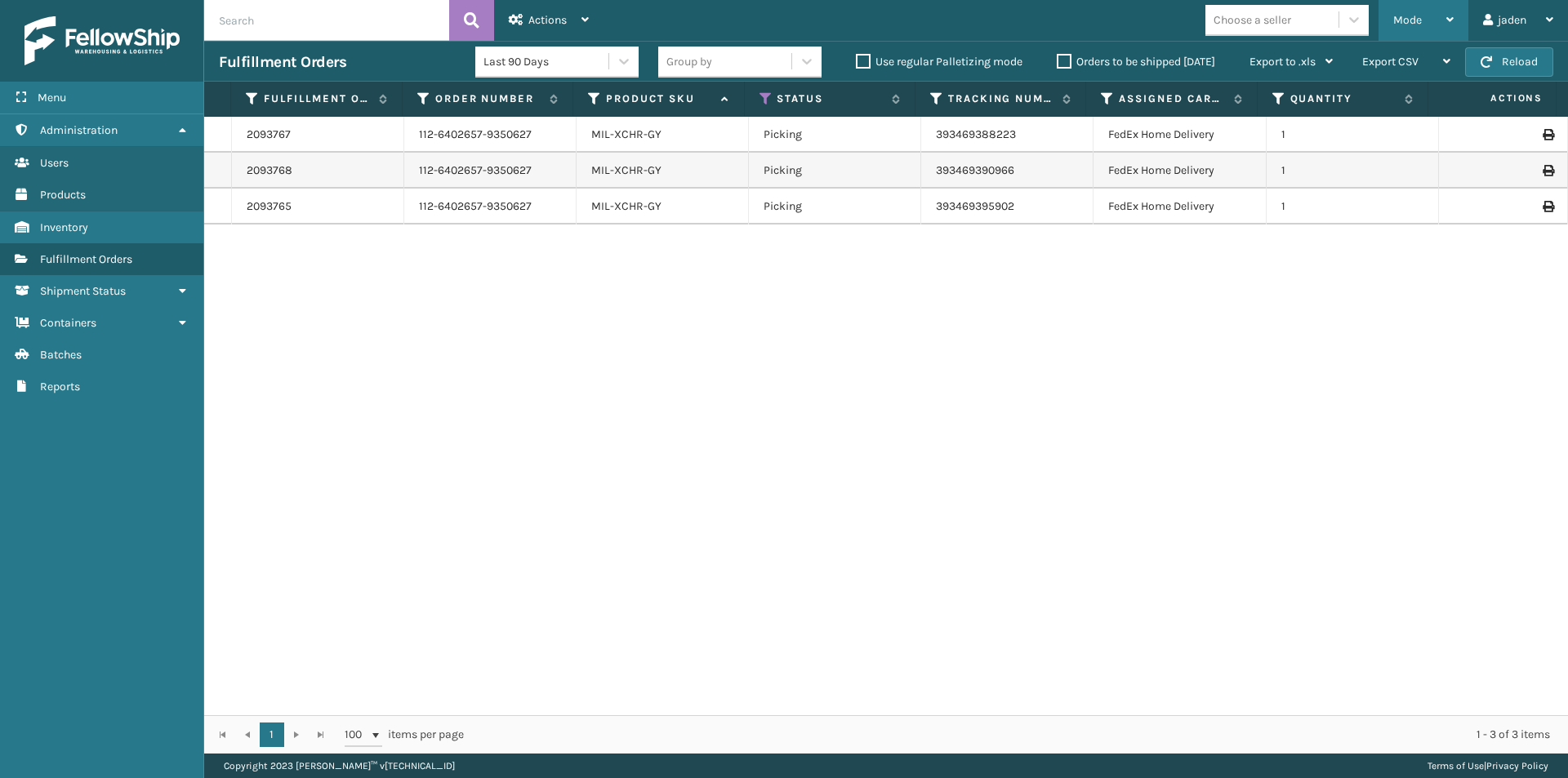
click at [1426, 5] on div "Mode" at bounding box center [1424, 20] width 60 height 41
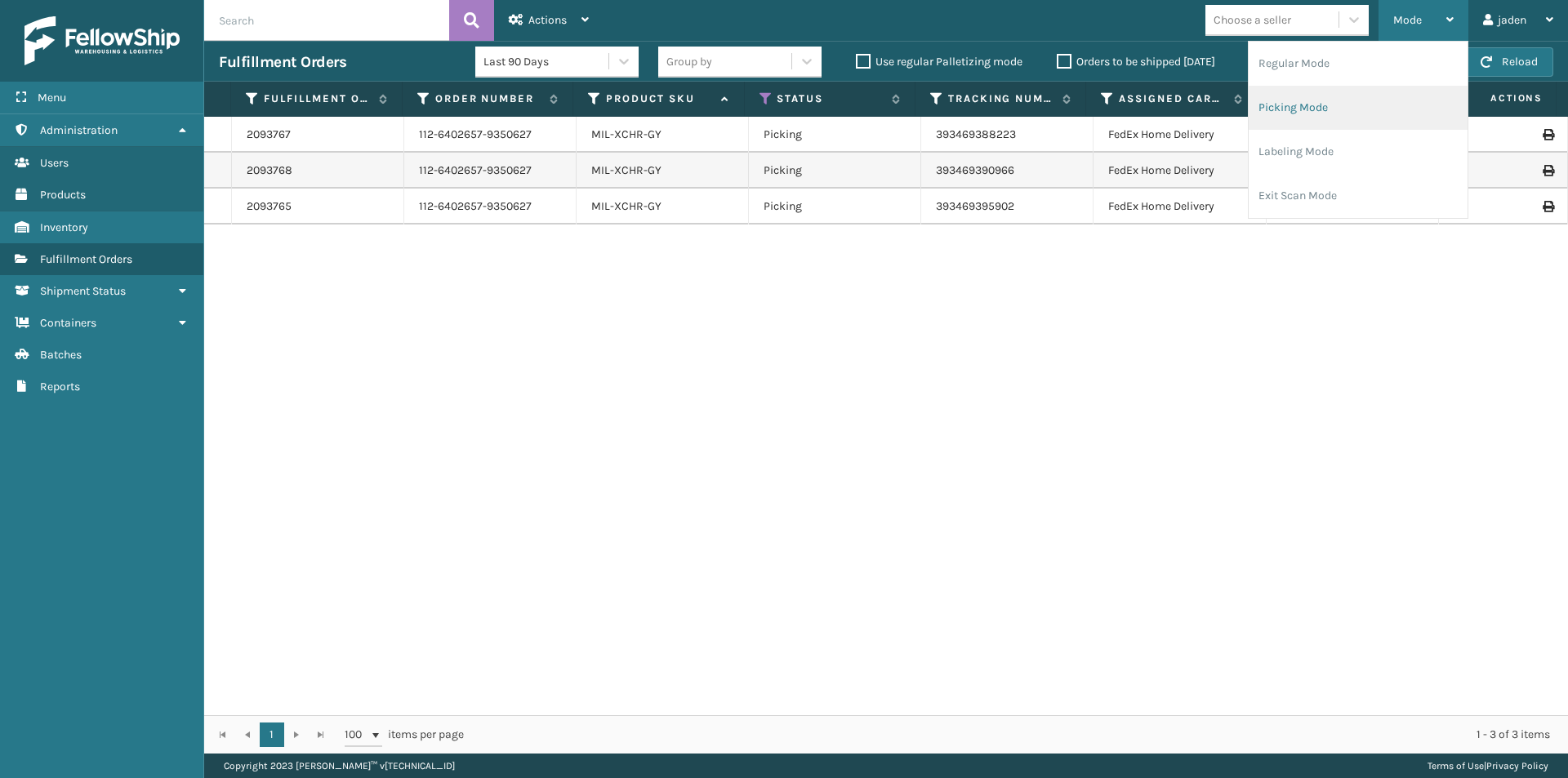
click at [1342, 103] on li "Picking Mode" at bounding box center [1359, 108] width 219 height 45
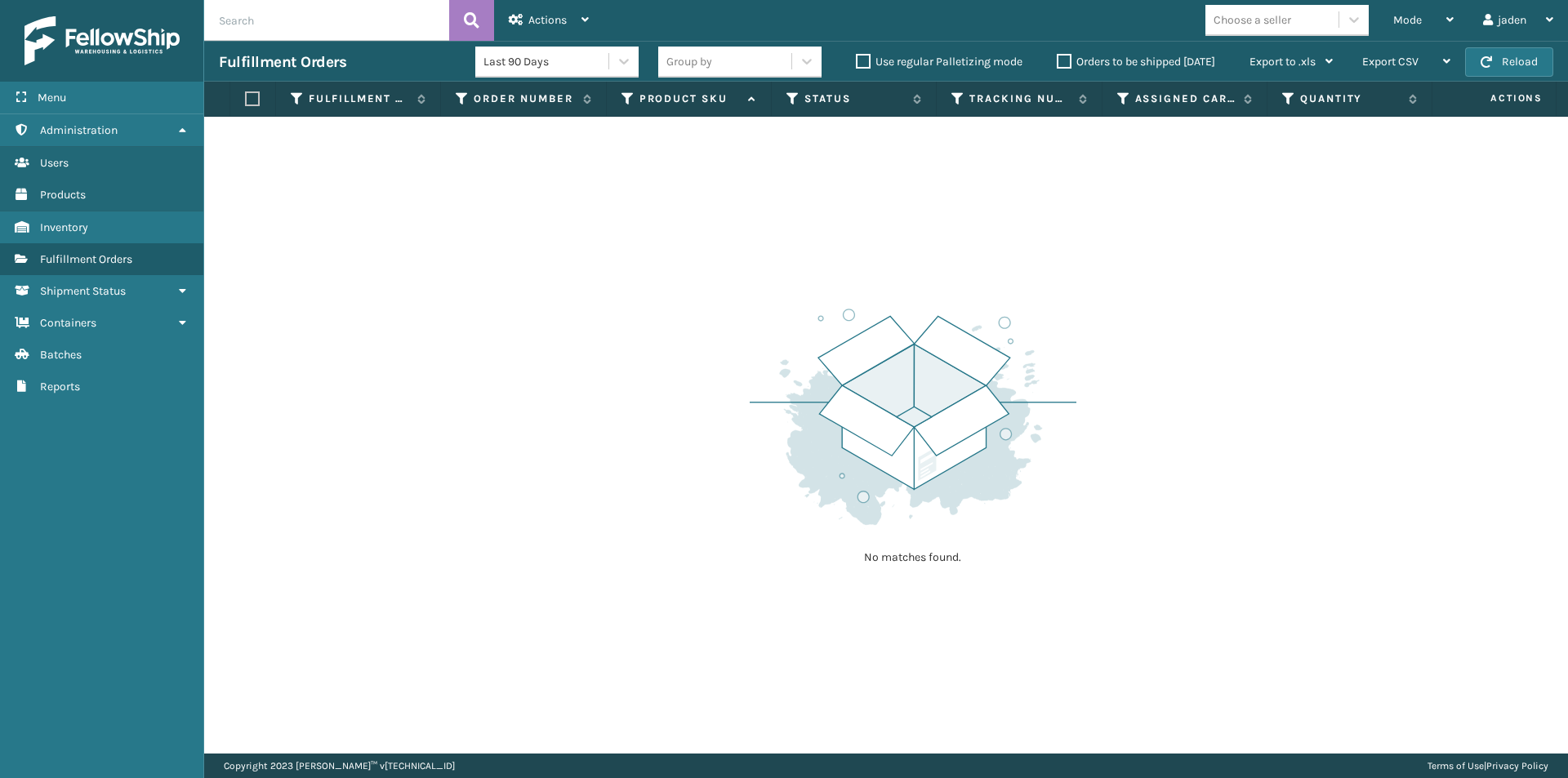
click at [1064, 66] on label "Orders to be shipped [DATE]" at bounding box center [1136, 61] width 158 height 14
click at [1057, 63] on input "Orders to be shipped [DATE]" at bounding box center [1057, 57] width 1 height 11
click at [1417, 16] on span "Mode" at bounding box center [1407, 19] width 28 height 14
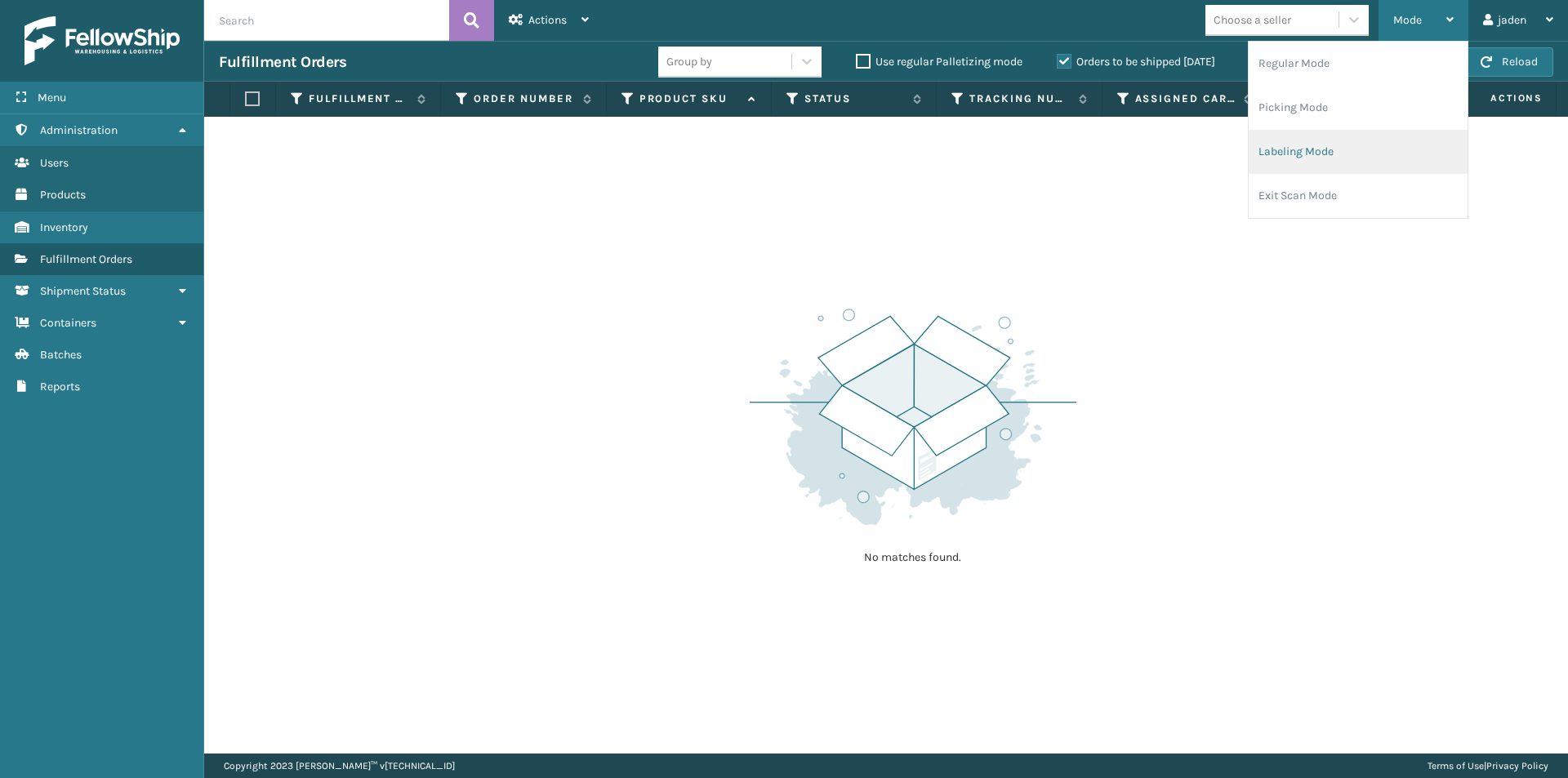
click at [1388, 142] on li "Labeling Mode" at bounding box center [1359, 152] width 219 height 45
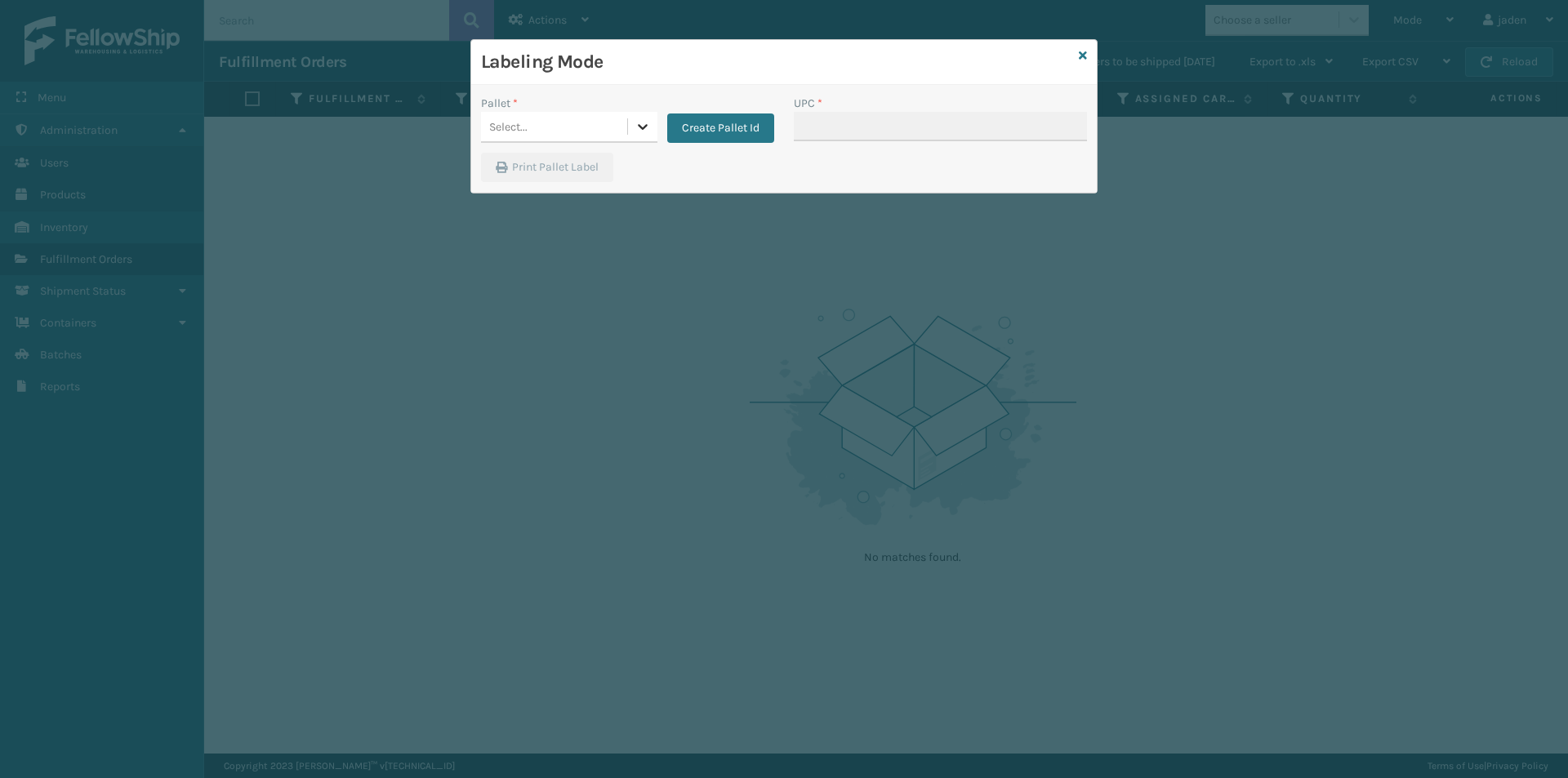
click at [635, 125] on icon at bounding box center [643, 126] width 16 height 16
click at [538, 164] on div "FDXG-V0NOJQZG8K" at bounding box center [569, 168] width 176 height 30
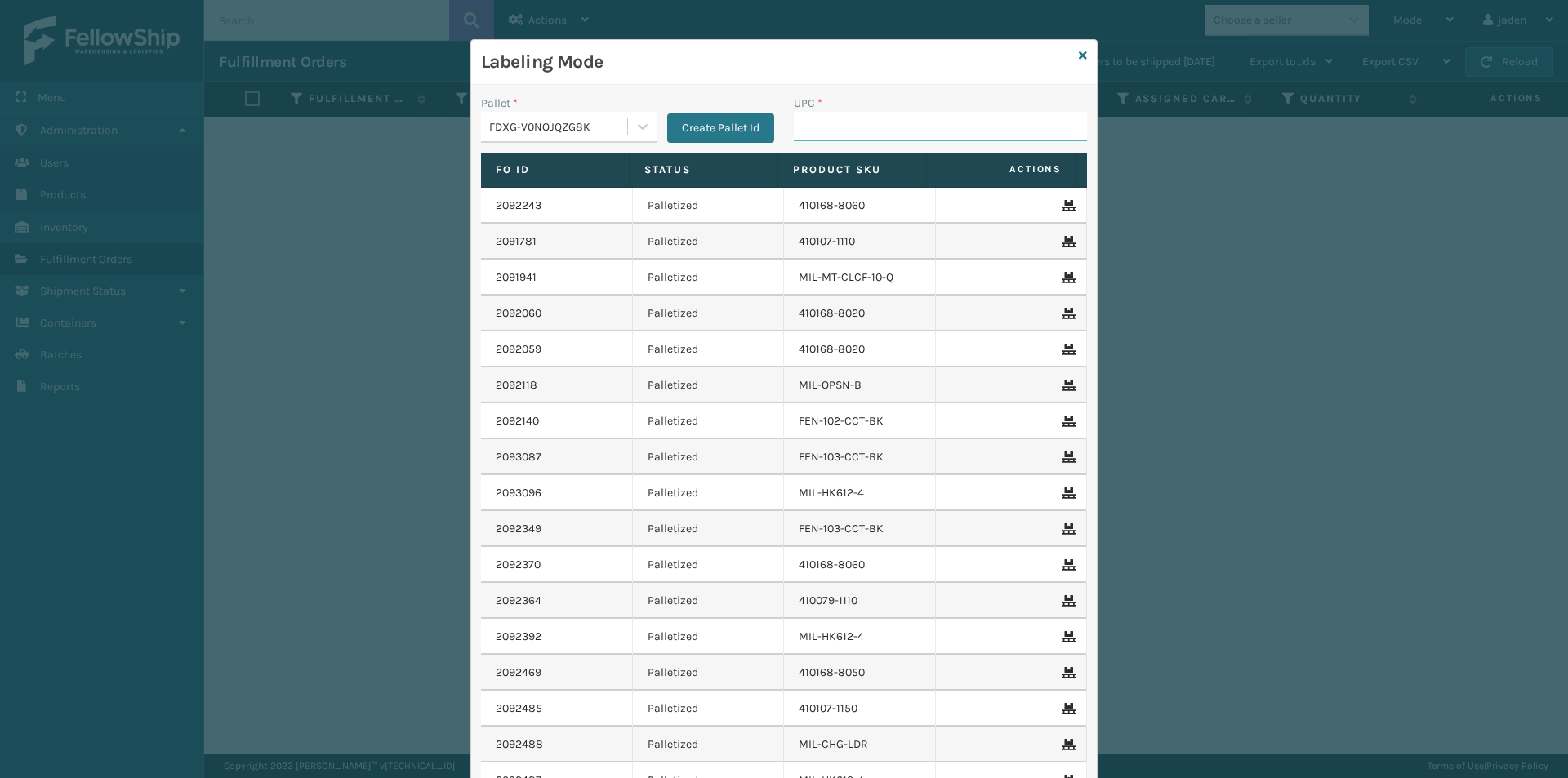
drag, startPoint x: 802, startPoint y: 127, endPoint x: 622, endPoint y: 13, distance: 213.1
click at [802, 127] on input "UPC *" at bounding box center [940, 126] width 294 height 29
type input "840985125882"
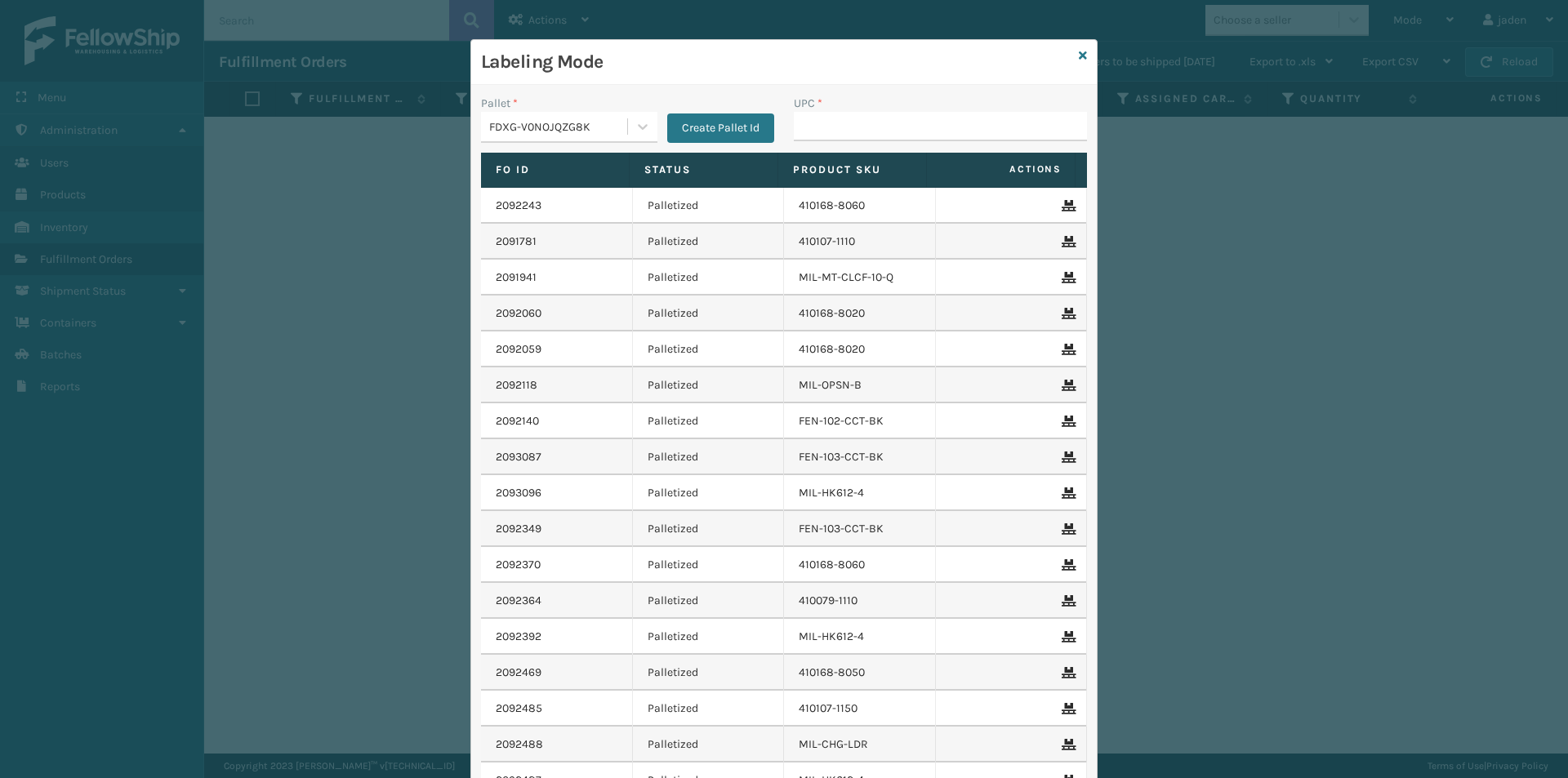
click at [1072, 59] on div "Labeling Mode" at bounding box center [784, 62] width 626 height 45
drag, startPoint x: 1084, startPoint y: 47, endPoint x: 1081, endPoint y: 57, distance: 10.4
click at [1083, 48] on div "Labeling Mode" at bounding box center [784, 62] width 626 height 45
click at [1080, 59] on icon at bounding box center [1082, 55] width 8 height 12
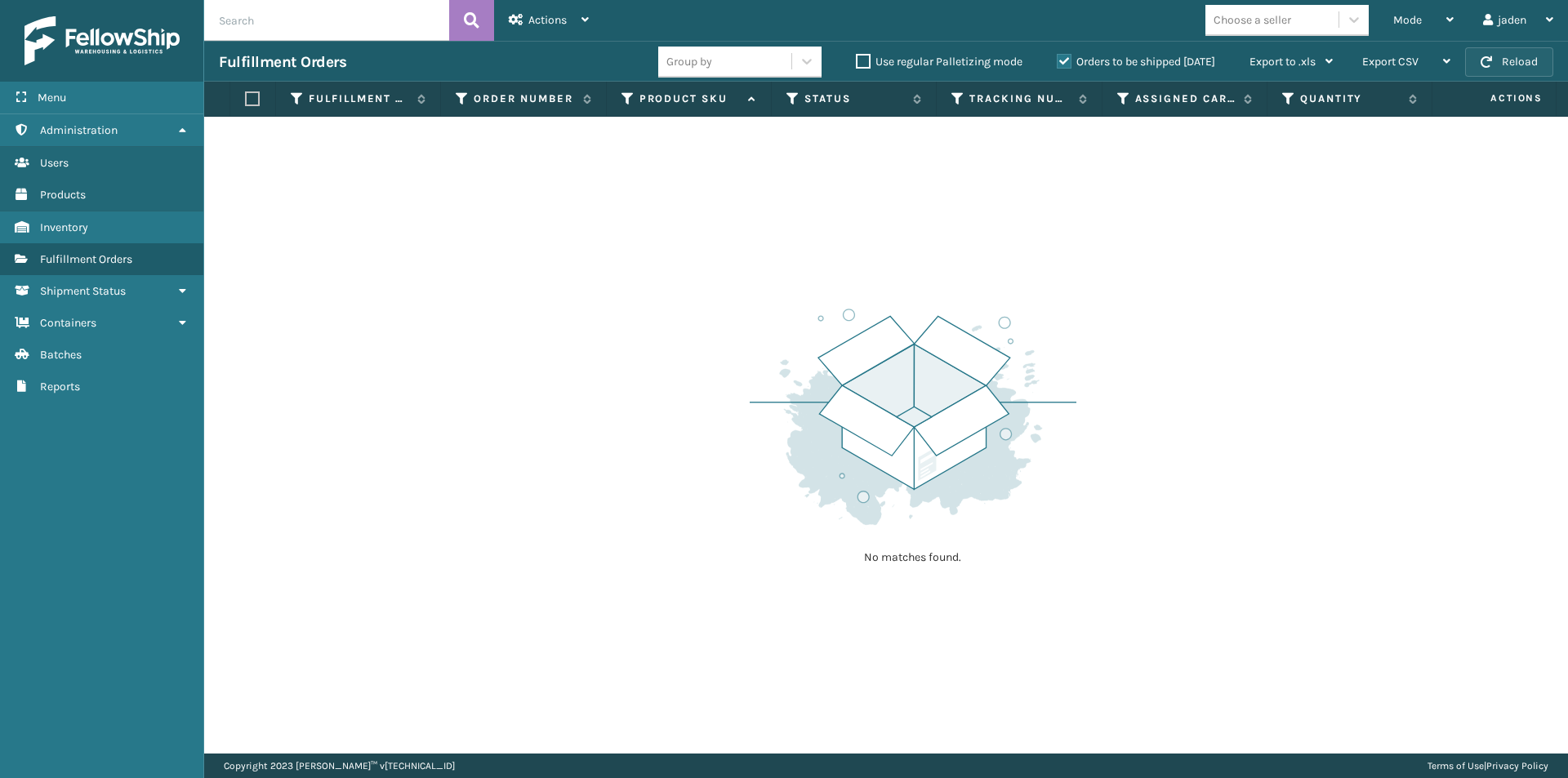
click at [1498, 65] on button "Reload" at bounding box center [1509, 62] width 88 height 29
click at [1509, 58] on button "Reload" at bounding box center [1509, 62] width 88 height 29
click at [1415, 6] on div "Mode" at bounding box center [1424, 20] width 60 height 41
click at [1073, 60] on label "Orders to be shipped [DATE]" at bounding box center [1136, 61] width 158 height 14
click at [1057, 60] on input "Orders to be shipped [DATE]" at bounding box center [1057, 57] width 1 height 11
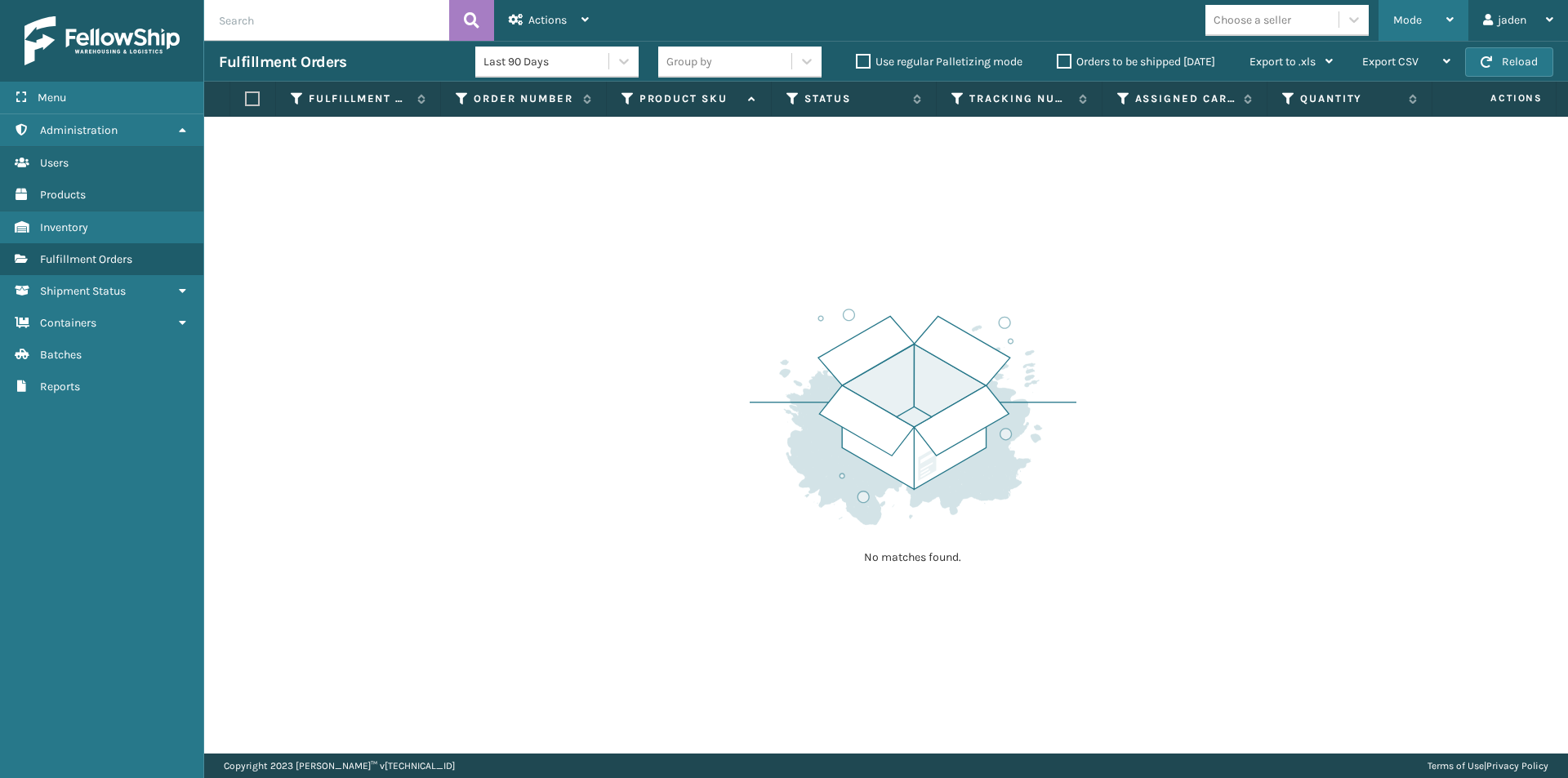
click at [1399, 25] on span "Mode" at bounding box center [1407, 19] width 28 height 14
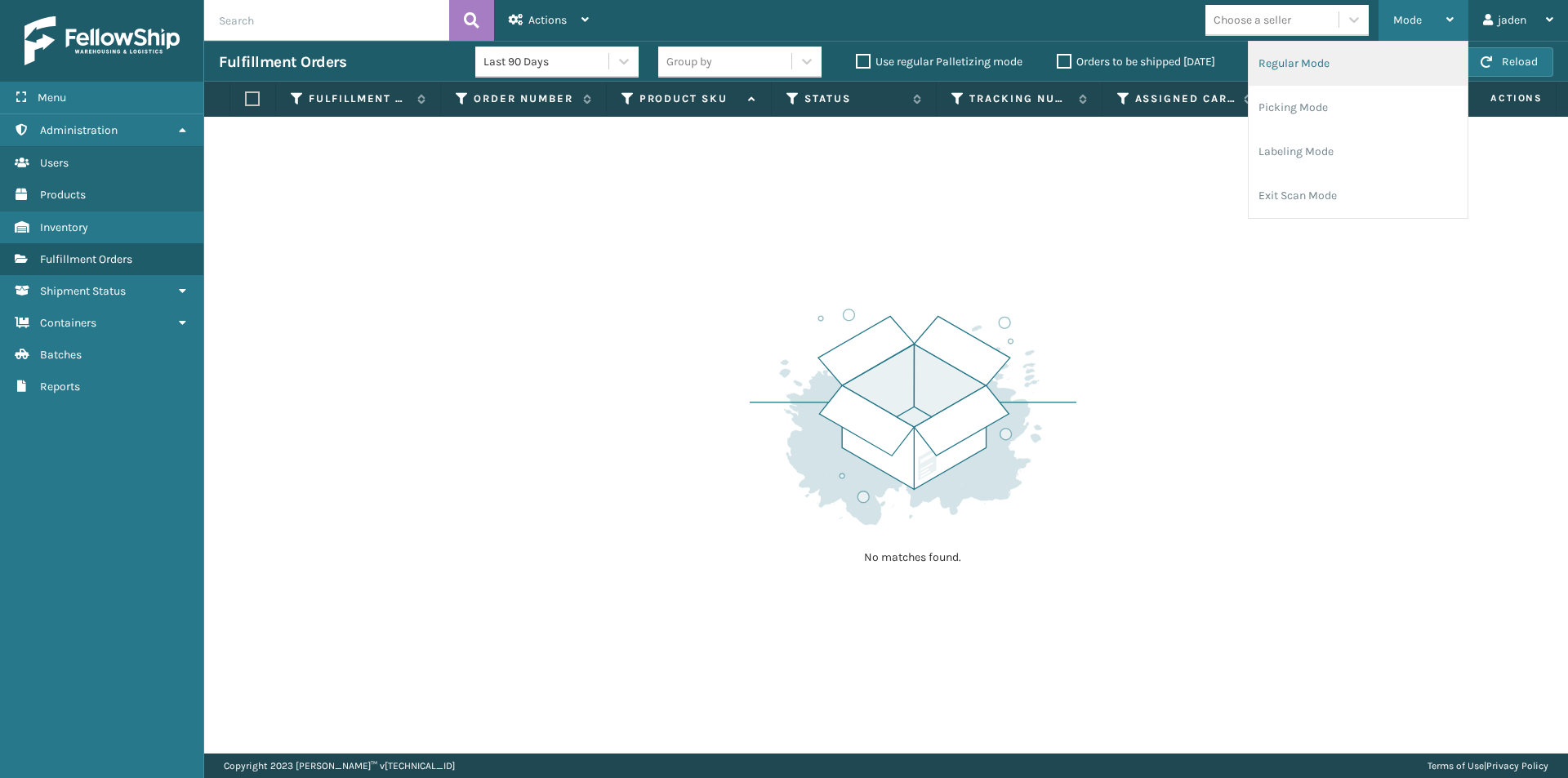
click at [1352, 55] on li "Regular Mode" at bounding box center [1359, 64] width 219 height 45
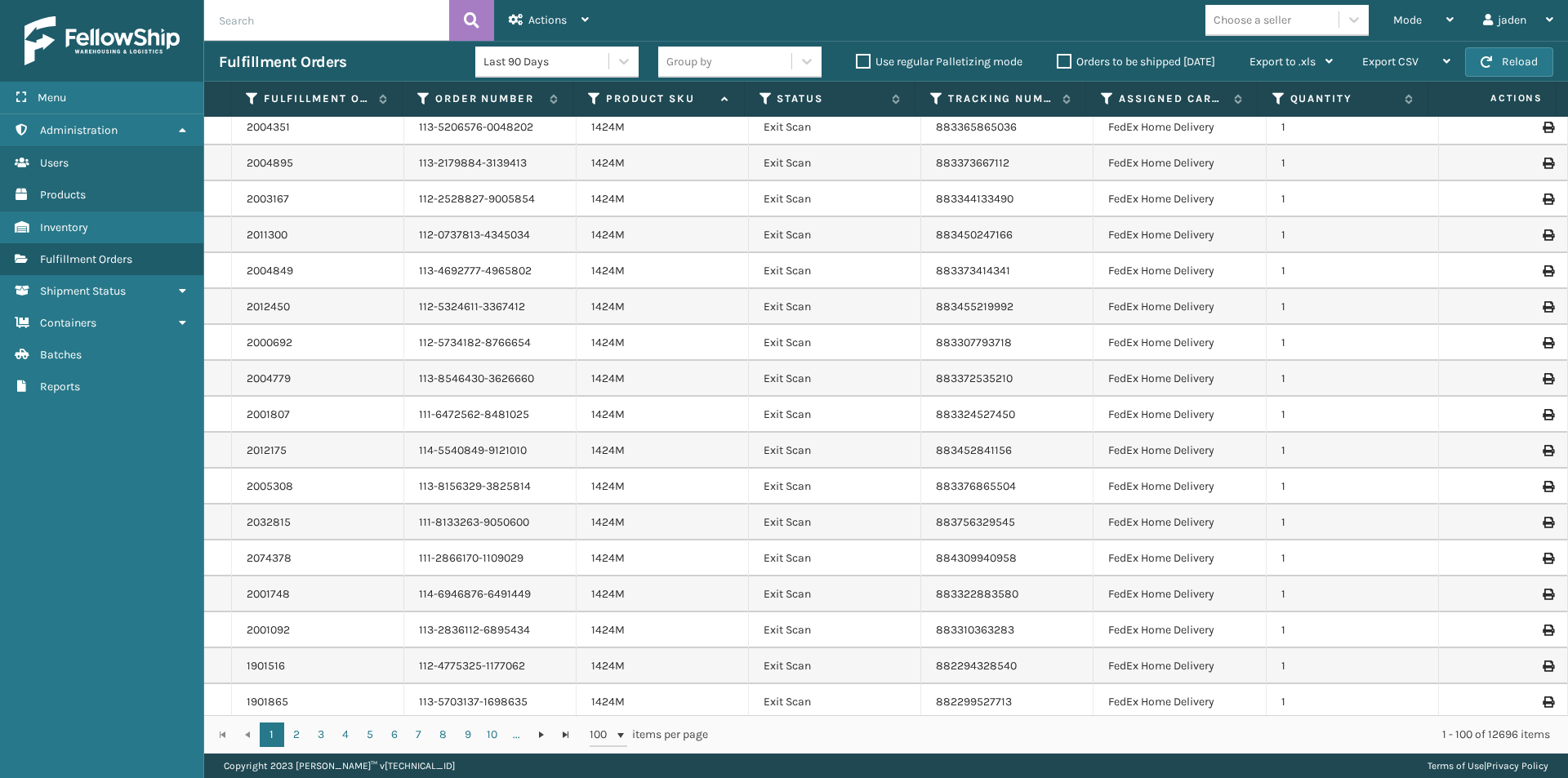
scroll to position [164, 0]
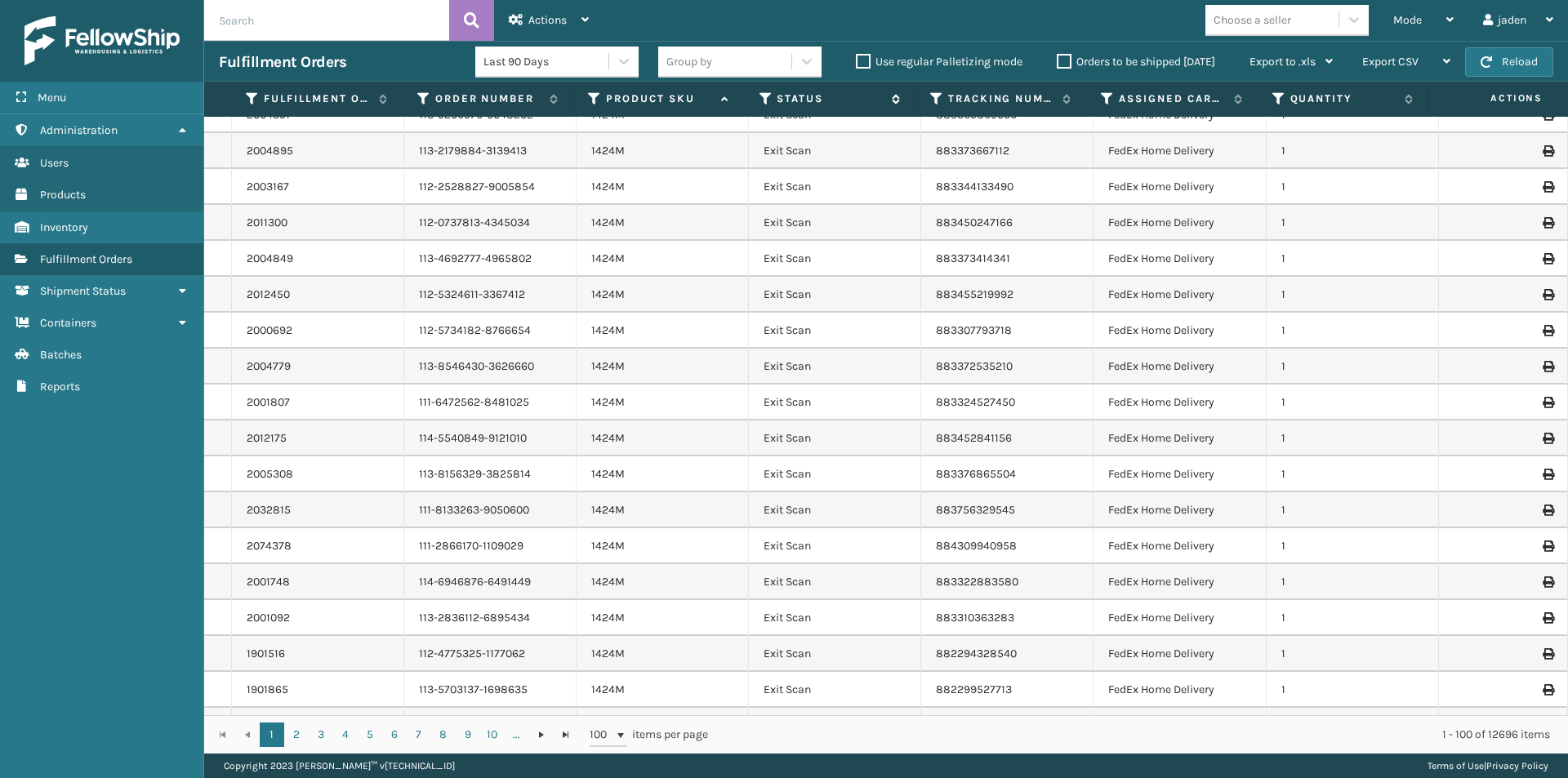
click at [766, 98] on icon at bounding box center [766, 98] width 13 height 15
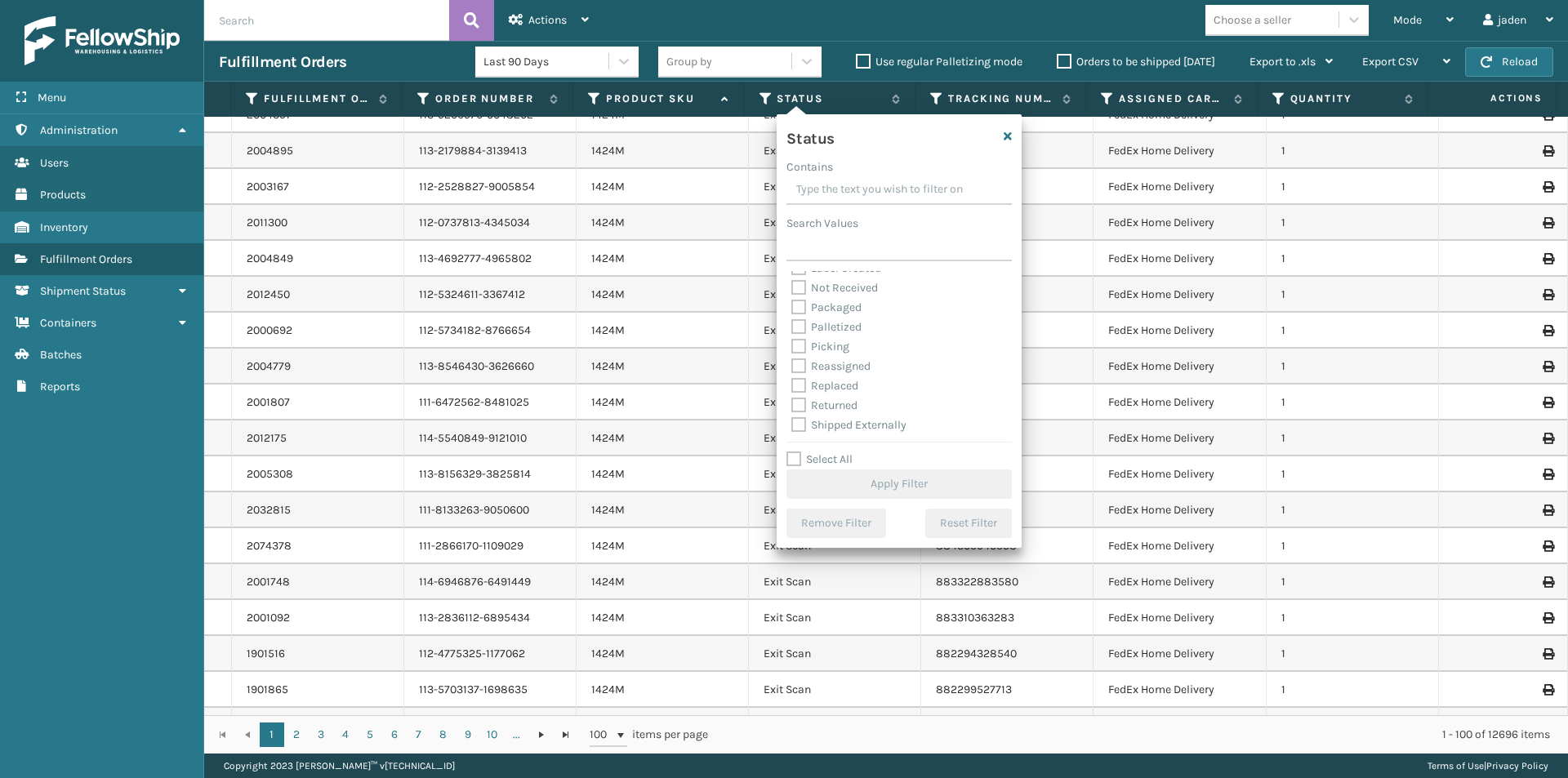
scroll to position [91, 0]
click at [802, 349] on label "Picking" at bounding box center [821, 346] width 58 height 14
click at [792, 347] on input "Picking" at bounding box center [792, 341] width 1 height 11
checkbox input "true"
click at [874, 482] on button "Apply Filter" at bounding box center [899, 484] width 226 height 29
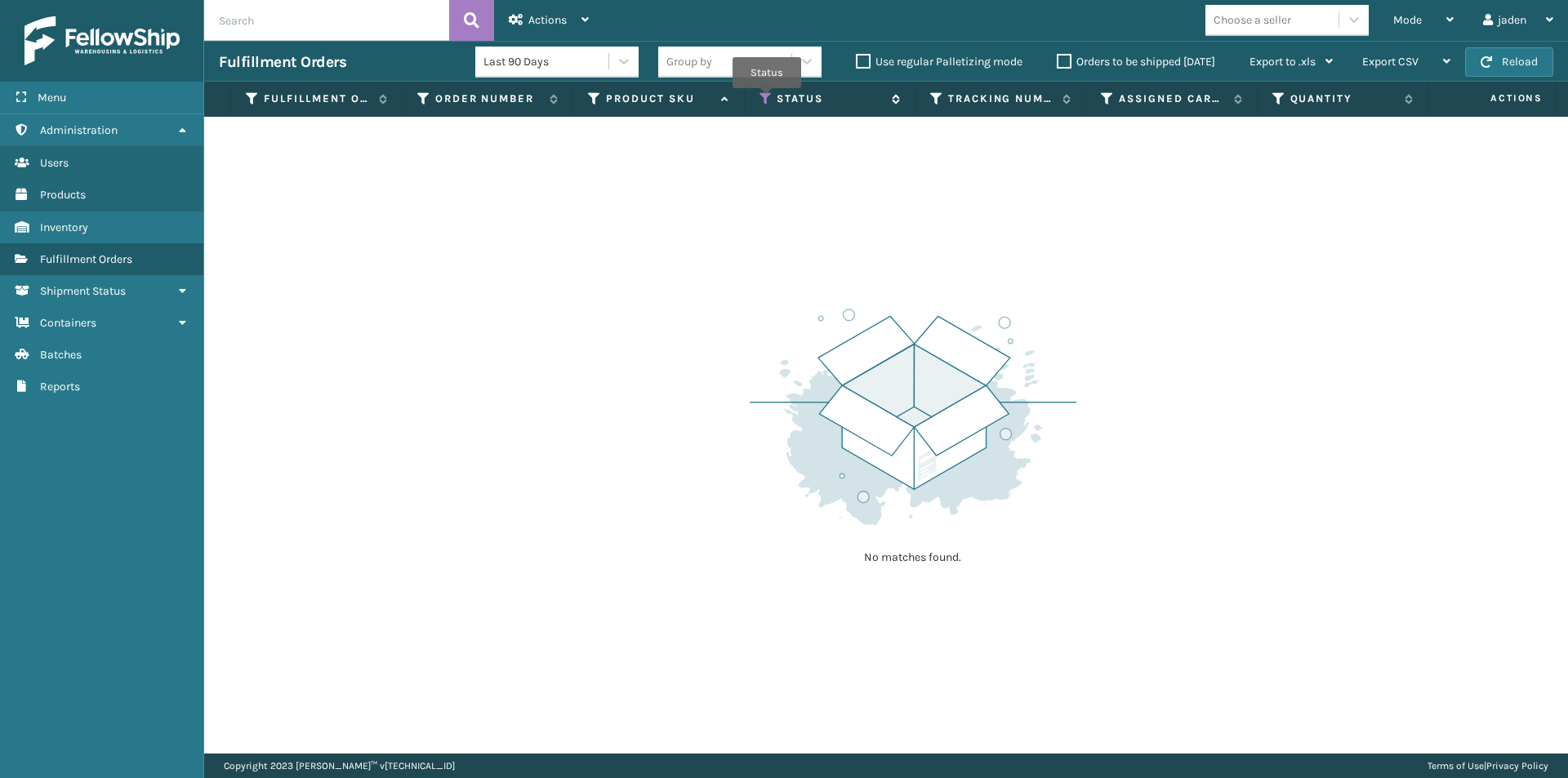
click at [766, 100] on icon at bounding box center [766, 98] width 13 height 15
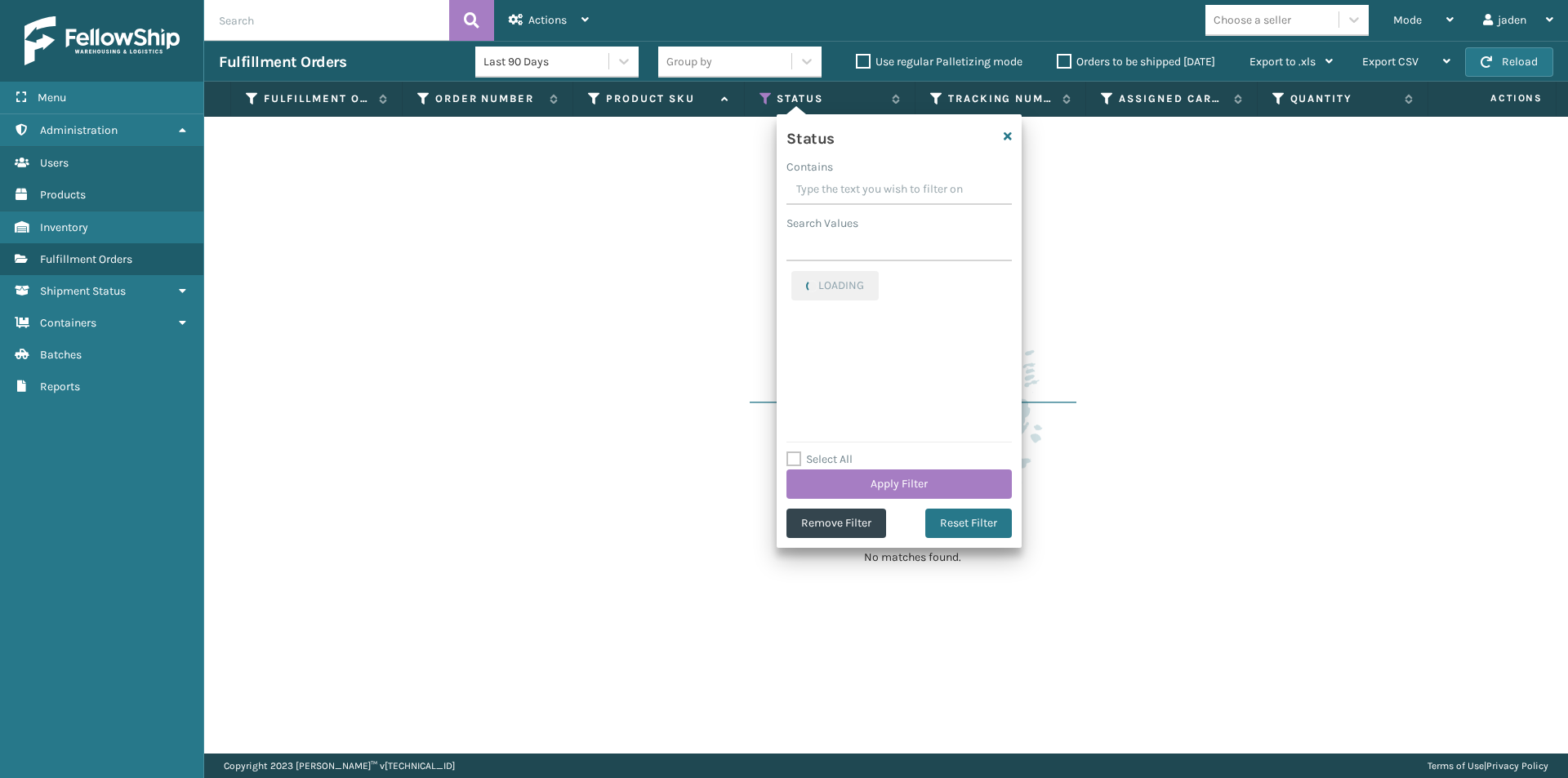
drag, startPoint x: 895, startPoint y: 189, endPoint x: 835, endPoint y: 180, distance: 60.7
click at [835, 180] on input "Contains" at bounding box center [899, 190] width 226 height 29
click at [803, 280] on label "Picking" at bounding box center [821, 280] width 58 height 14
click at [792, 280] on input "Picking" at bounding box center [792, 276] width 1 height 11
checkbox input "false"
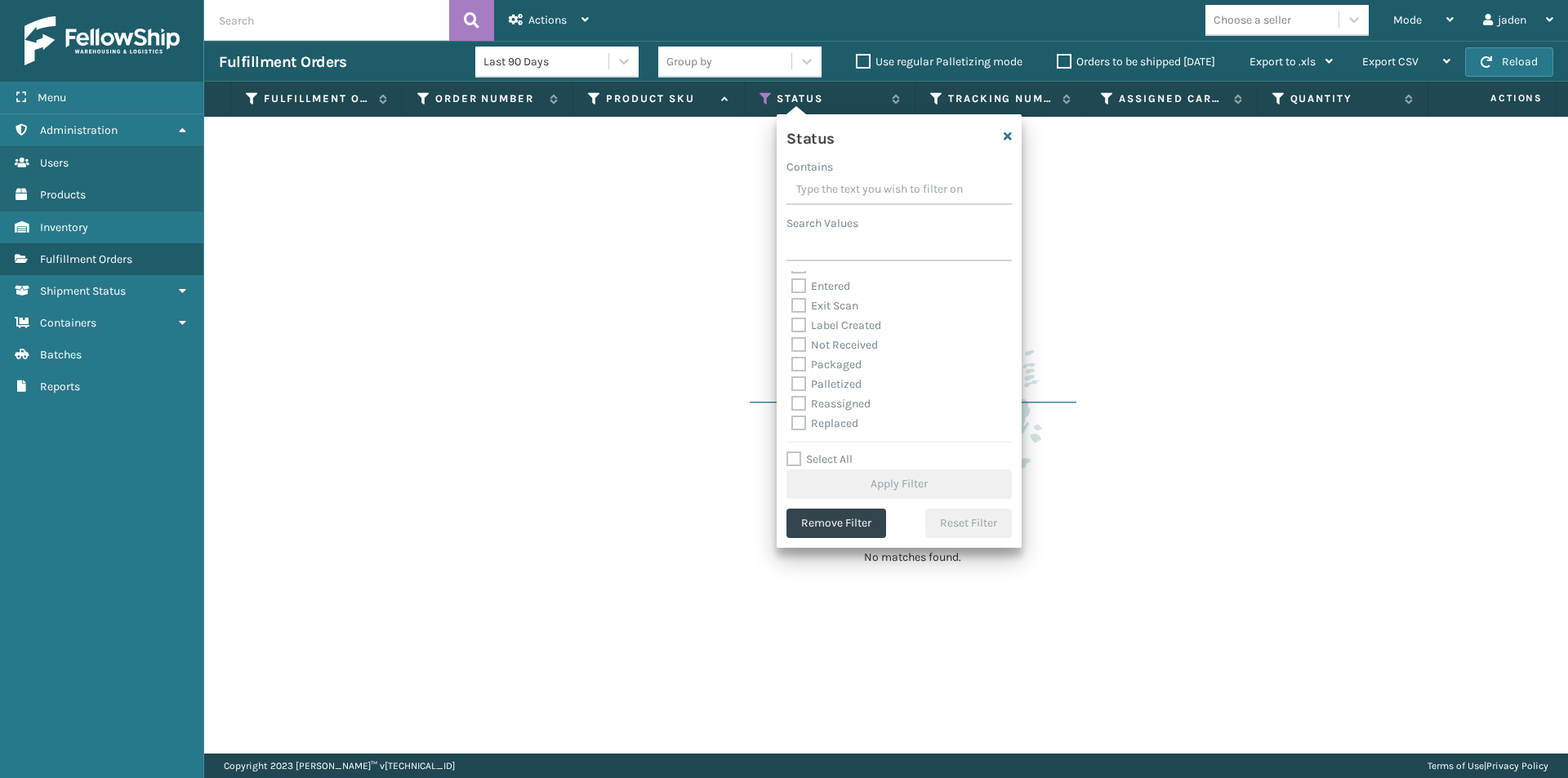
scroll to position [81, 0]
click at [800, 349] on label "Palletized" at bounding box center [827, 356] width 70 height 14
click at [792, 348] on input "Palletized" at bounding box center [792, 351] width 1 height 11
checkbox input "true"
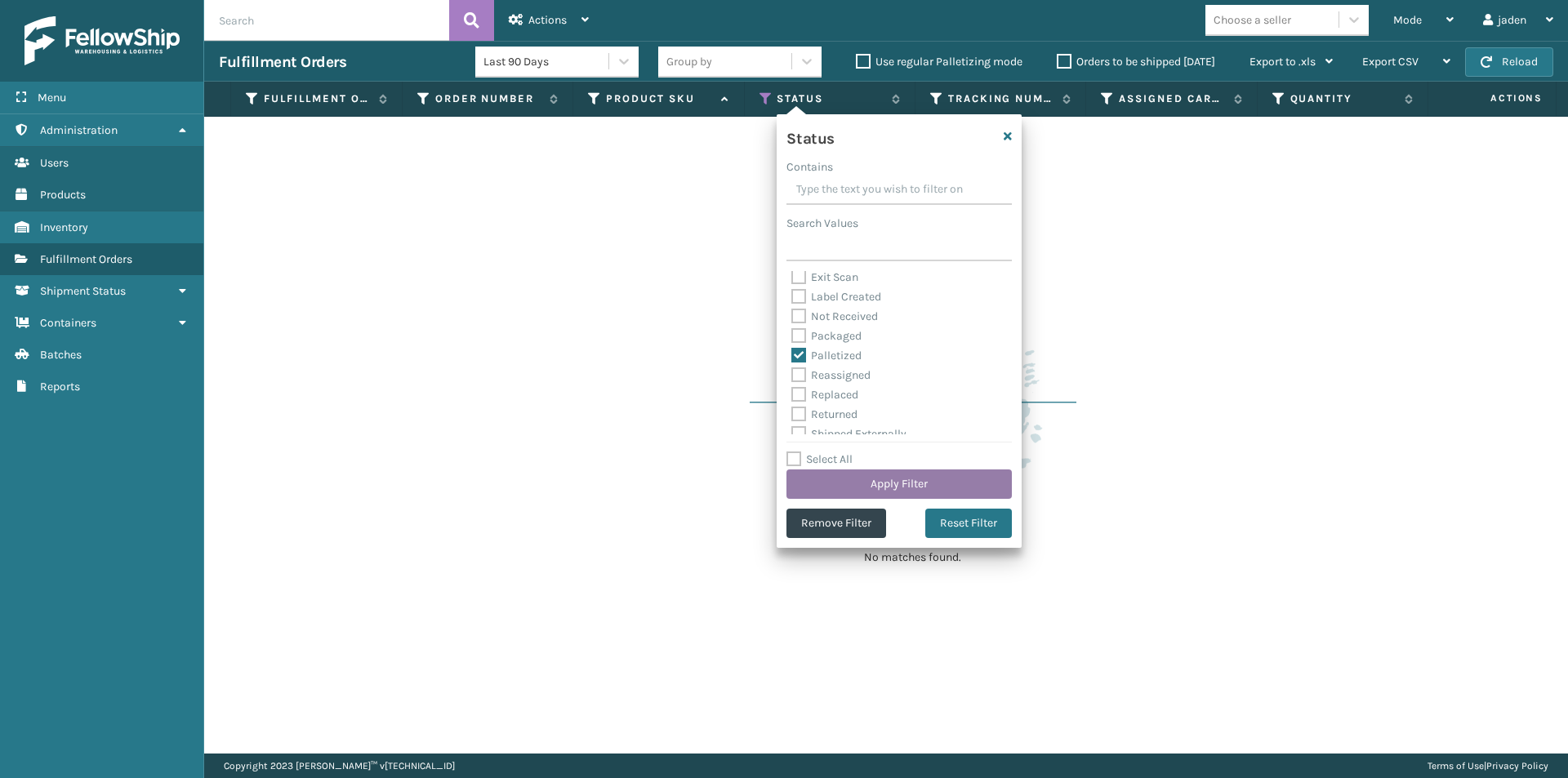
click at [888, 482] on button "Apply Filter" at bounding box center [899, 484] width 226 height 29
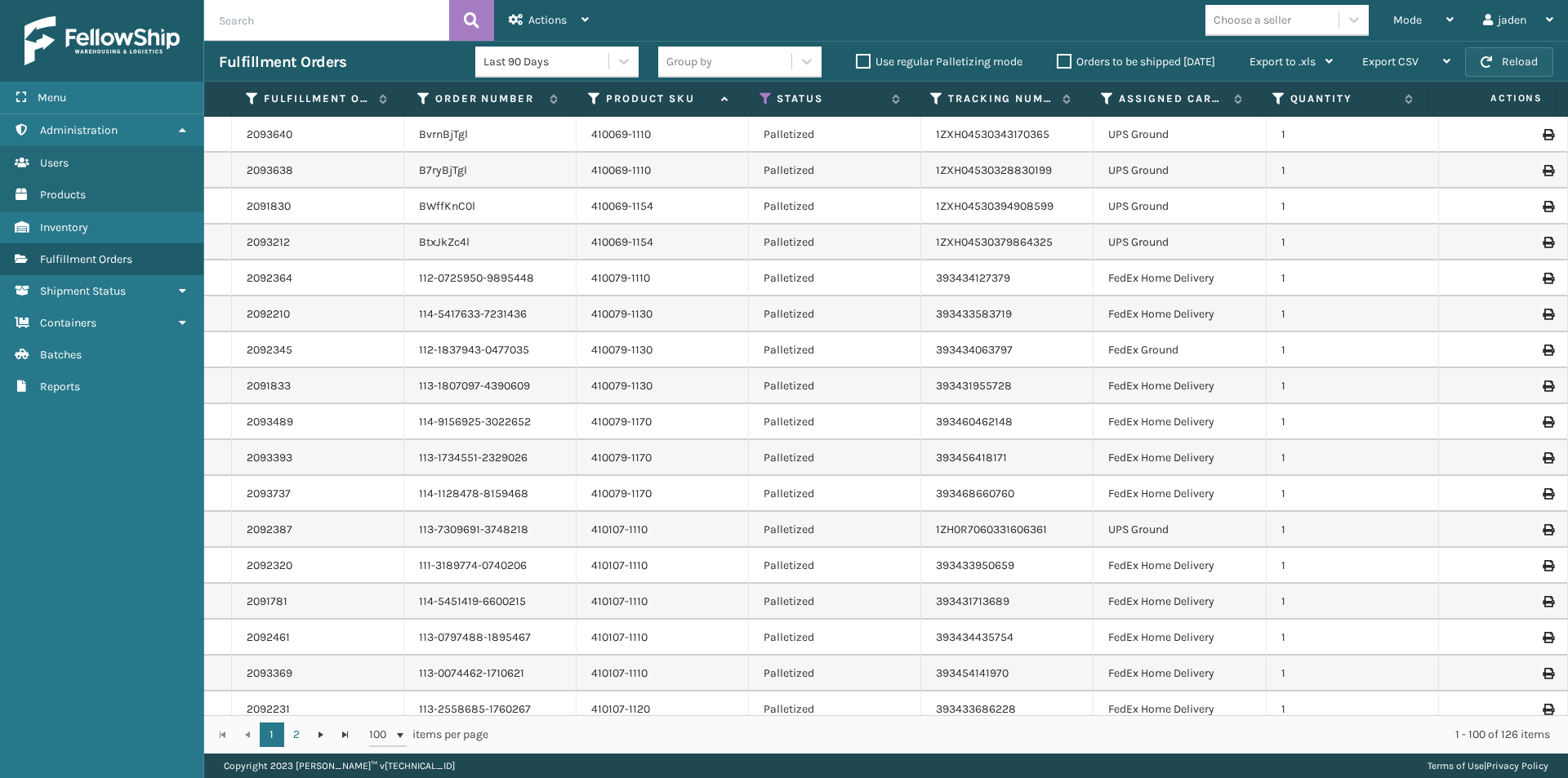
click at [1513, 73] on button "Reload" at bounding box center [1509, 62] width 88 height 29
click at [1410, 10] on div "Mode" at bounding box center [1424, 20] width 60 height 41
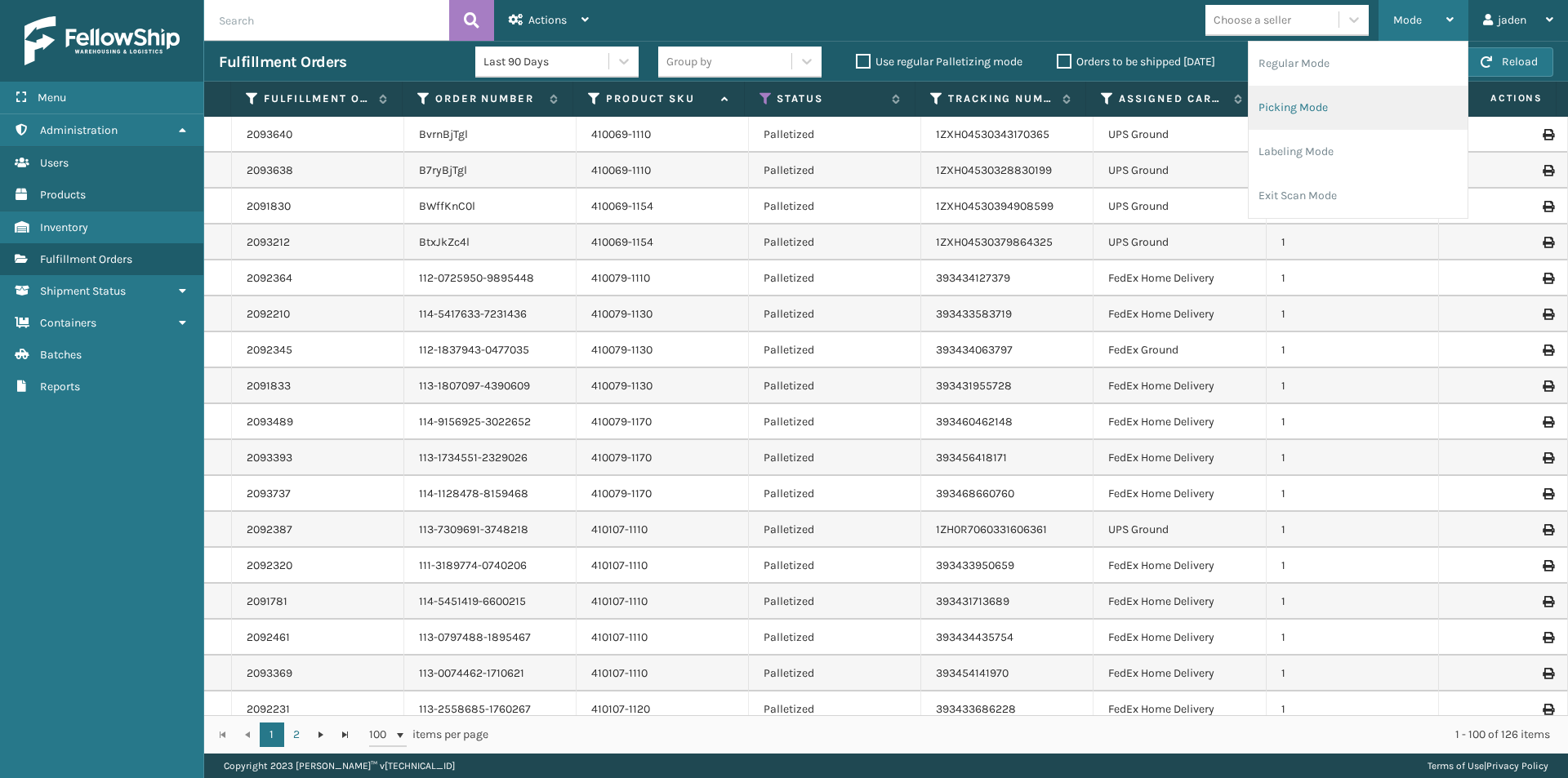
click at [1345, 115] on li "Picking Mode" at bounding box center [1359, 108] width 219 height 45
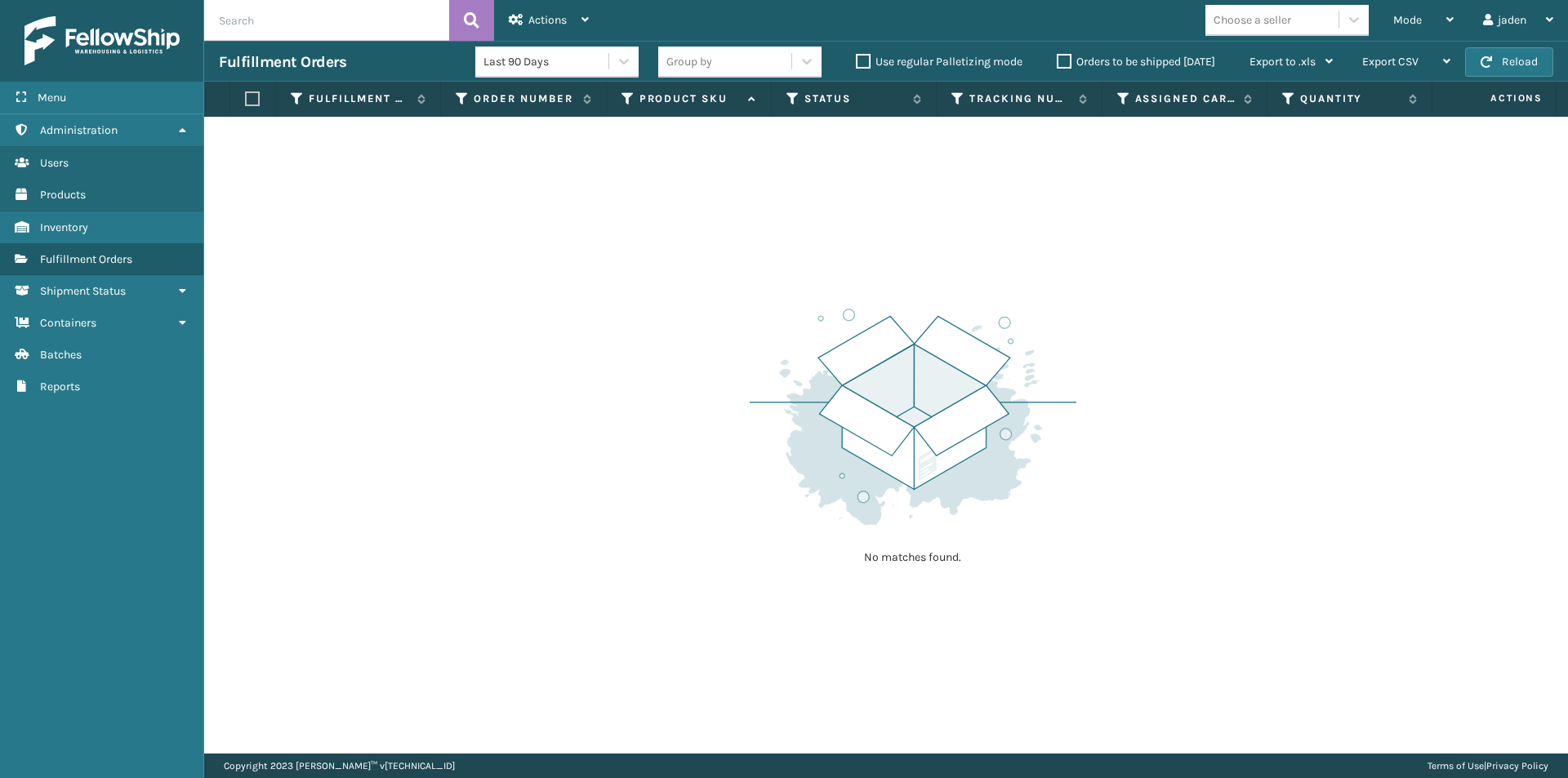
click at [1061, 65] on label "Orders to be shipped [DATE]" at bounding box center [1136, 61] width 158 height 14
click at [1057, 63] on input "Orders to be shipped [DATE]" at bounding box center [1057, 57] width 1 height 11
click at [1525, 56] on button "Reload" at bounding box center [1509, 62] width 88 height 29
click at [1421, 15] on span "Mode" at bounding box center [1407, 19] width 28 height 14
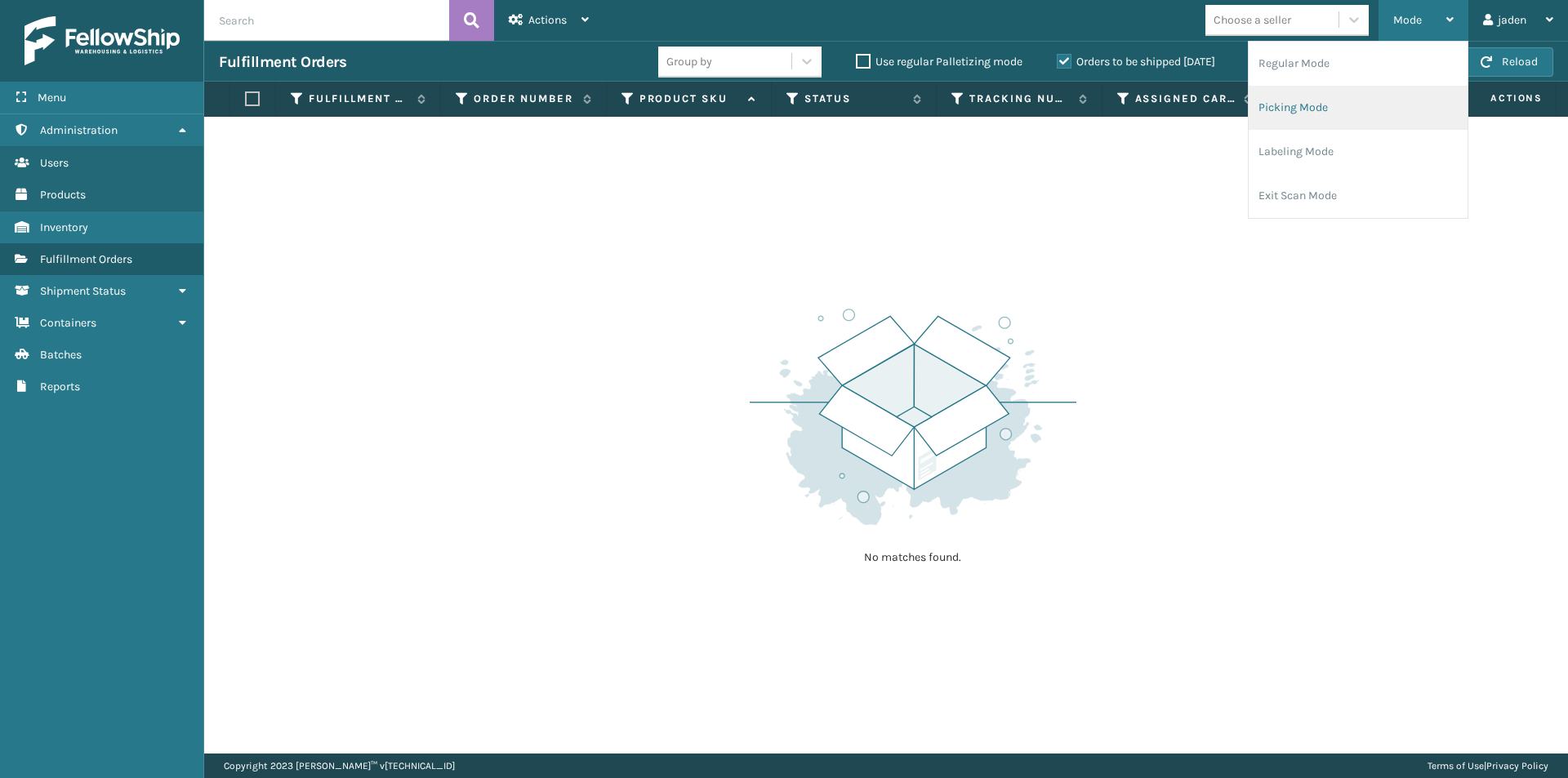
click at [1306, 115] on li "Picking Mode" at bounding box center [1359, 108] width 219 height 45
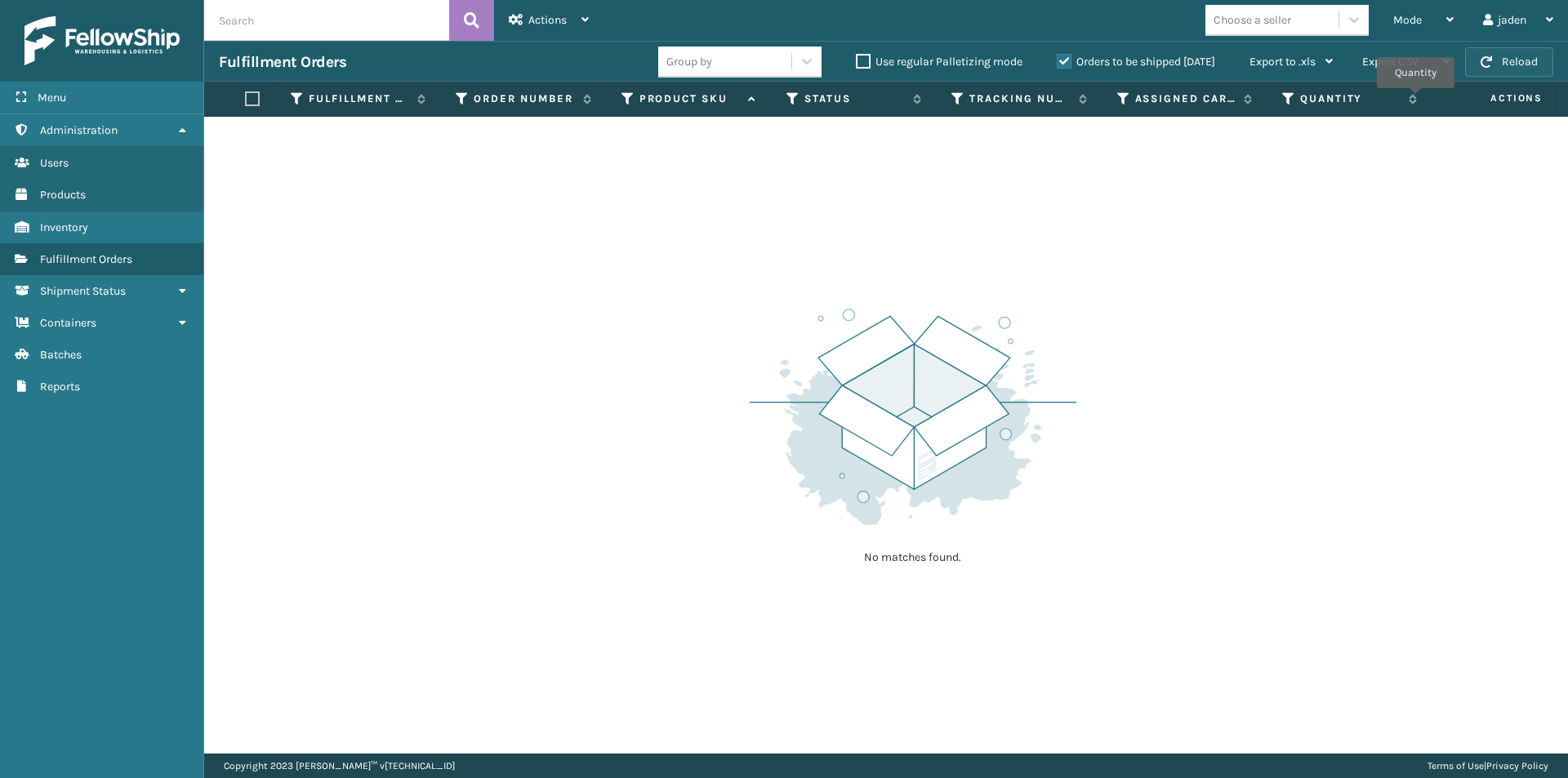
click at [1505, 55] on button "Reload" at bounding box center [1509, 62] width 88 height 29
drag, startPoint x: 1040, startPoint y: 330, endPoint x: 674, endPoint y: 175, distance: 397.5
click at [661, 231] on div "No matches found." at bounding box center [886, 435] width 1364 height 637
click at [1060, 69] on div "Orders to be shipped [DATE]" at bounding box center [1138, 62] width 193 height 19
click at [1062, 62] on label "Orders to be shipped [DATE]" at bounding box center [1136, 61] width 158 height 14
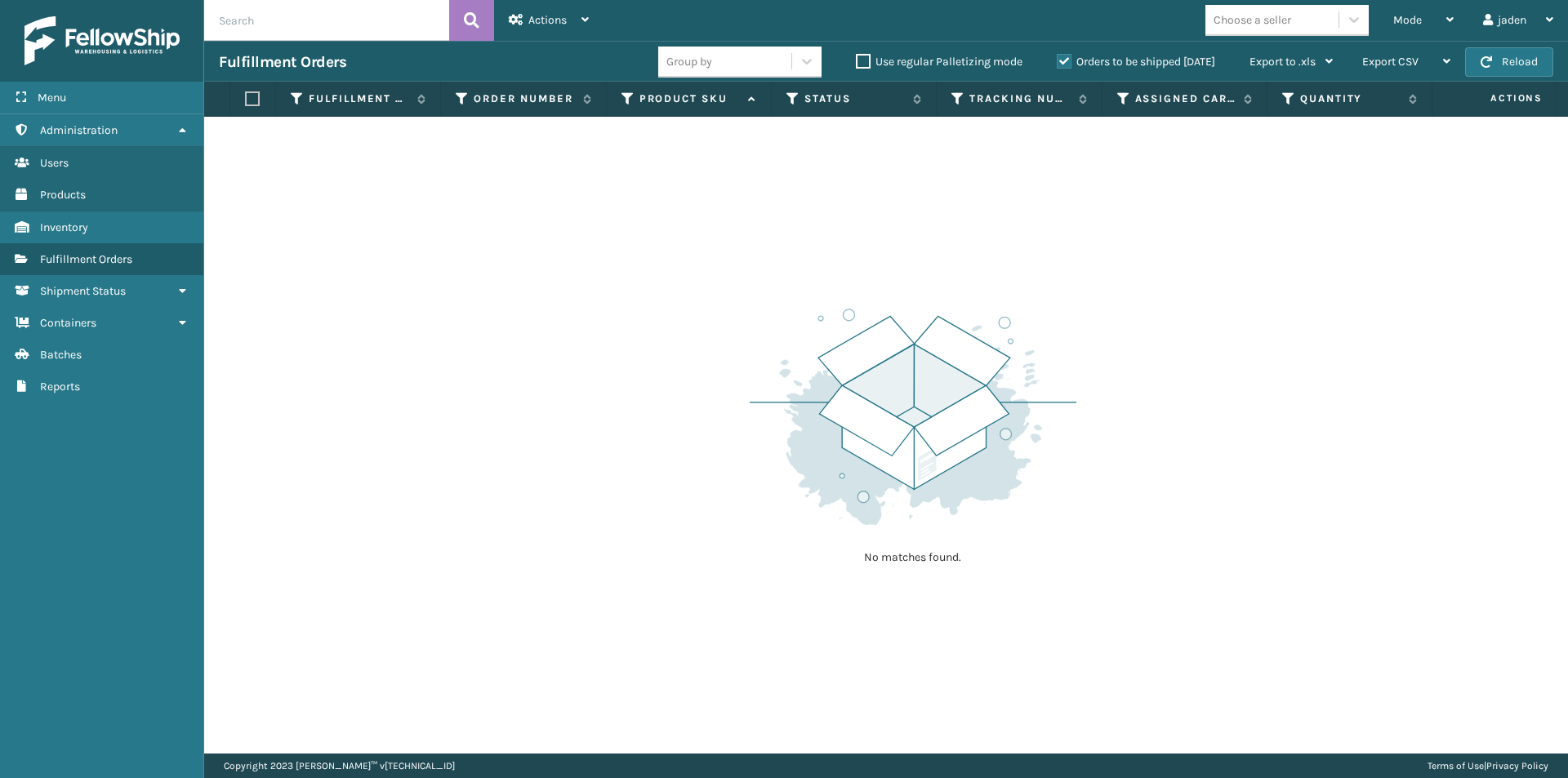
click at [1057, 62] on input "Orders to be shipped [DATE]" at bounding box center [1057, 57] width 1 height 11
click at [1398, 28] on div "Mode" at bounding box center [1424, 20] width 60 height 41
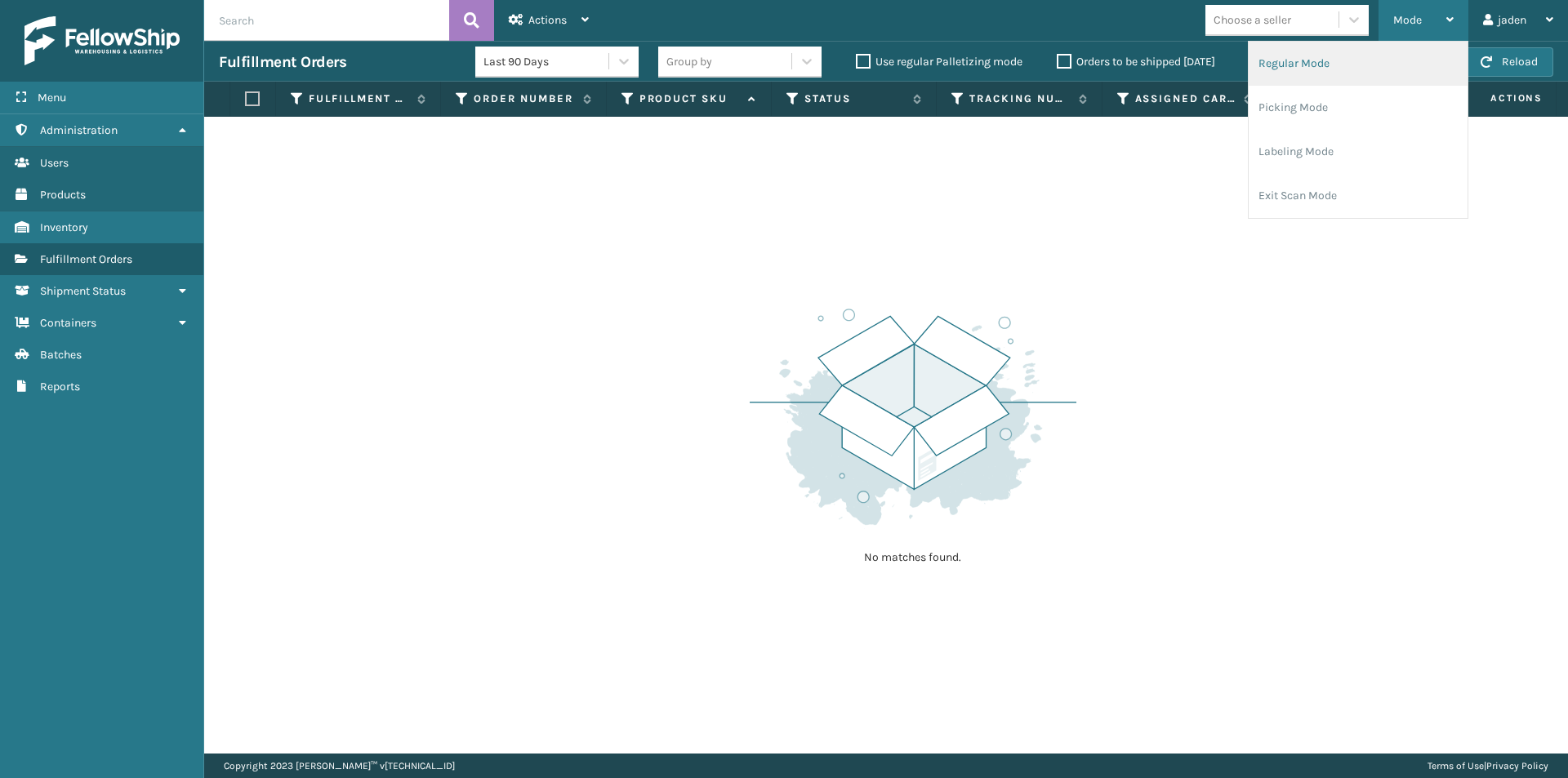
click at [1282, 64] on li "Regular Mode" at bounding box center [1359, 64] width 219 height 45
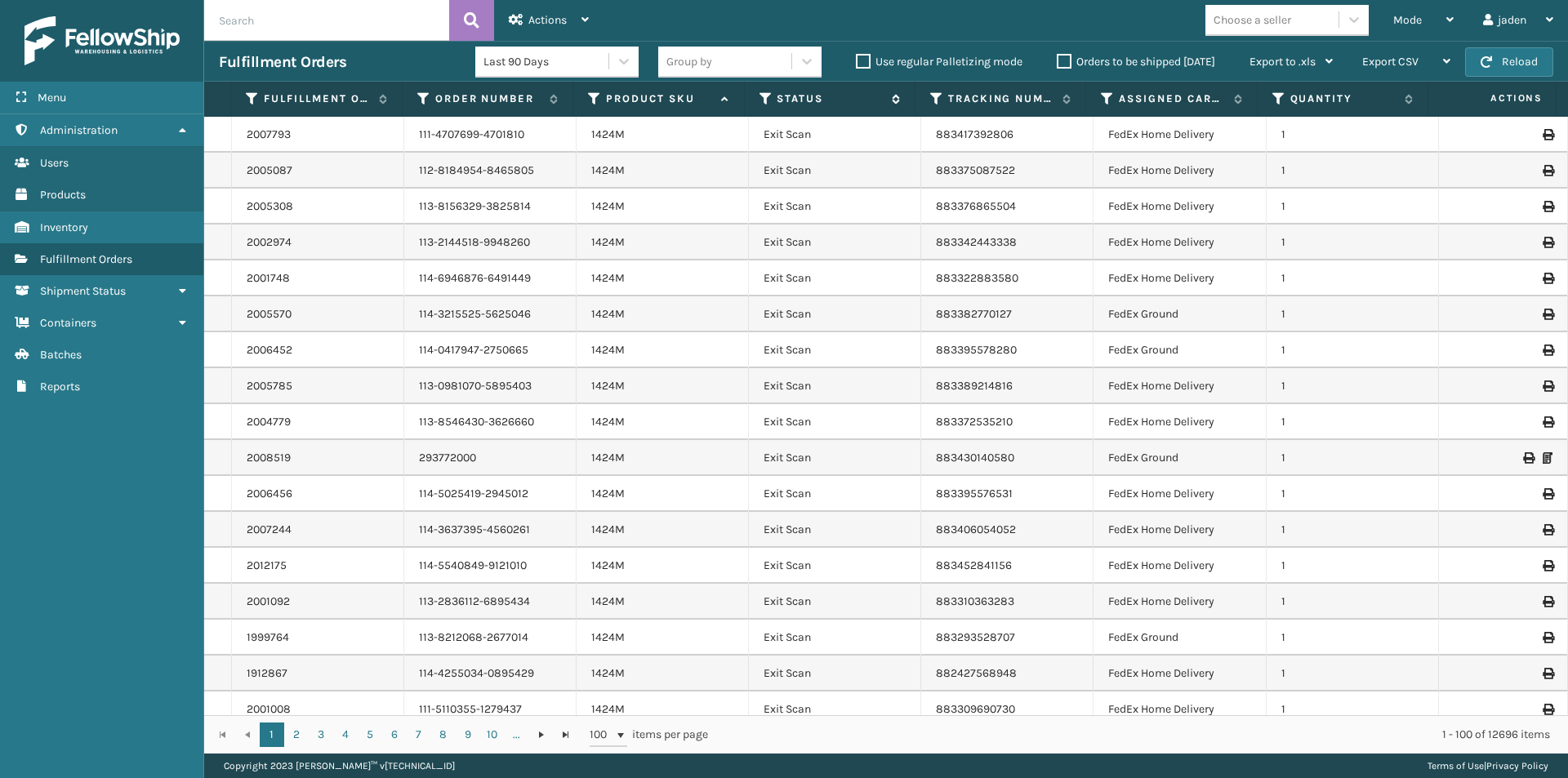
click at [771, 93] on icon at bounding box center [766, 98] width 13 height 15
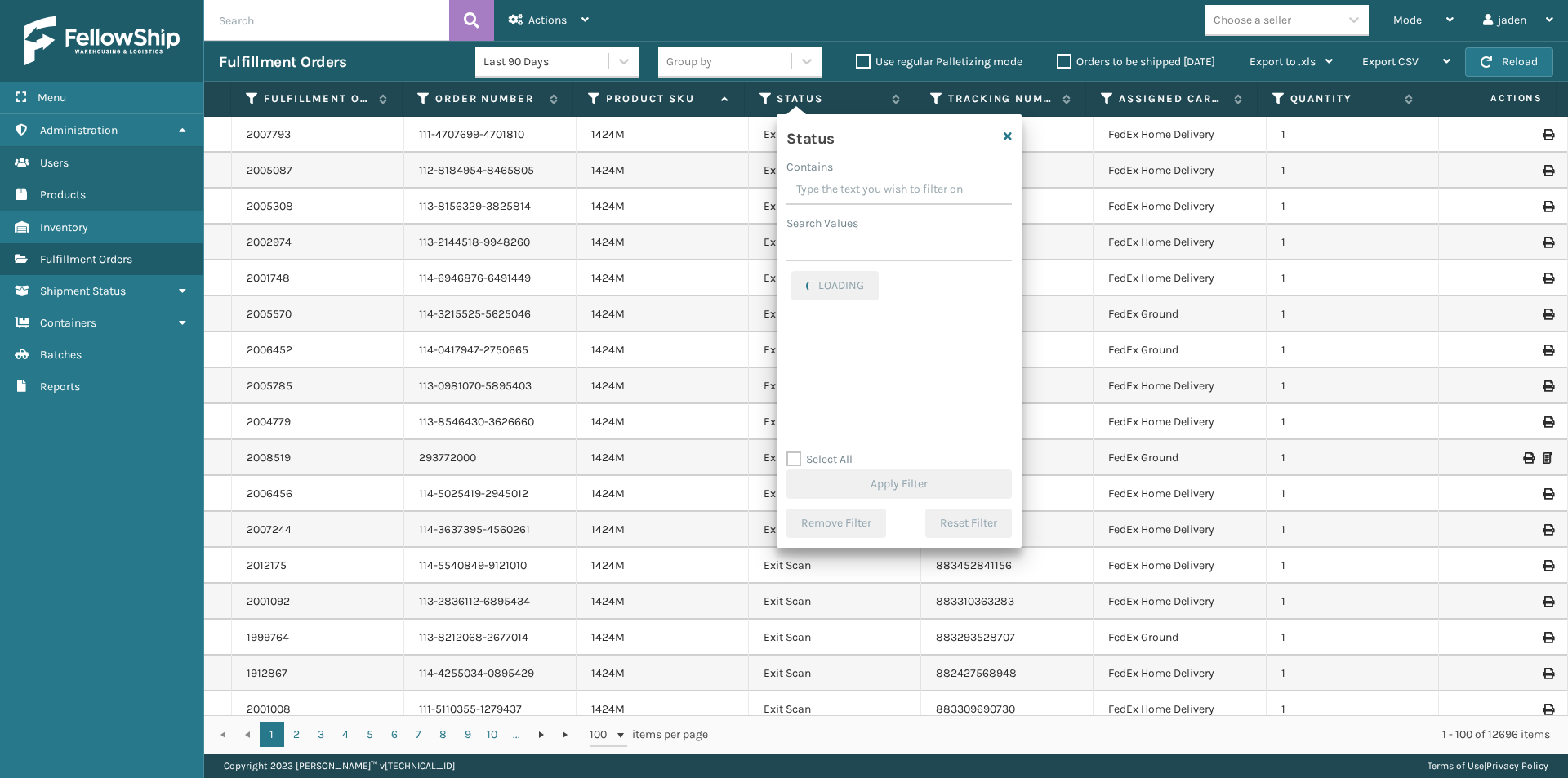
drag, startPoint x: 948, startPoint y: 201, endPoint x: 828, endPoint y: 192, distance: 120.3
click at [828, 192] on input "Contains" at bounding box center [899, 190] width 226 height 29
drag, startPoint x: 932, startPoint y: 171, endPoint x: 871, endPoint y: 173, distance: 61.0
click at [871, 173] on div "Contains" at bounding box center [899, 167] width 226 height 17
drag, startPoint x: 938, startPoint y: 173, endPoint x: 855, endPoint y: 179, distance: 83.2
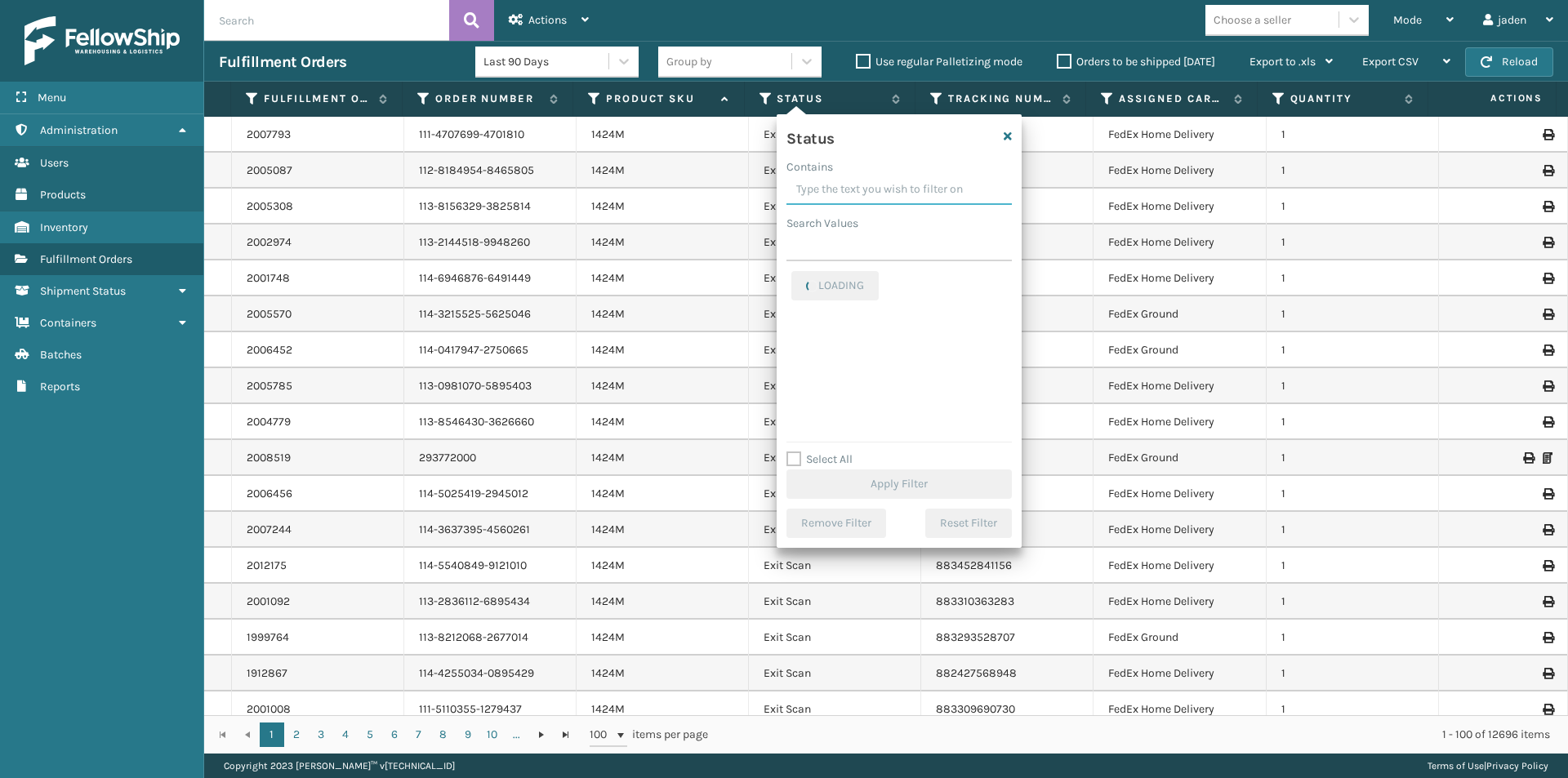
click at [855, 179] on input "Contains" at bounding box center [899, 190] width 226 height 29
drag, startPoint x: 932, startPoint y: 179, endPoint x: 856, endPoint y: 181, distance: 76.0
click at [856, 181] on input "Contains" at bounding box center [899, 190] width 226 height 29
drag, startPoint x: 932, startPoint y: 181, endPoint x: 884, endPoint y: 187, distance: 48.4
click at [831, 187] on input "Contains" at bounding box center [899, 190] width 226 height 29
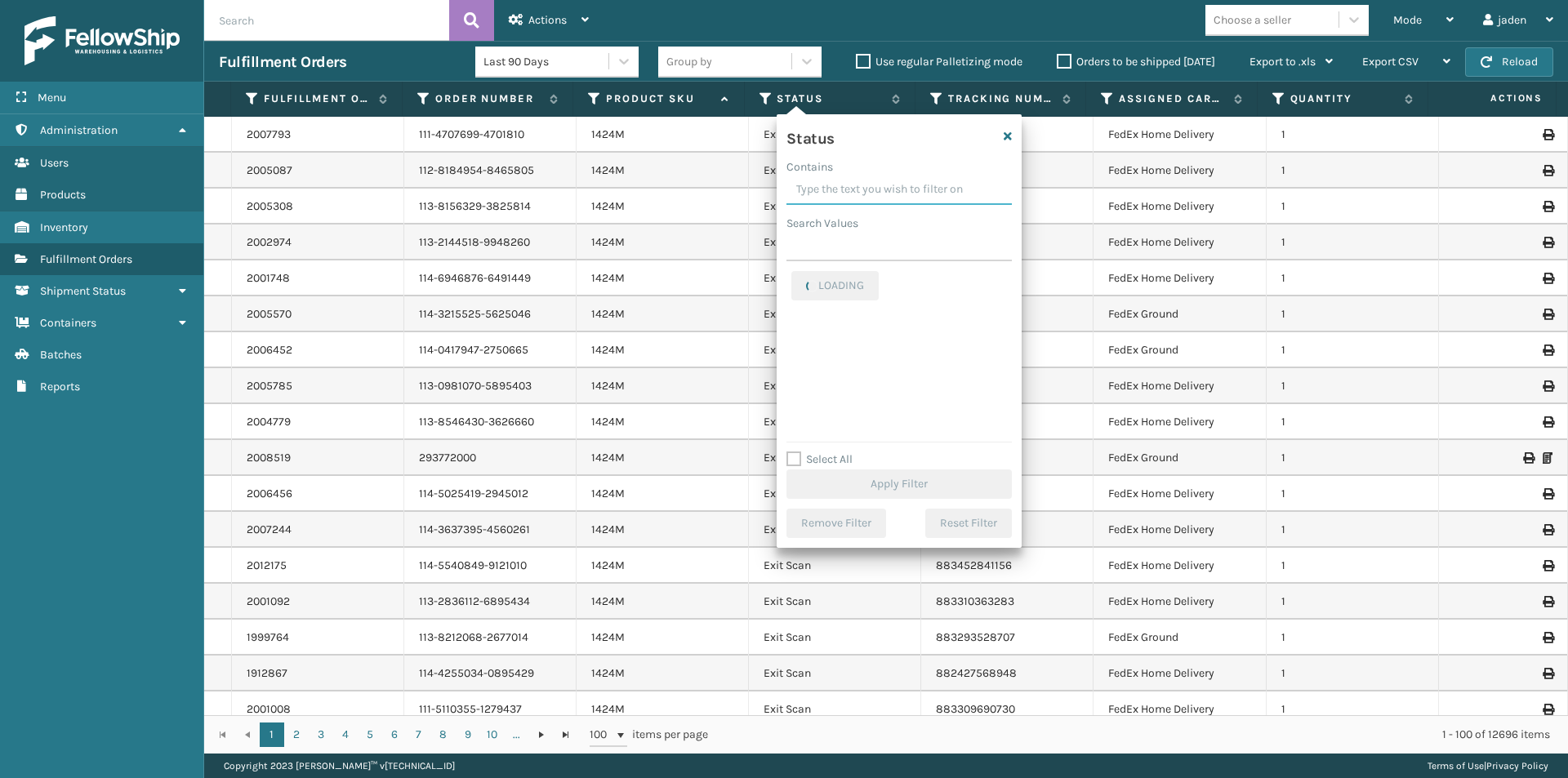
drag, startPoint x: 914, startPoint y: 187, endPoint x: 940, endPoint y: 174, distance: 29.1
click at [849, 184] on input "Contains" at bounding box center [899, 190] width 226 height 29
drag, startPoint x: 941, startPoint y: 173, endPoint x: 862, endPoint y: 173, distance: 79.0
click at [862, 173] on div "Contains" at bounding box center [899, 167] width 226 height 17
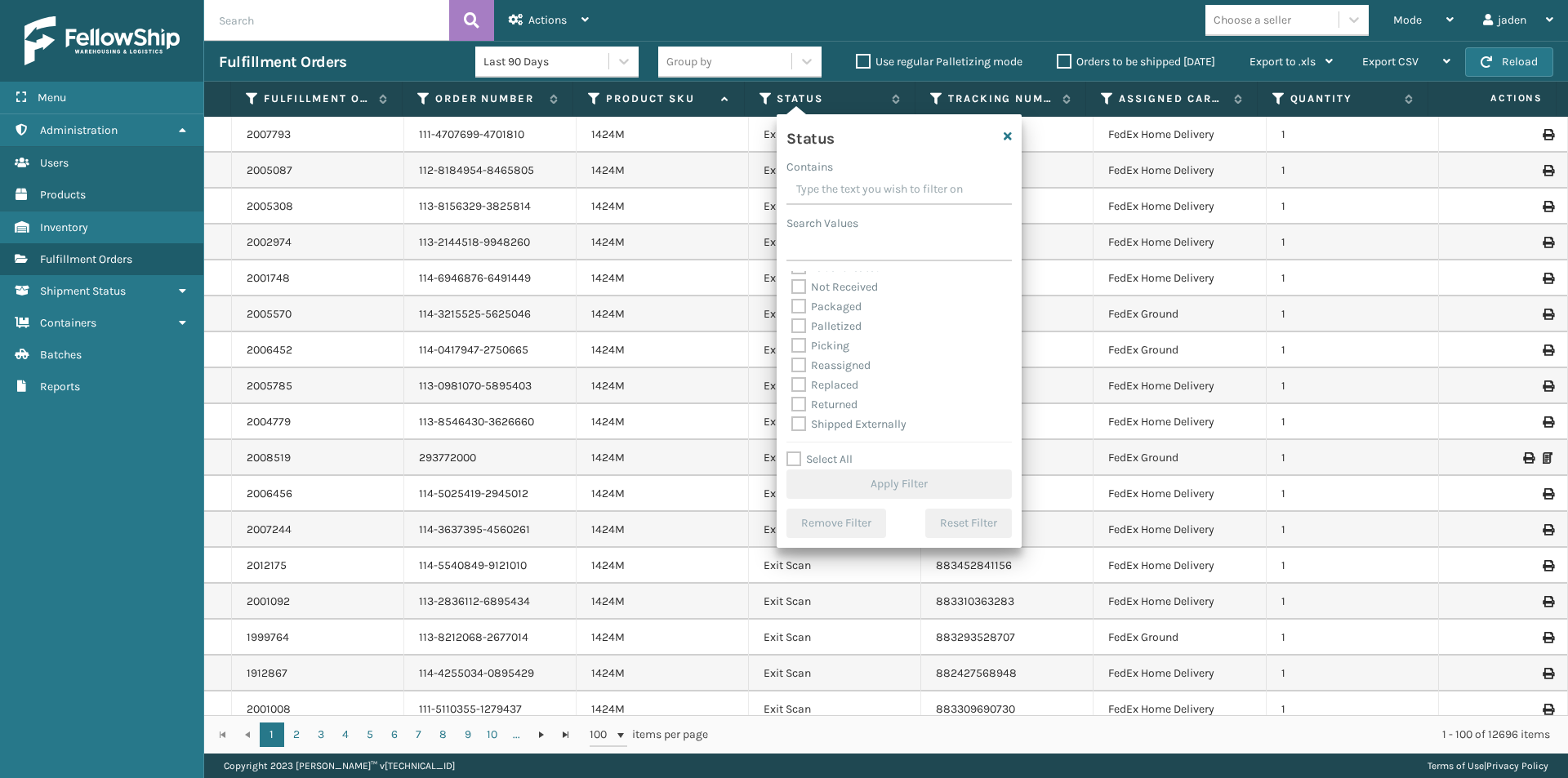
click at [804, 322] on label "Palletized" at bounding box center [827, 327] width 70 height 14
click at [792, 322] on input "Palletized" at bounding box center [792, 322] width 1 height 11
checkbox input "true"
click at [894, 484] on button "Apply Filter" at bounding box center [899, 484] width 226 height 29
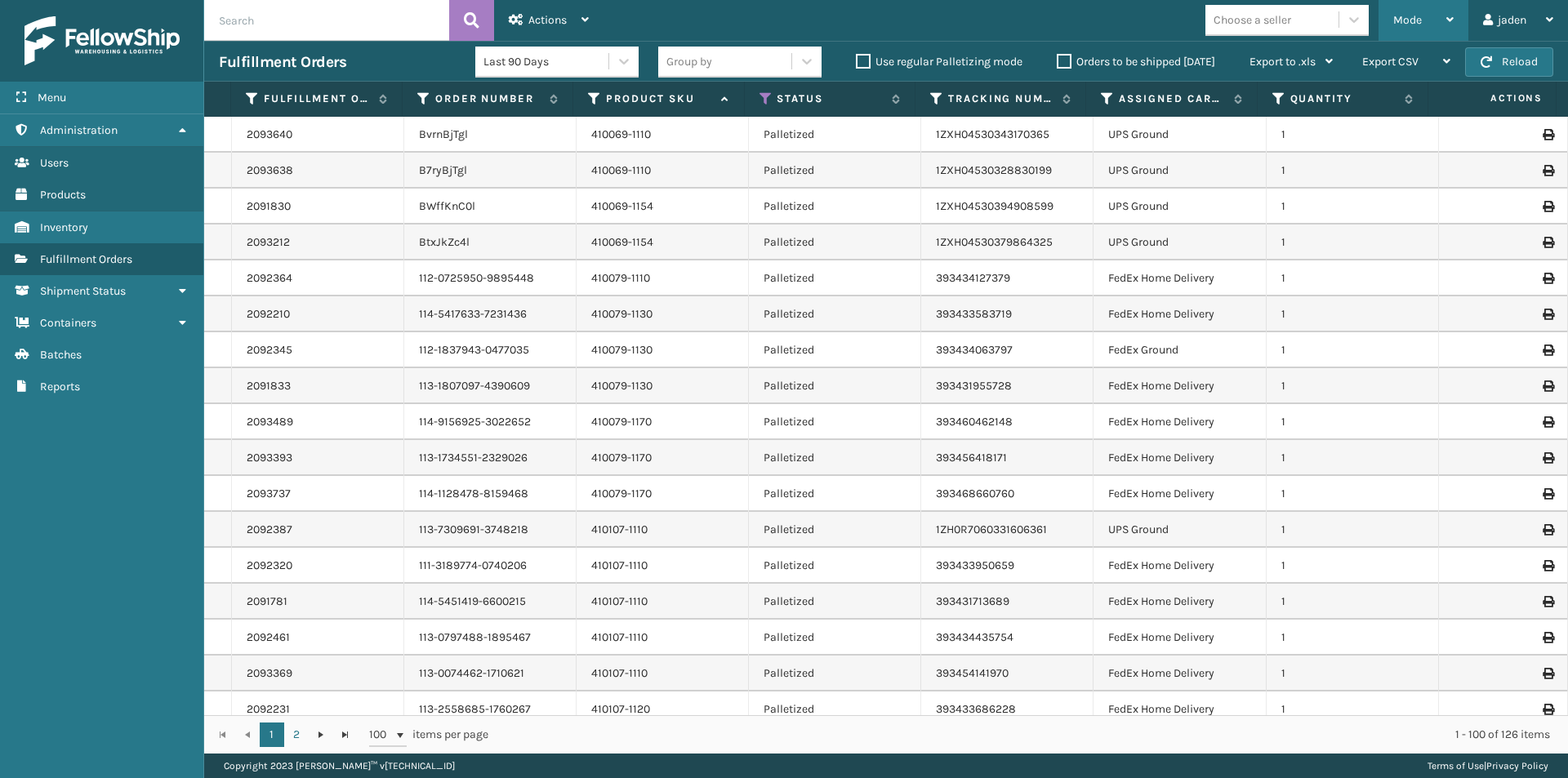
click at [1420, 21] on span "Mode" at bounding box center [1407, 19] width 28 height 14
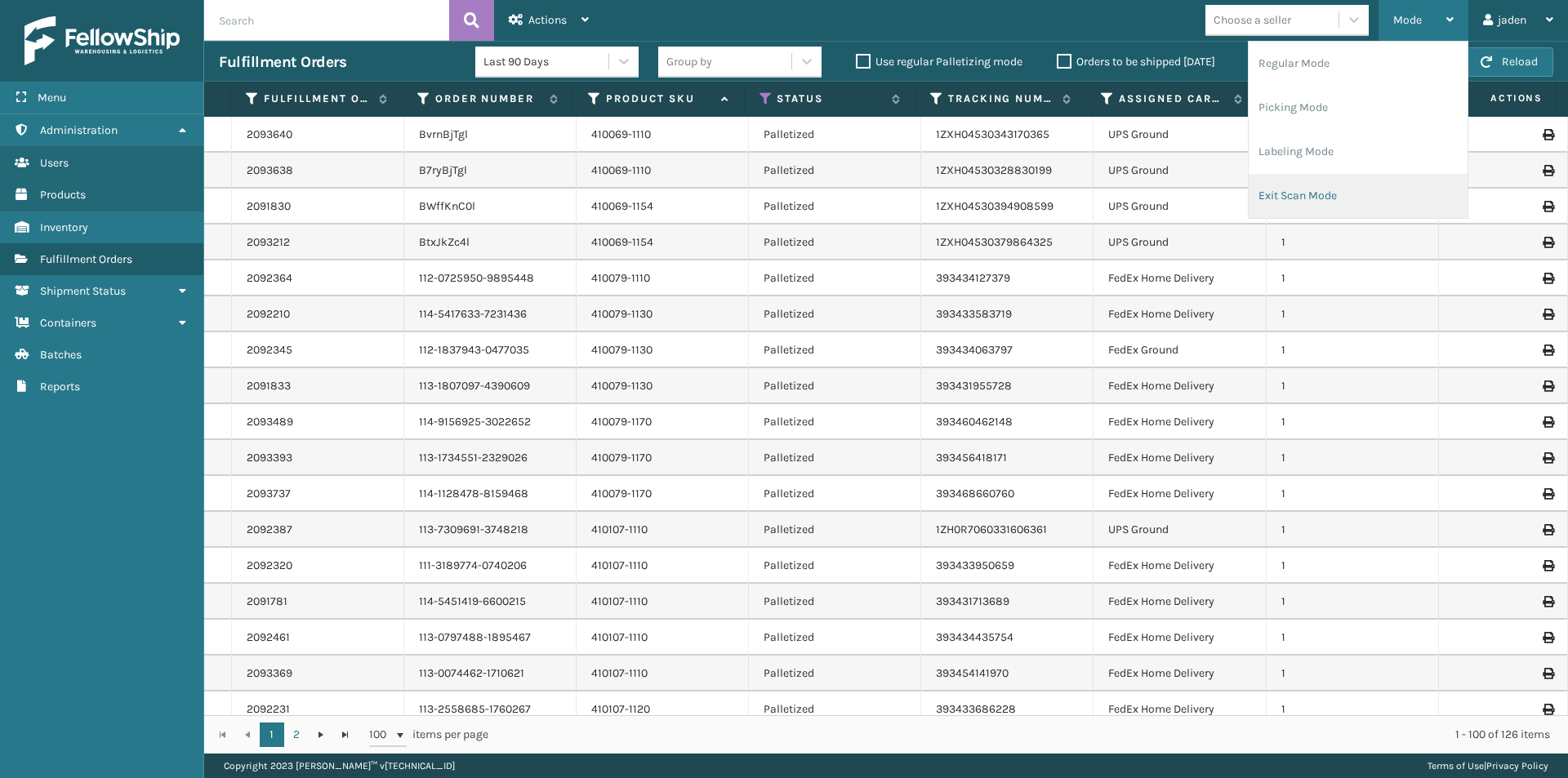
click at [1348, 203] on li "Exit Scan Mode" at bounding box center [1359, 197] width 219 height 45
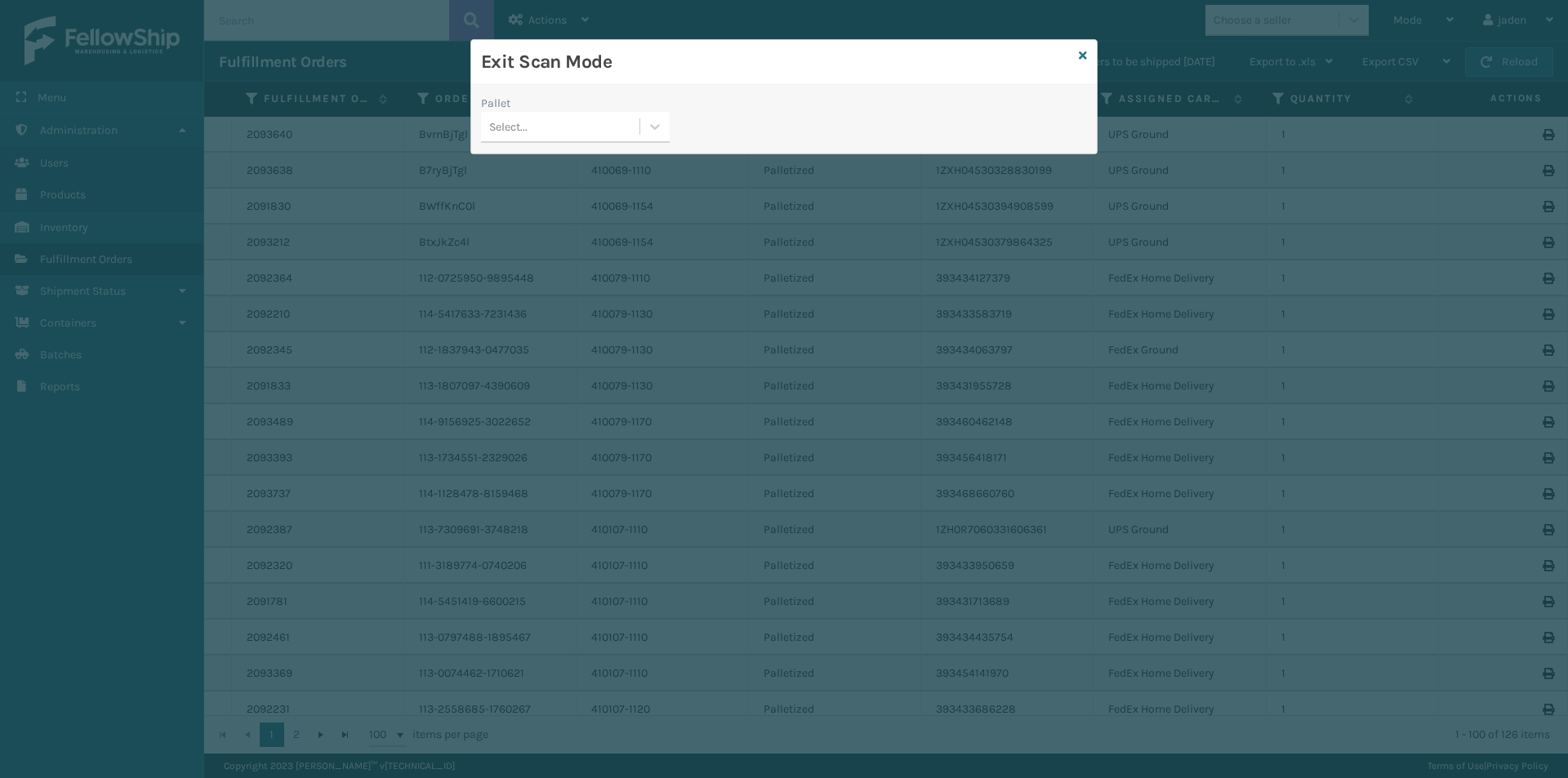
click at [658, 141] on div "Select..." at bounding box center [575, 127] width 189 height 31
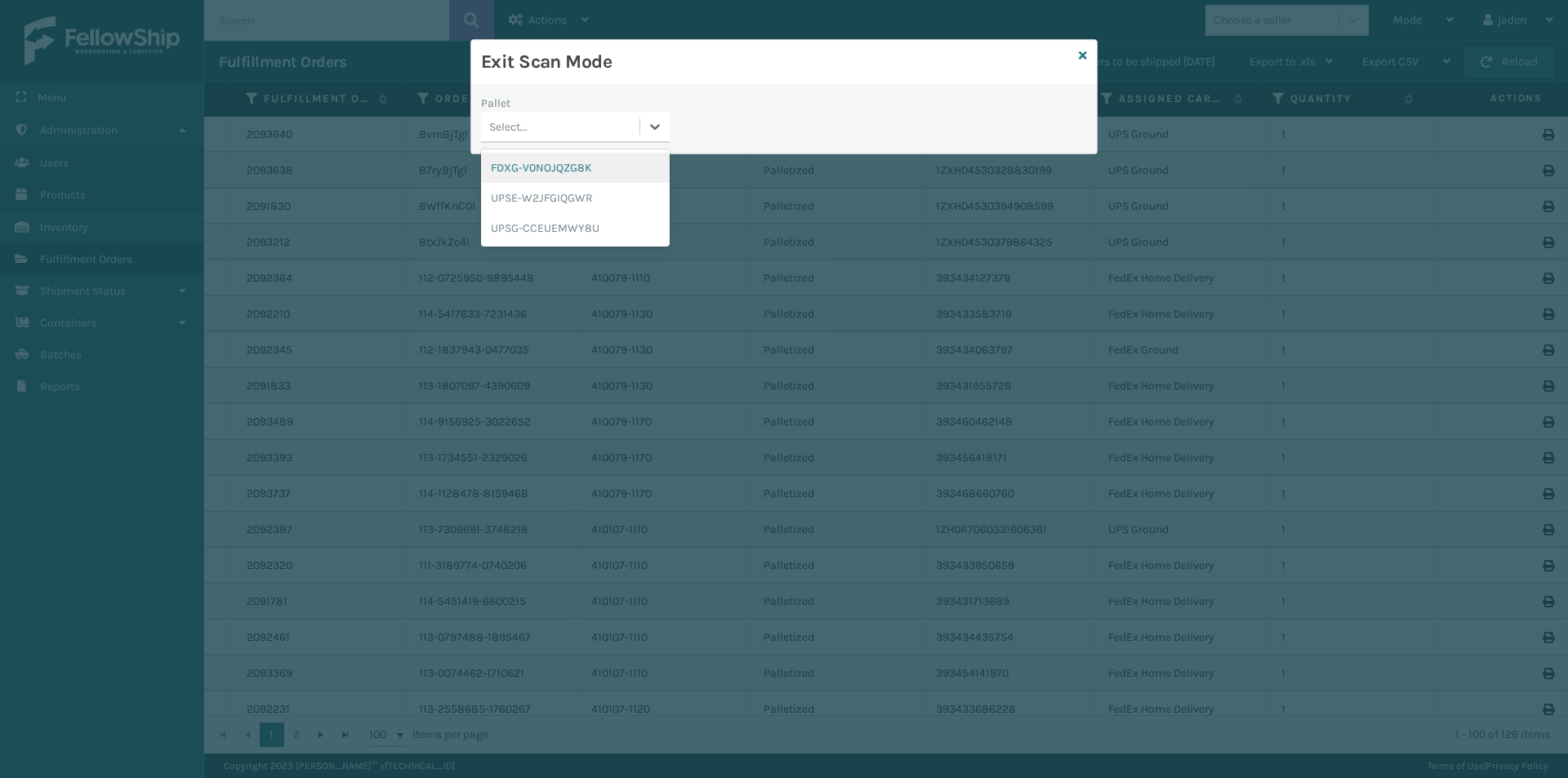
click at [580, 160] on div "FDXG-V0NOJQZG8K" at bounding box center [575, 168] width 189 height 30
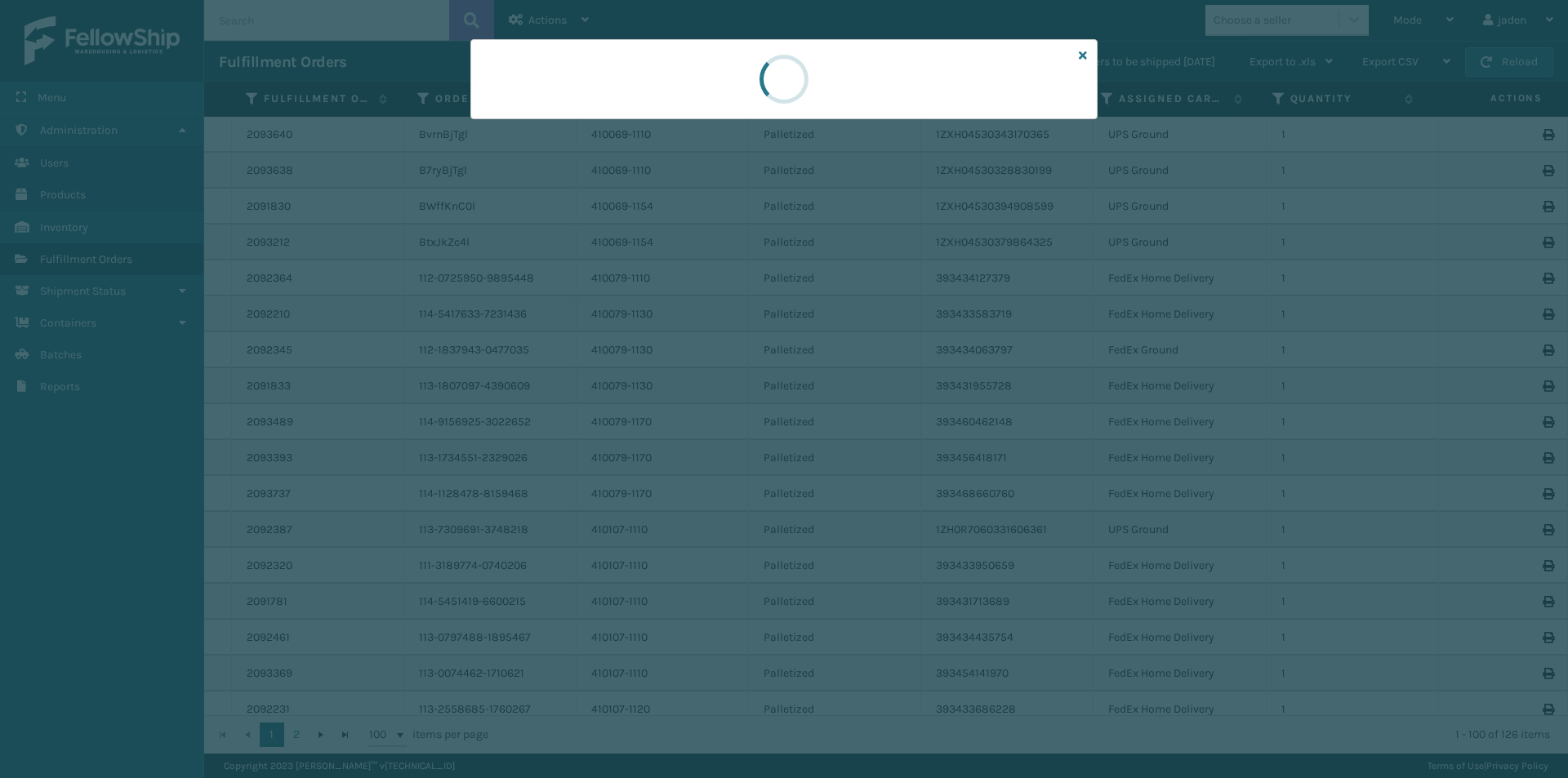
drag, startPoint x: 792, startPoint y: 91, endPoint x: 856, endPoint y: 70, distance: 67.4
click at [715, 91] on div at bounding box center [783, 78] width 627 height 80
drag, startPoint x: 856, startPoint y: 70, endPoint x: 681, endPoint y: 91, distance: 176.3
click at [681, 91] on div at bounding box center [783, 78] width 627 height 80
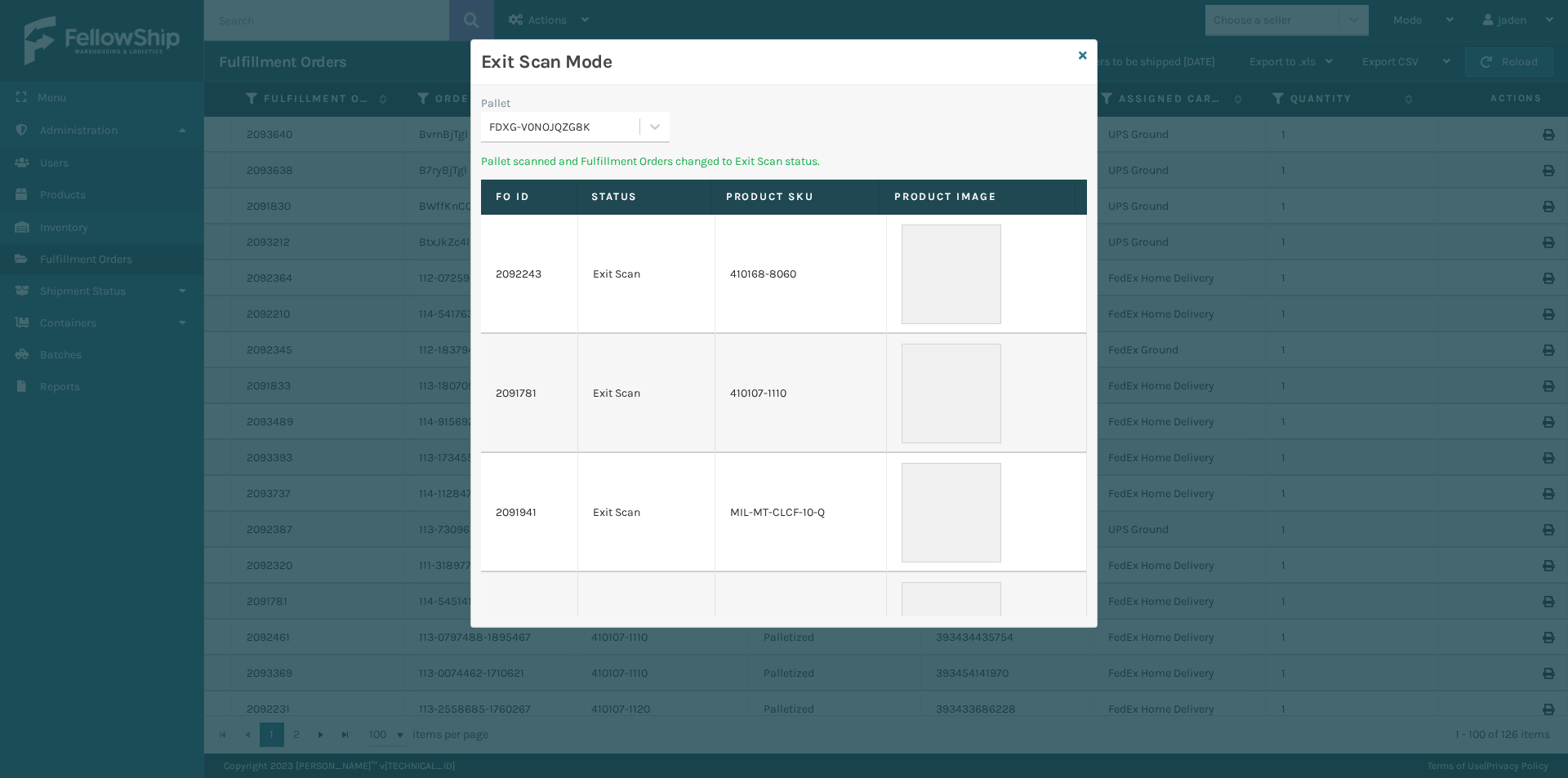
click at [650, 146] on div "Pallet FDXG-V0NOJQZG8K" at bounding box center [575, 124] width 208 height 58
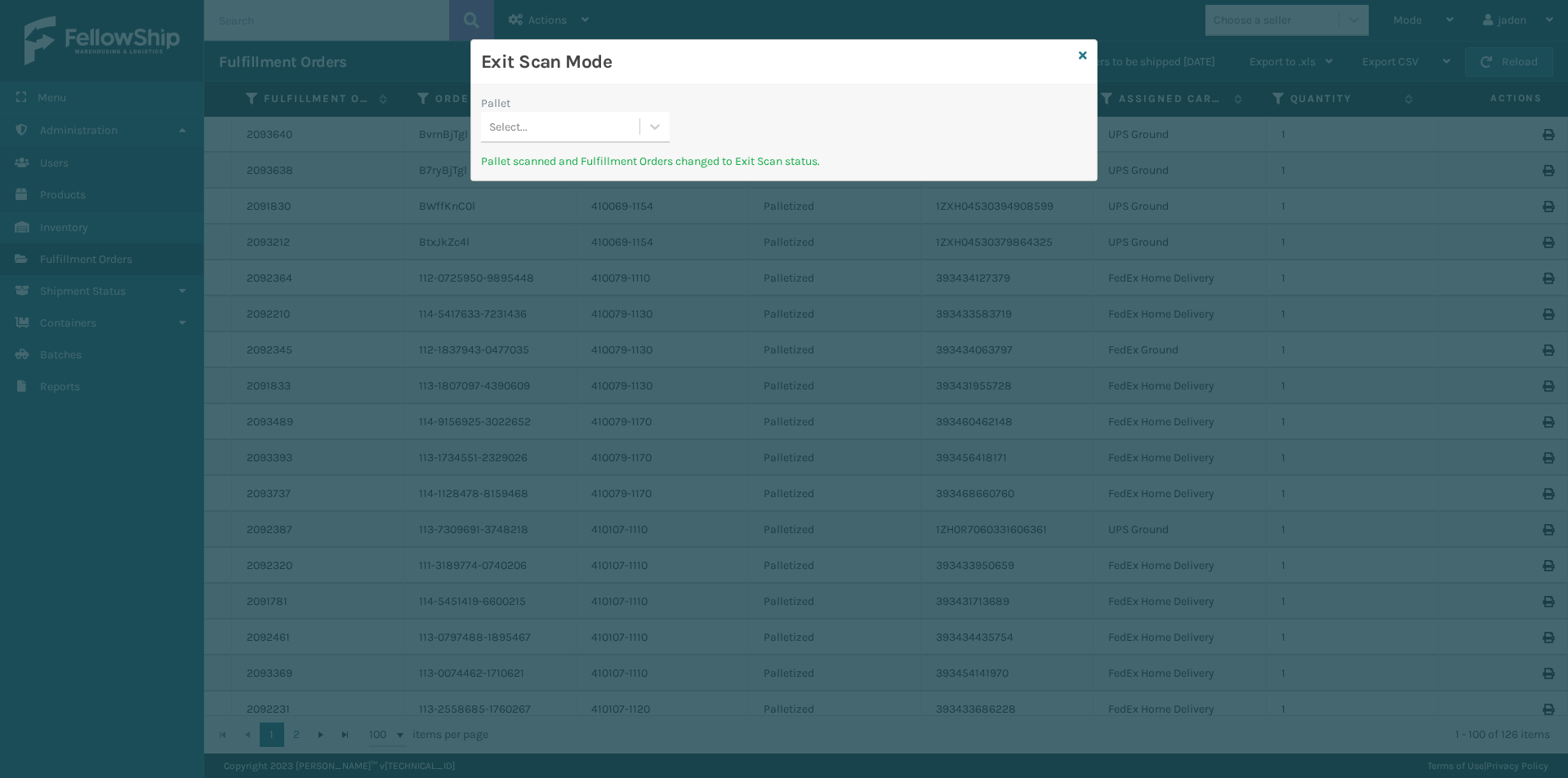
drag, startPoint x: 642, startPoint y: 131, endPoint x: 611, endPoint y: 145, distance: 34.0
click at [642, 131] on div at bounding box center [655, 126] width 29 height 29
click at [543, 174] on div "UPSE-W2JFGIQGWR" at bounding box center [575, 168] width 189 height 30
click at [657, 127] on icon at bounding box center [656, 127] width 10 height 6
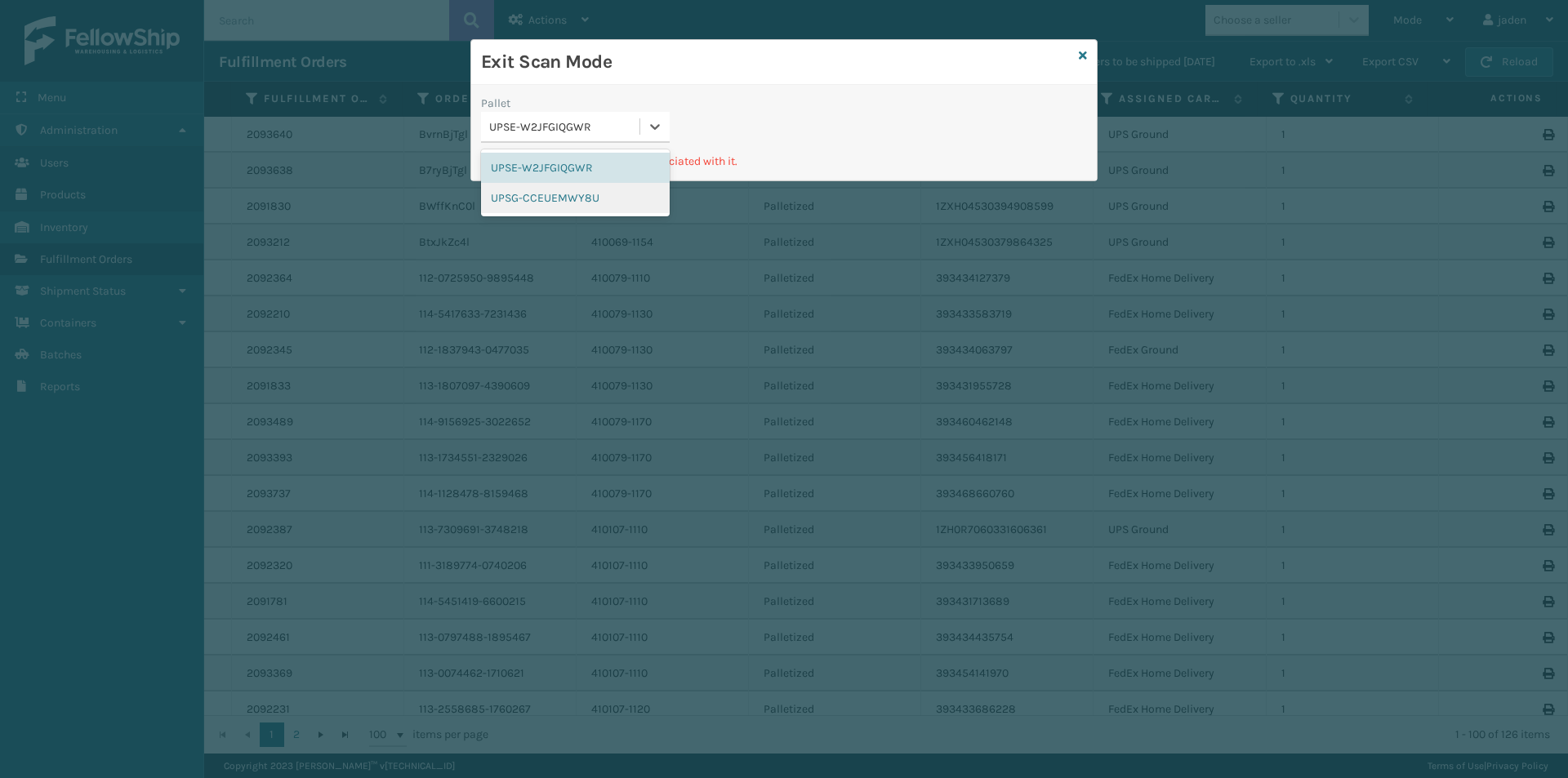
click at [551, 199] on div "UPSG-CCEUEMWY8U" at bounding box center [575, 198] width 189 height 30
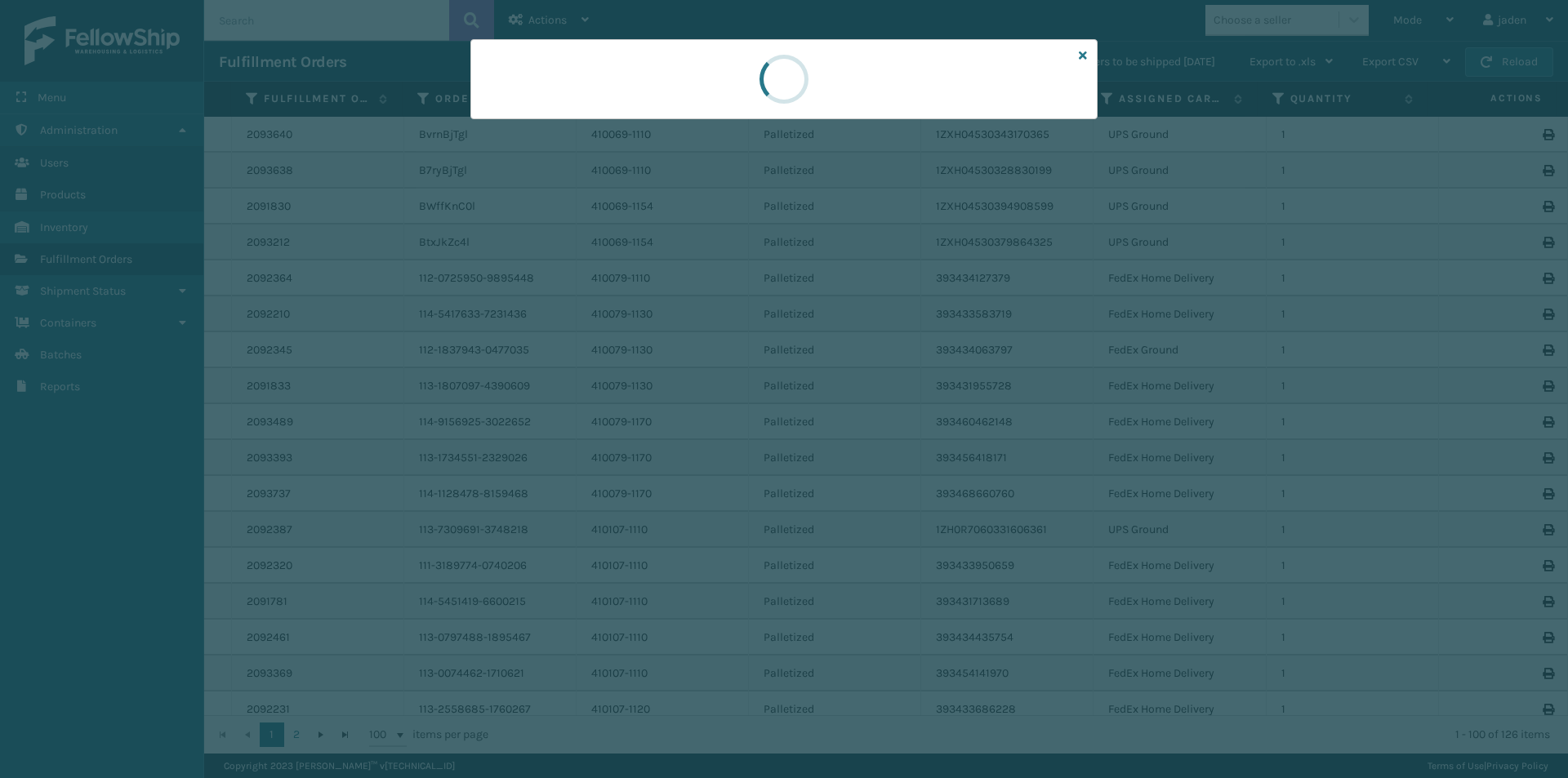
drag, startPoint x: 800, startPoint y: 86, endPoint x: 666, endPoint y: 90, distance: 134.1
click at [666, 90] on div at bounding box center [783, 78] width 627 height 80
drag, startPoint x: 880, startPoint y: 85, endPoint x: 789, endPoint y: 79, distance: 91.2
click at [685, 79] on div at bounding box center [783, 78] width 627 height 80
drag, startPoint x: 870, startPoint y: 77, endPoint x: 903, endPoint y: 76, distance: 33.0
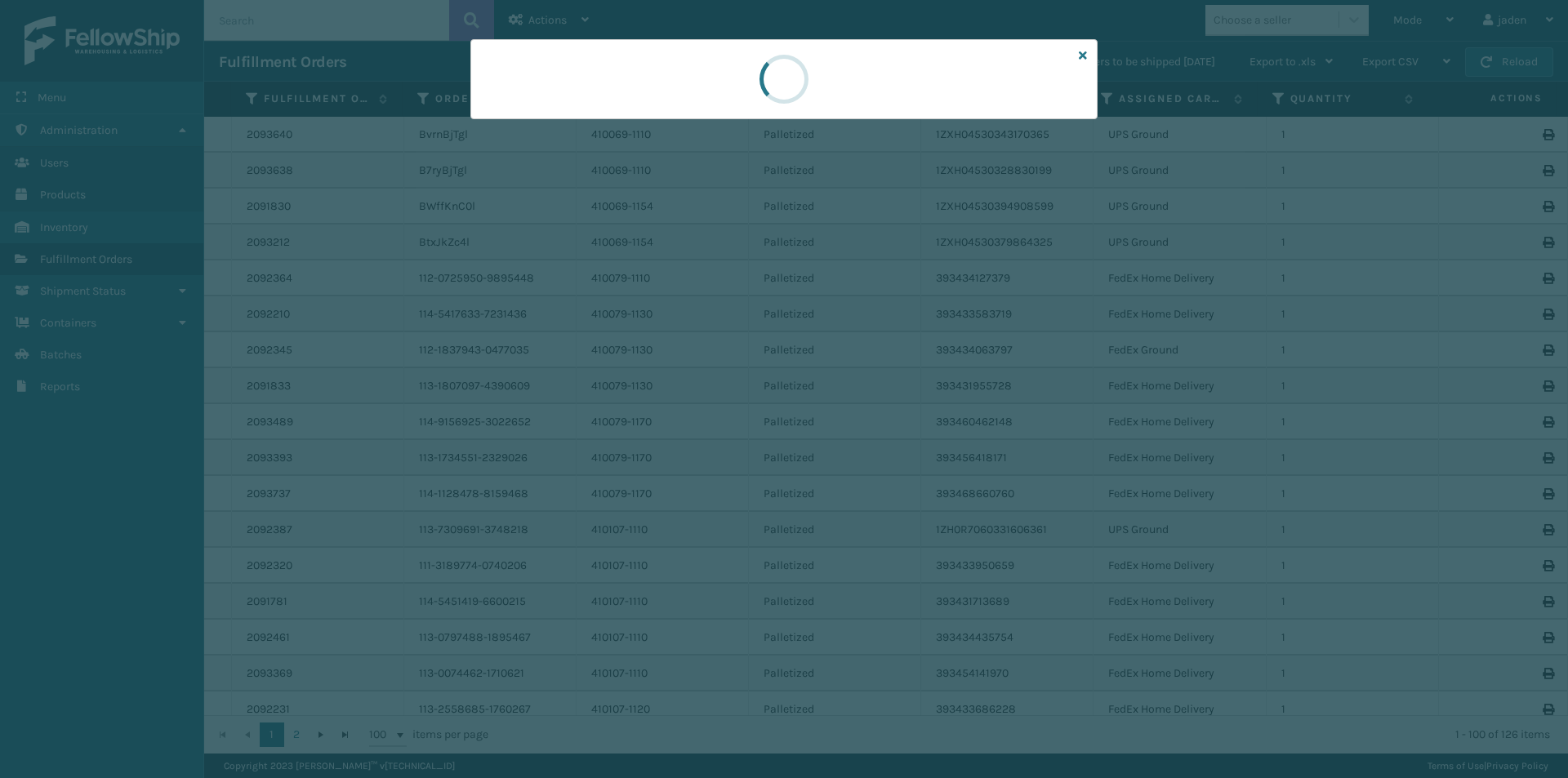
click at [714, 73] on div at bounding box center [783, 78] width 627 height 80
drag, startPoint x: 903, startPoint y: 76, endPoint x: 768, endPoint y: 75, distance: 135.0
click at [768, 75] on div at bounding box center [783, 78] width 53 height 53
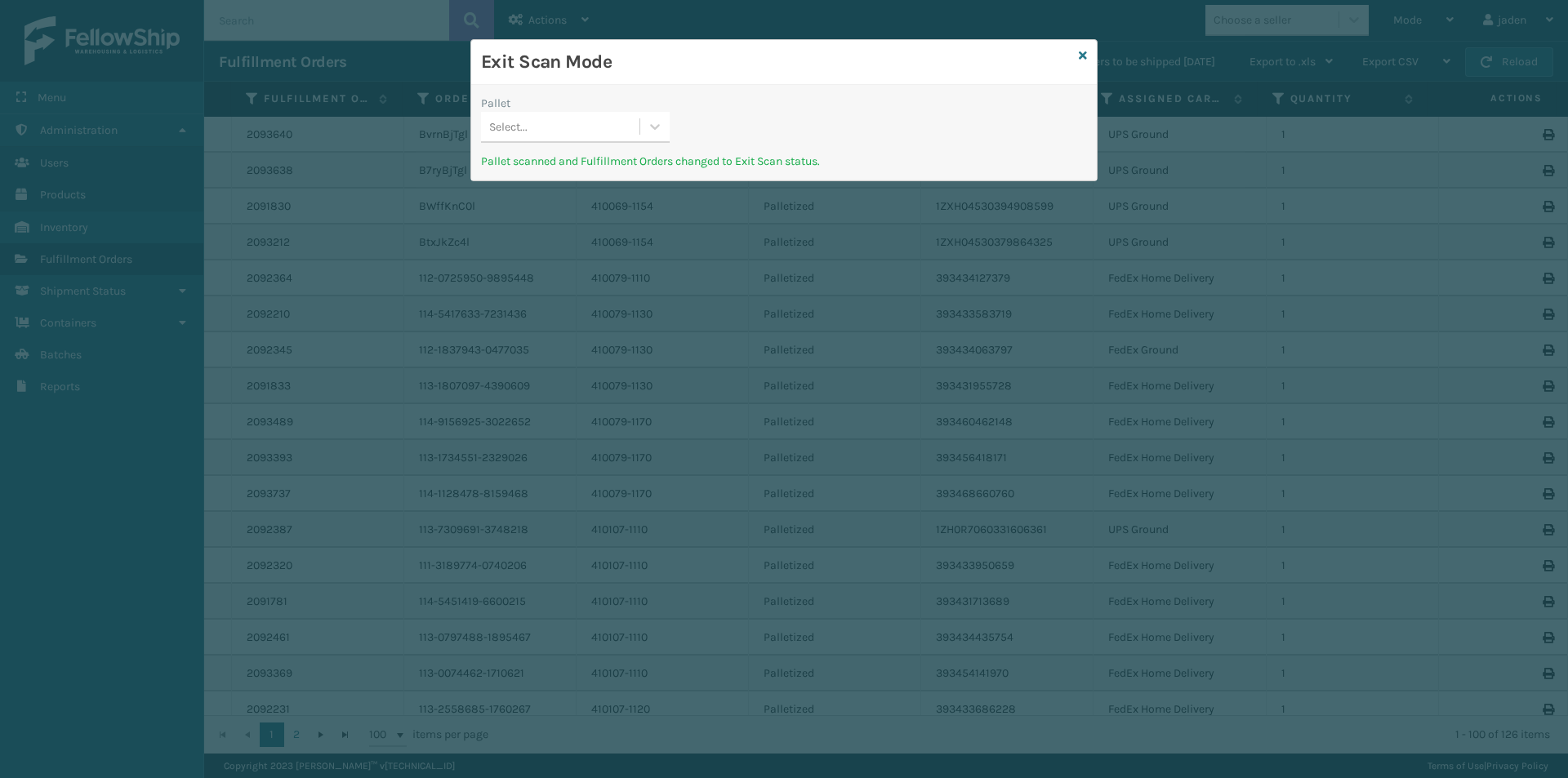
drag, startPoint x: 788, startPoint y: 87, endPoint x: 702, endPoint y: 68, distance: 88.1
click at [702, 68] on h3 "Exit Scan Mode" at bounding box center [776, 61] width 591 height 24
click at [656, 124] on icon at bounding box center [654, 126] width 16 height 16
click at [592, 164] on div "UPSE-W2JFGIQGWR" at bounding box center [575, 168] width 189 height 30
click at [1087, 52] on div "Exit Scan Mode" at bounding box center [784, 62] width 626 height 45
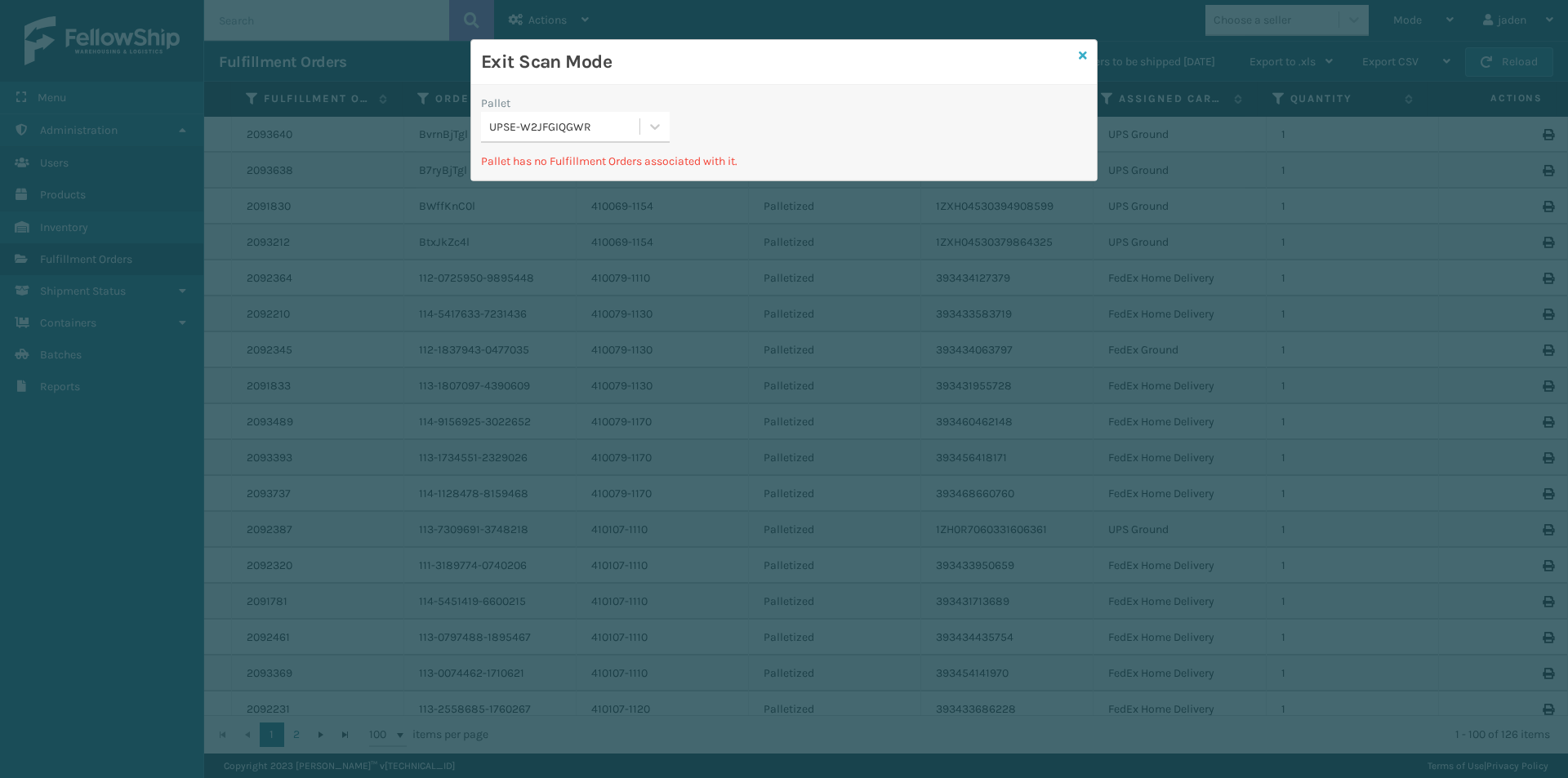
click at [1080, 52] on icon at bounding box center [1082, 55] width 8 height 12
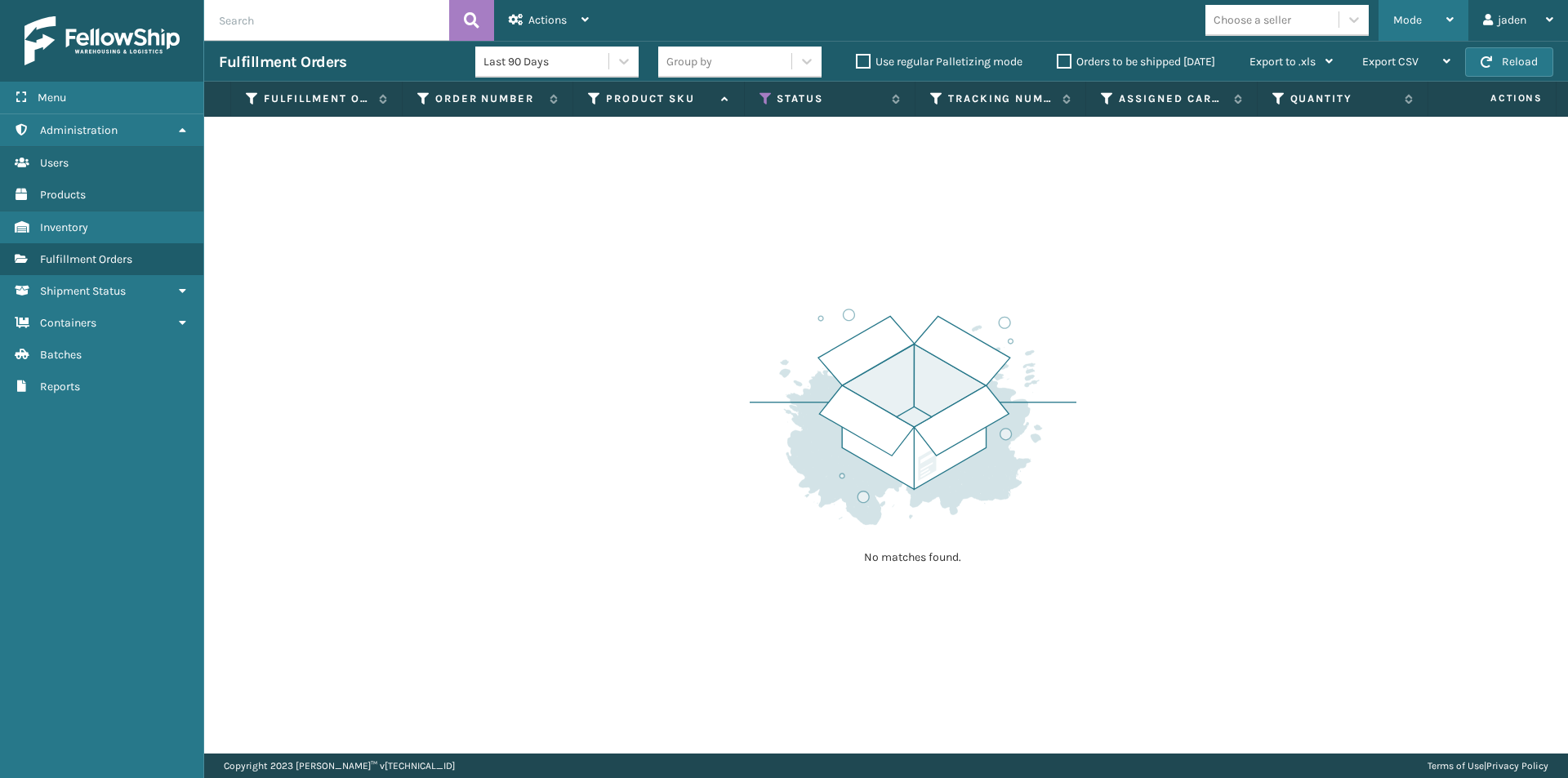
click at [1421, 18] on span "Mode" at bounding box center [1407, 19] width 28 height 14
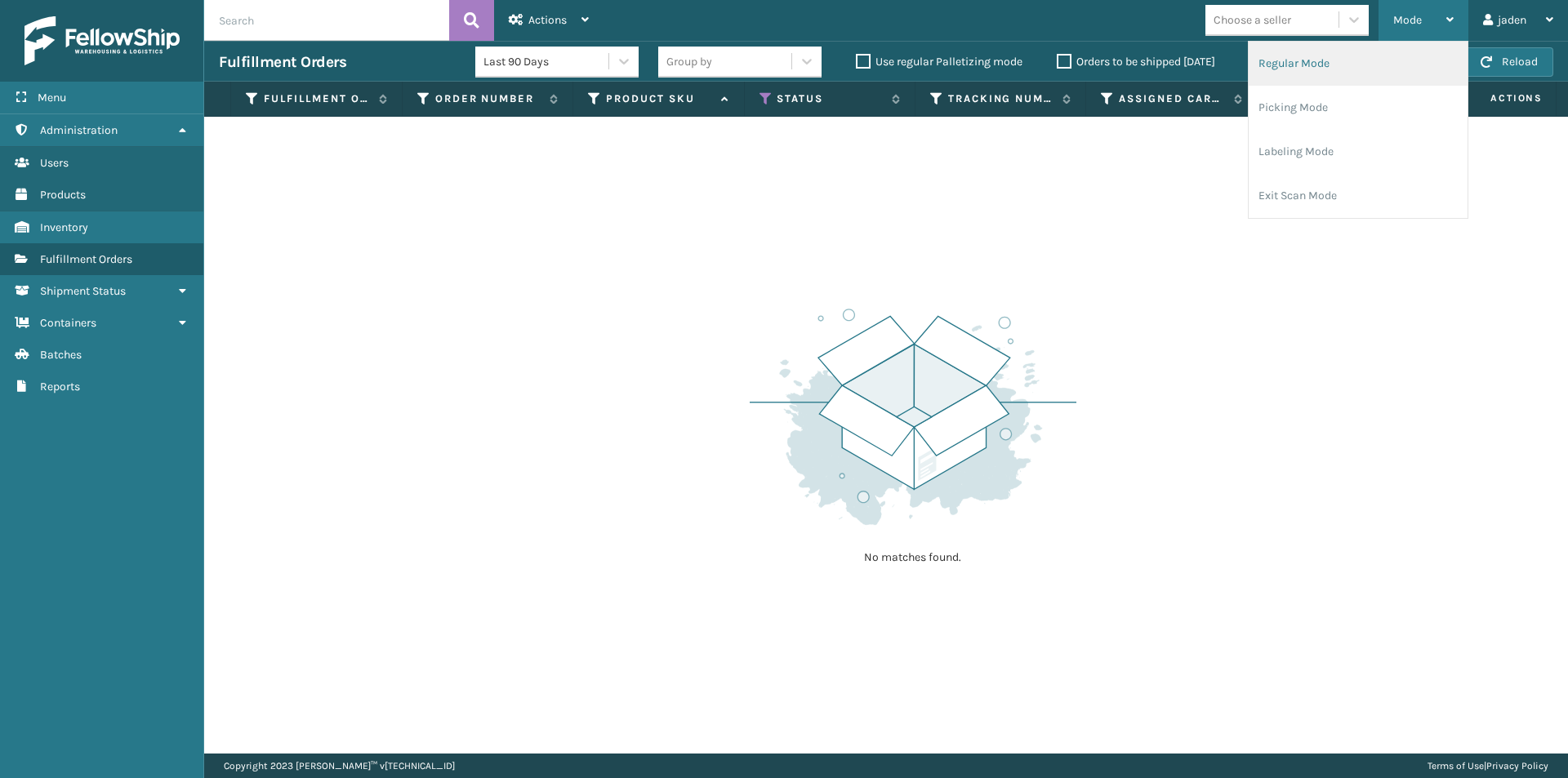
click at [1360, 80] on li "Regular Mode" at bounding box center [1359, 64] width 219 height 45
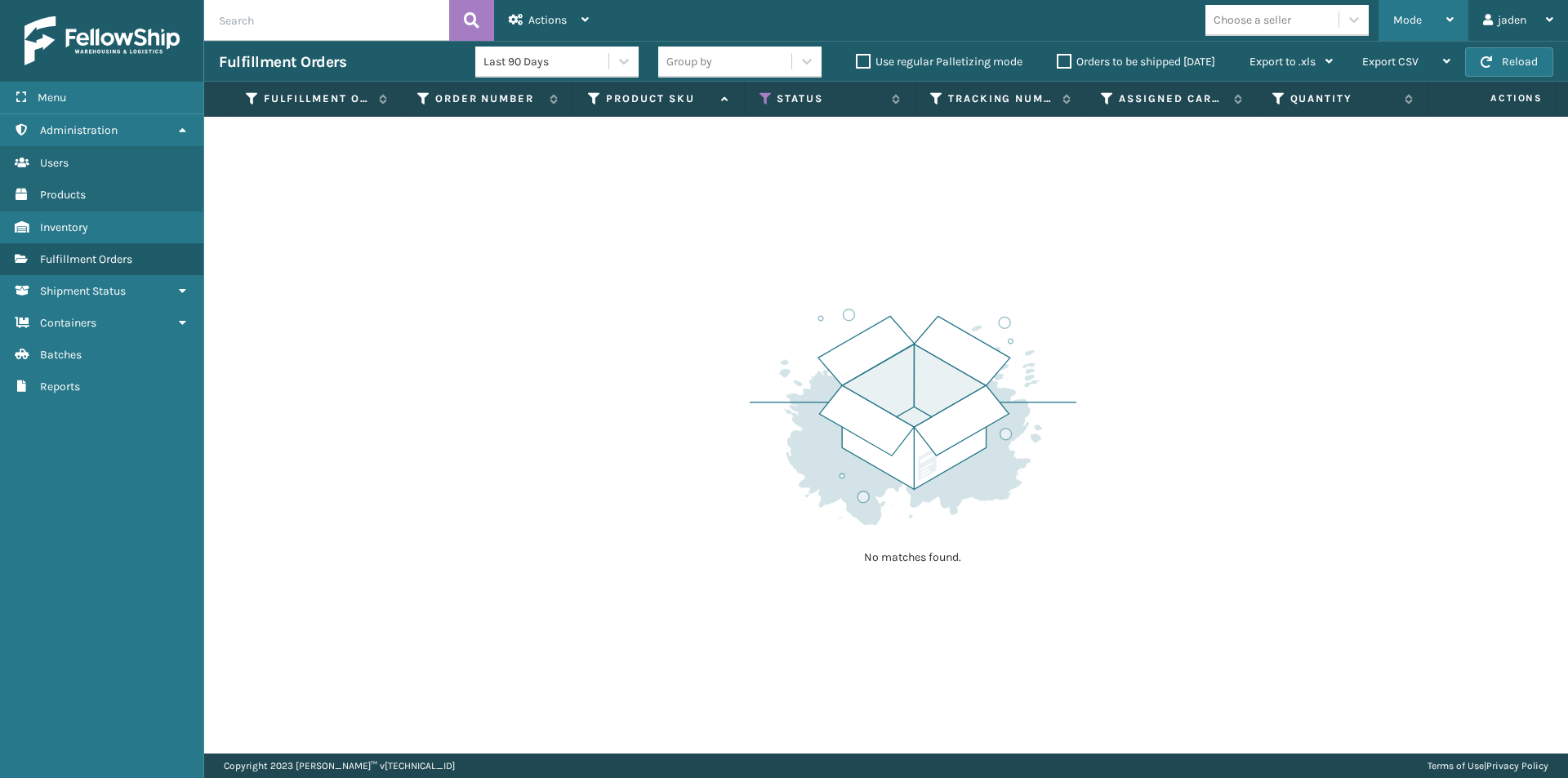
click at [1426, 7] on div "Mode" at bounding box center [1424, 20] width 60 height 41
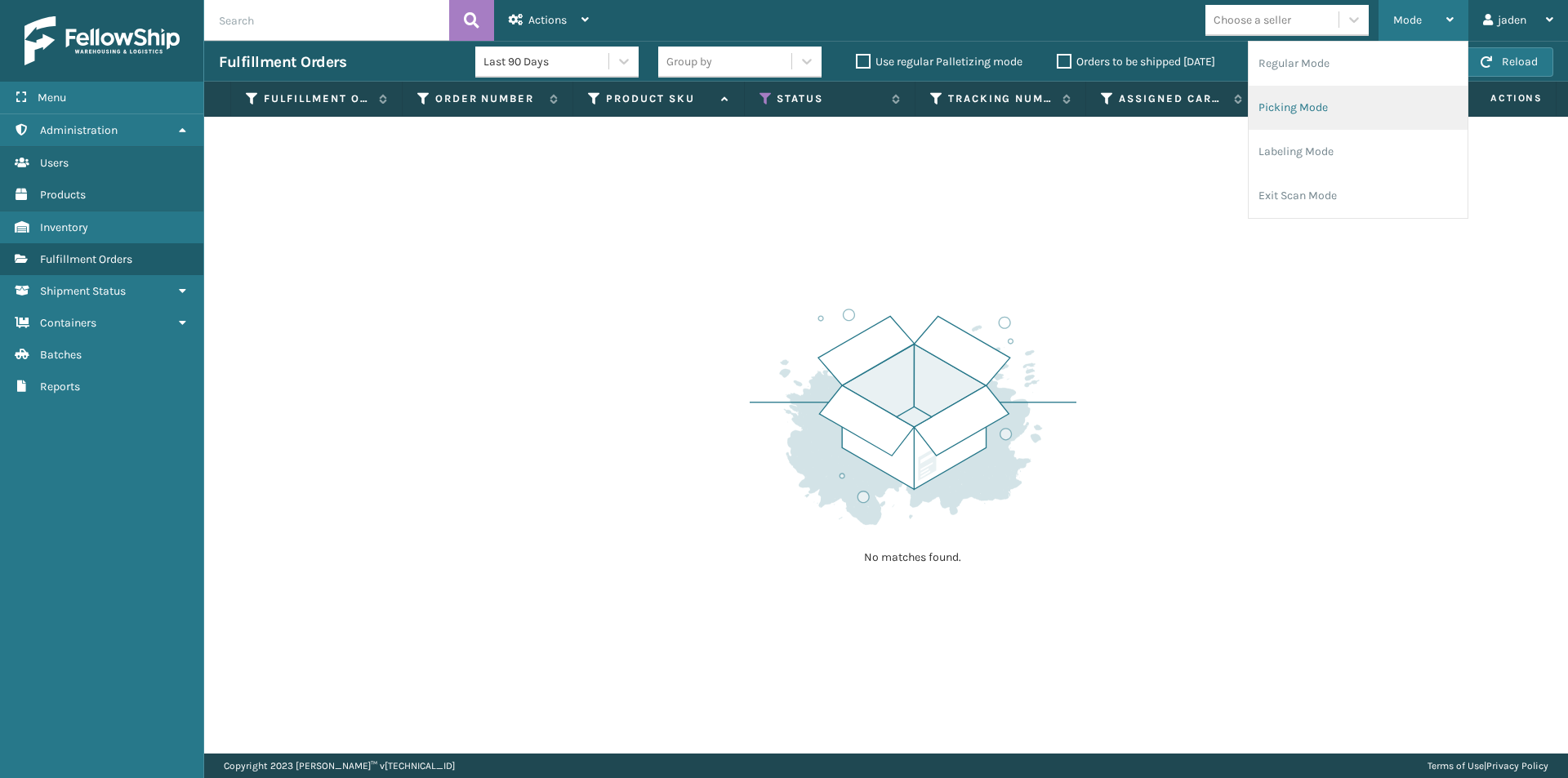
click at [1348, 119] on li "Picking Mode" at bounding box center [1359, 108] width 219 height 45
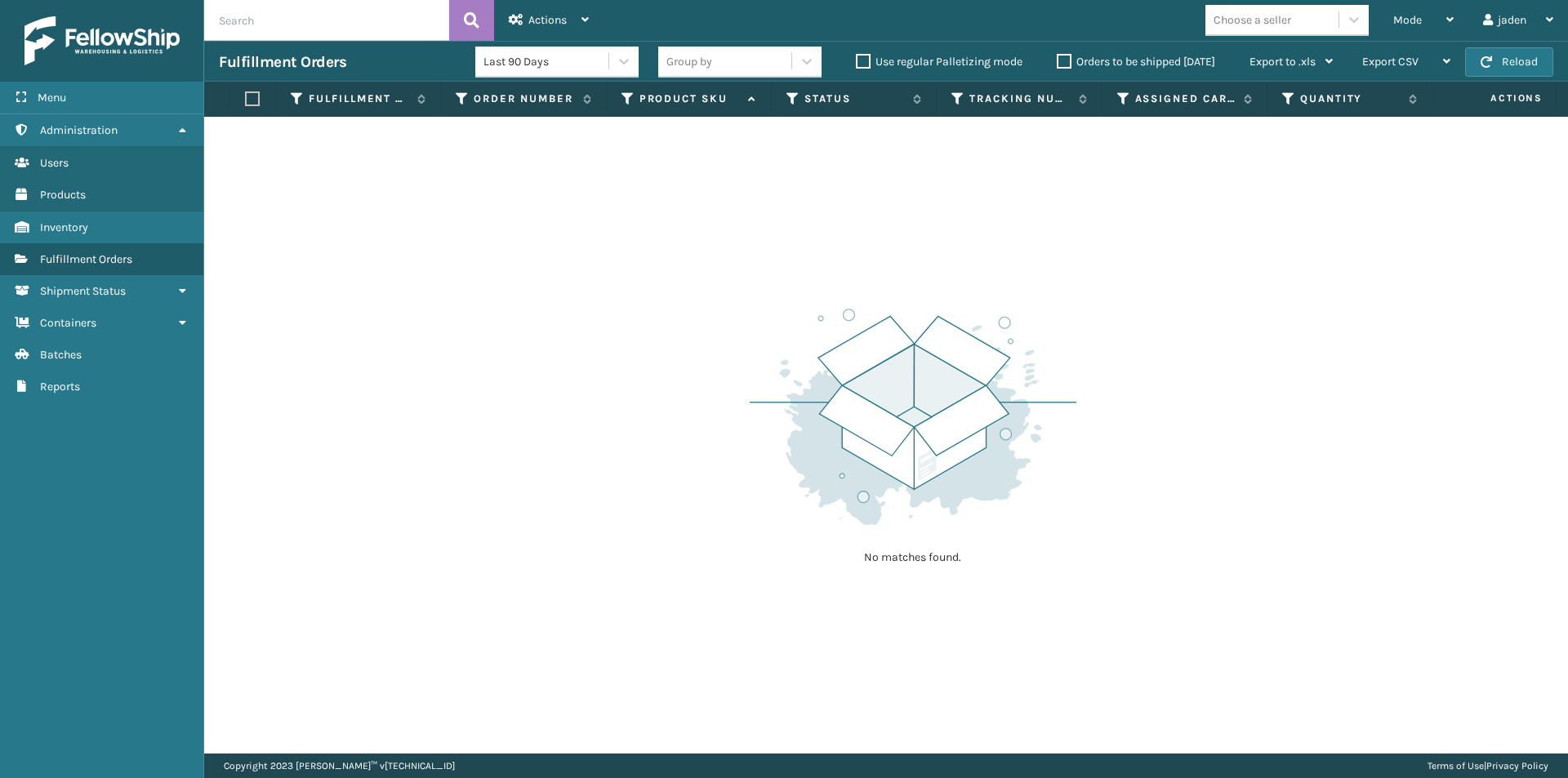
click at [1063, 60] on label "Orders to be shipped [DATE]" at bounding box center [1136, 61] width 158 height 14
click at [1057, 60] on input "Orders to be shipped [DATE]" at bounding box center [1057, 57] width 1 height 11
click at [1488, 53] on button "Reload" at bounding box center [1509, 62] width 88 height 29
click at [1517, 49] on button "Reload" at bounding box center [1509, 62] width 88 height 29
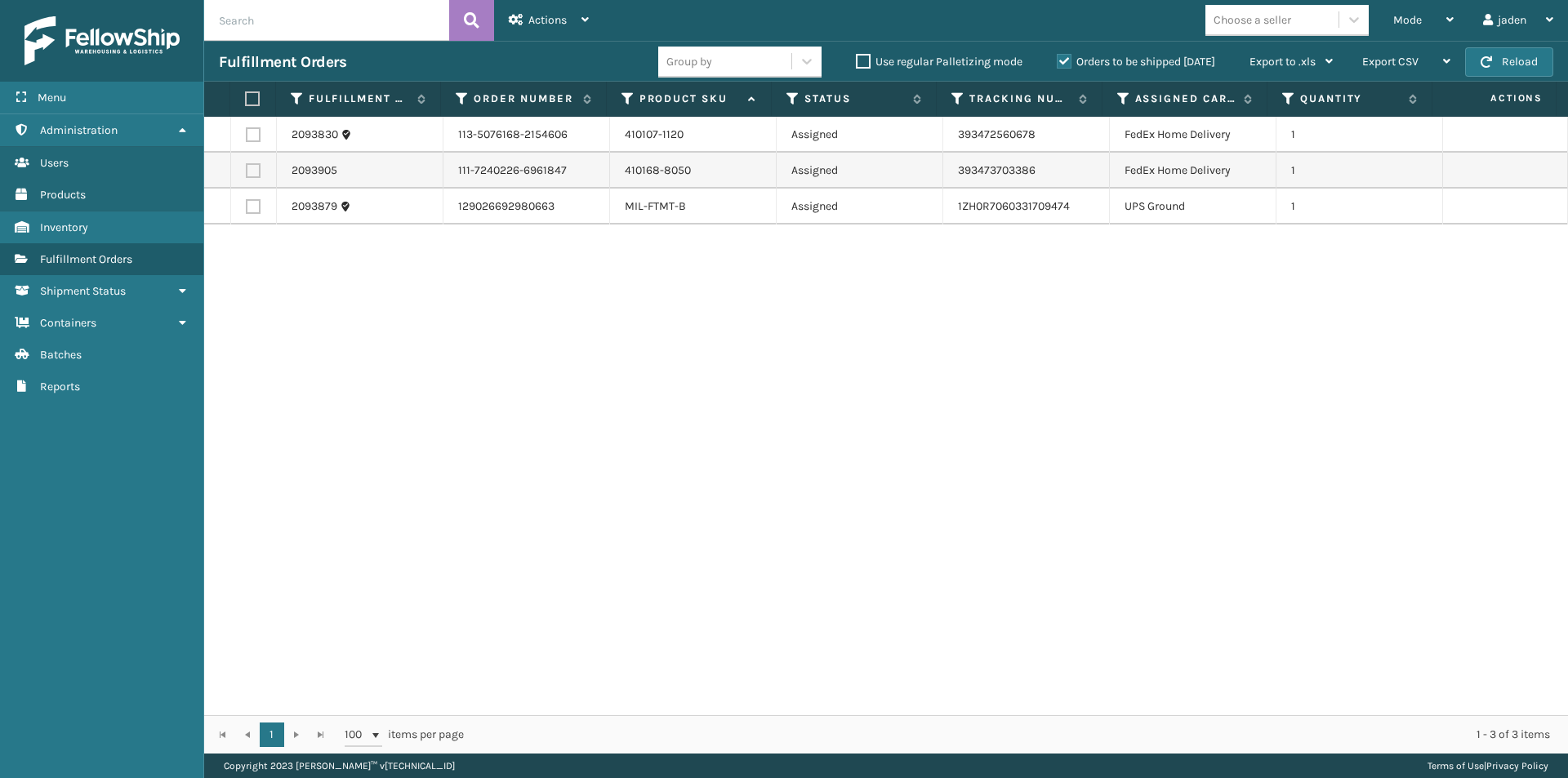
drag, startPoint x: 1172, startPoint y: 325, endPoint x: 765, endPoint y: 377, distance: 410.3
click at [757, 384] on div "2093830 113-5076168-2154606 410107-1120 Assigned 393472560678 FedEx Home Delive…" at bounding box center [886, 417] width 1364 height 599
click at [1417, 22] on span "Mode" at bounding box center [1407, 19] width 28 height 14
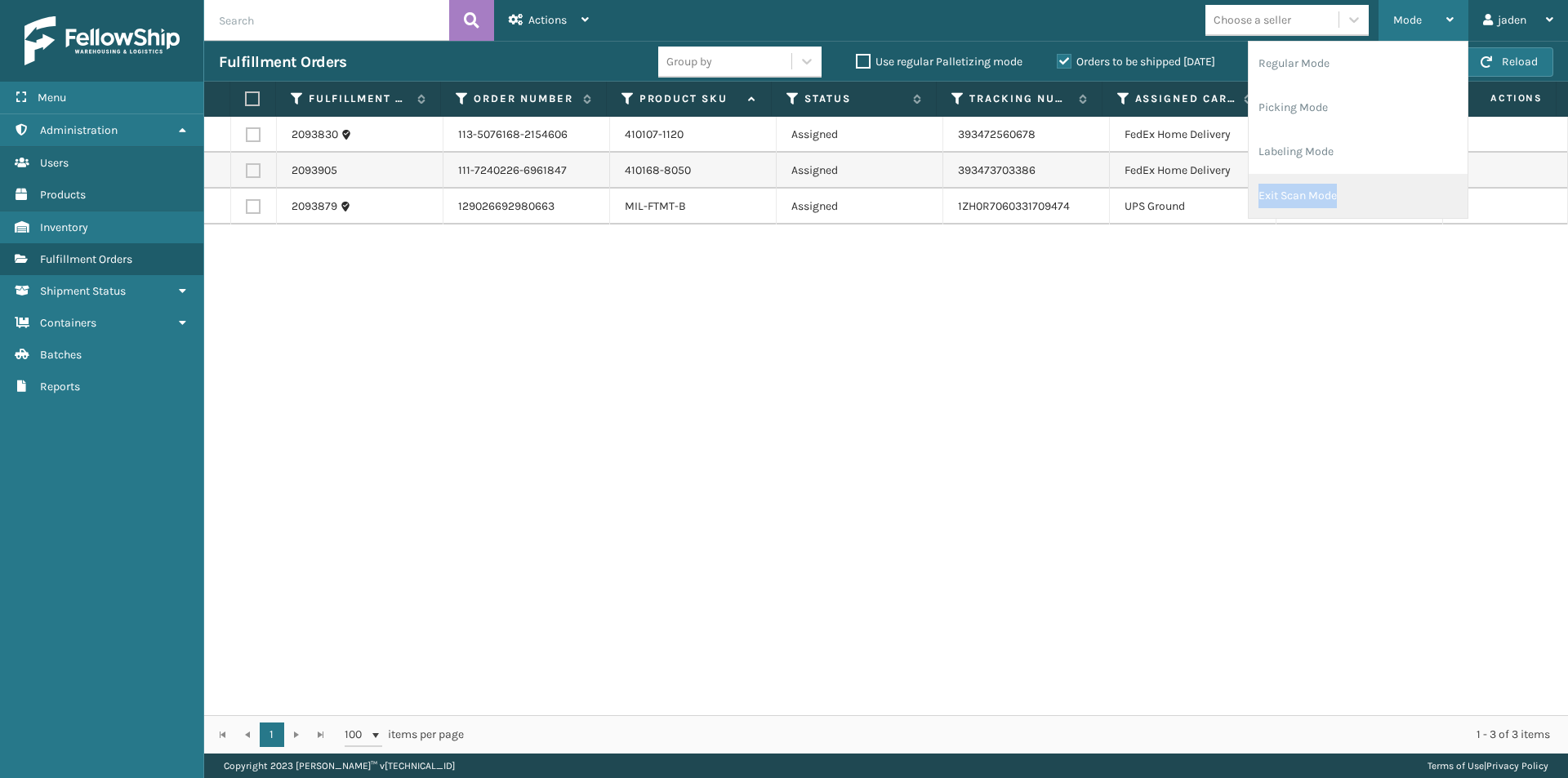
drag, startPoint x: 1376, startPoint y: 171, endPoint x: 1375, endPoint y: 193, distance: 22.0
click at [1375, 193] on ul "Regular Mode Picking Mode Labeling Mode Exit Scan Mode" at bounding box center [1359, 130] width 219 height 176
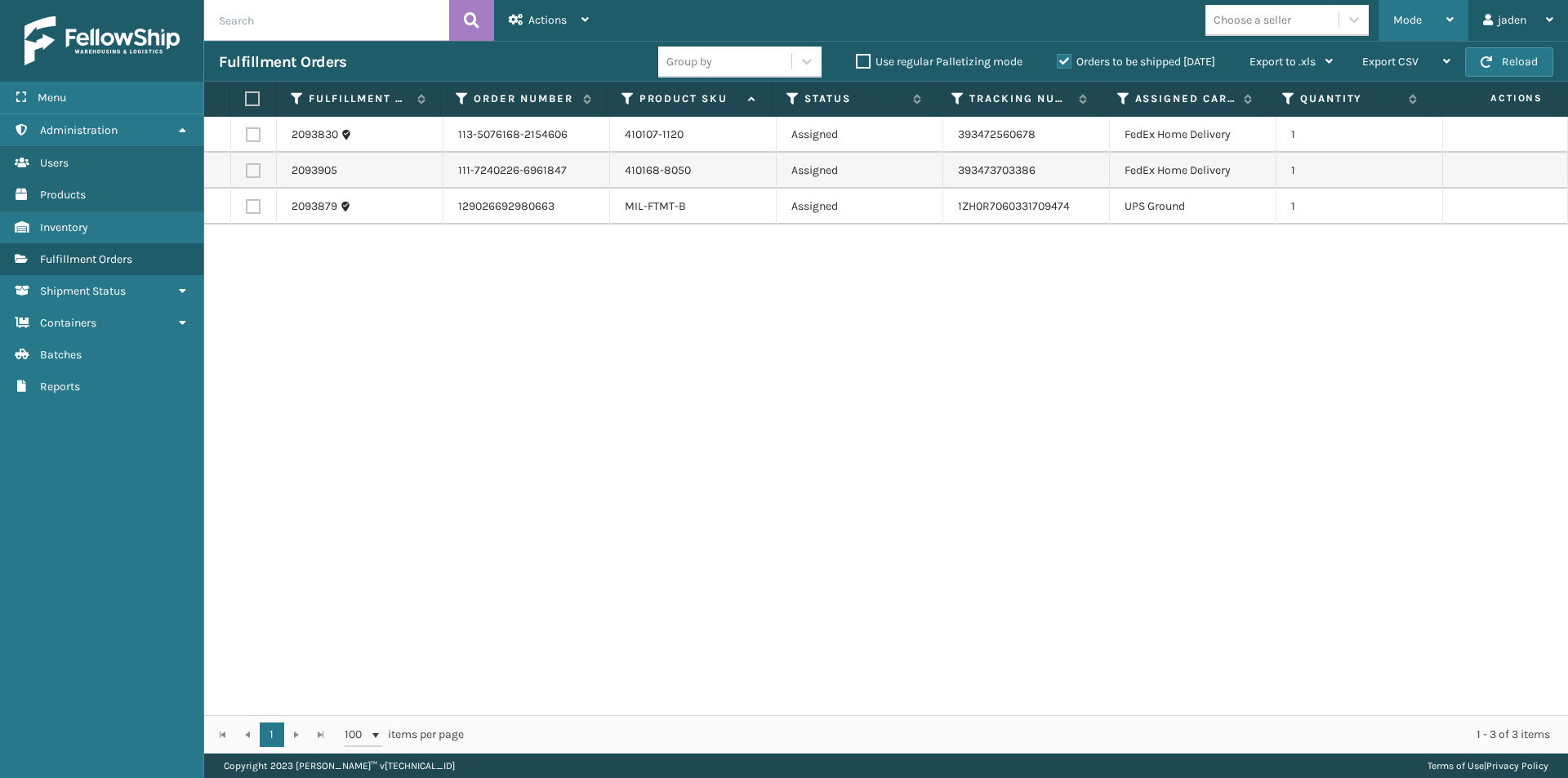
click at [1414, 17] on span "Mode" at bounding box center [1407, 19] width 28 height 14
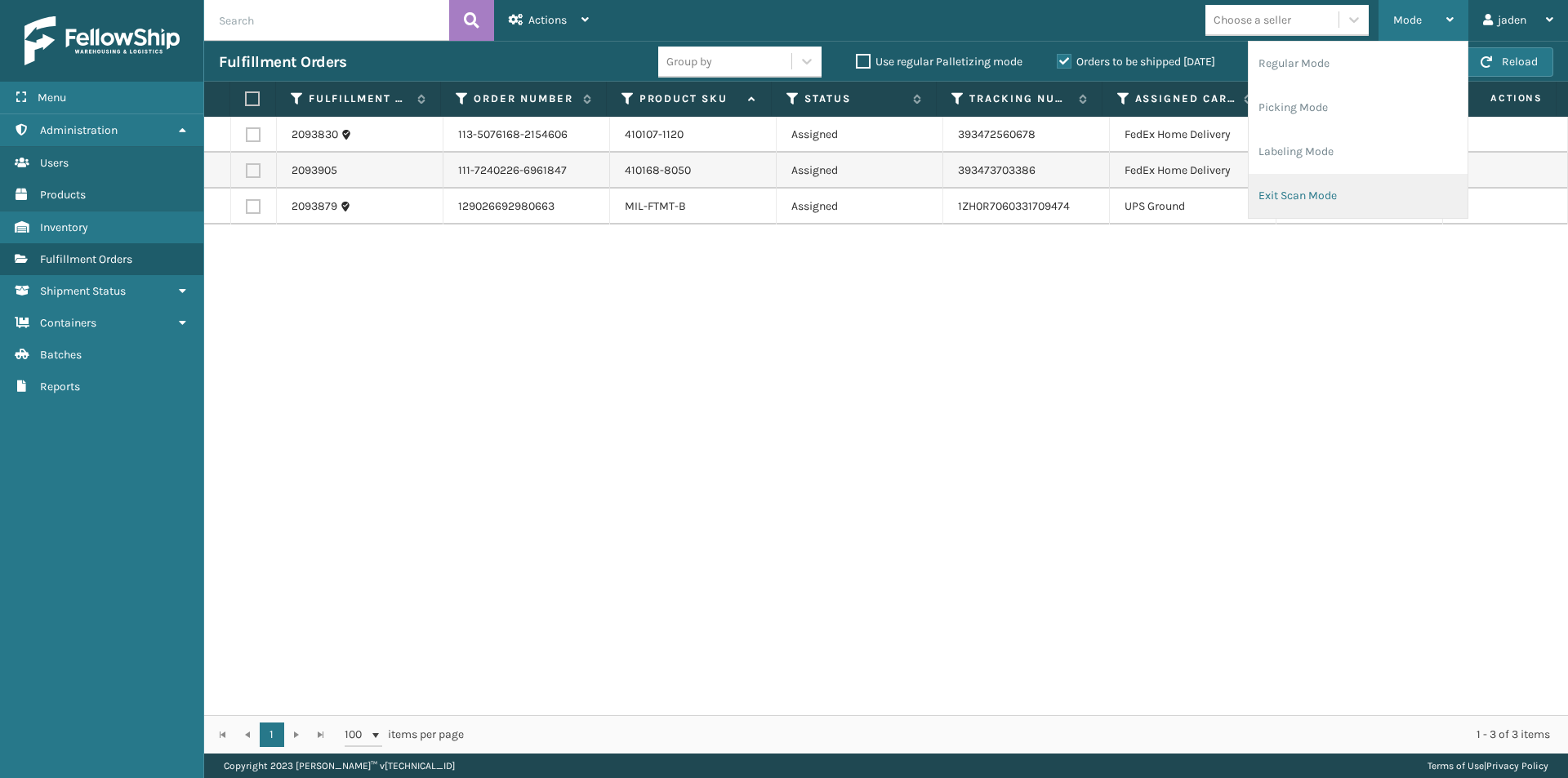
click at [1345, 185] on li "Exit Scan Mode" at bounding box center [1359, 197] width 219 height 45
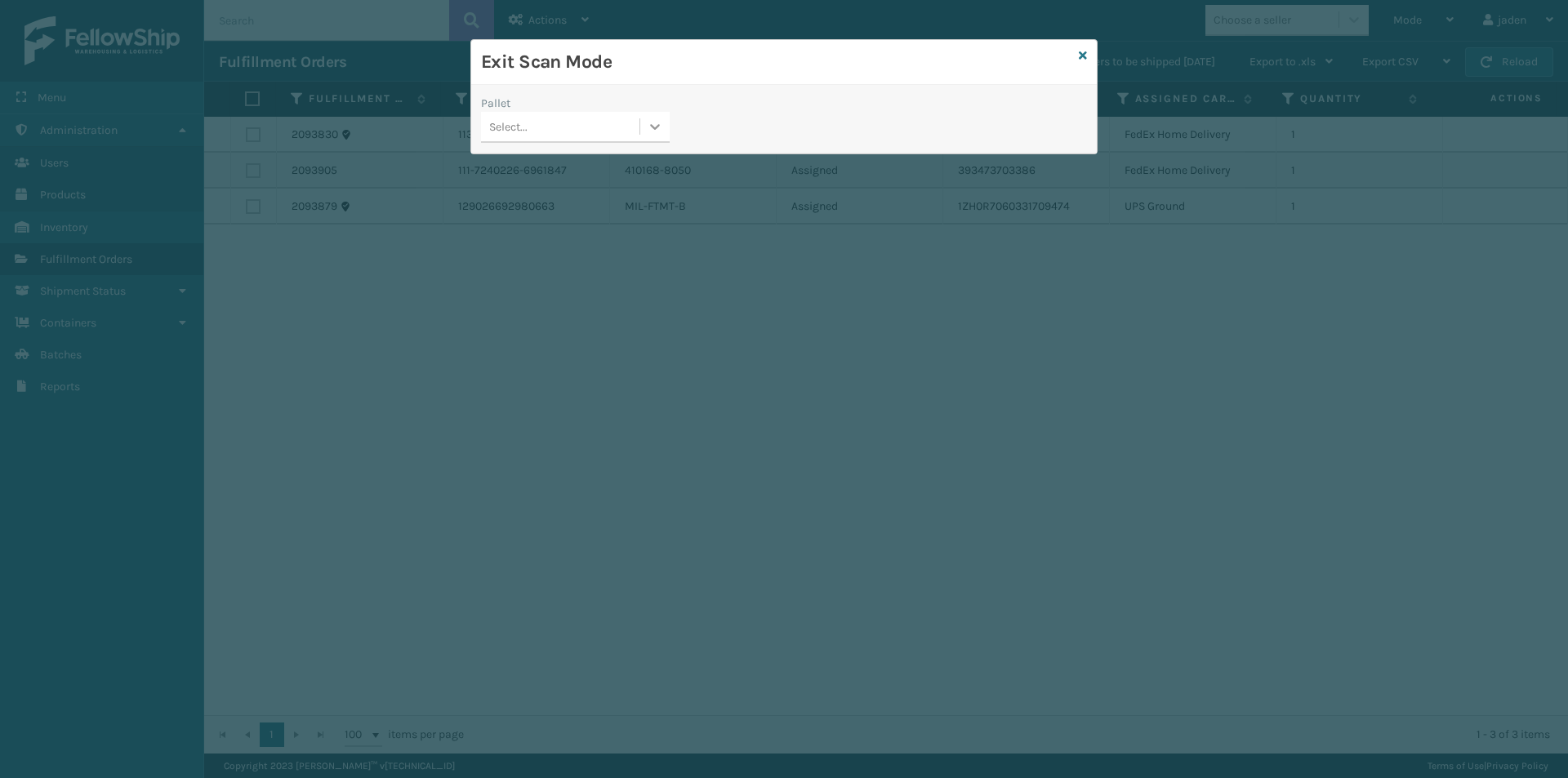
click at [655, 135] on div at bounding box center [655, 126] width 29 height 29
drag, startPoint x: 631, startPoint y: 146, endPoint x: 891, endPoint y: 109, distance: 262.6
click at [587, 156] on div "UPSE-W2JFGIQGWR" at bounding box center [575, 168] width 189 height 30
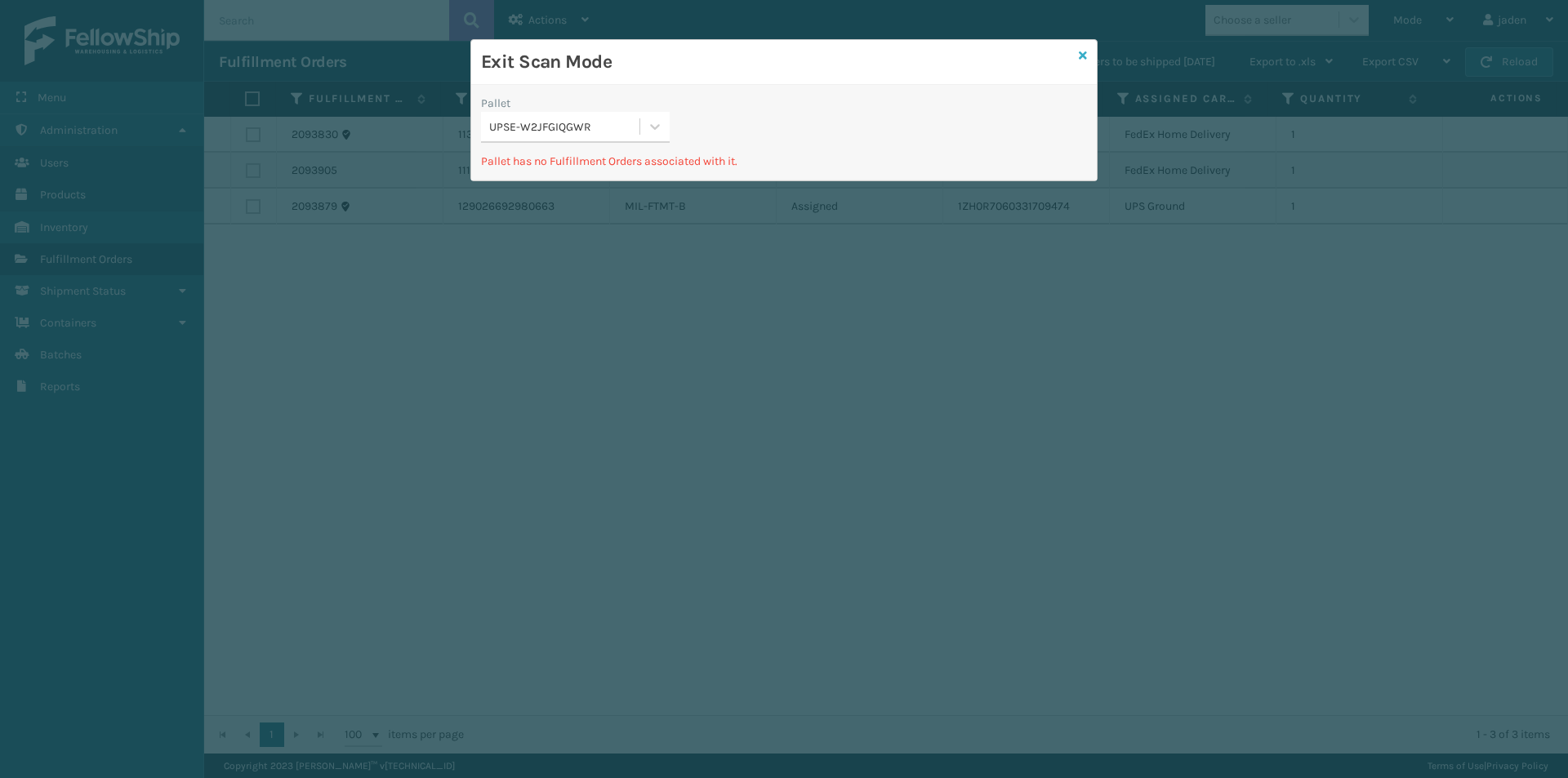
click at [1082, 55] on icon at bounding box center [1082, 55] width 8 height 12
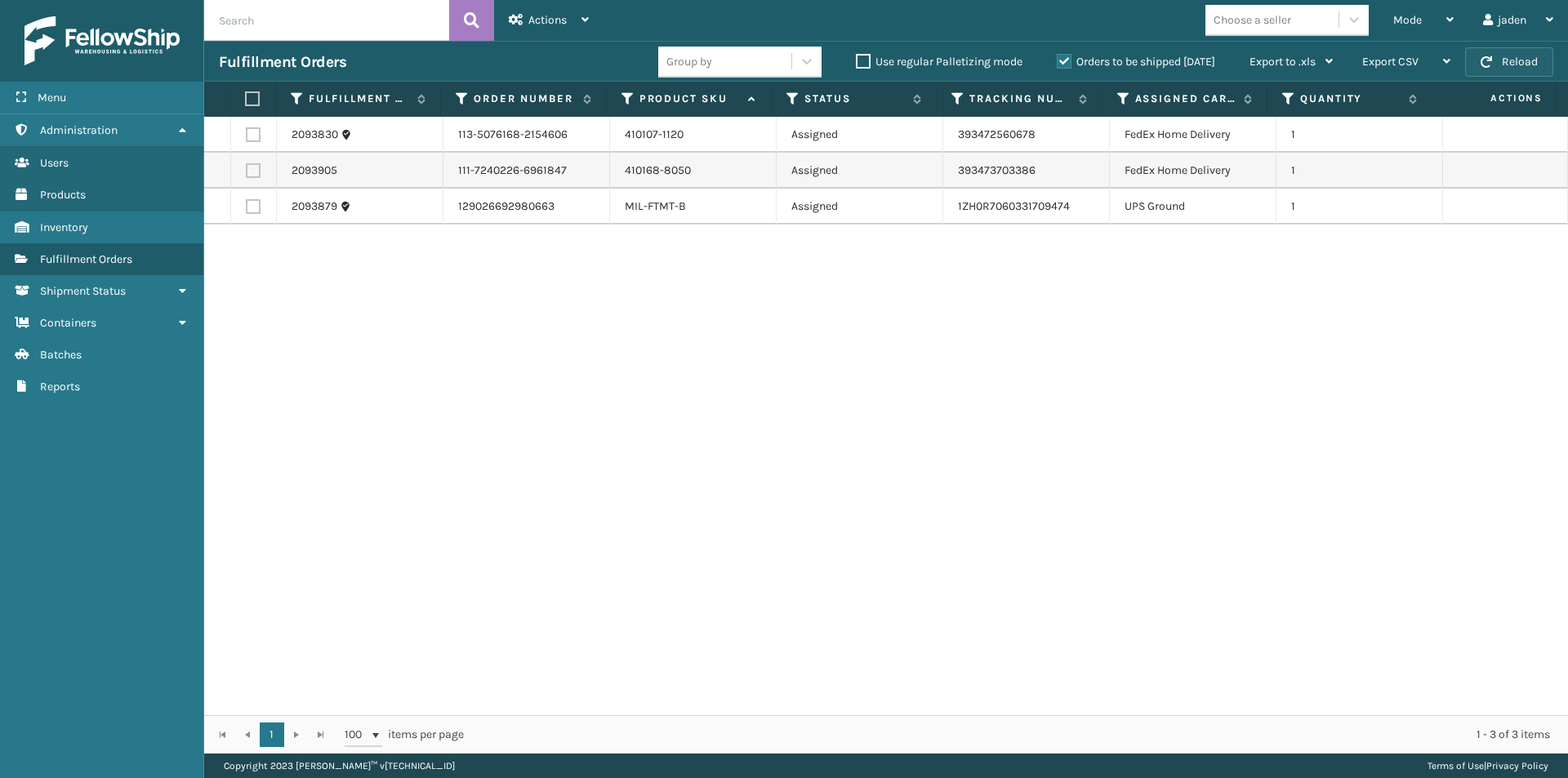
click at [1493, 65] on button "Reload" at bounding box center [1509, 62] width 88 height 29
drag, startPoint x: 1307, startPoint y: 350, endPoint x: 1298, endPoint y: 349, distance: 9.1
drag, startPoint x: 1298, startPoint y: 349, endPoint x: 774, endPoint y: 323, distance: 524.6
click at [772, 347] on div "2093830 113-5076168-2154606 410107-1120 Assigned 393472560678 FedEx Home Delive…" at bounding box center [886, 417] width 1364 height 599
click at [1491, 56] on span "button" at bounding box center [1487, 62] width 12 height 12
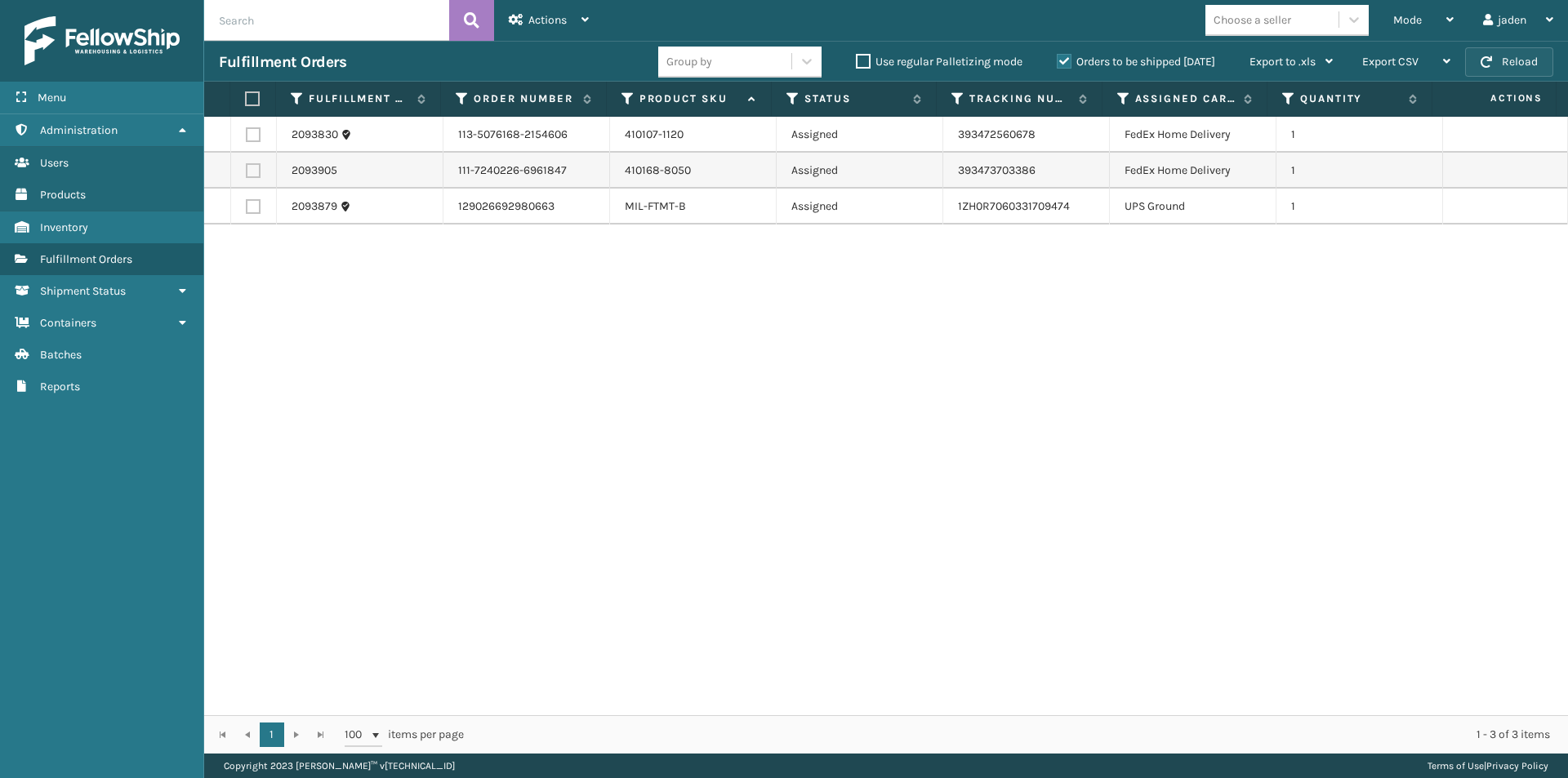
click at [1491, 56] on span "button" at bounding box center [1487, 62] width 12 height 12
drag, startPoint x: 1260, startPoint y: 372, endPoint x: 1242, endPoint y: 371, distance: 18.0
drag, startPoint x: 1242, startPoint y: 371, endPoint x: 1078, endPoint y: 101, distance: 315.9
click at [663, 377] on div "2093830 113-5076168-2154606 410107-1120 Assigned 393472560678 FedEx Home Delive…" at bounding box center [886, 417] width 1364 height 599
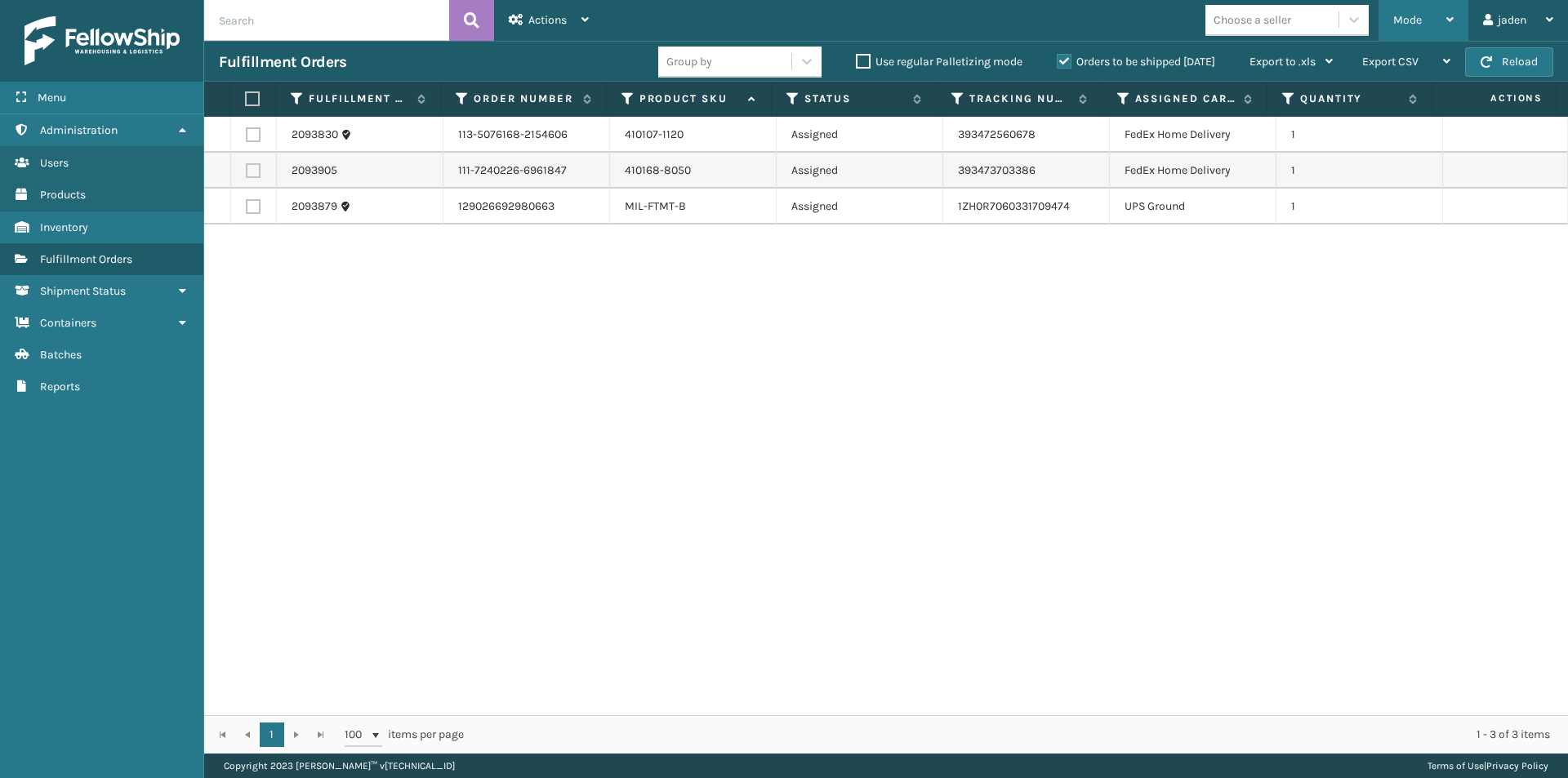
click at [1419, 16] on span "Mode" at bounding box center [1407, 19] width 28 height 14
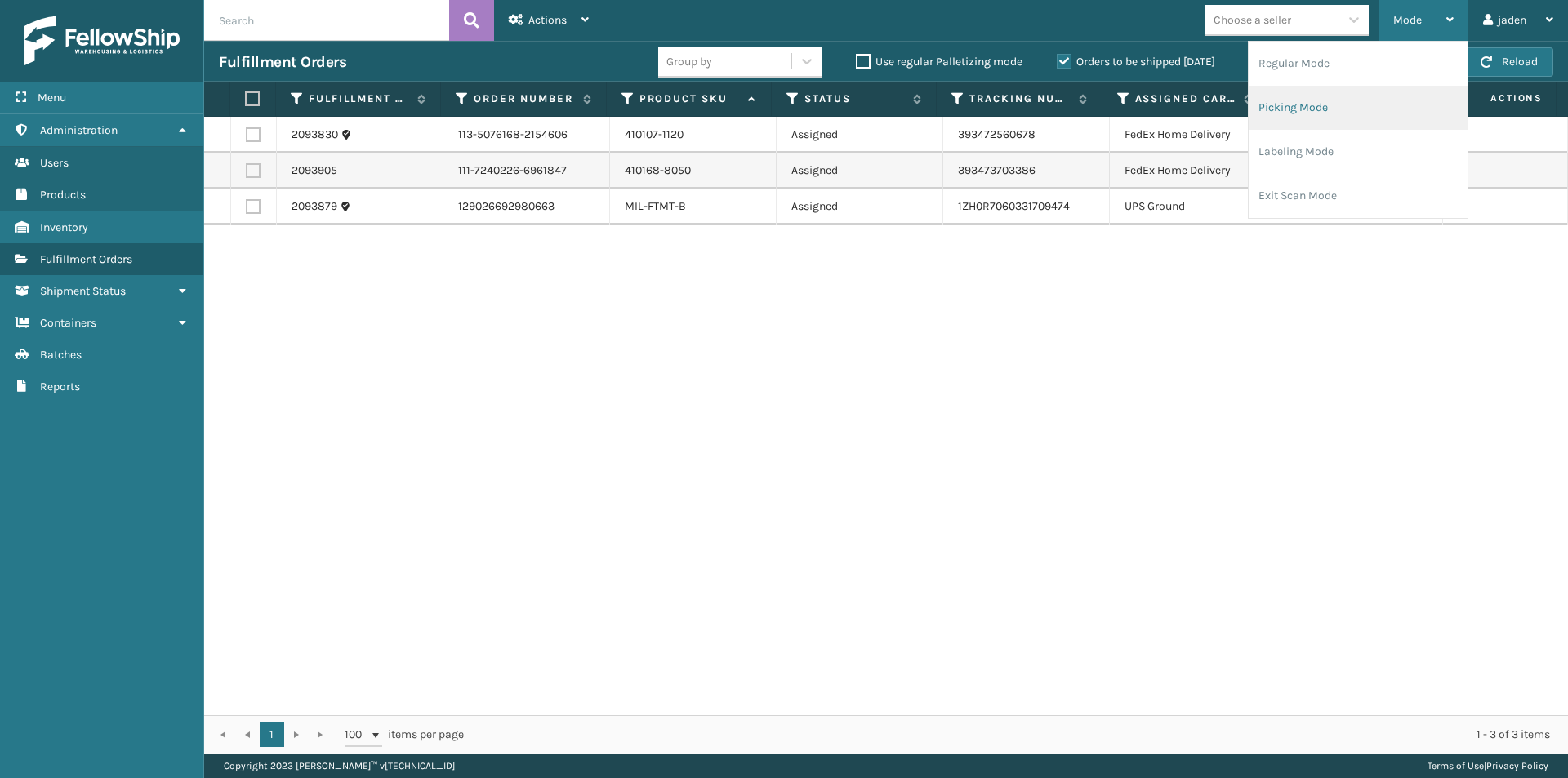
click at [1333, 117] on li "Picking Mode" at bounding box center [1359, 108] width 219 height 45
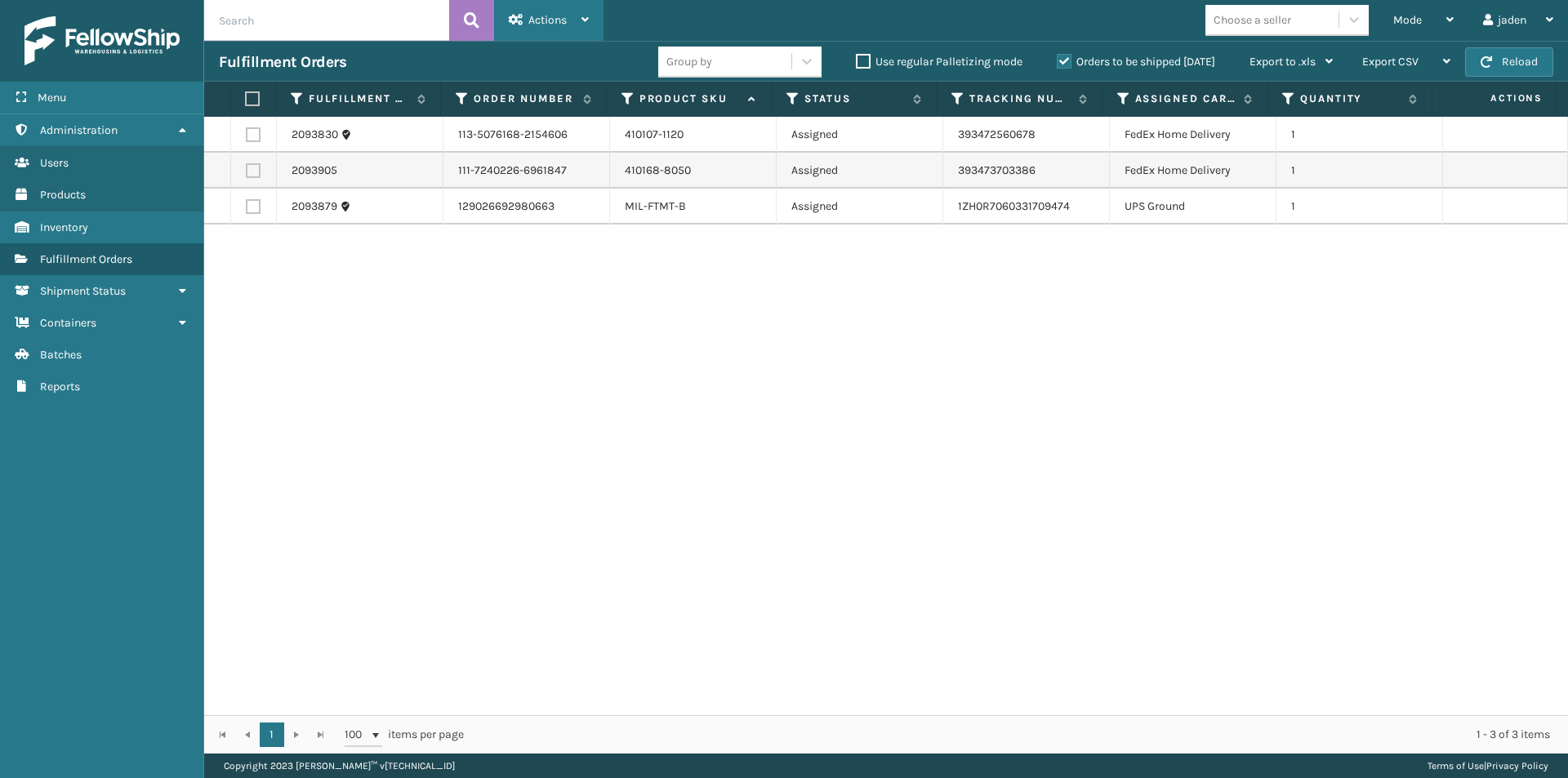
drag, startPoint x: 1188, startPoint y: 349, endPoint x: 500, endPoint y: 5, distance: 769.2
click at [785, 338] on div "2093830 113-5076168-2154606 410107-1120 Assigned 393472560678 FedEx Home Delive…" at bounding box center [886, 417] width 1364 height 599
click at [1529, 65] on button "Reload" at bounding box center [1509, 62] width 88 height 29
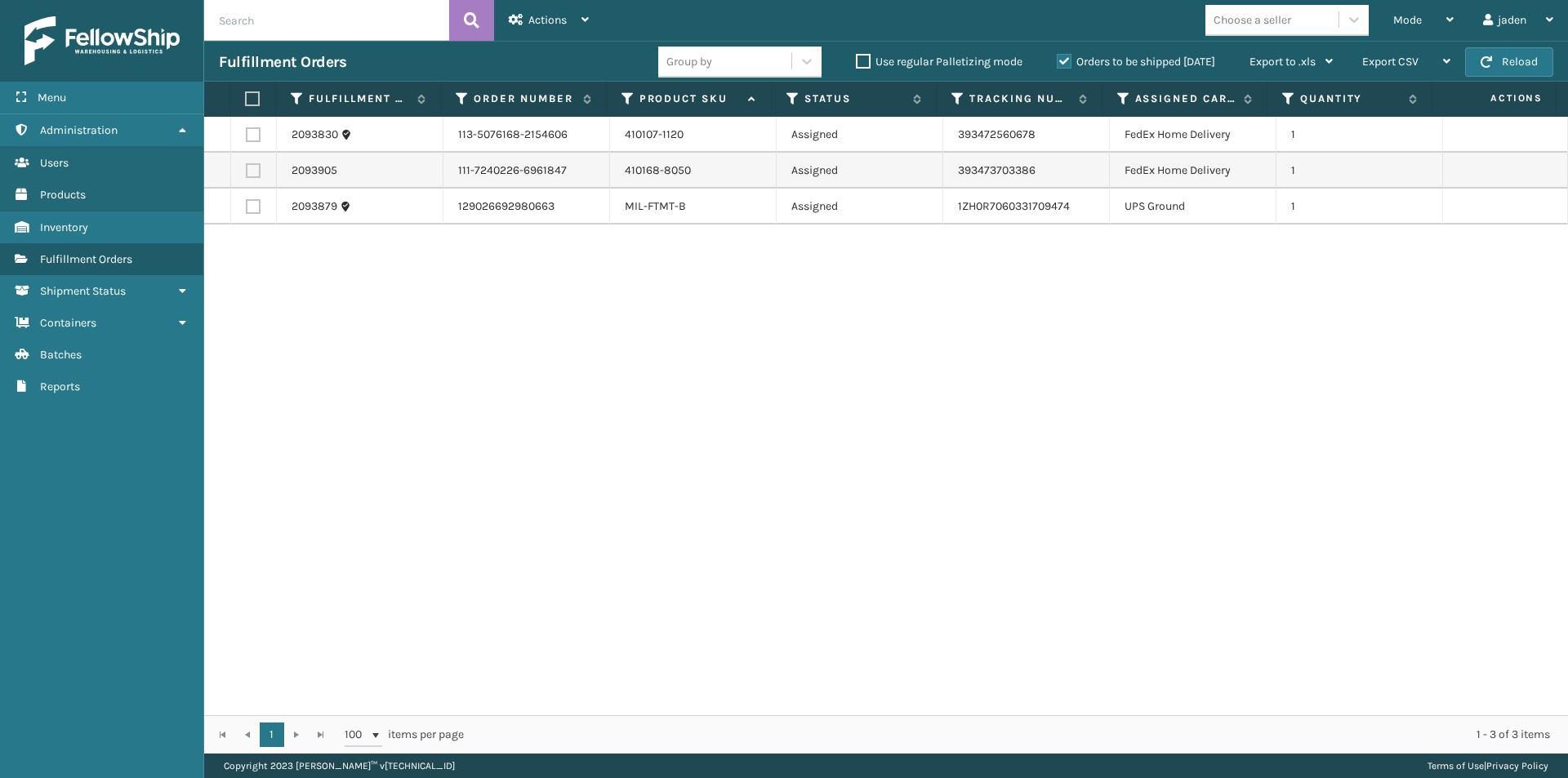
click at [1529, 65] on button "Reload" at bounding box center [1509, 62] width 88 height 29
drag, startPoint x: 1122, startPoint y: 417, endPoint x: 1099, endPoint y: 417, distance: 23.0
drag, startPoint x: 1099, startPoint y: 417, endPoint x: 1217, endPoint y: 330, distance: 146.6
click at [633, 425] on div "2093830 113-5076168-2154606 410107-1120 Assigned 393472560678 FedEx Home Delive…" at bounding box center [886, 417] width 1364 height 599
drag, startPoint x: 1309, startPoint y: 326, endPoint x: 1274, endPoint y: 418, distance: 98.4
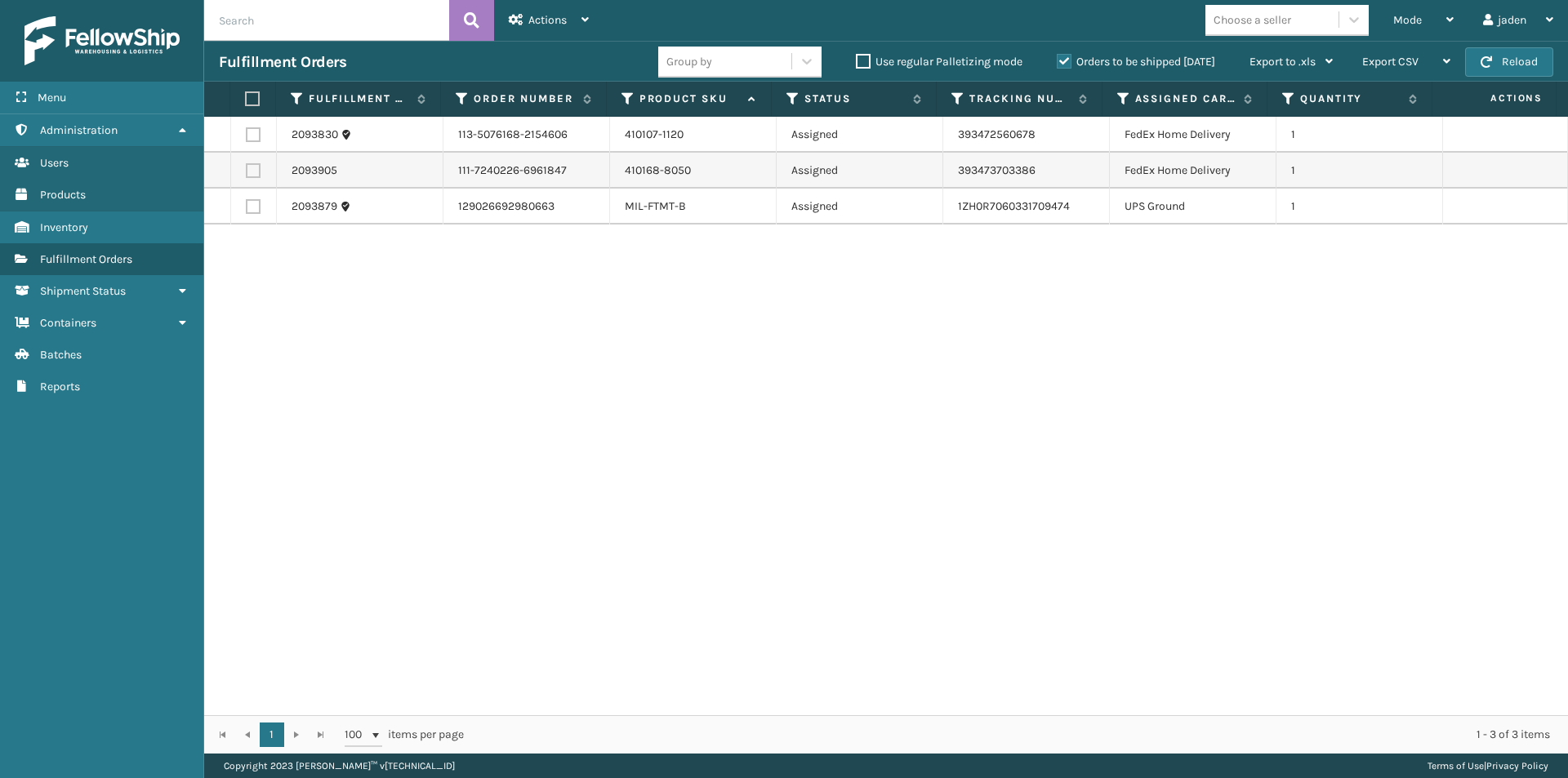
click at [731, 463] on div "2093830 113-5076168-2154606 410107-1120 Assigned 393472560678 FedEx Home Delive…" at bounding box center [886, 417] width 1364 height 599
drag, startPoint x: 1274, startPoint y: 418, endPoint x: 1229, endPoint y: 418, distance: 45.0
drag, startPoint x: 1229, startPoint y: 418, endPoint x: 1452, endPoint y: 342, distance: 235.6
click at [815, 433] on div "2093830 113-5076168-2154606 410107-1120 Assigned 393472560678 FedEx Home Delive…" at bounding box center [886, 417] width 1364 height 599
drag, startPoint x: 1452, startPoint y: 342, endPoint x: 1417, endPoint y: 341, distance: 35.0
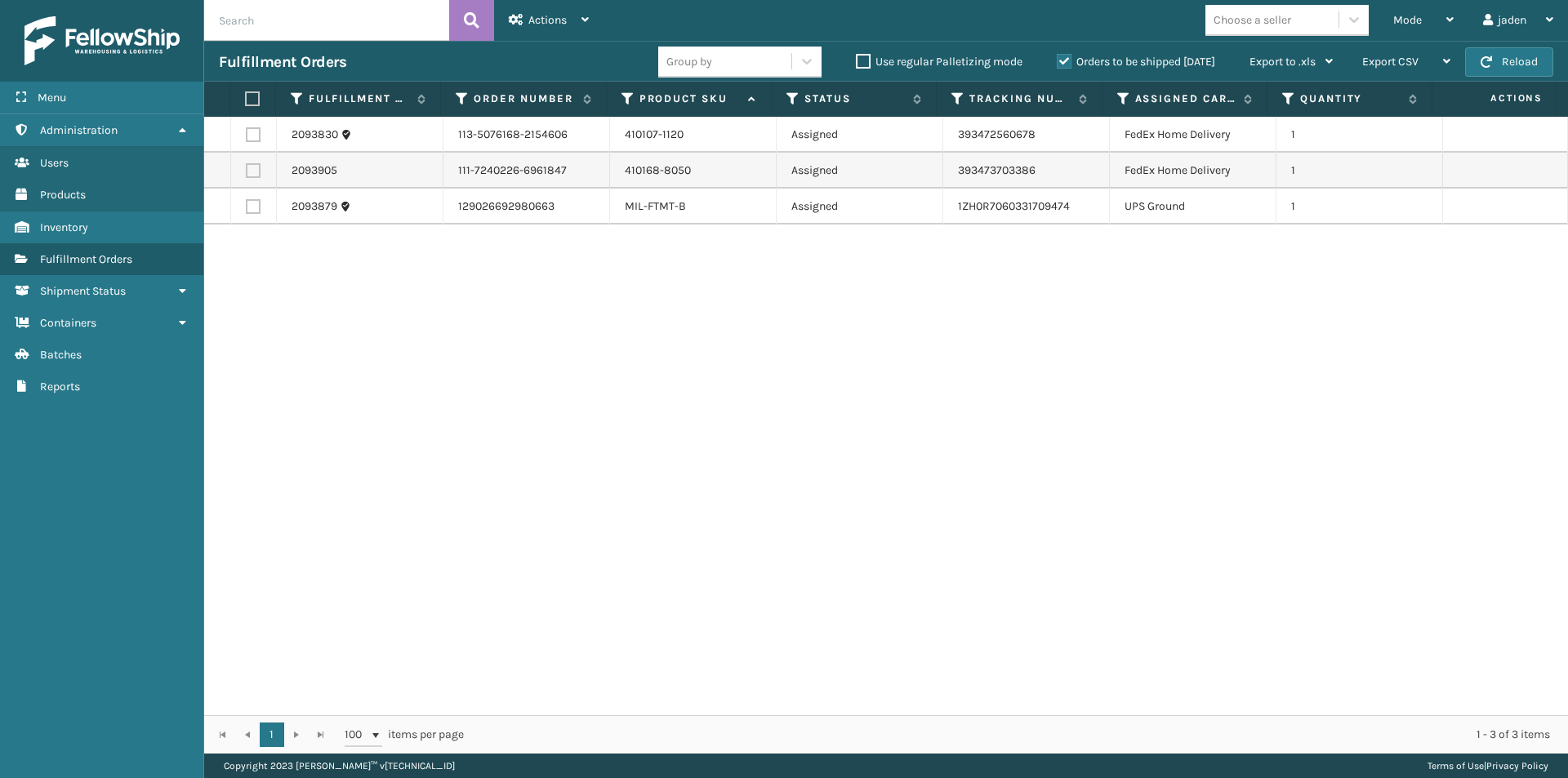
drag, startPoint x: 1417, startPoint y: 341, endPoint x: 630, endPoint y: 421, distance: 791.1
click at [630, 421] on div "2093830 113-5076168-2154606 410107-1120 Assigned 393472560678 FedEx Home Delive…" at bounding box center [886, 417] width 1364 height 599
click at [1523, 60] on button "Reload" at bounding box center [1509, 62] width 88 height 29
drag, startPoint x: 1095, startPoint y: 357, endPoint x: 1072, endPoint y: 359, distance: 23.1
drag, startPoint x: 1072, startPoint y: 359, endPoint x: 615, endPoint y: 433, distance: 463.0
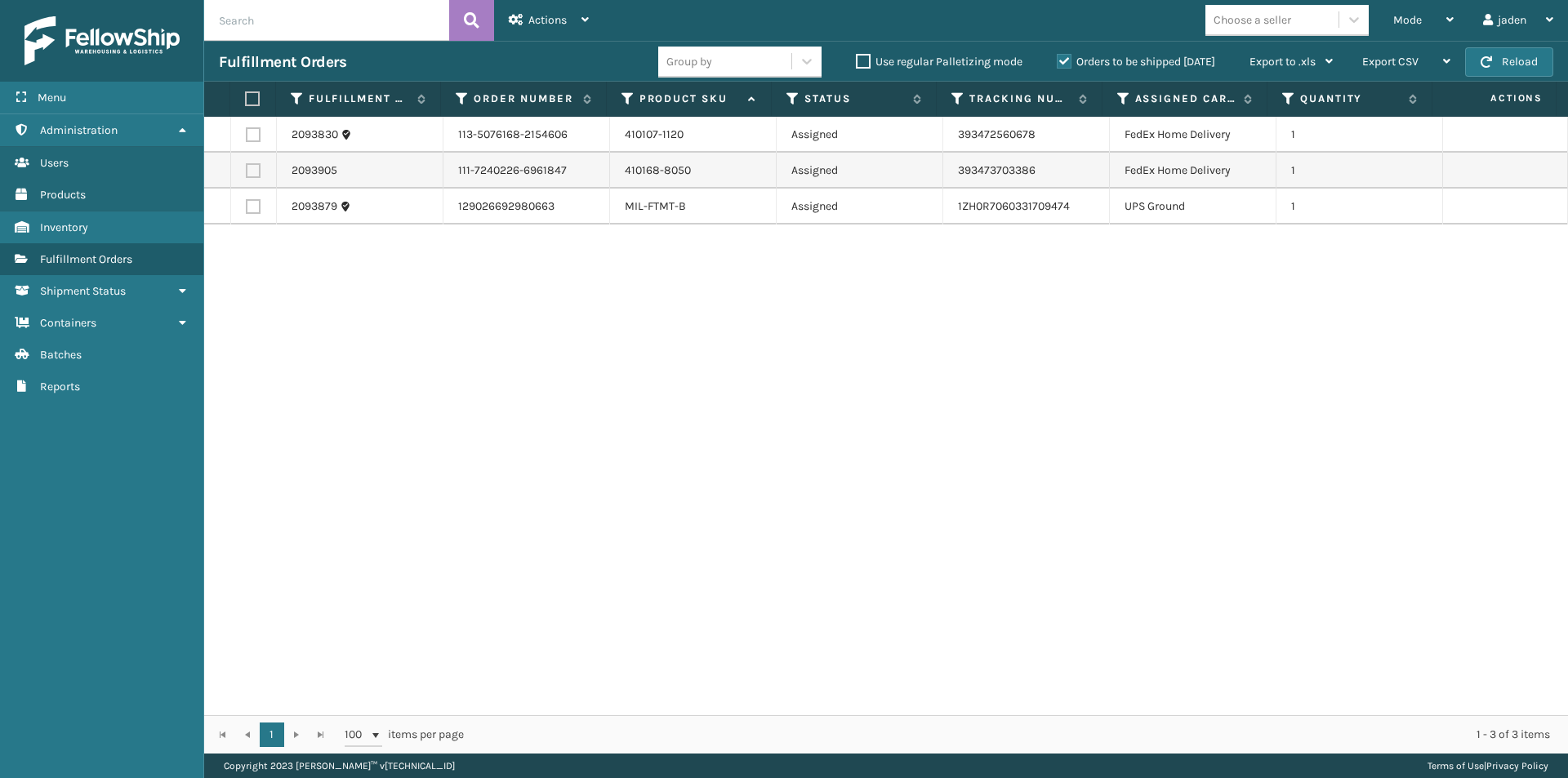
click at [615, 433] on div "2093830 113-5076168-2154606 410107-1120 Assigned 393472560678 FedEx Home Delive…" at bounding box center [886, 417] width 1364 height 599
click at [1408, 33] on div "Mode" at bounding box center [1424, 20] width 60 height 41
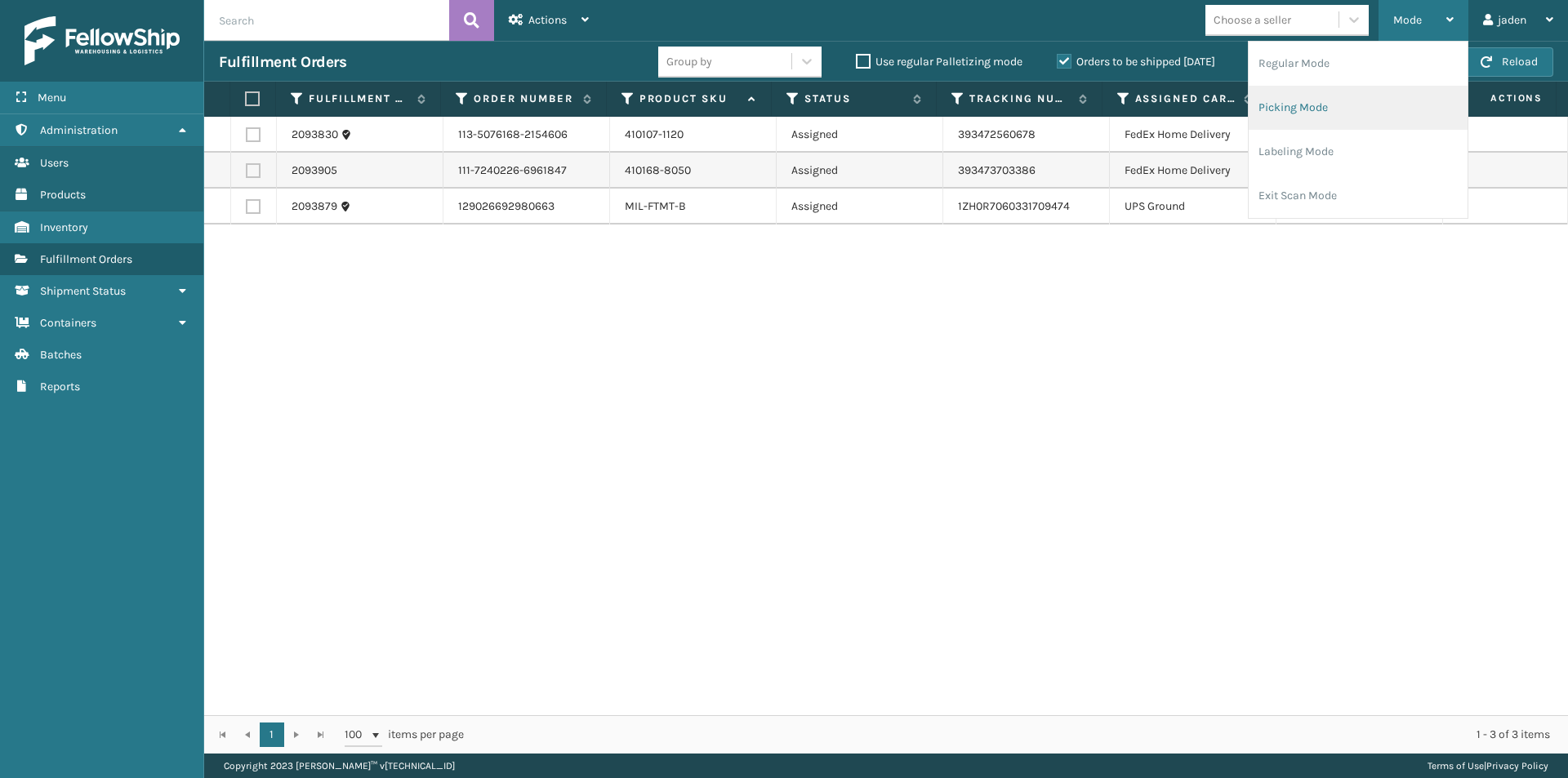
click at [1350, 120] on li "Picking Mode" at bounding box center [1359, 108] width 219 height 45
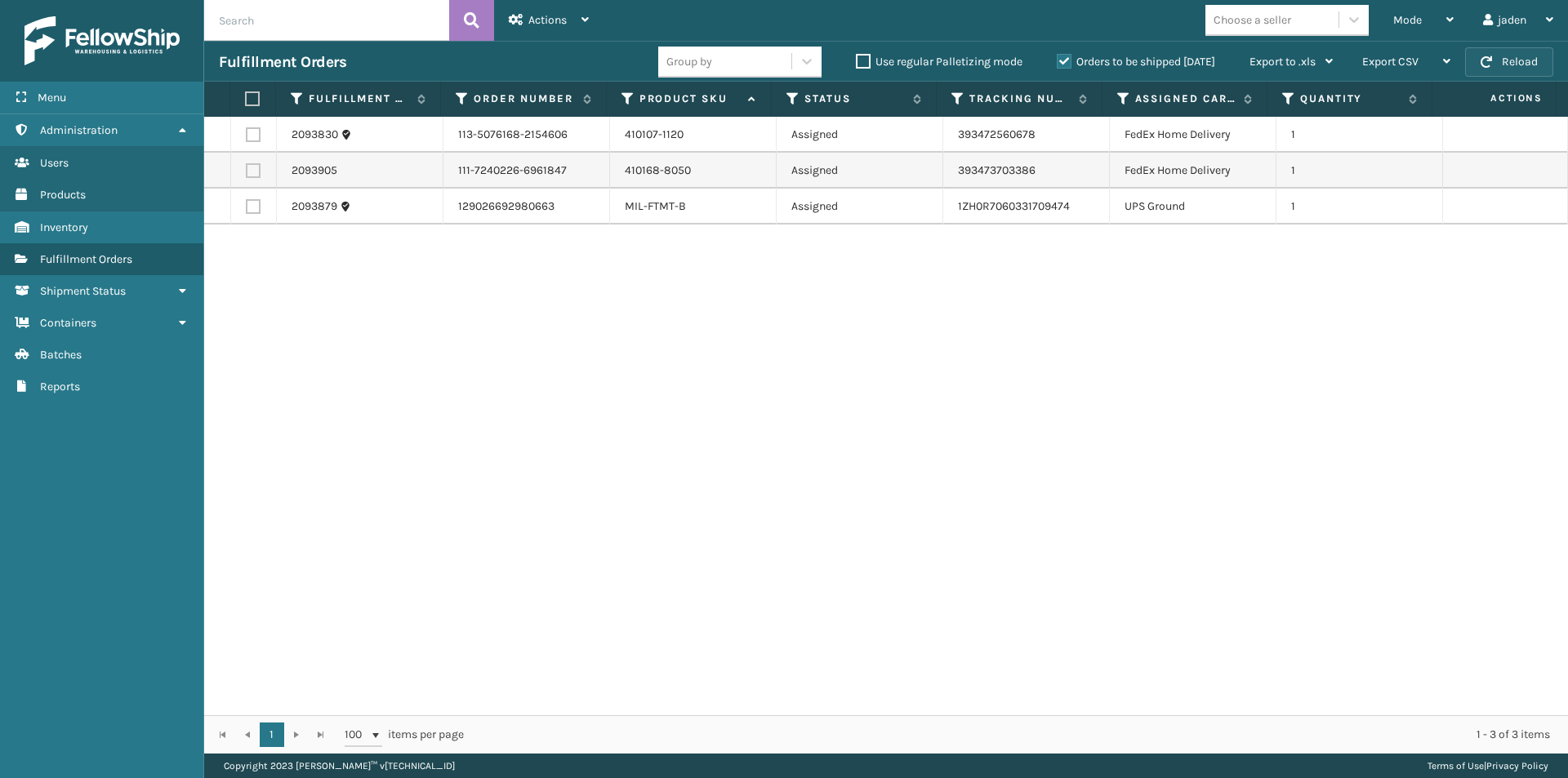
click at [1521, 61] on button "Reload" at bounding box center [1509, 62] width 88 height 29
click at [1437, 8] on div "Mode" at bounding box center [1424, 20] width 60 height 41
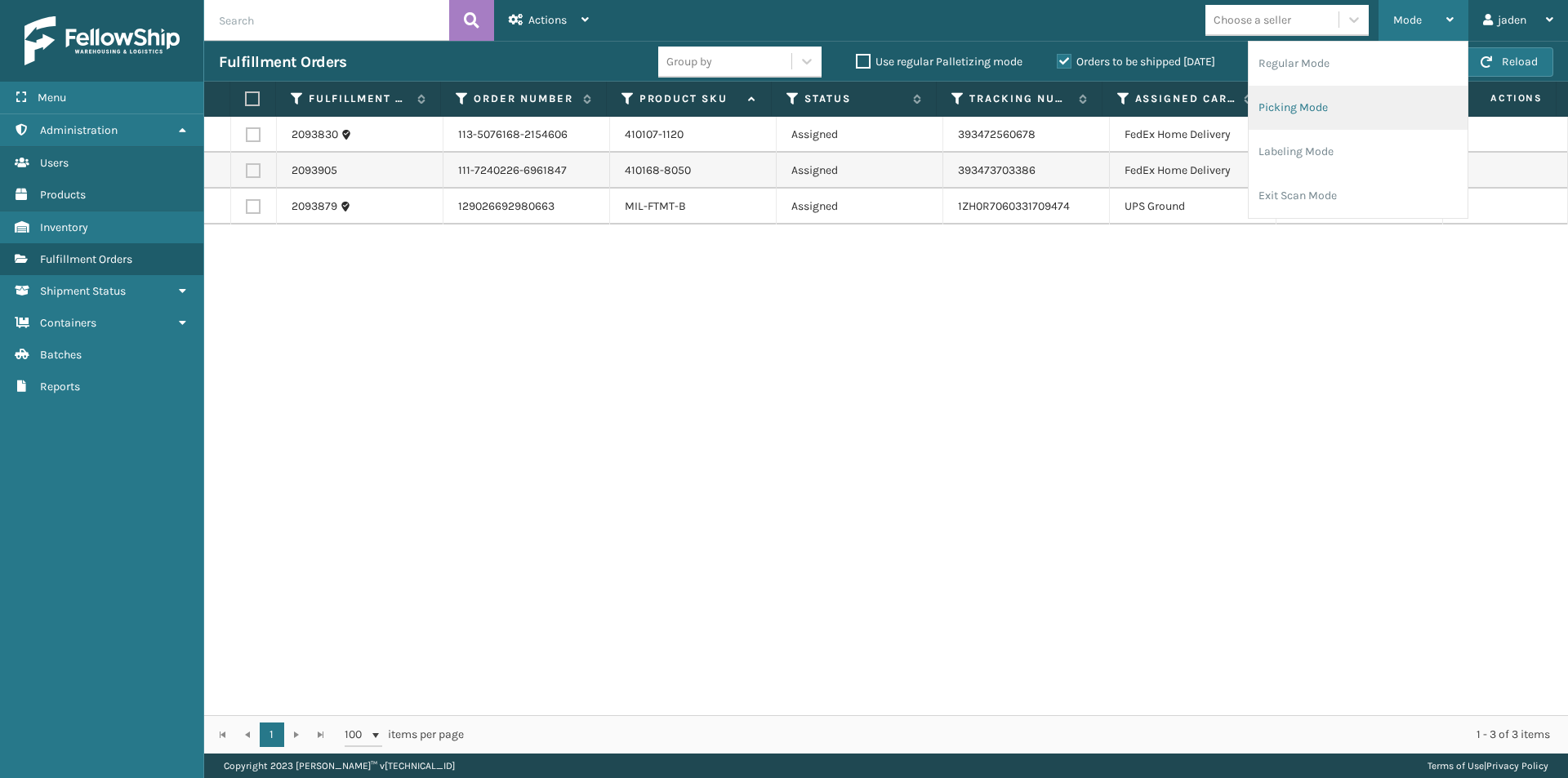
click at [1324, 107] on li "Picking Mode" at bounding box center [1359, 108] width 219 height 45
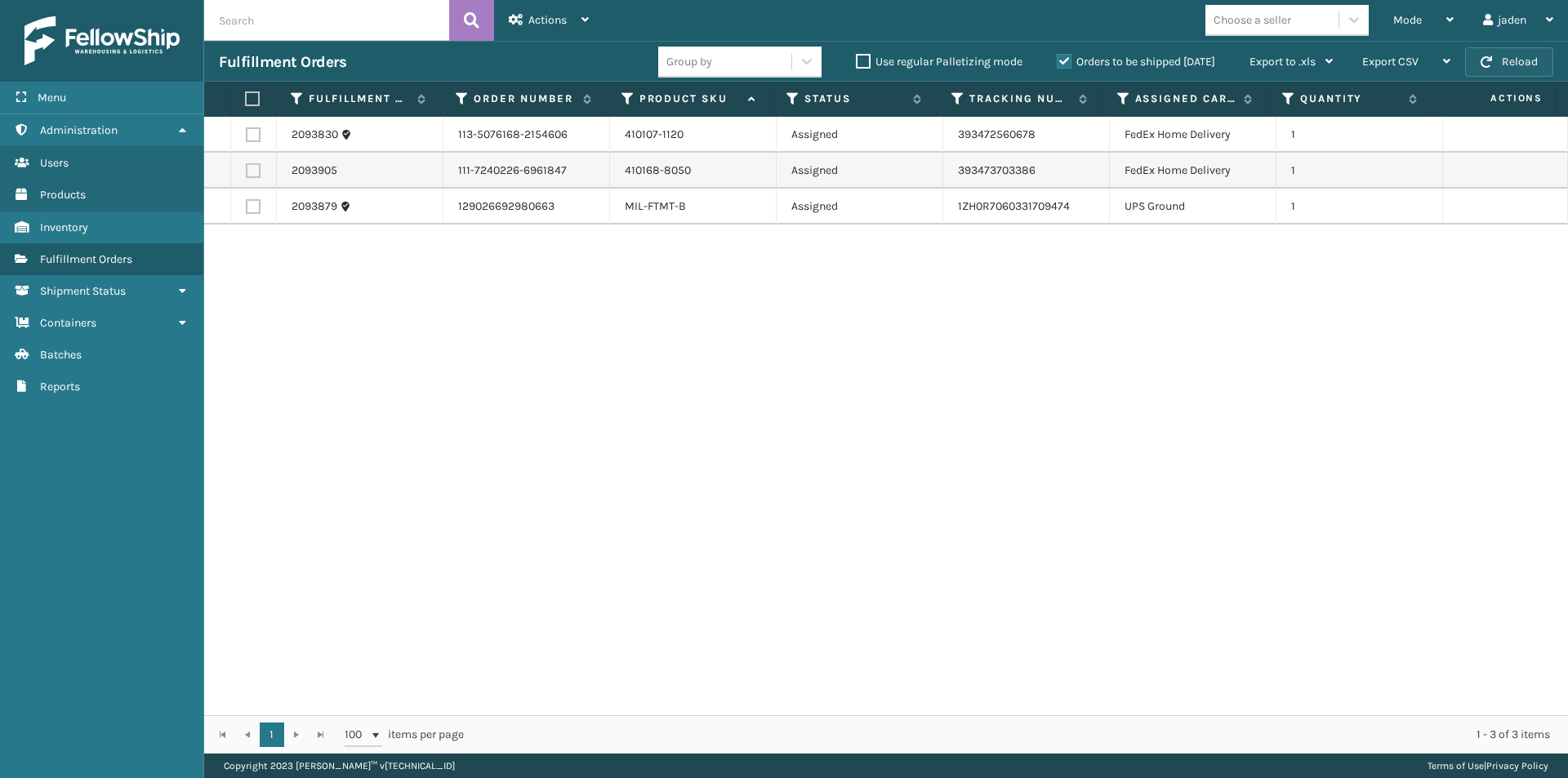
click at [1516, 63] on button "Reload" at bounding box center [1509, 62] width 88 height 29
